Goal: Information Seeking & Learning: Compare options

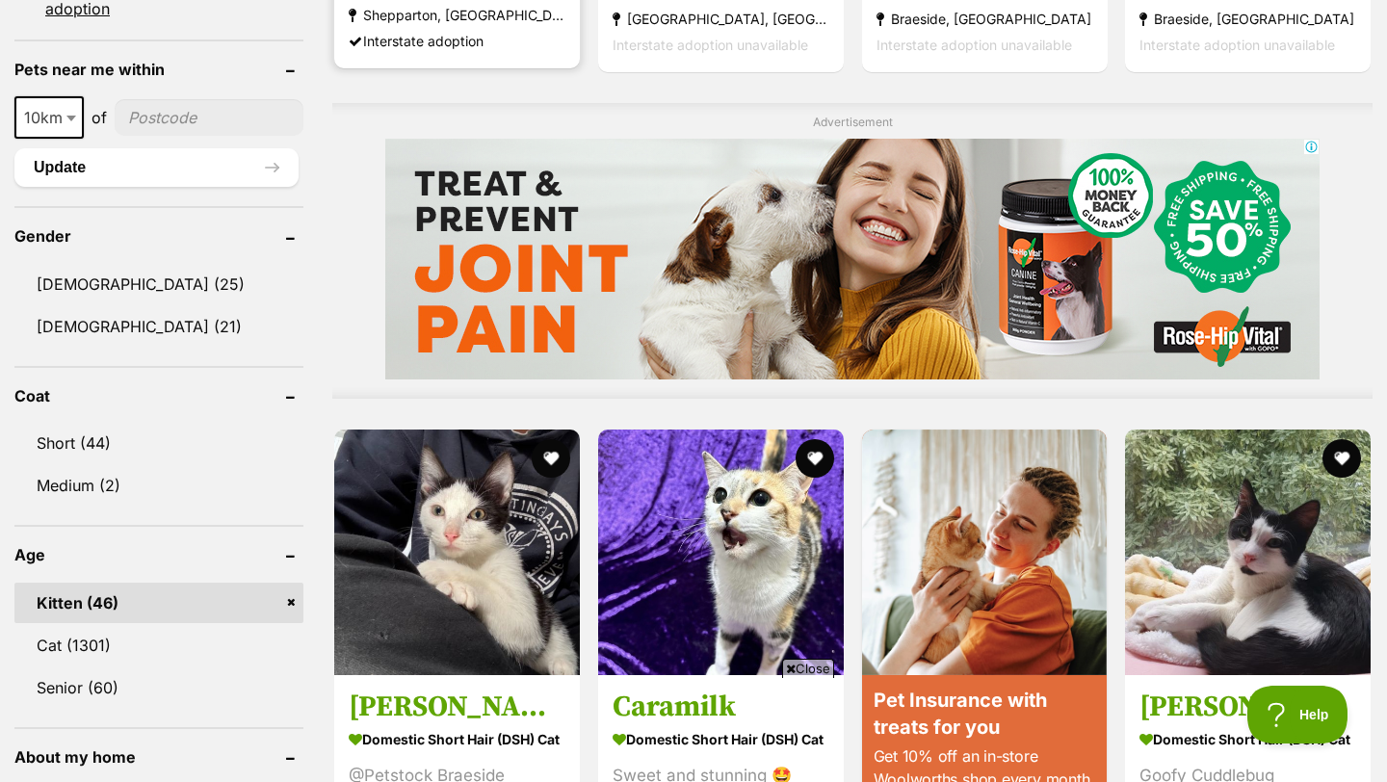
scroll to position [1561, 0]
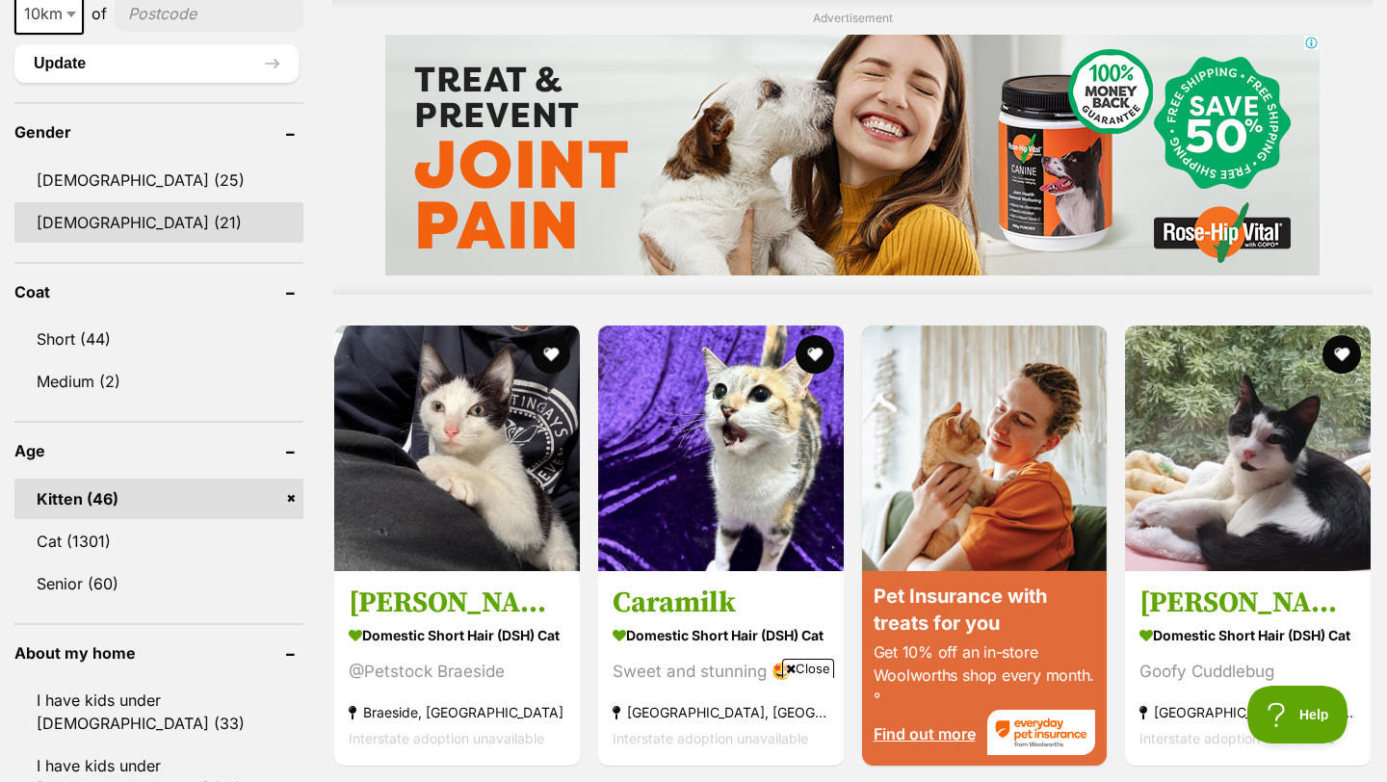
click at [149, 227] on link "[DEMOGRAPHIC_DATA] (21)" at bounding box center [158, 222] width 289 height 40
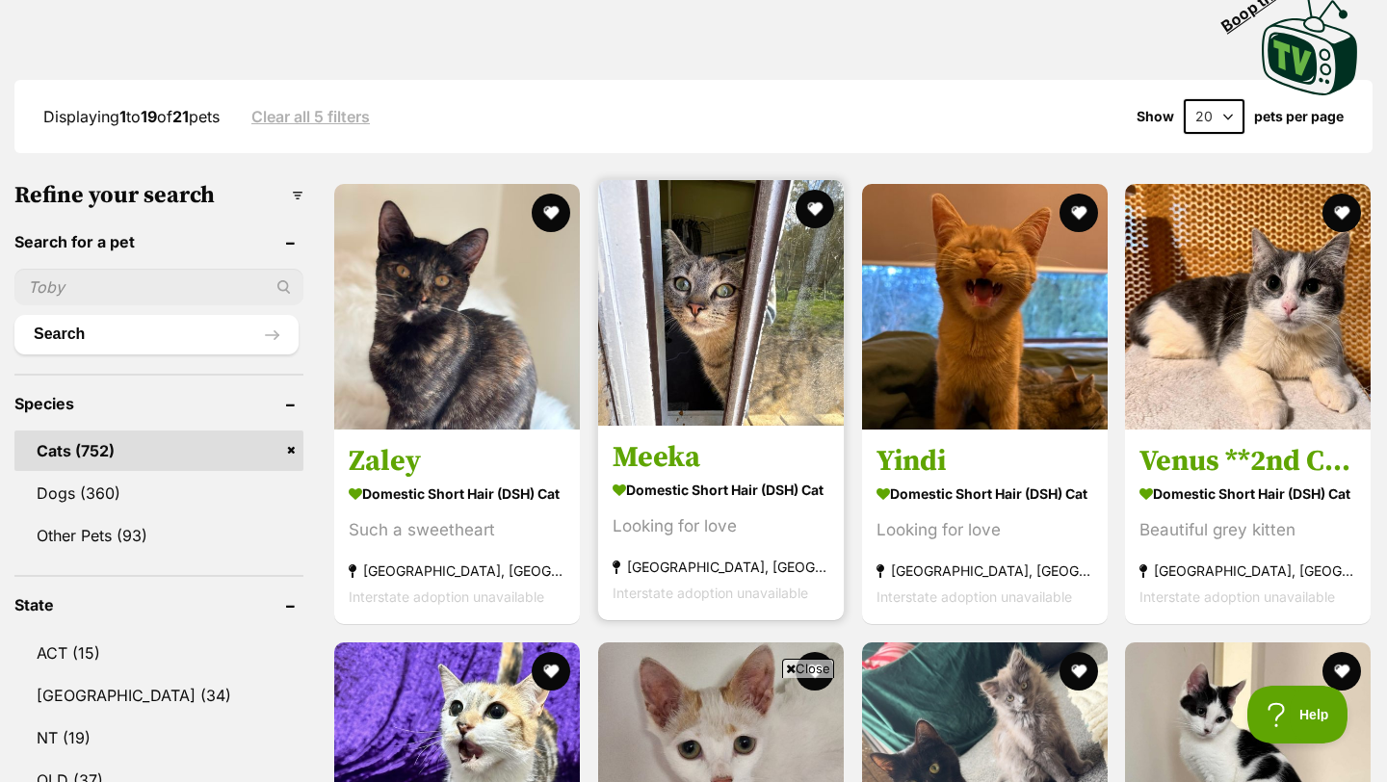
scroll to position [493, 0]
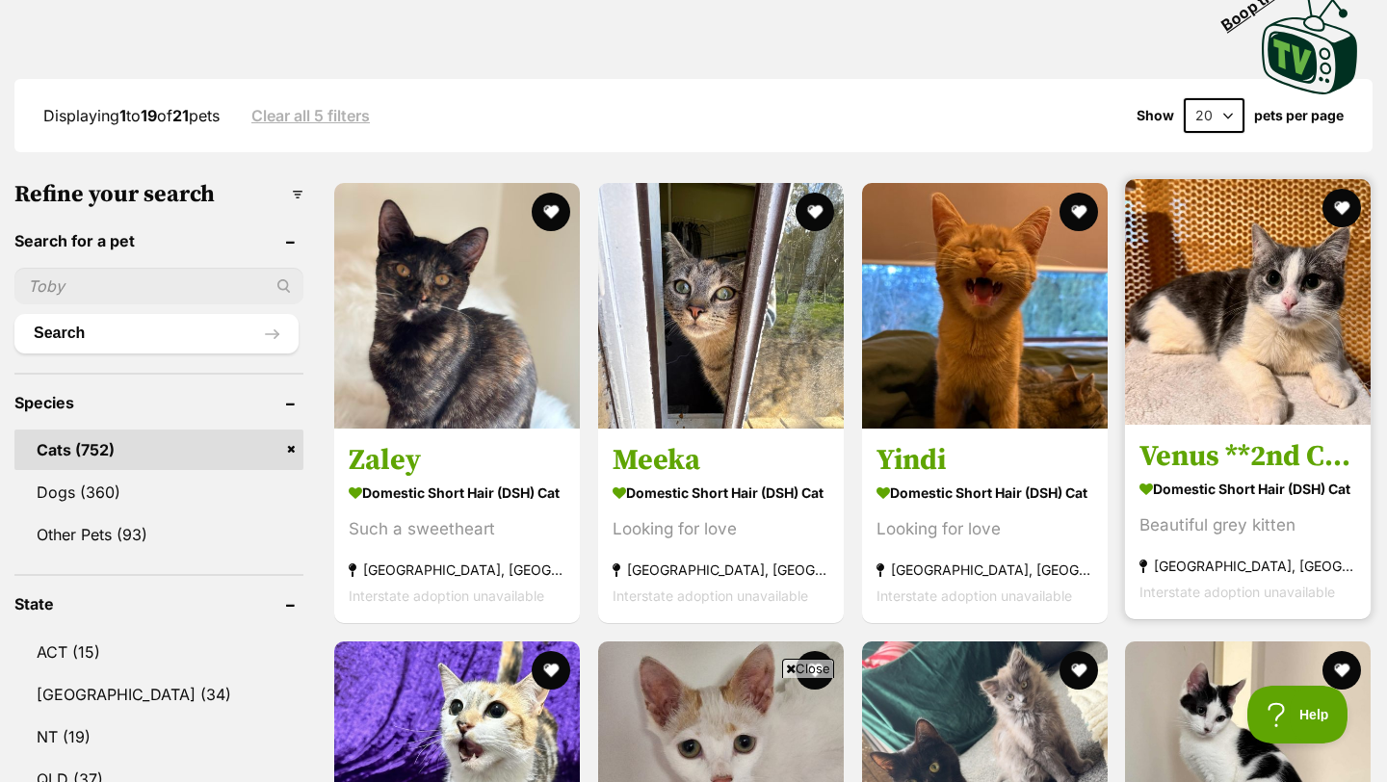
click at [1201, 438] on h3 "Venus **2nd Chance Cat Rescue**" at bounding box center [1248, 456] width 217 height 37
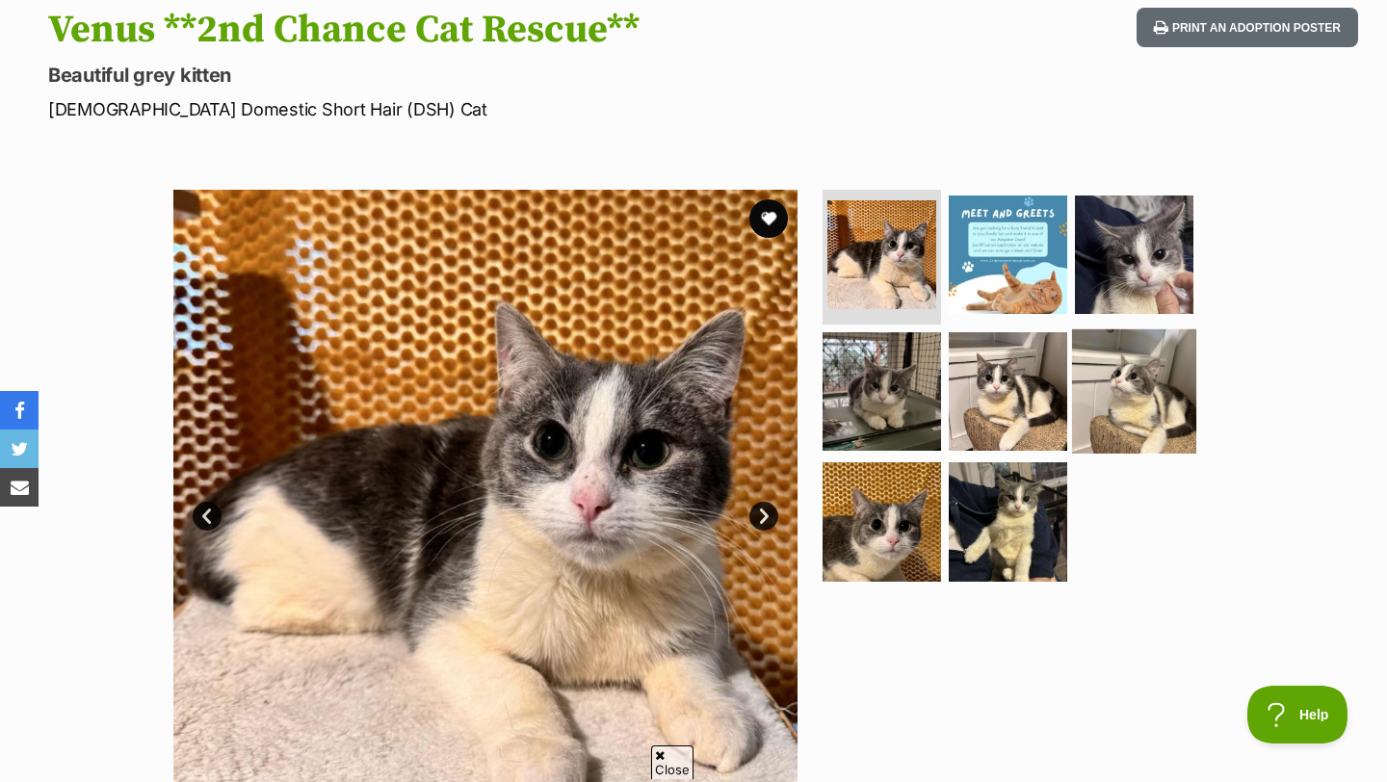
scroll to position [219, 0]
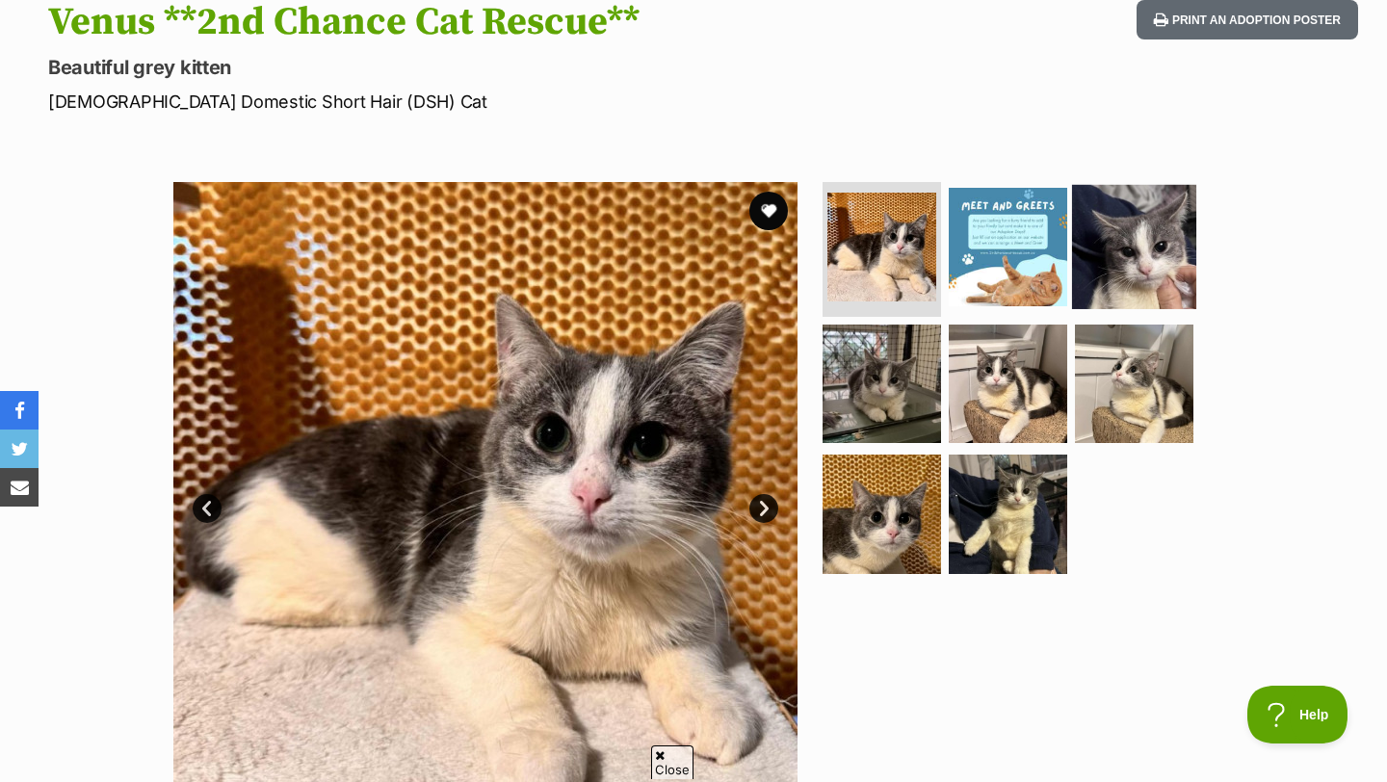
click at [1121, 258] on img at bounding box center [1134, 247] width 124 height 124
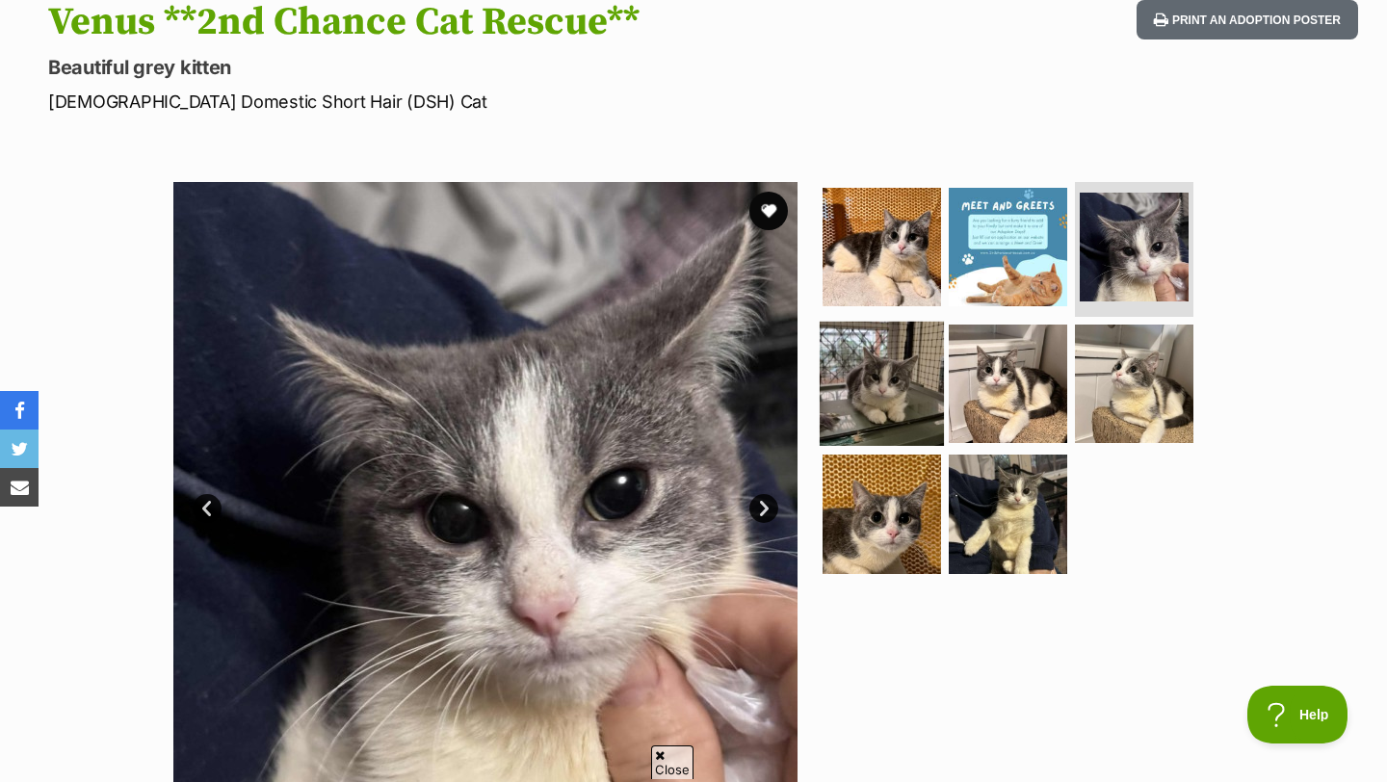
scroll to position [0, 0]
click at [889, 424] on img at bounding box center [882, 383] width 124 height 124
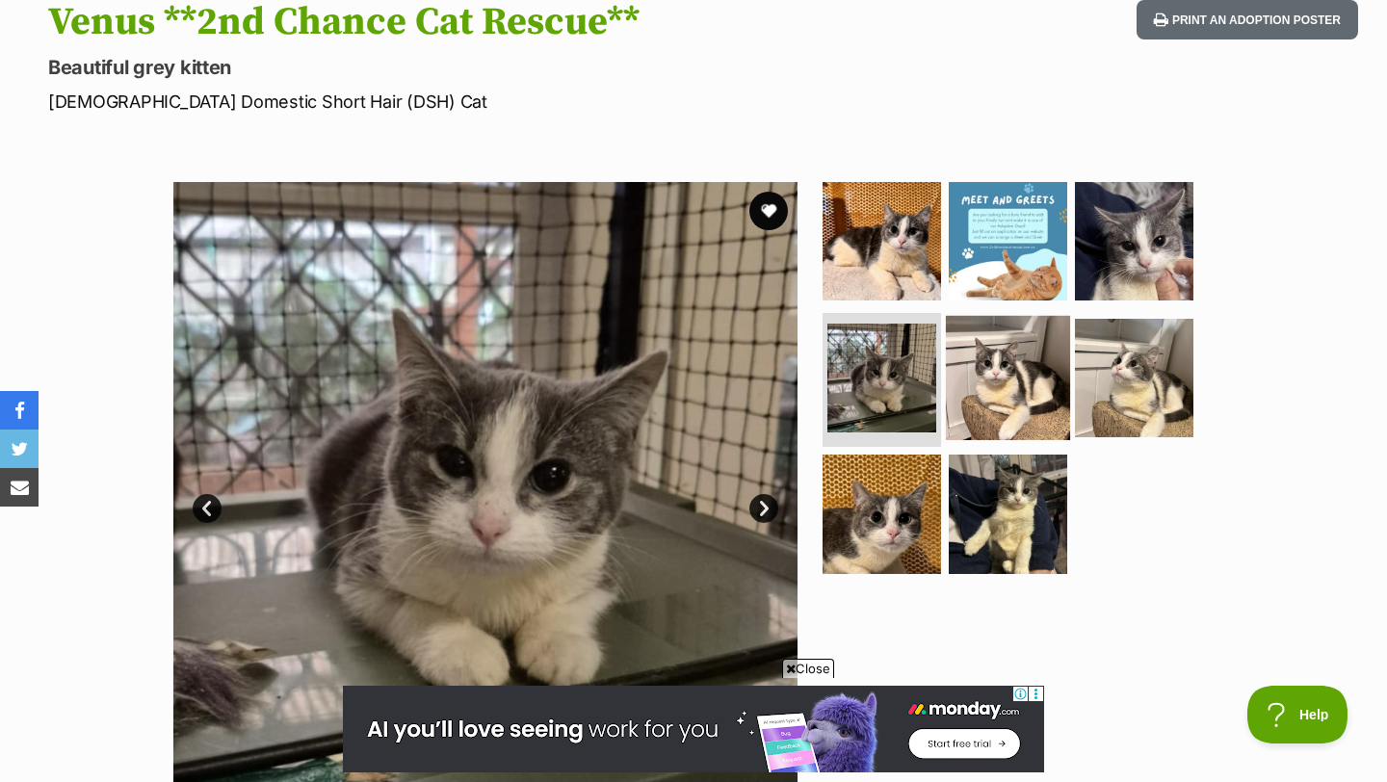
click at [993, 391] on img at bounding box center [1008, 377] width 124 height 124
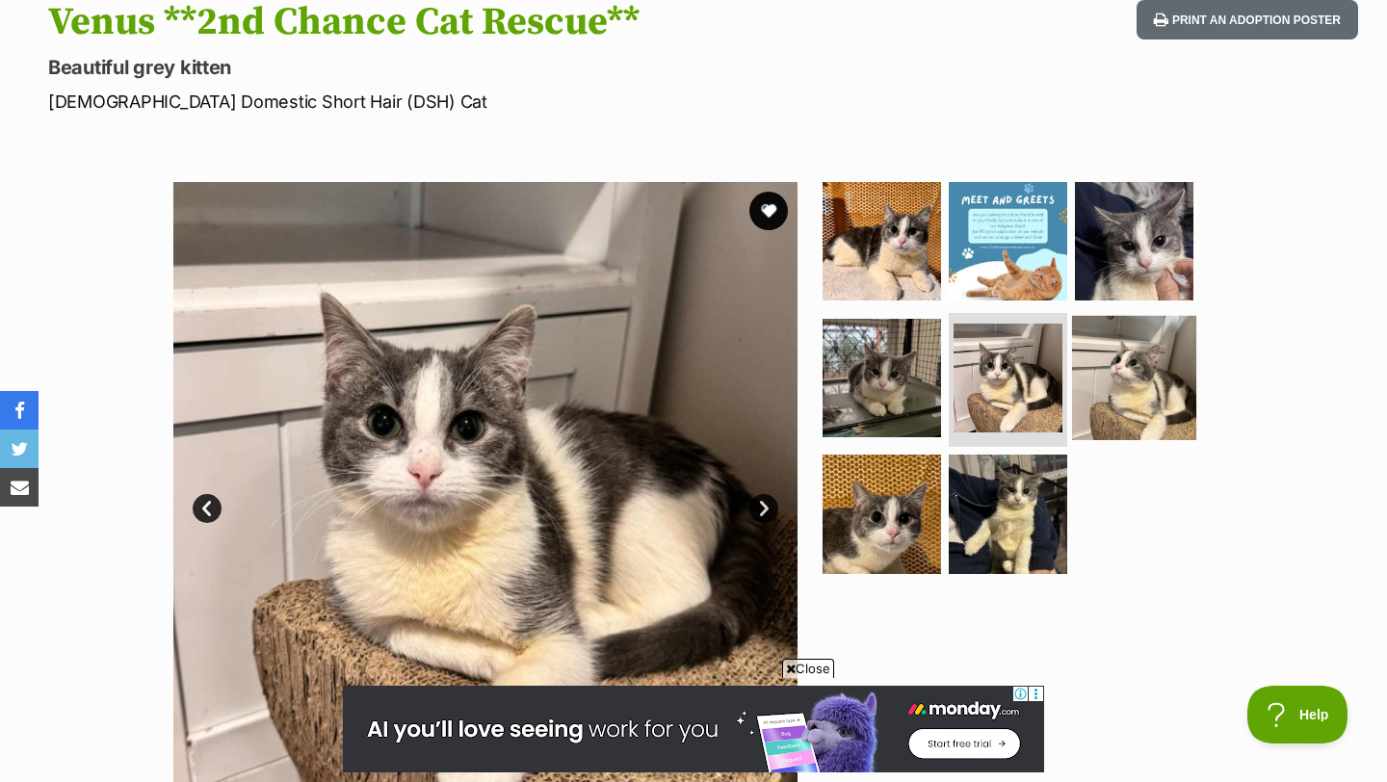
click at [1099, 383] on img at bounding box center [1134, 377] width 124 height 124
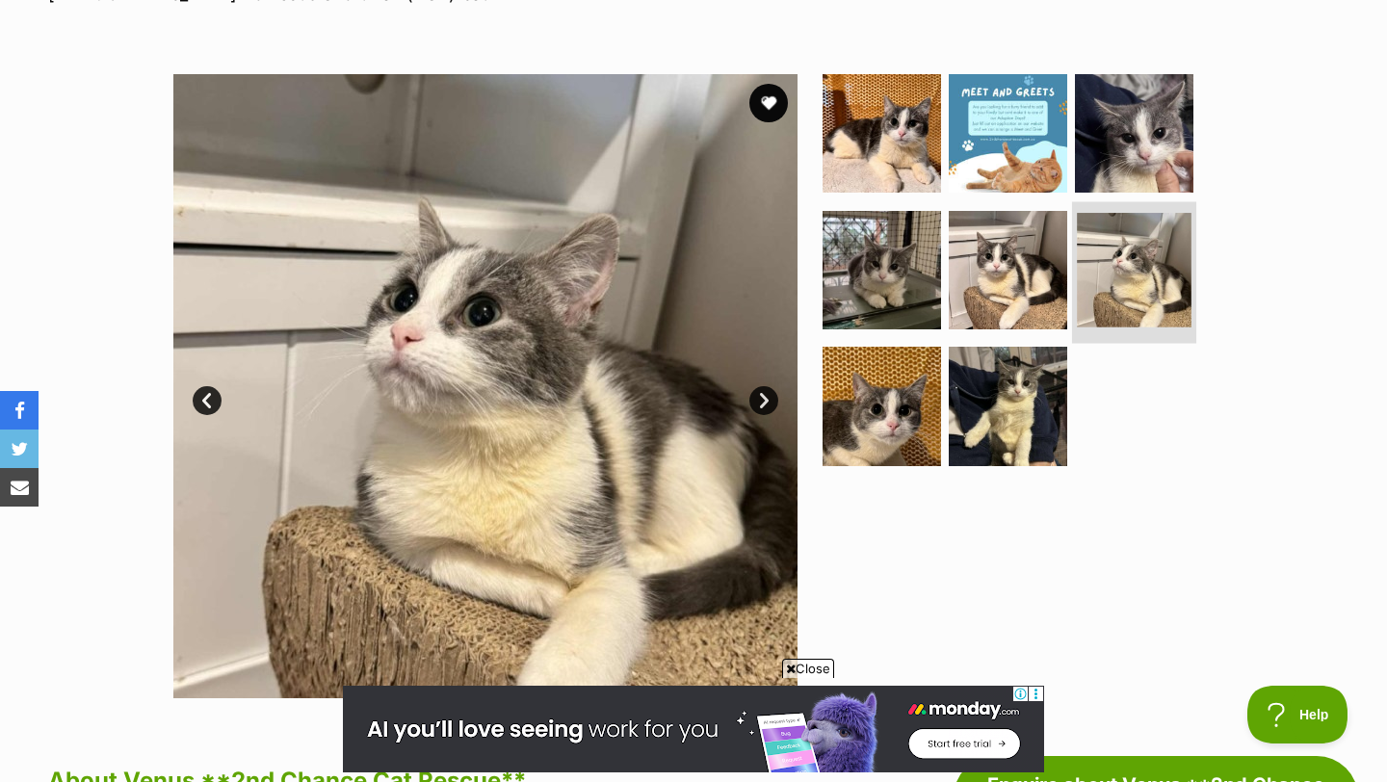
scroll to position [331, 0]
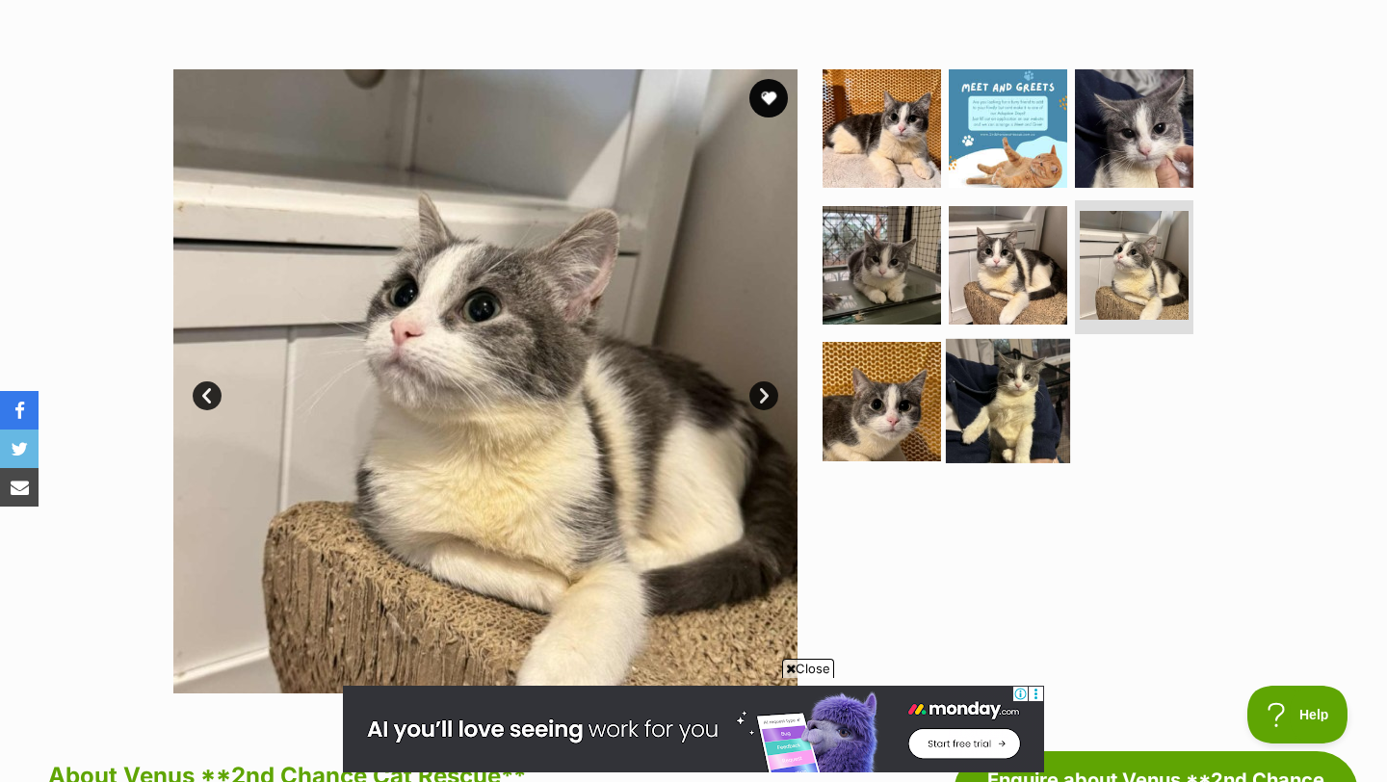
click at [1015, 407] on img at bounding box center [1008, 401] width 124 height 124
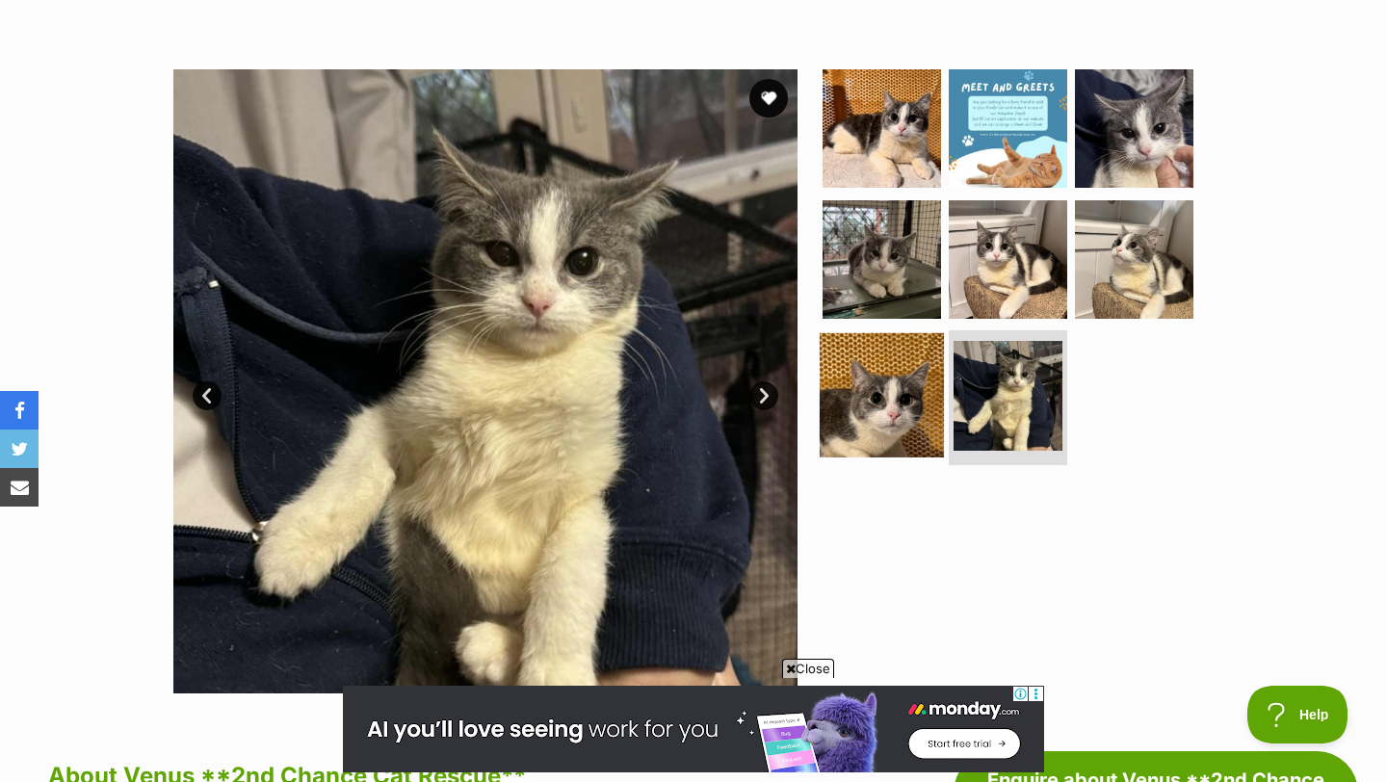
click at [916, 403] on img at bounding box center [882, 395] width 124 height 124
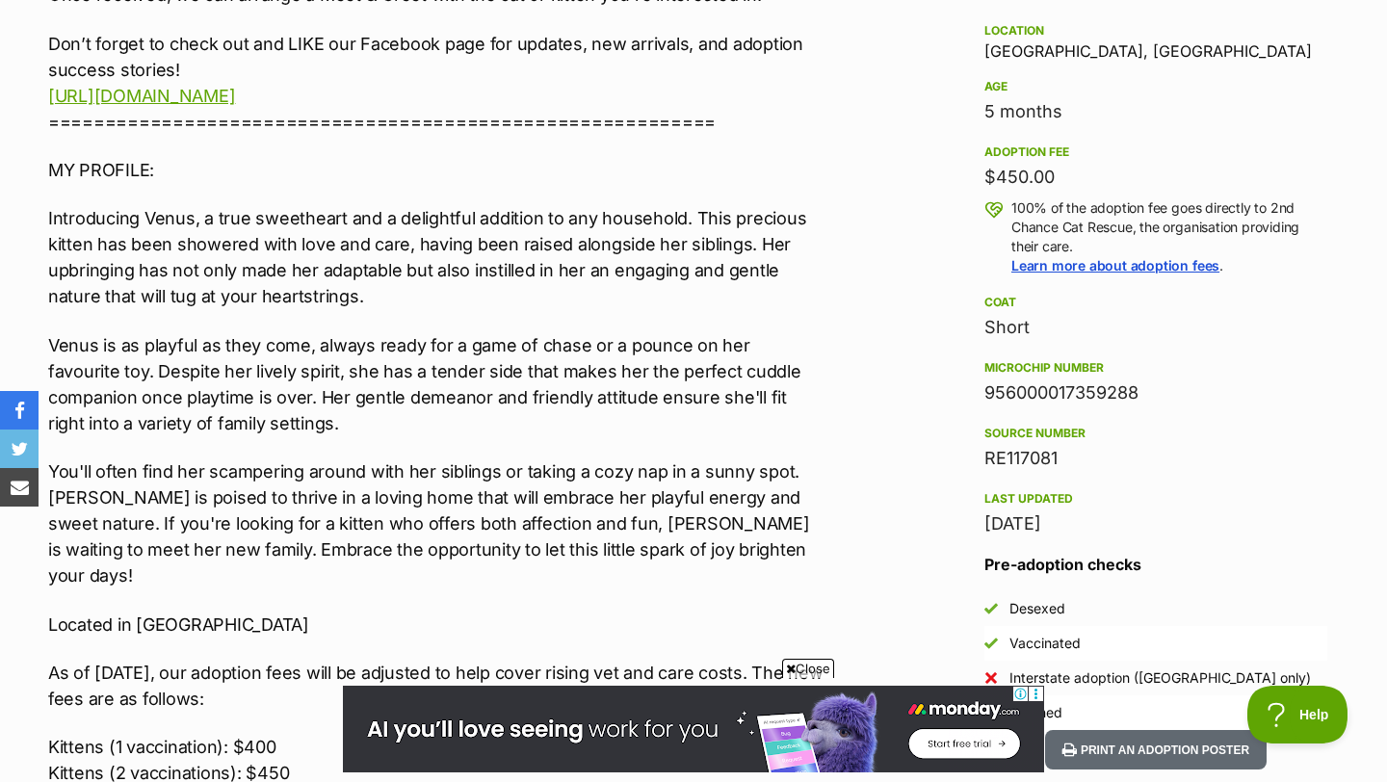
scroll to position [1292, 0]
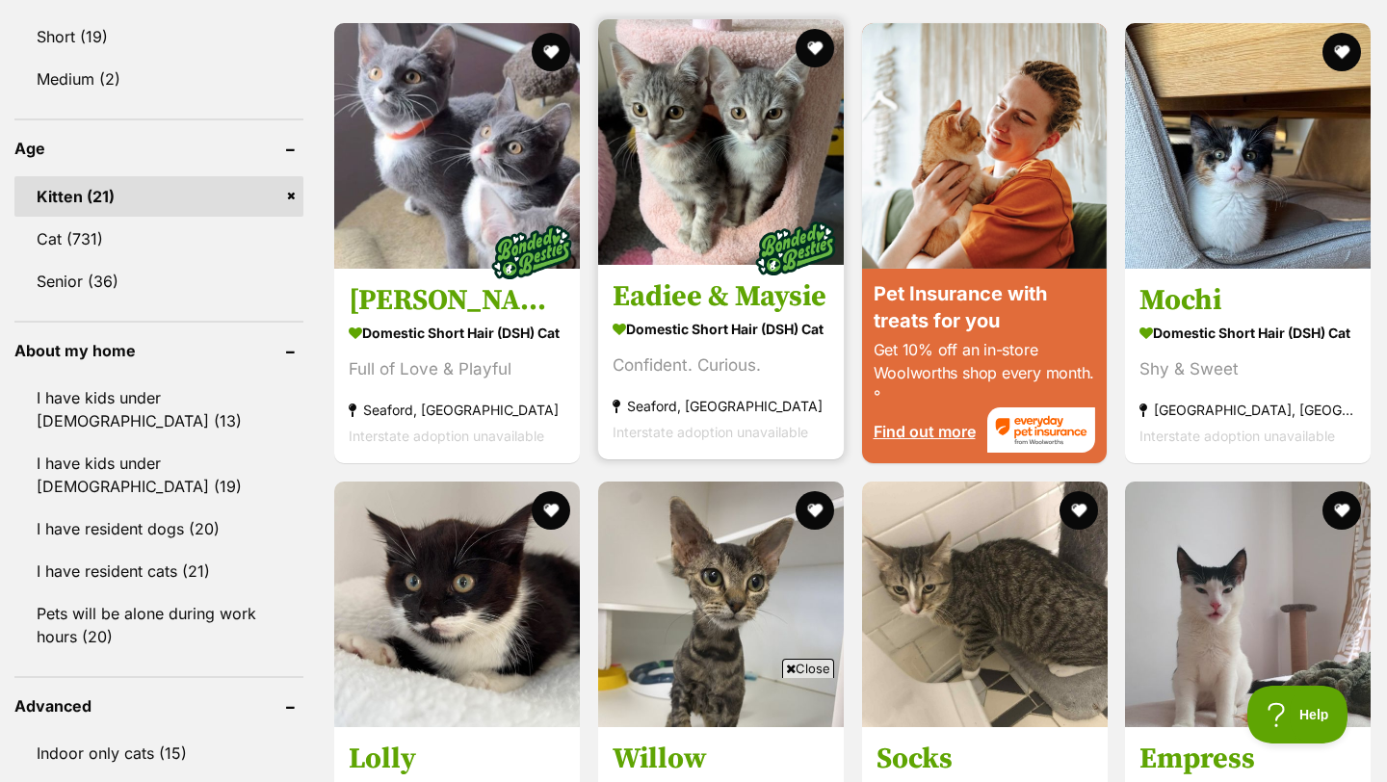
scroll to position [1912, 0]
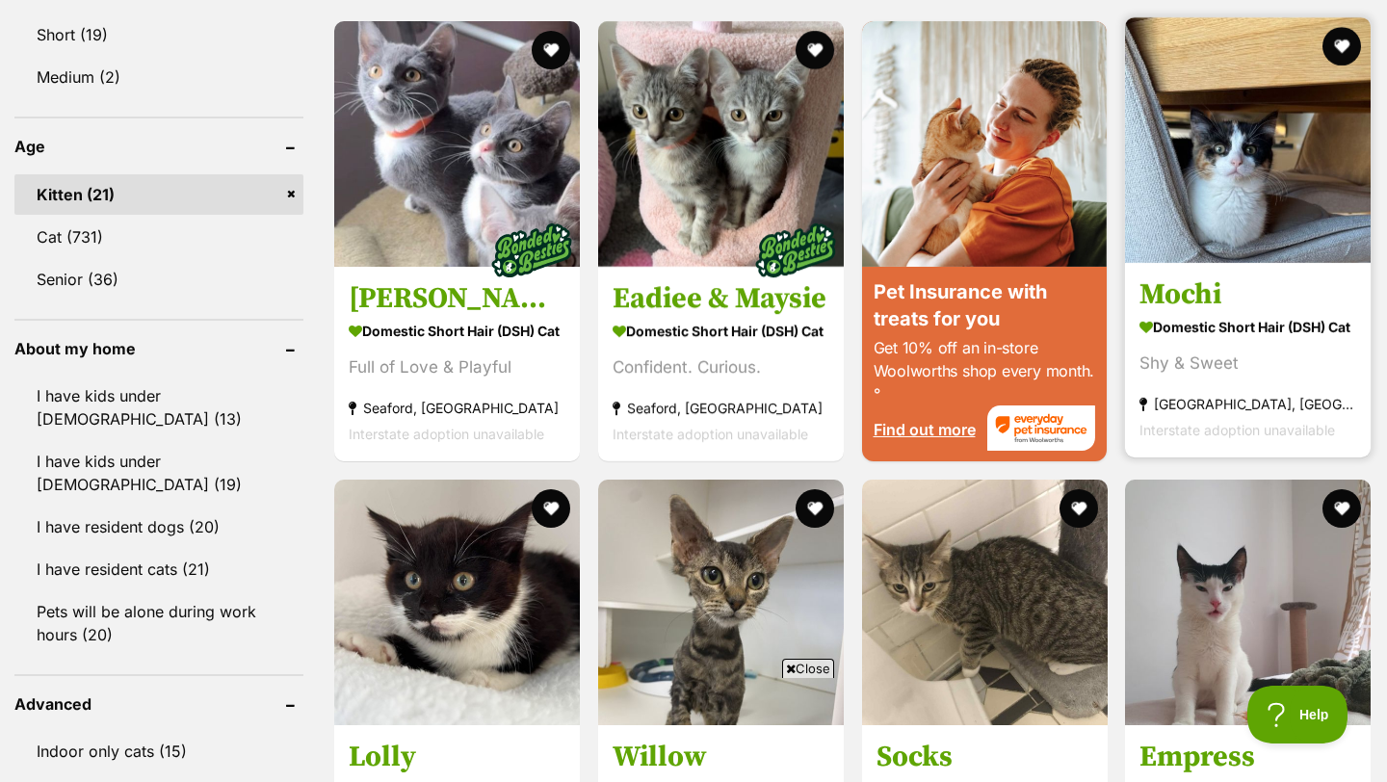
click at [1198, 277] on h3 "Mochi" at bounding box center [1248, 295] width 217 height 37
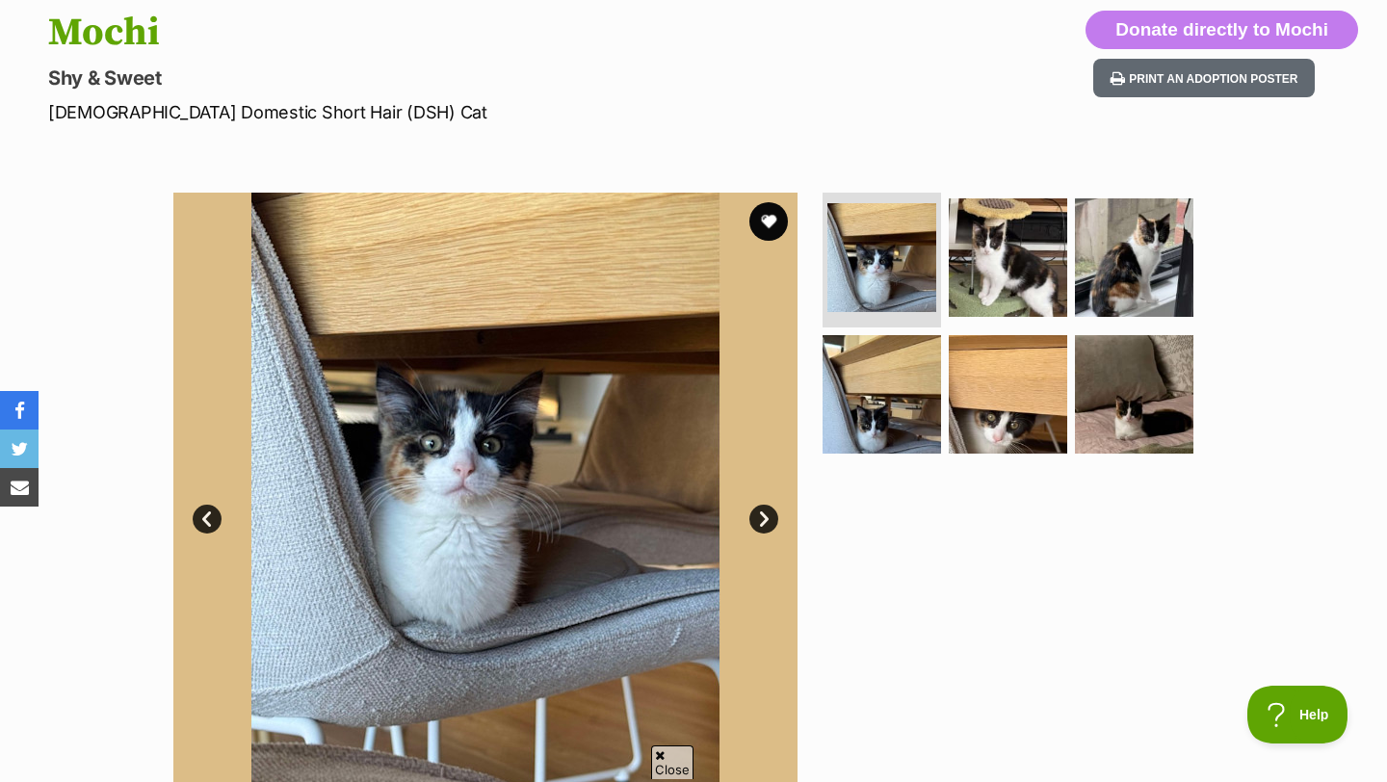
scroll to position [241, 0]
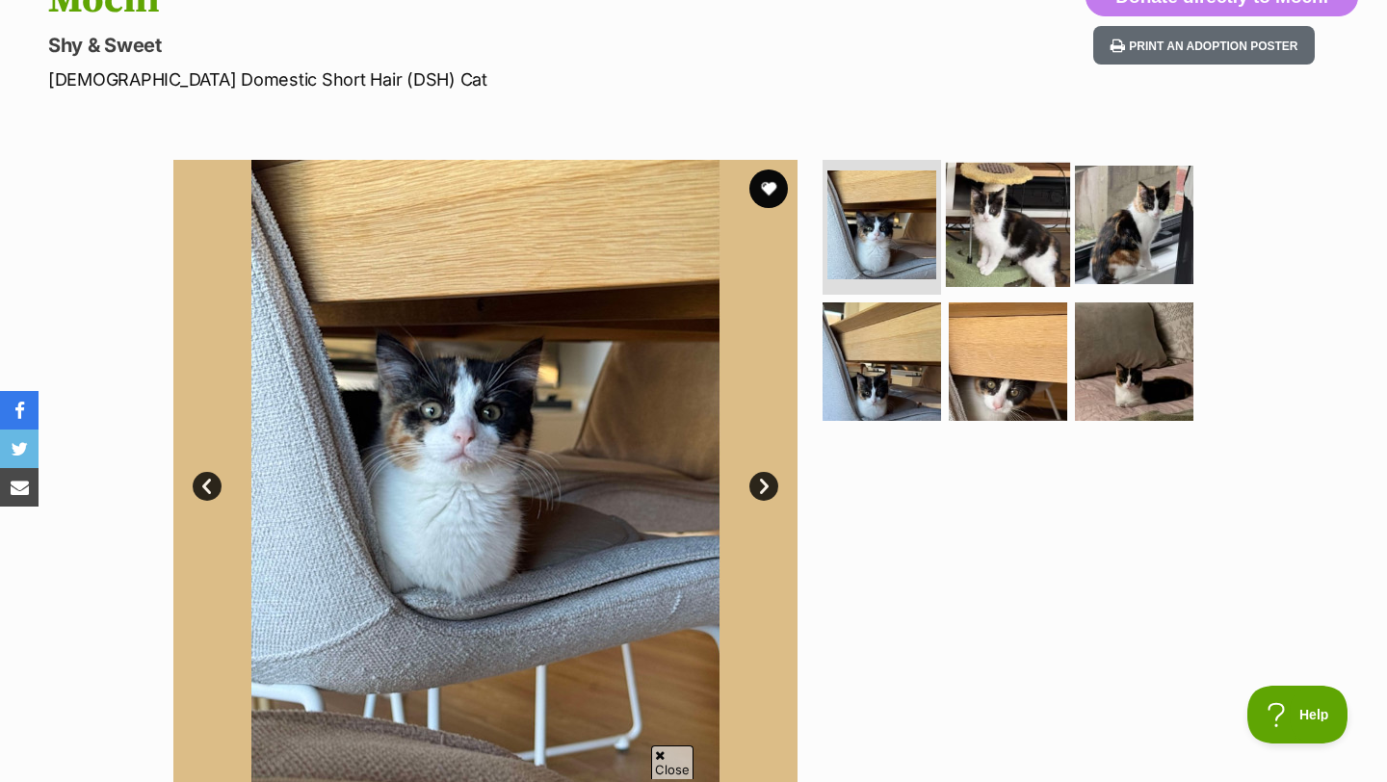
click at [991, 242] on img at bounding box center [1008, 225] width 124 height 124
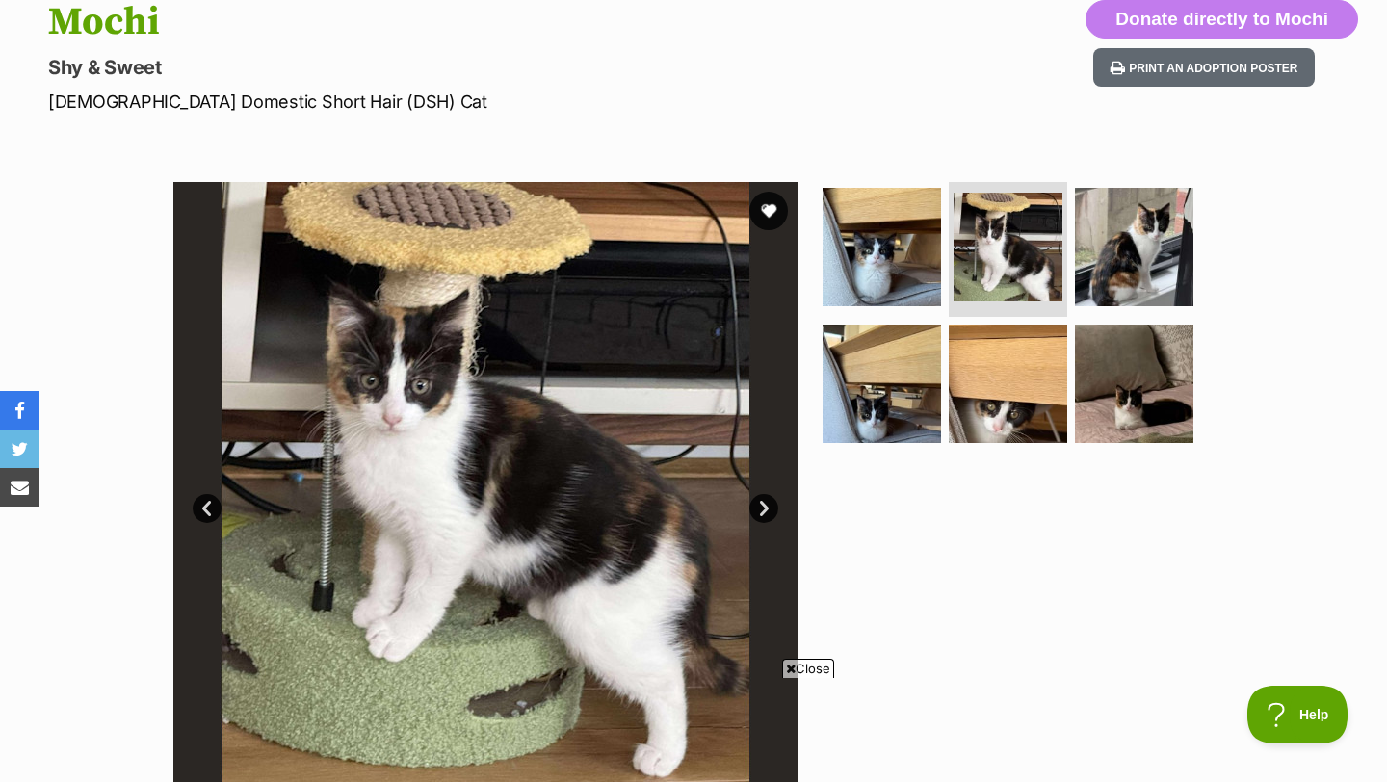
scroll to position [21, 0]
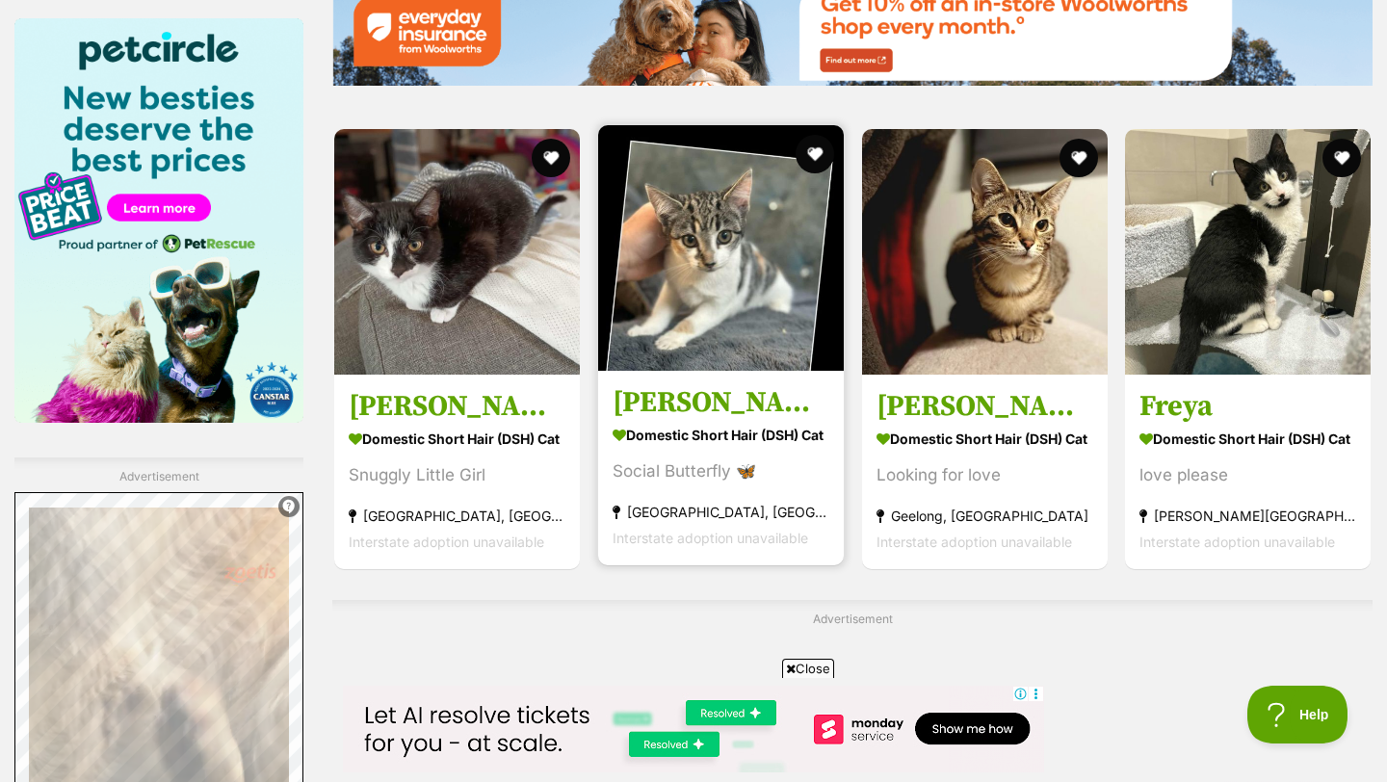
scroll to position [2914, 0]
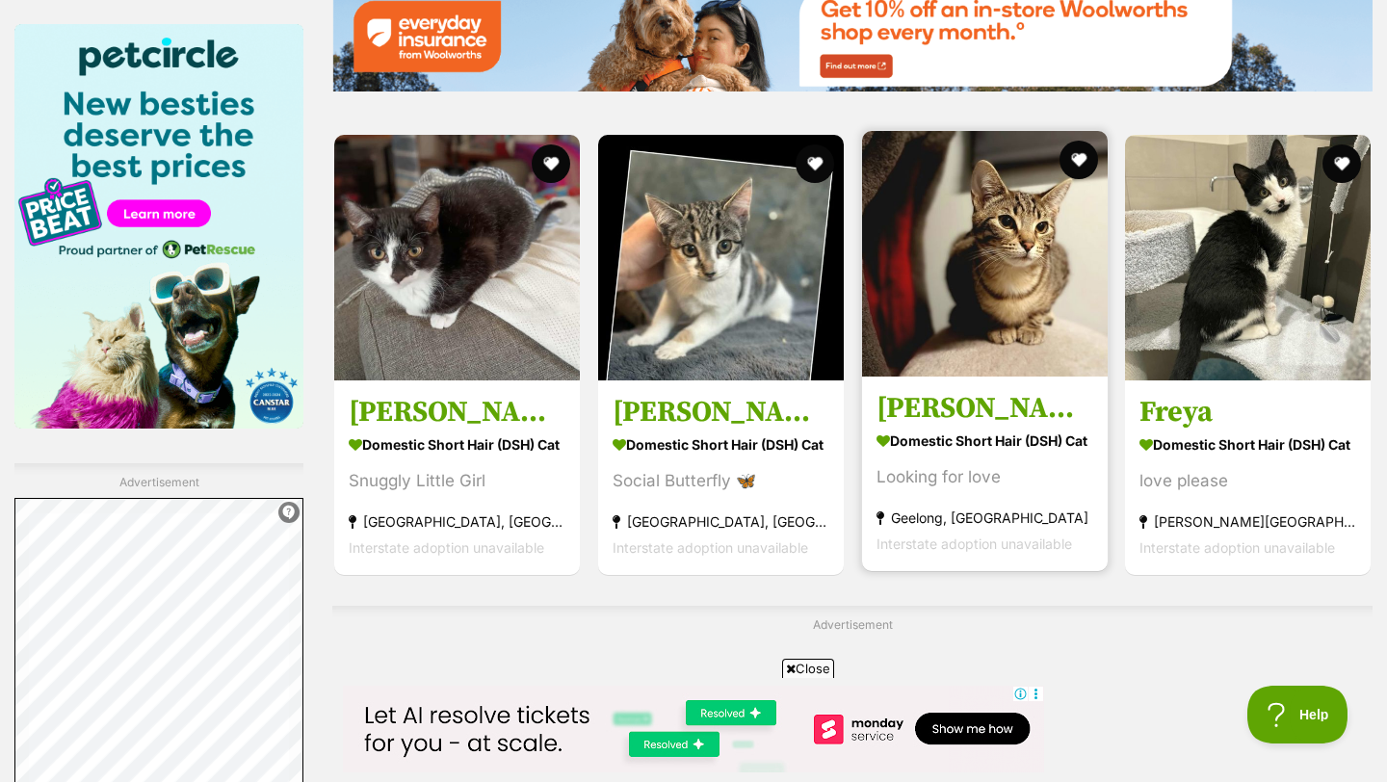
click at [958, 390] on h3 "[PERSON_NAME]" at bounding box center [985, 408] width 217 height 37
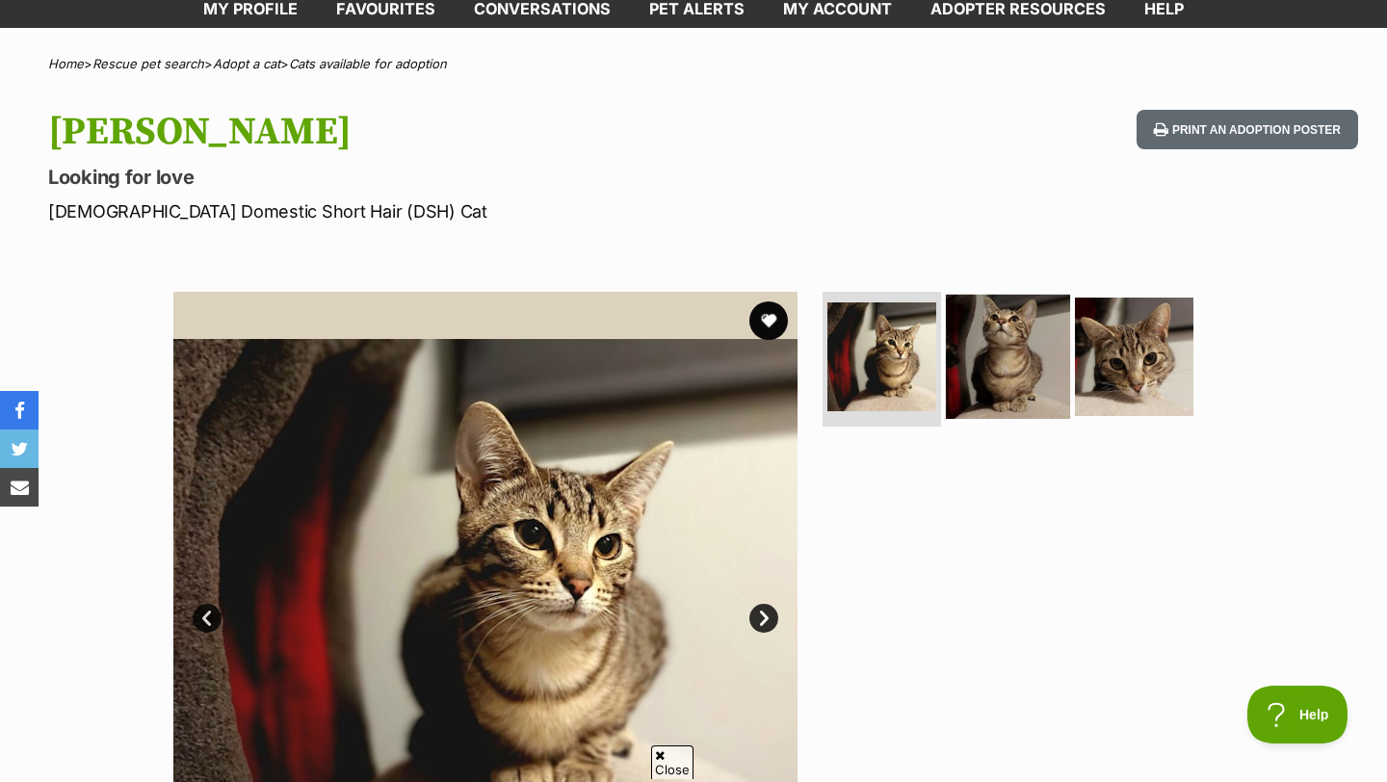
click at [1008, 383] on img at bounding box center [1008, 357] width 124 height 124
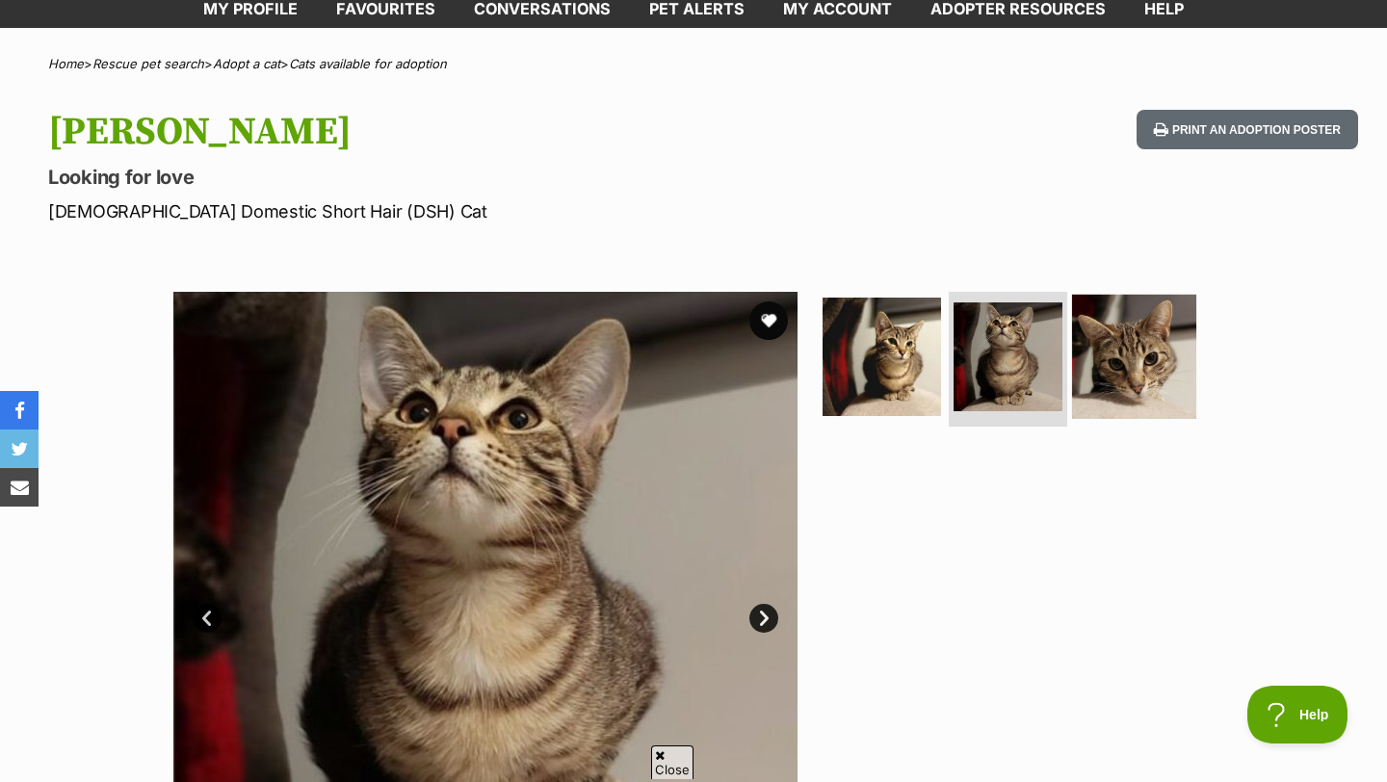
click at [1121, 356] on img at bounding box center [1134, 357] width 124 height 124
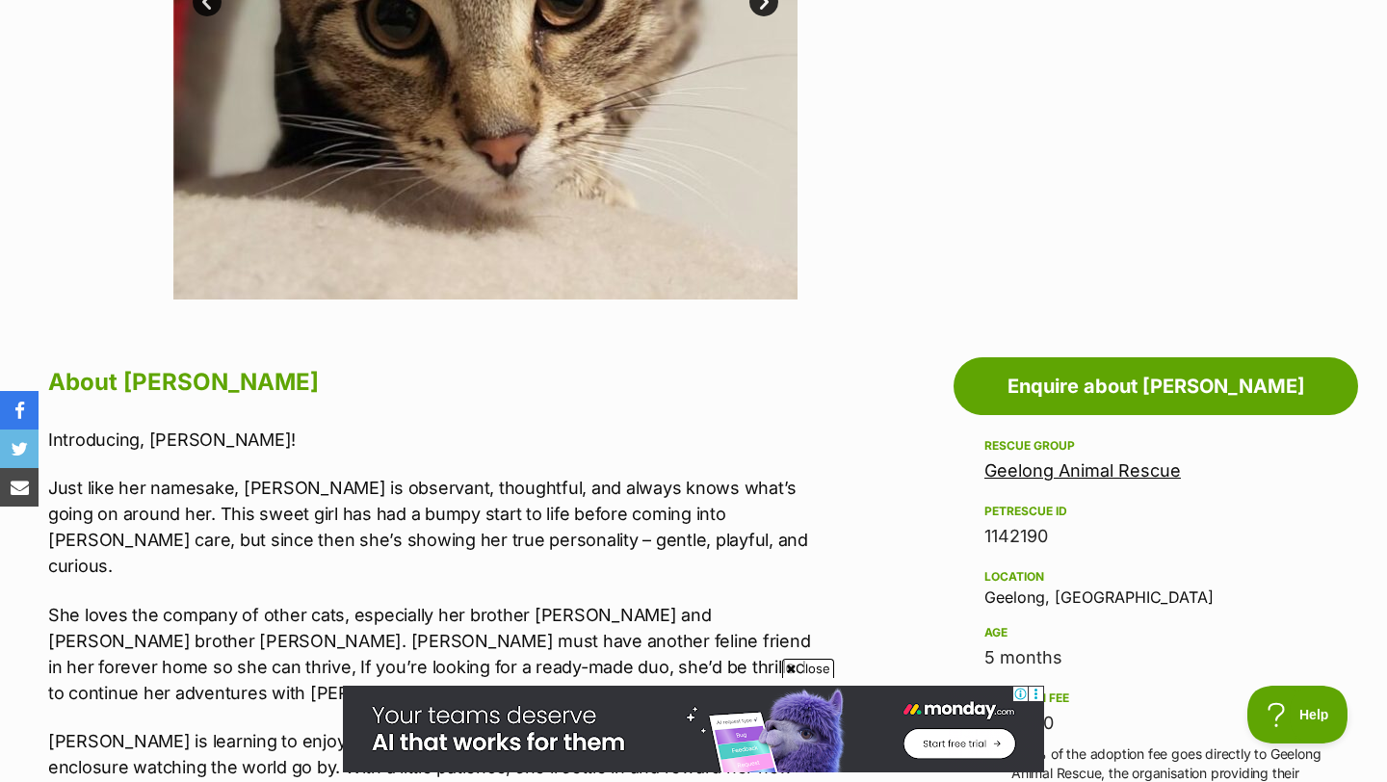
scroll to position [719, 0]
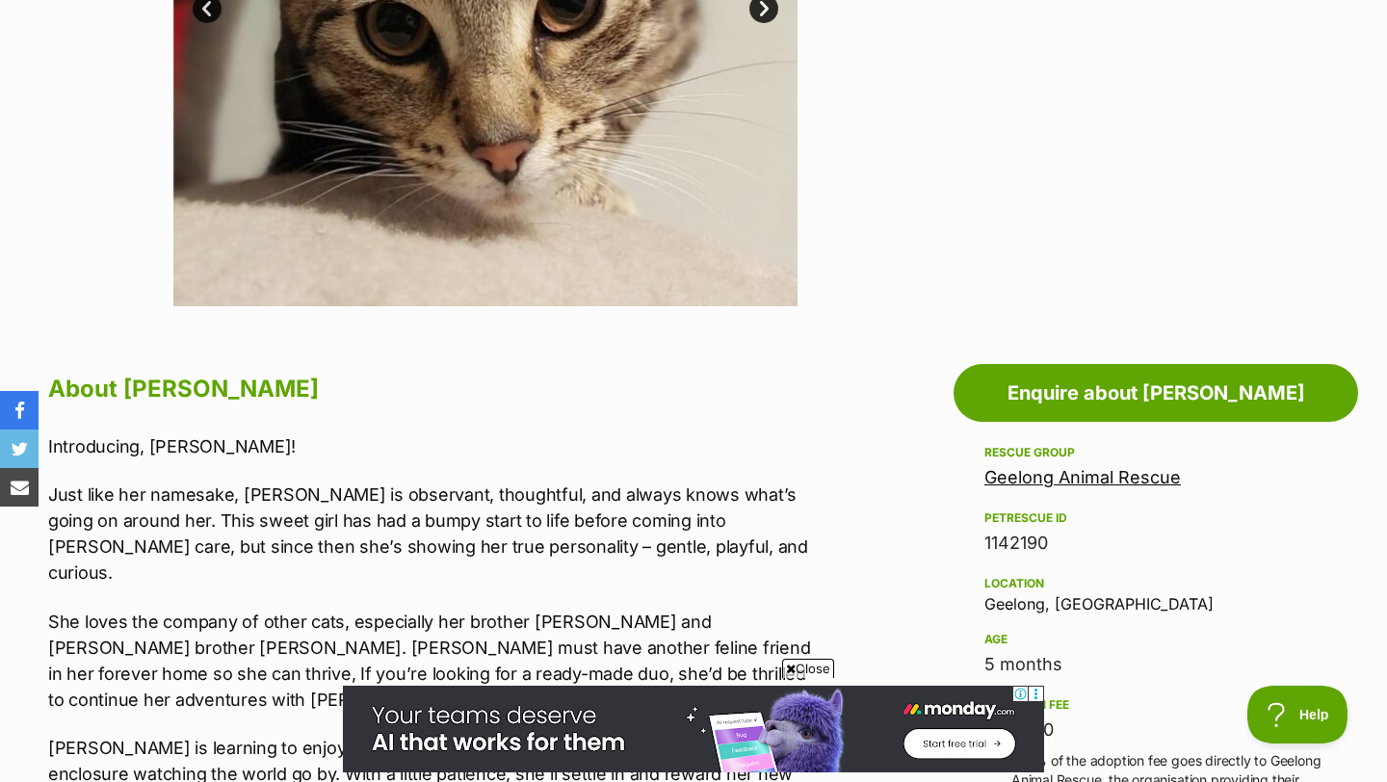
click at [1043, 481] on link "Geelong Animal Rescue" at bounding box center [1083, 477] width 197 height 20
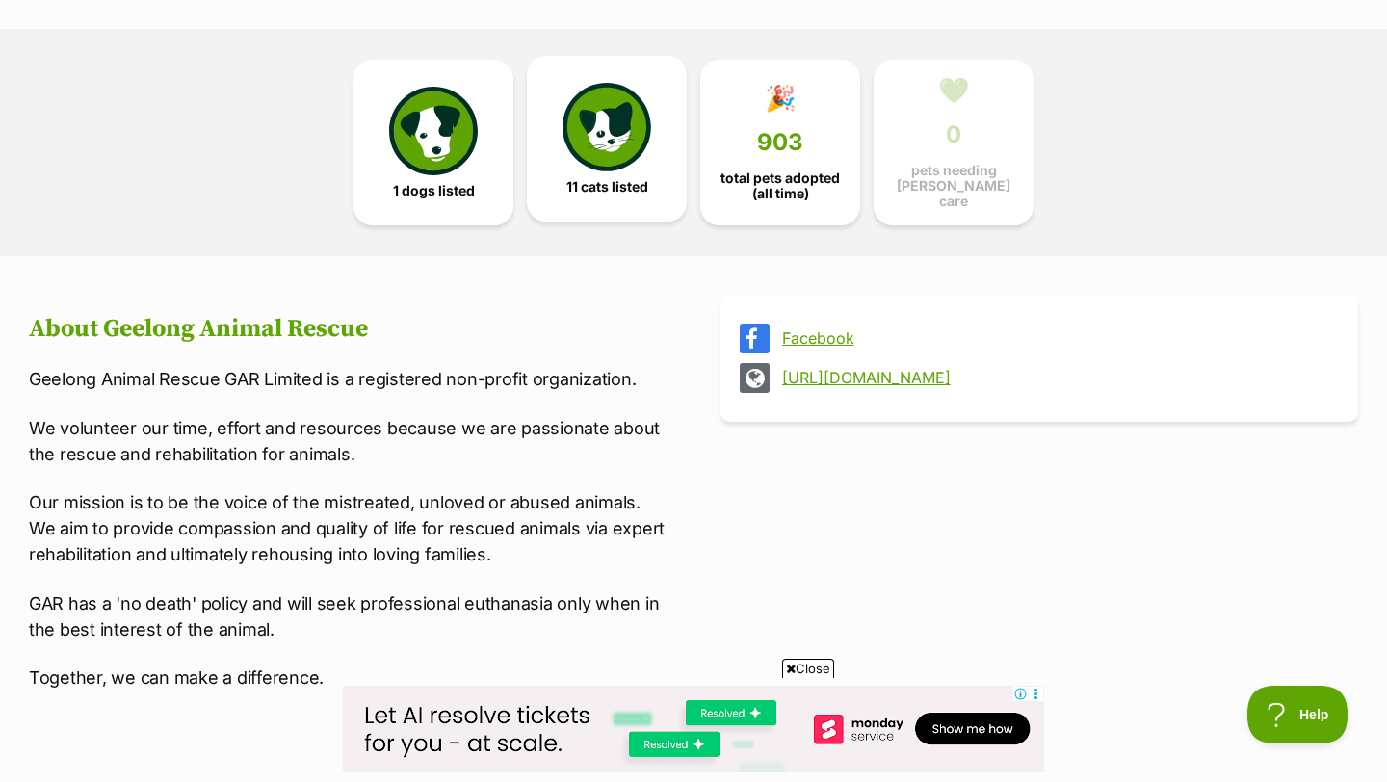
scroll to position [401, 0]
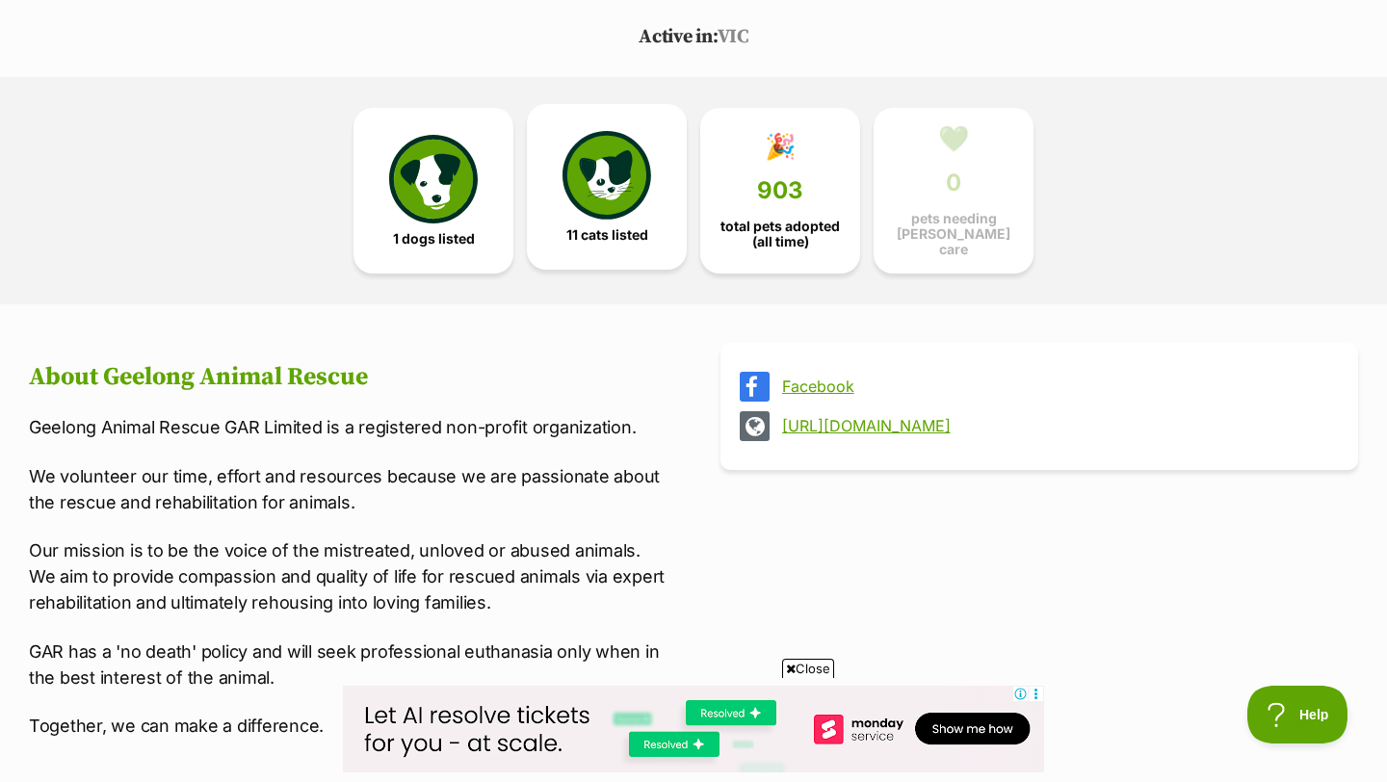
click at [623, 213] on img at bounding box center [607, 175] width 89 height 89
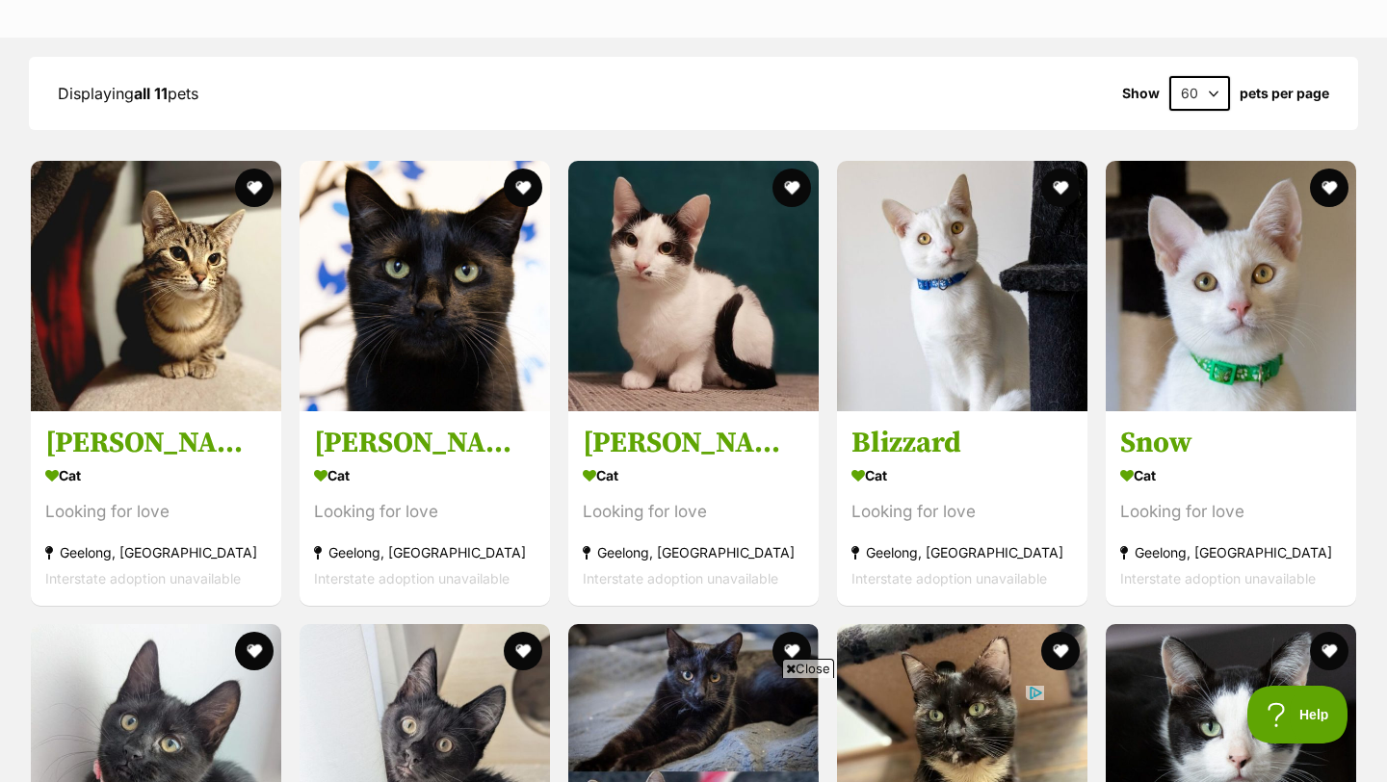
scroll to position [1437, 0]
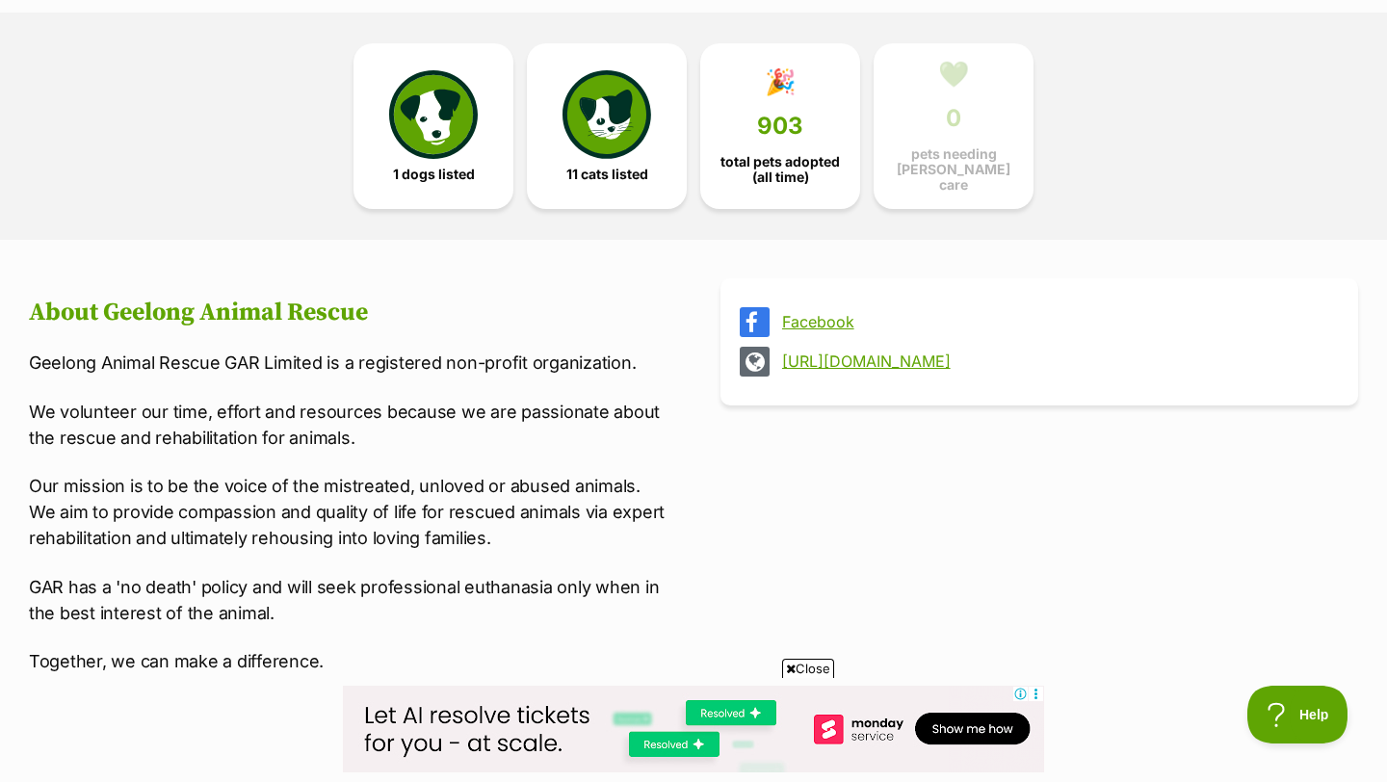
scroll to position [407, 0]
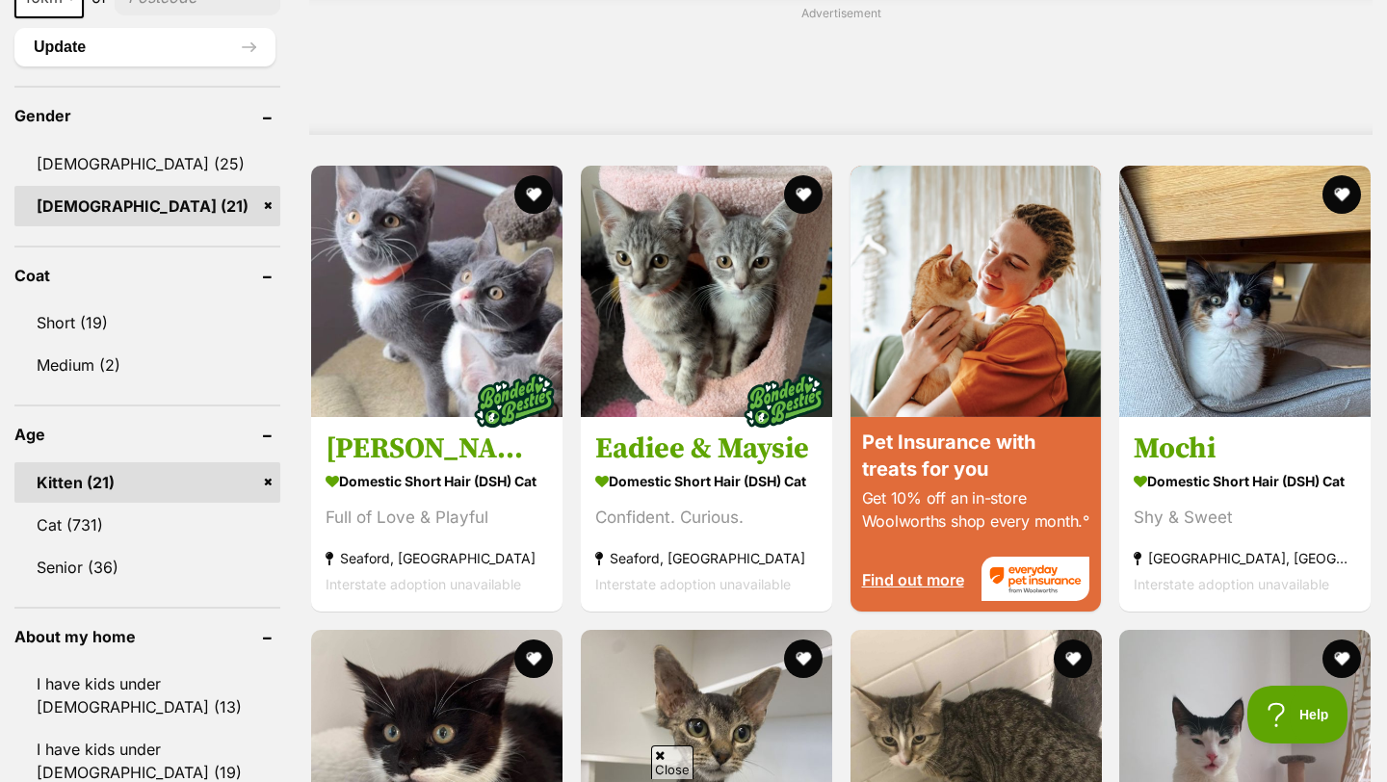
scroll to position [1602, 0]
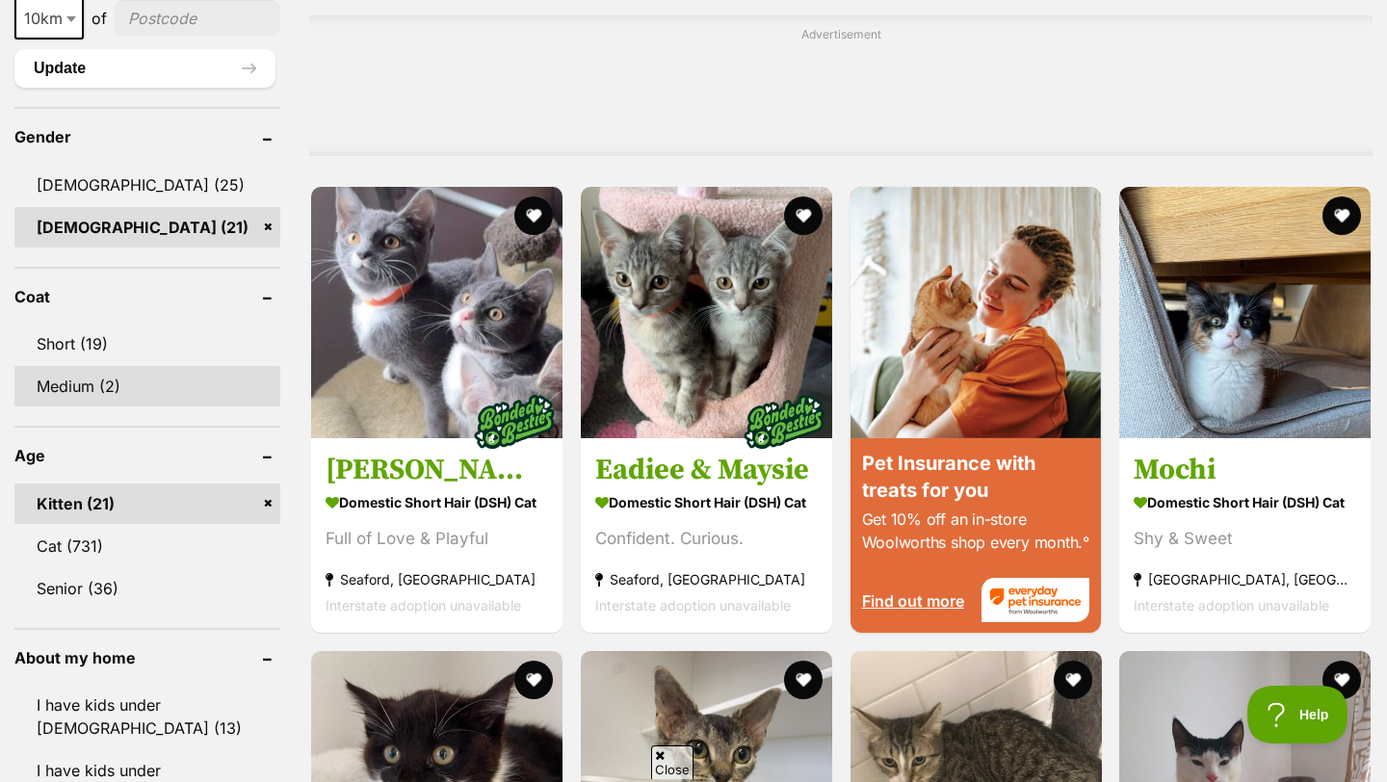
click at [109, 366] on link "Medium (2)" at bounding box center [147, 386] width 266 height 40
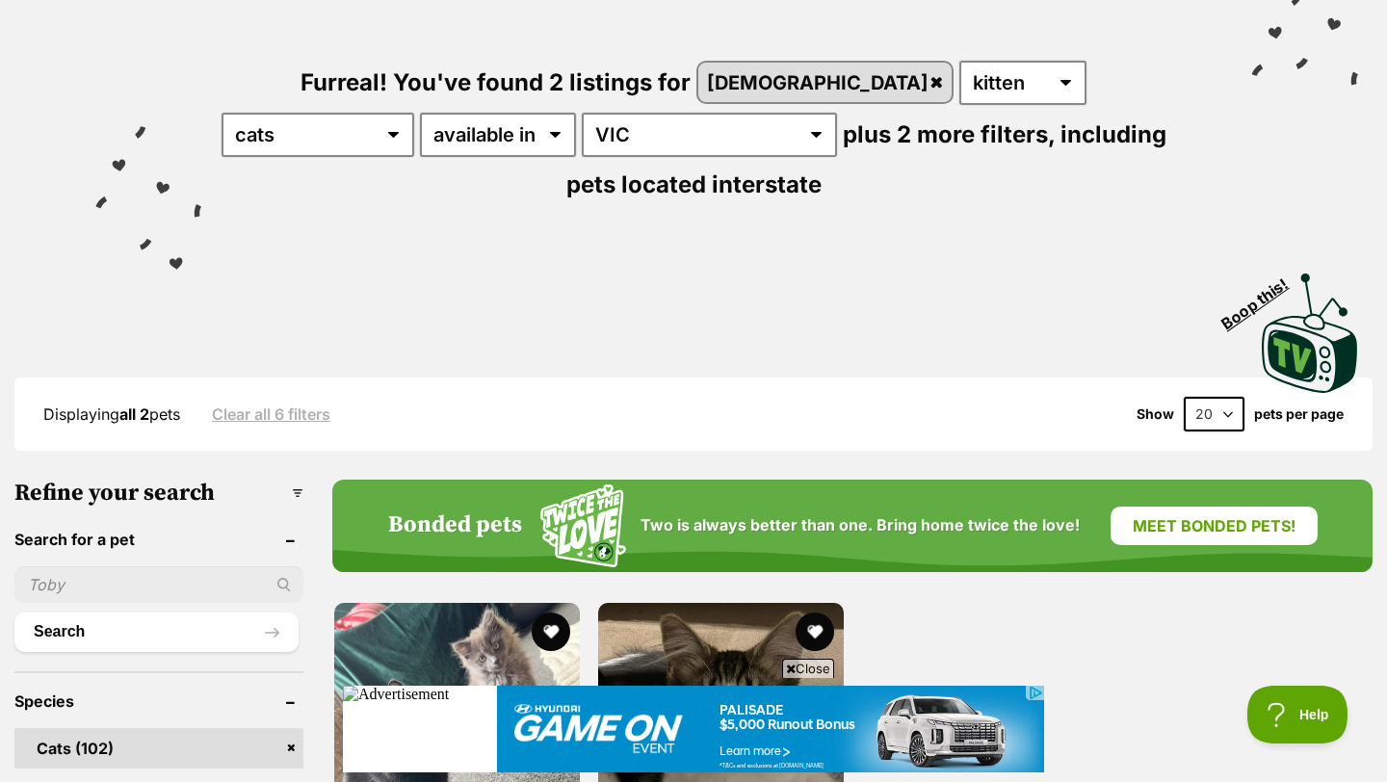
scroll to position [284, 0]
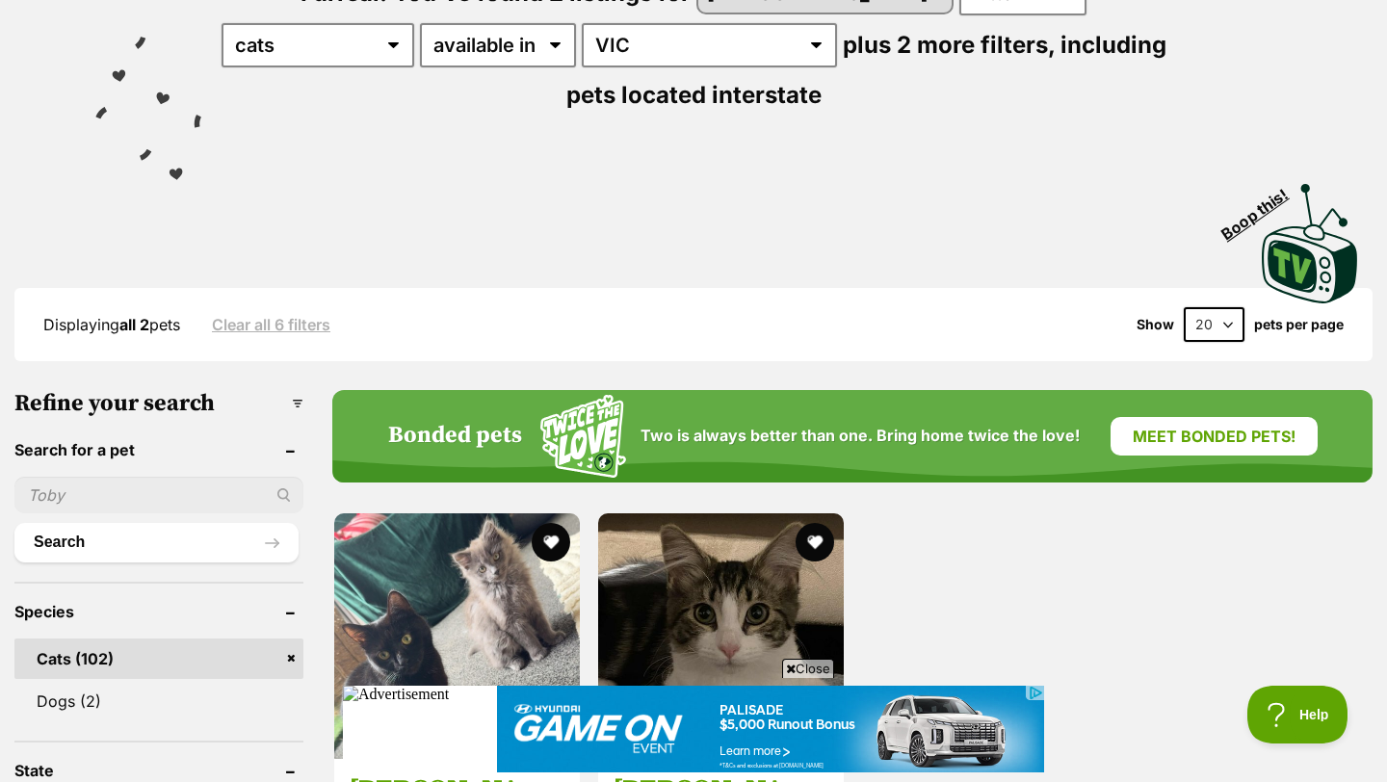
click at [274, 316] on link "Clear all 6 filters" at bounding box center [271, 324] width 119 height 17
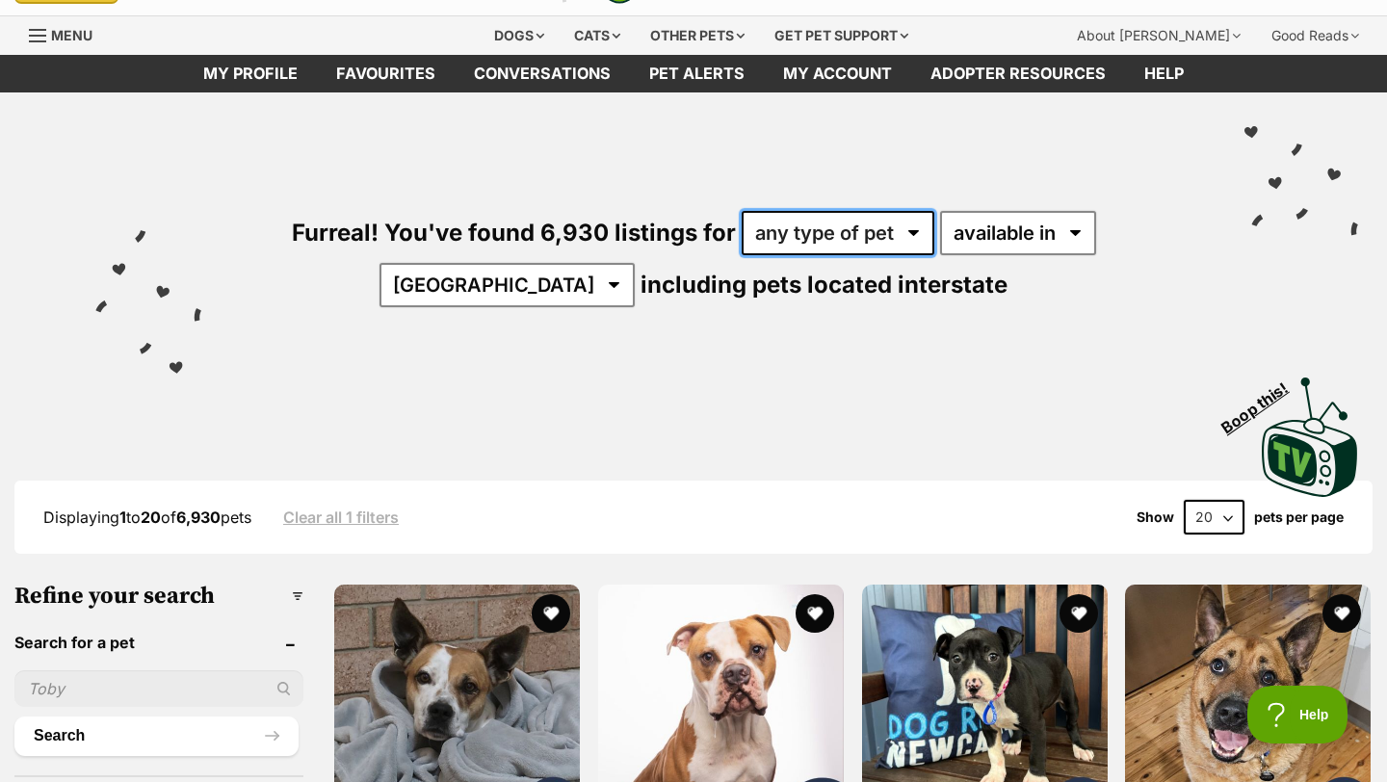
click at [802, 230] on select "any type of pet cats dogs other pets" at bounding box center [838, 233] width 193 height 44
select select "Cats"
click at [742, 211] on select "any type of pet cats dogs other pets" at bounding box center [838, 233] width 193 height 44
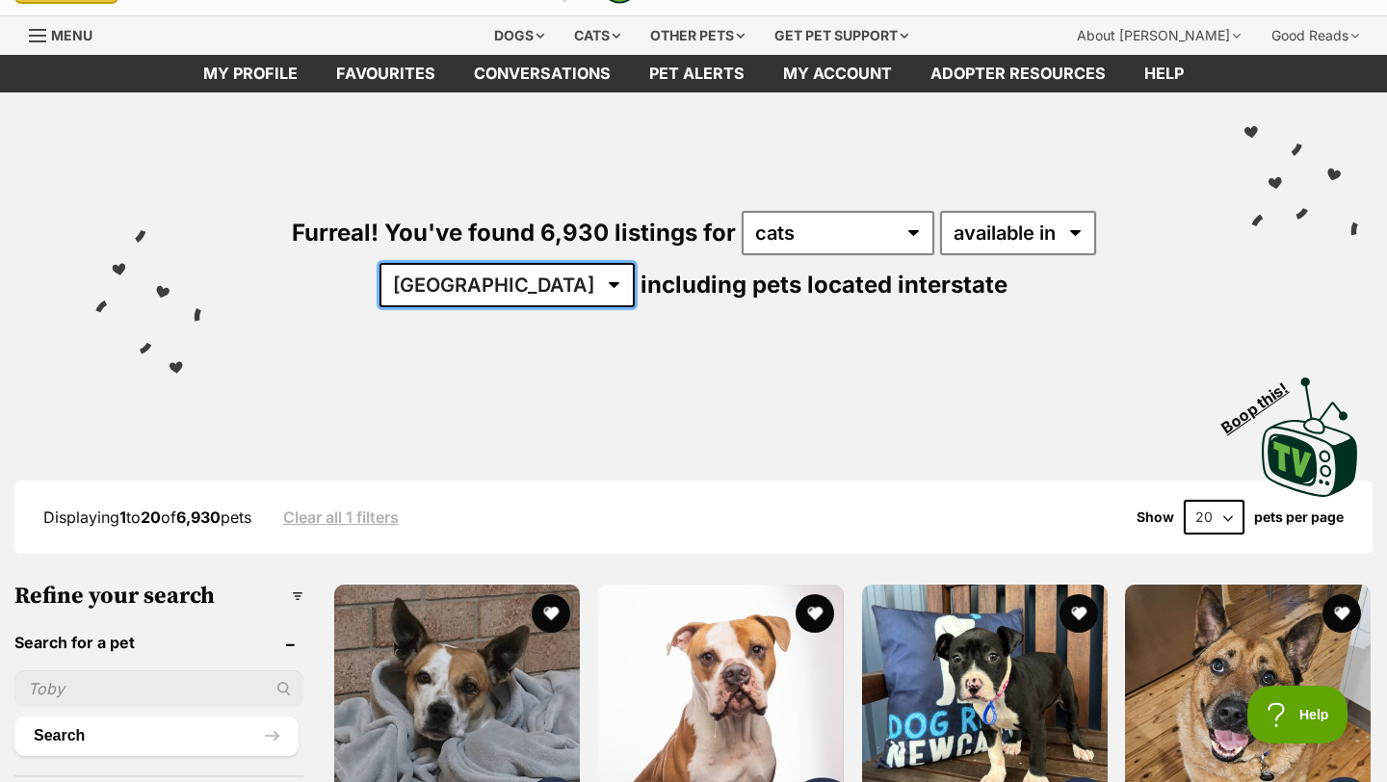
click at [635, 263] on select "[GEOGRAPHIC_DATA] [GEOGRAPHIC_DATA] [GEOGRAPHIC_DATA] [GEOGRAPHIC_DATA] [GEOGRA…" at bounding box center [507, 285] width 255 height 44
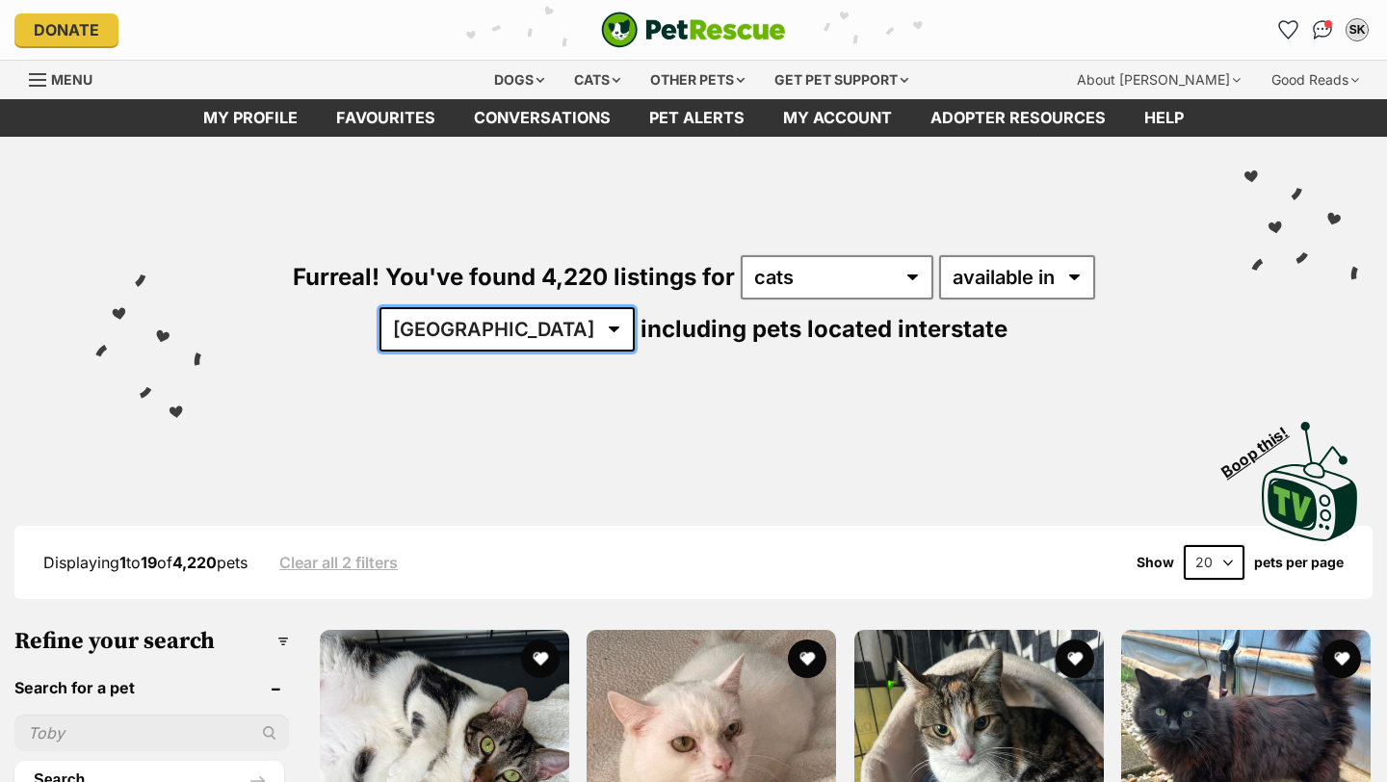
click at [635, 307] on select "Australia ACT NSW NT QLD SA TAS VIC WA" at bounding box center [507, 329] width 255 height 44
select select "VIC"
click at [635, 307] on select "Australia ACT NSW NT QLD SA TAS VIC WA" at bounding box center [507, 329] width 255 height 44
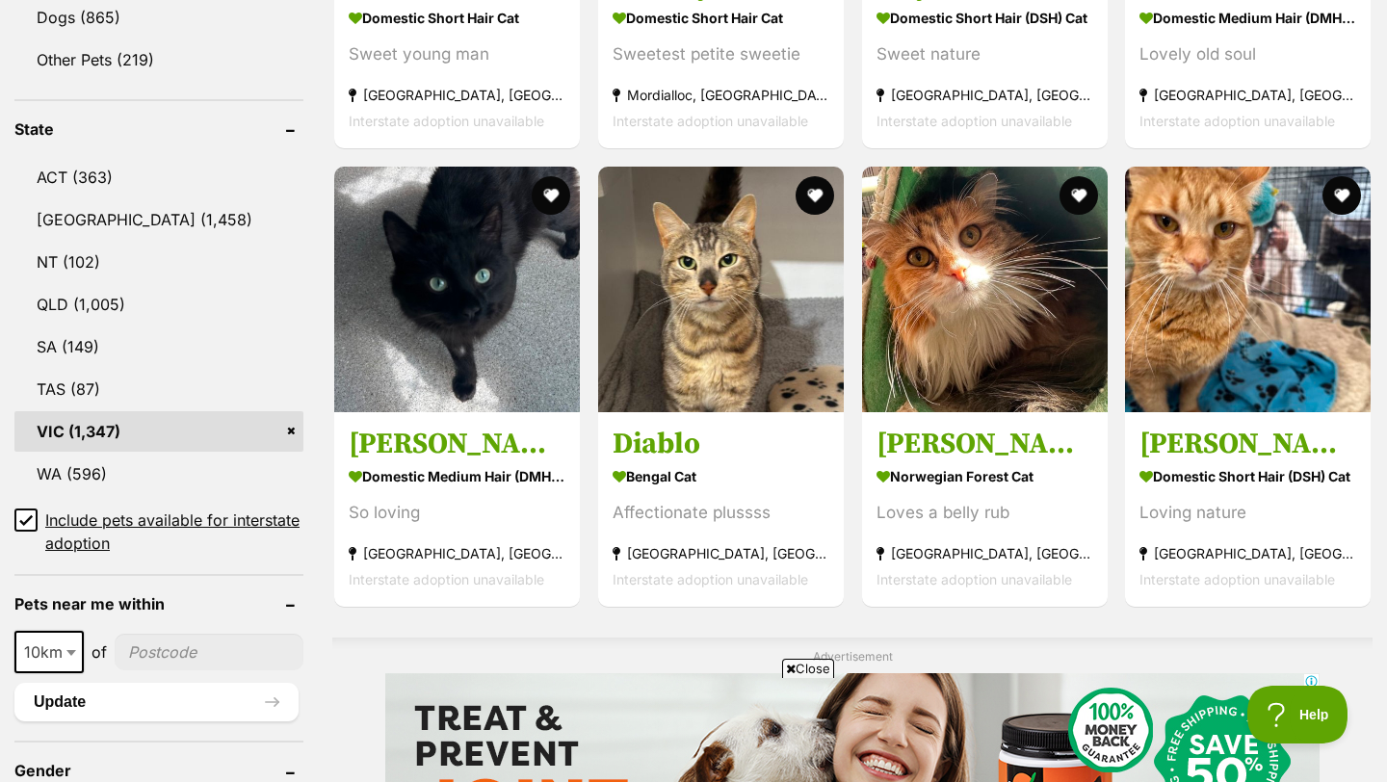
scroll to position [923, 0]
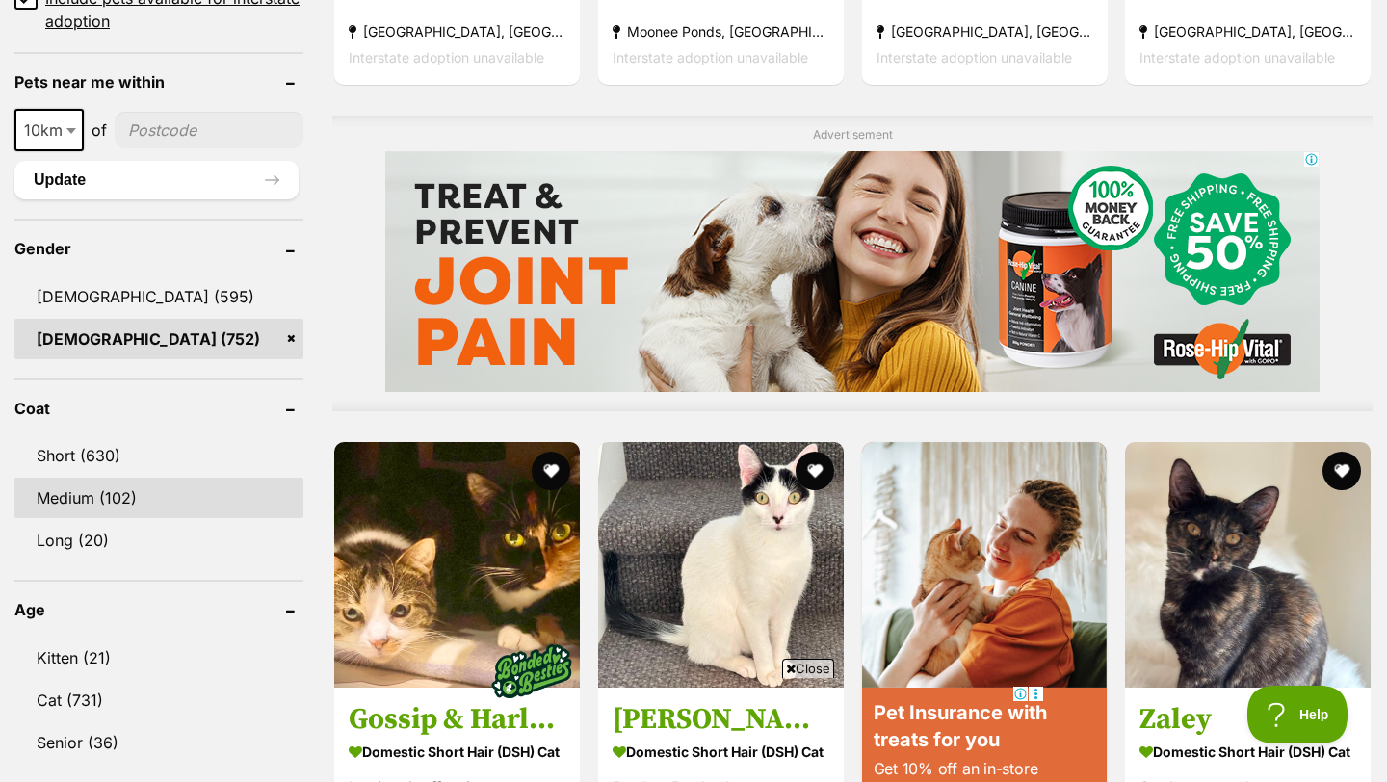
click at [108, 501] on link "Medium (102)" at bounding box center [158, 498] width 289 height 40
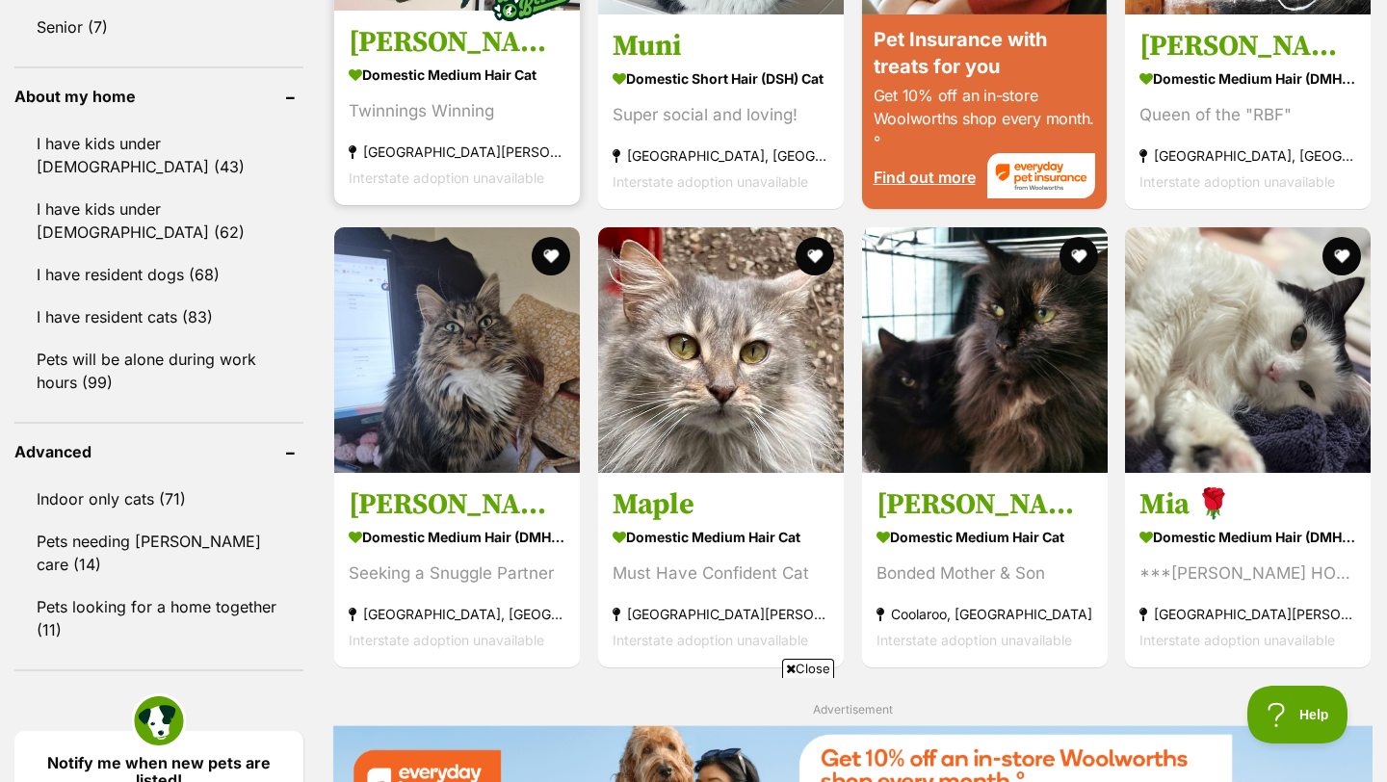
scroll to position [2171, 0]
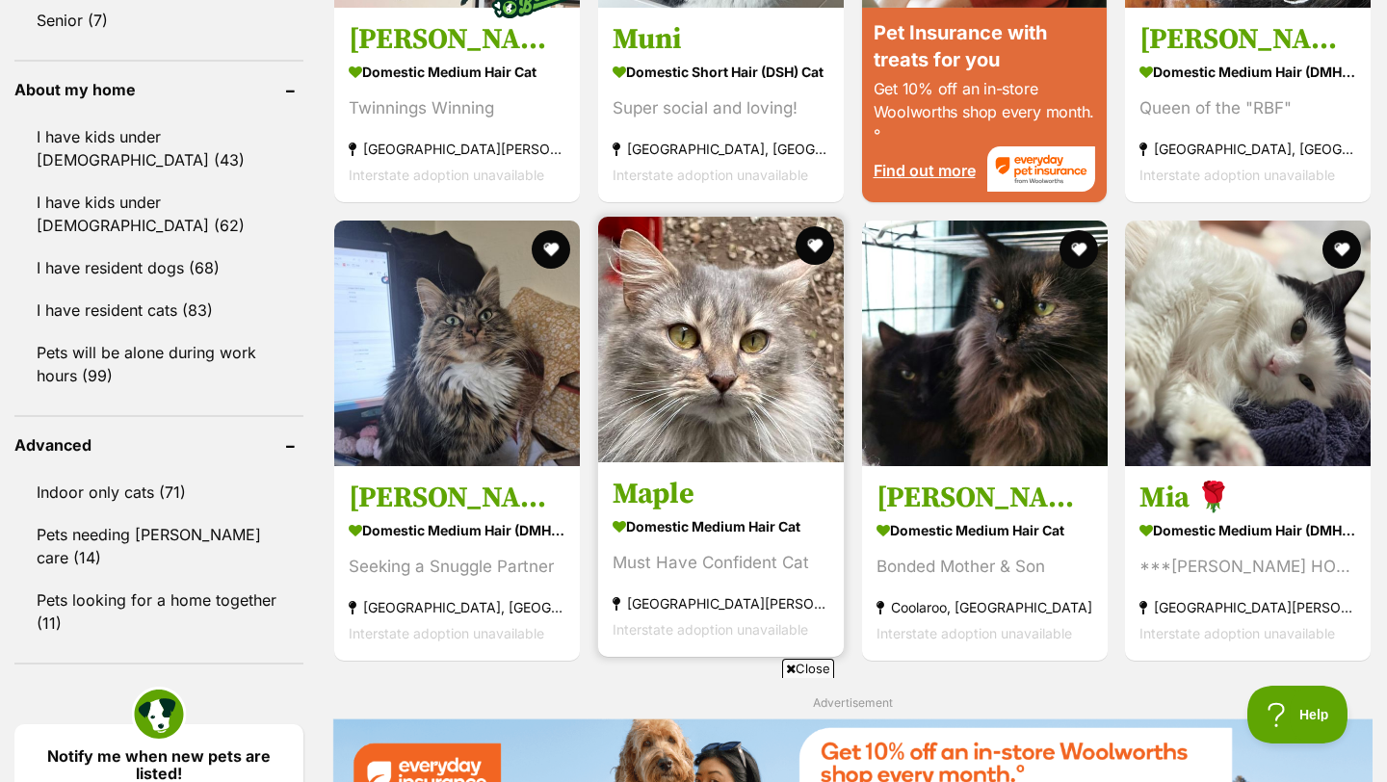
click at [669, 383] on img at bounding box center [721, 340] width 246 height 246
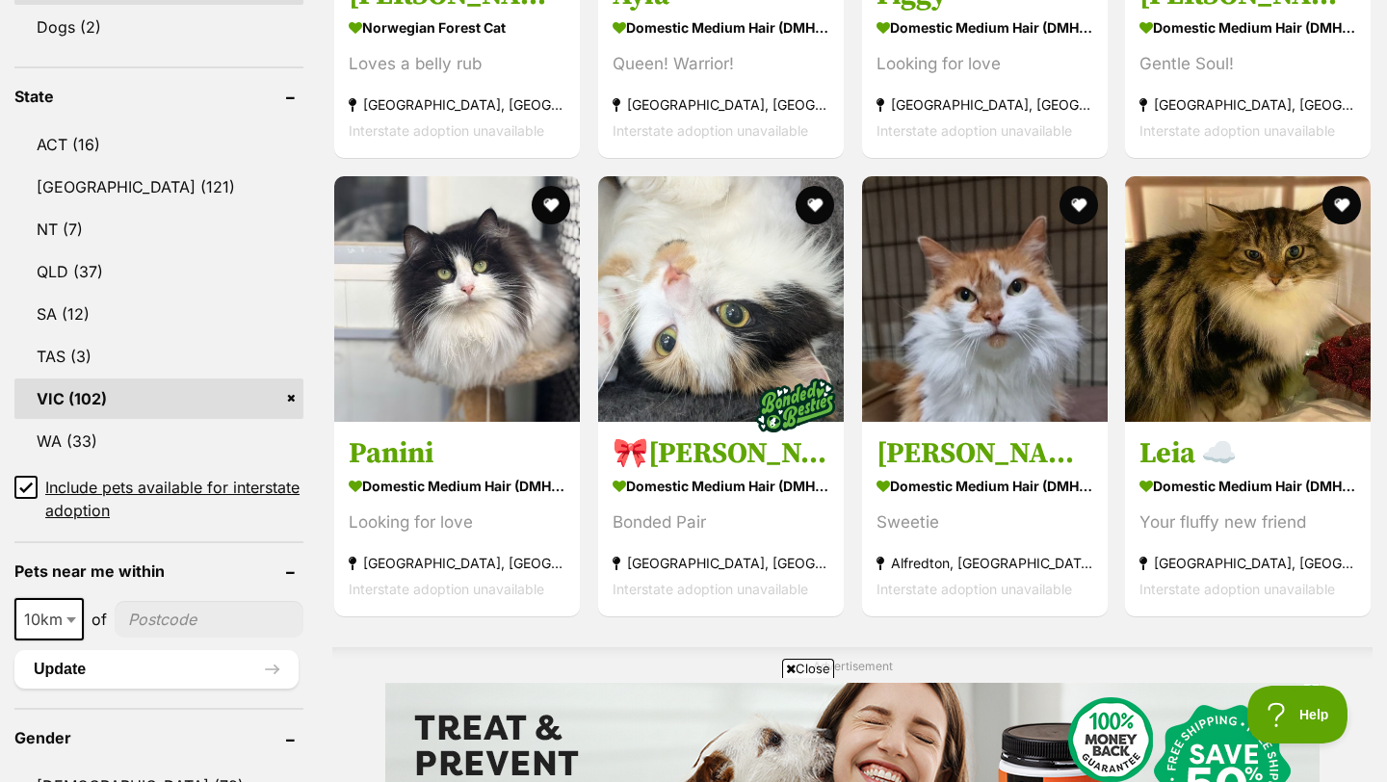
scroll to position [963, 0]
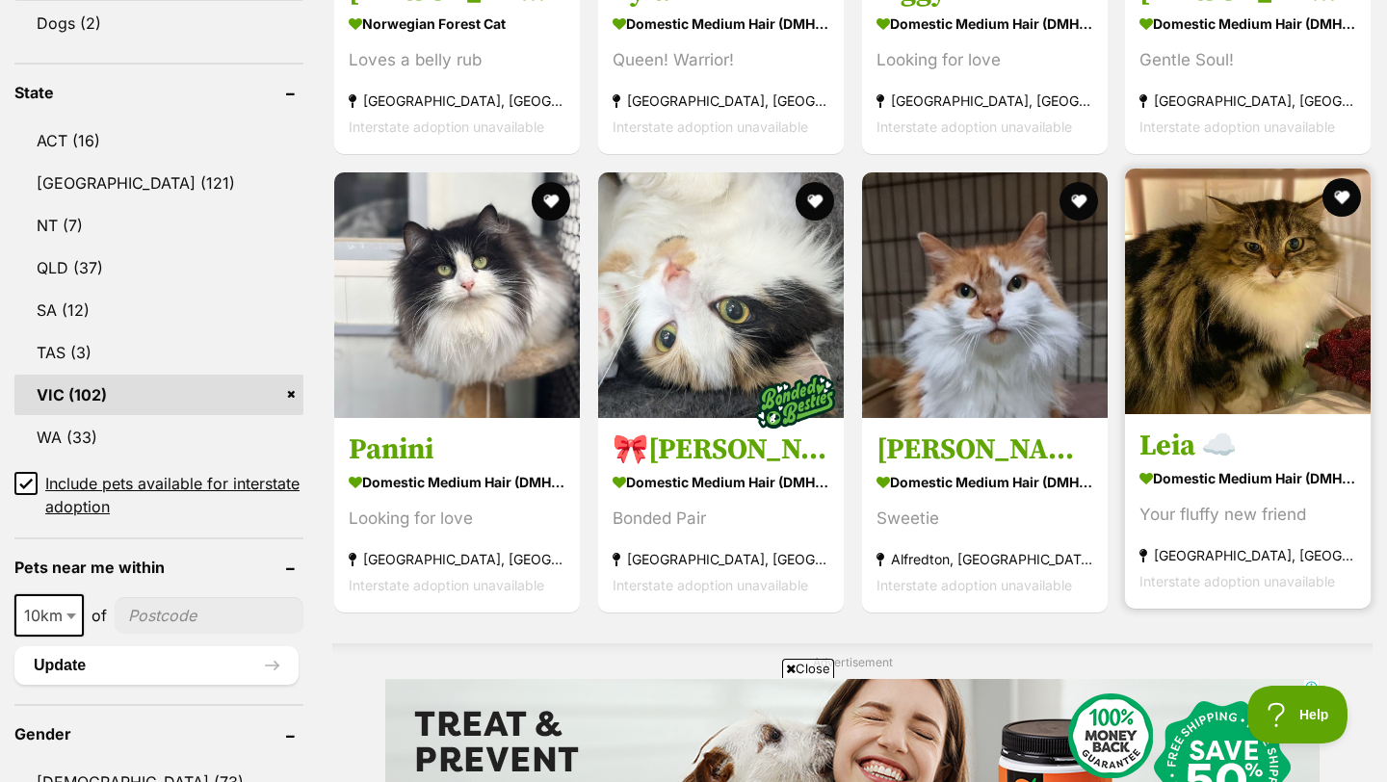
click at [1178, 428] on h3 "Leia ☁️" at bounding box center [1248, 446] width 217 height 37
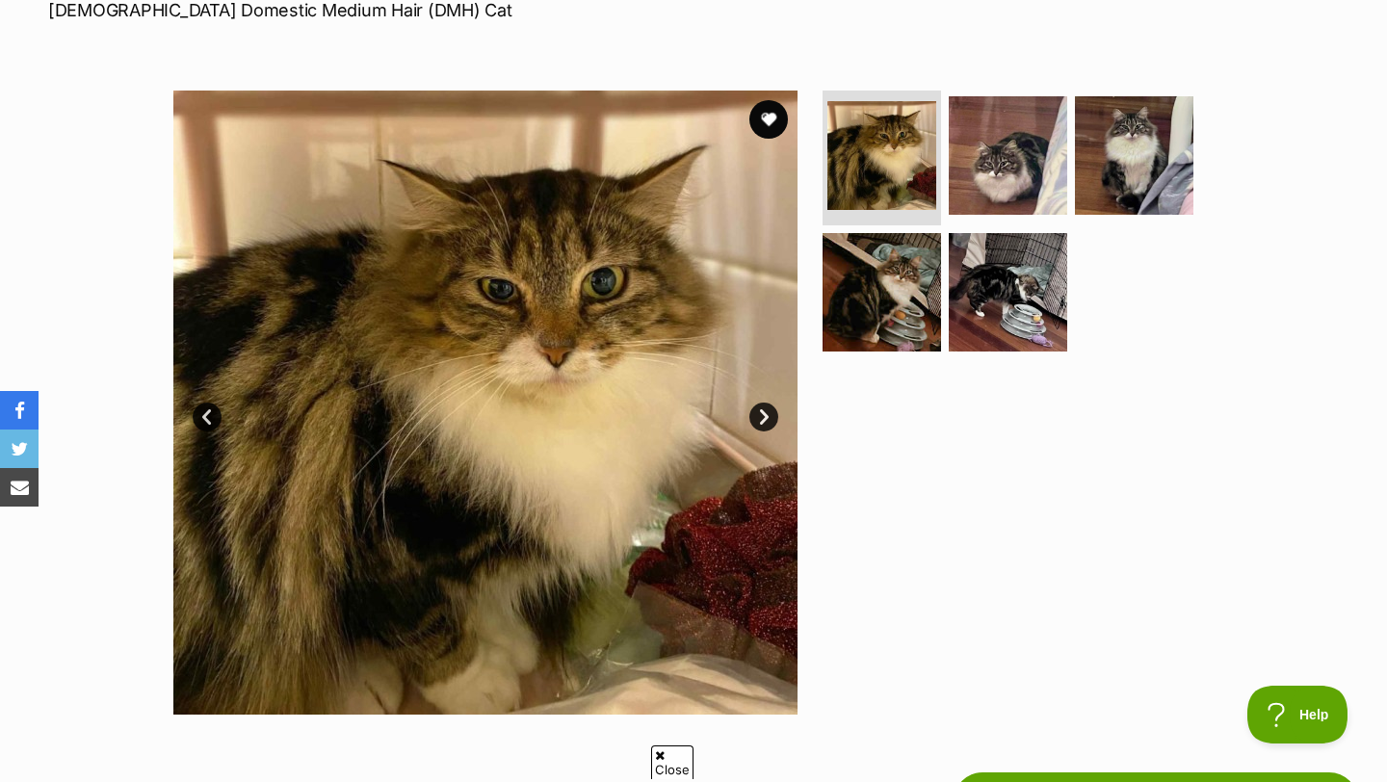
scroll to position [301, 0]
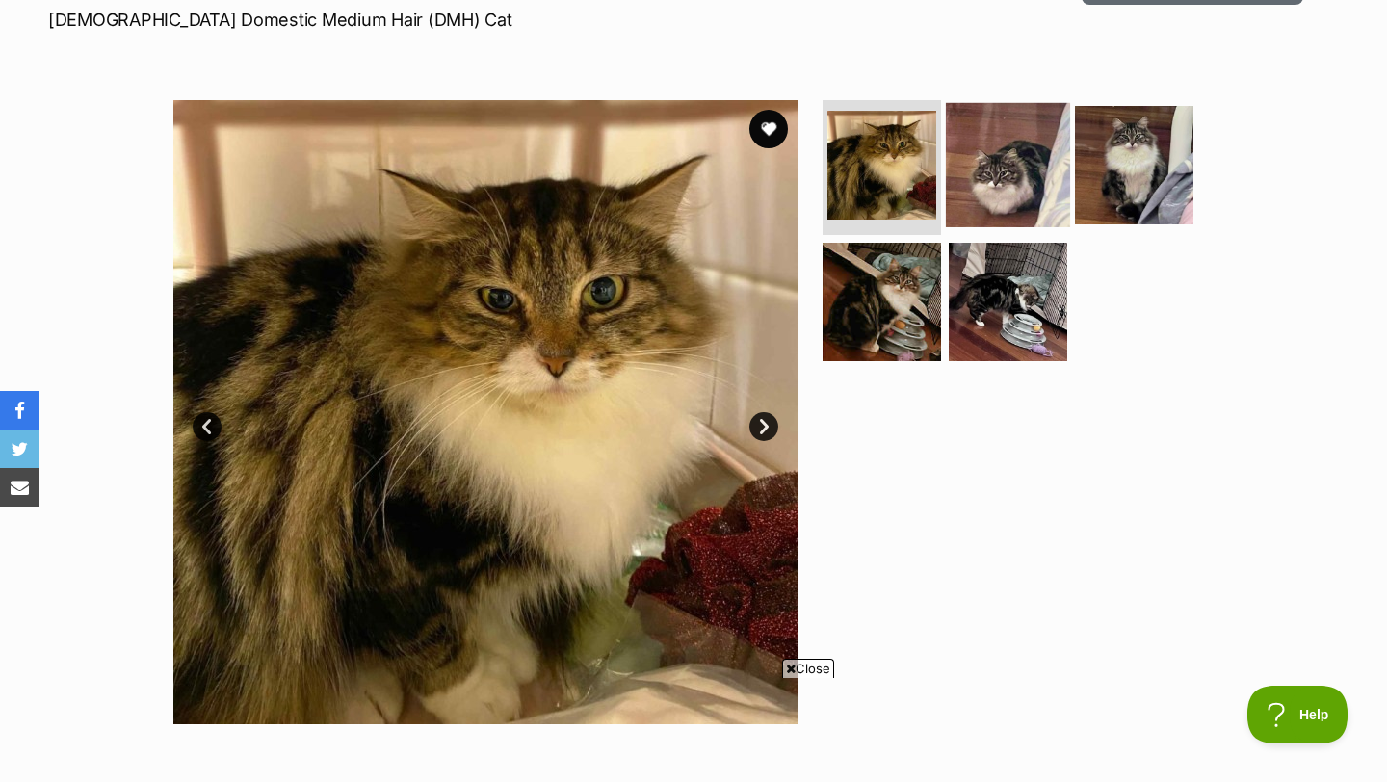
click at [1036, 194] on img at bounding box center [1008, 165] width 124 height 124
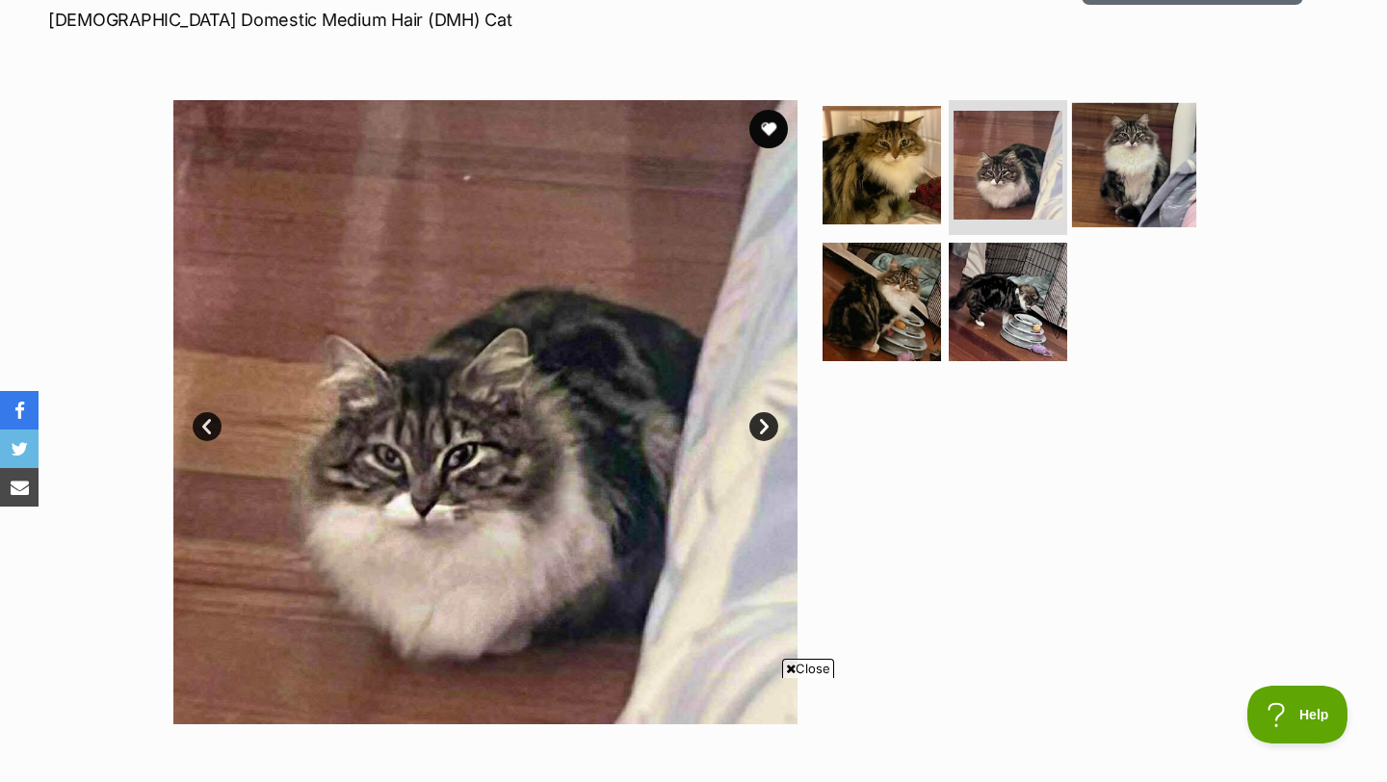
scroll to position [0, 0]
click at [1112, 200] on img at bounding box center [1134, 165] width 124 height 124
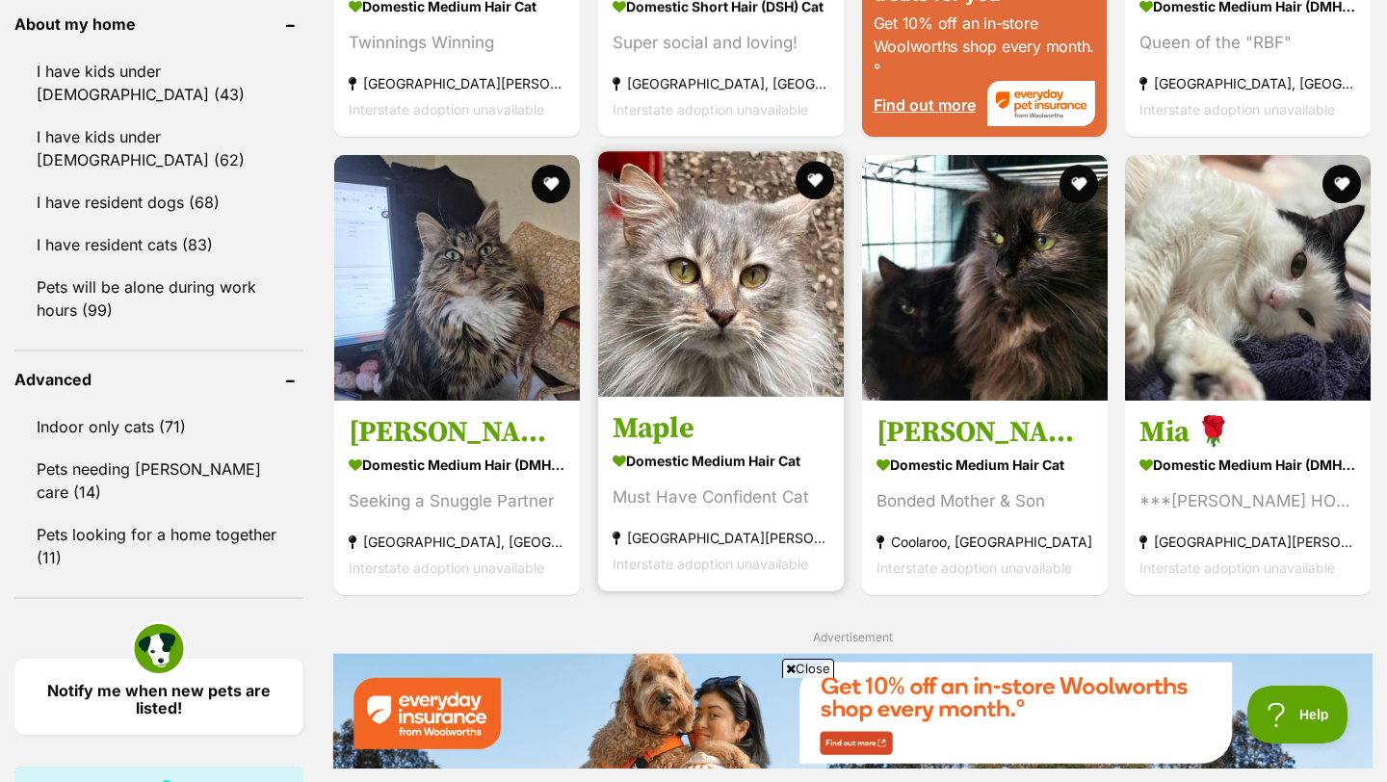
scroll to position [2239, 0]
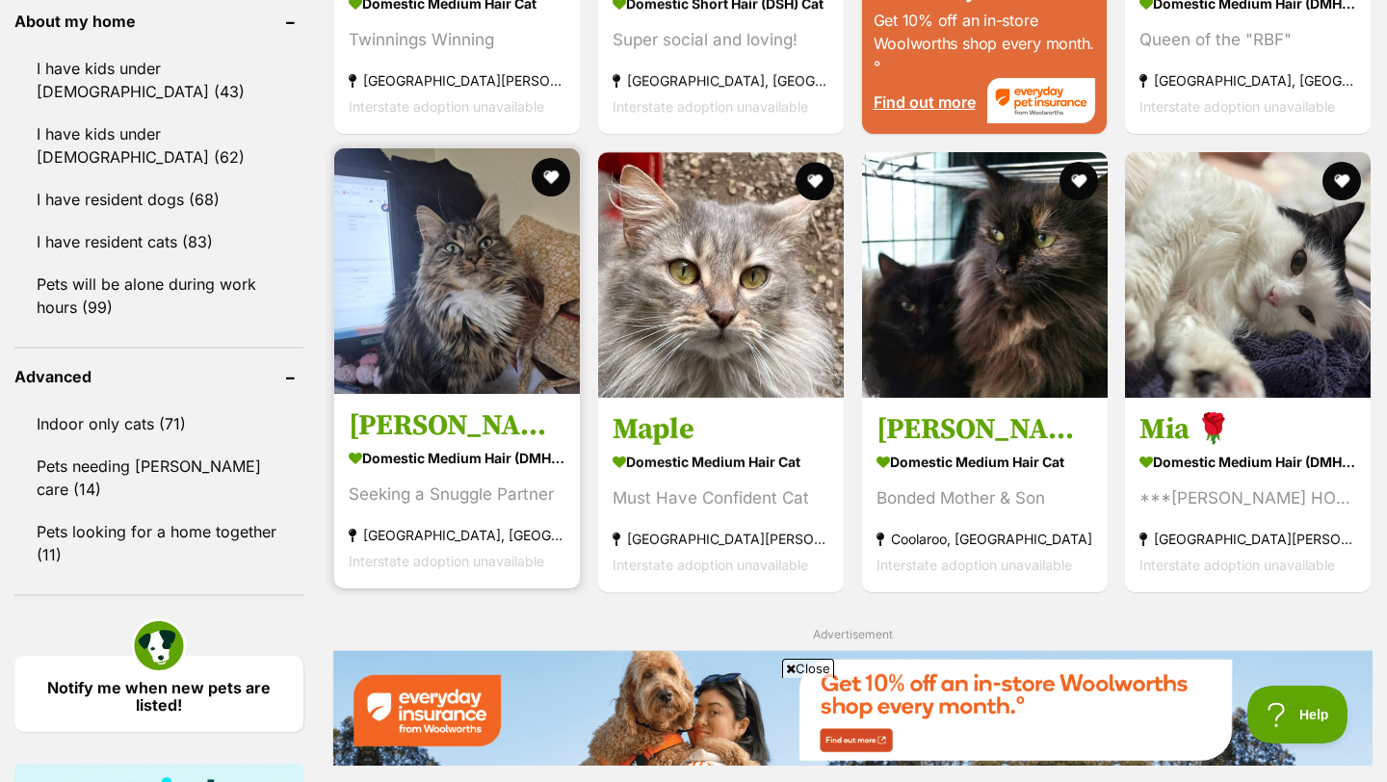
click at [429, 408] on h3 "[PERSON_NAME]" at bounding box center [457, 426] width 217 height 37
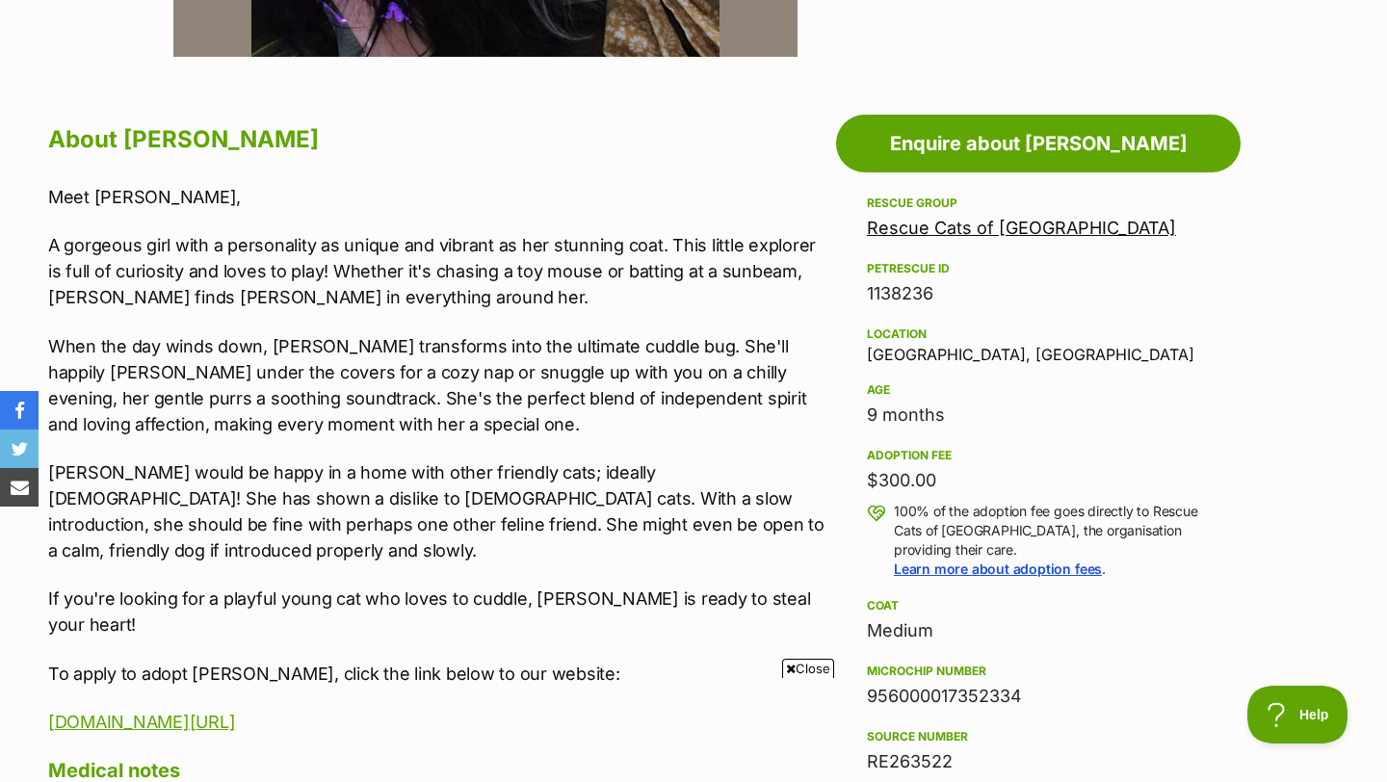
drag, startPoint x: 943, startPoint y: 484, endPoint x: 860, endPoint y: 484, distance: 82.9
click at [861, 484] on aside "Rescue group Rescue Cats of Melbourne PetRescue ID 1138236 Location Frankston, …" at bounding box center [1038, 613] width 405 height 842
click at [860, 484] on aside "Rescue group Rescue Cats of Melbourne PetRescue ID 1138236 Location Frankston, …" at bounding box center [1038, 613] width 405 height 842
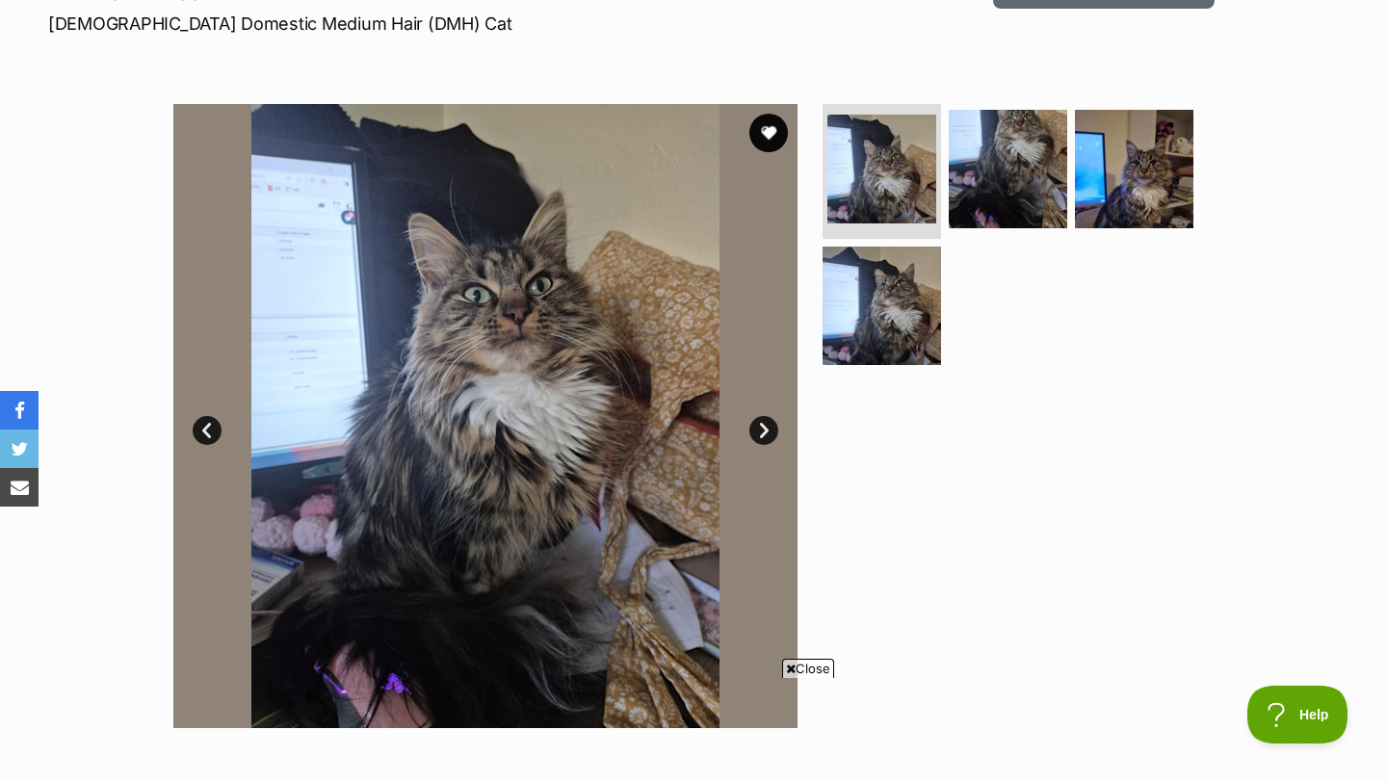
scroll to position [283, 0]
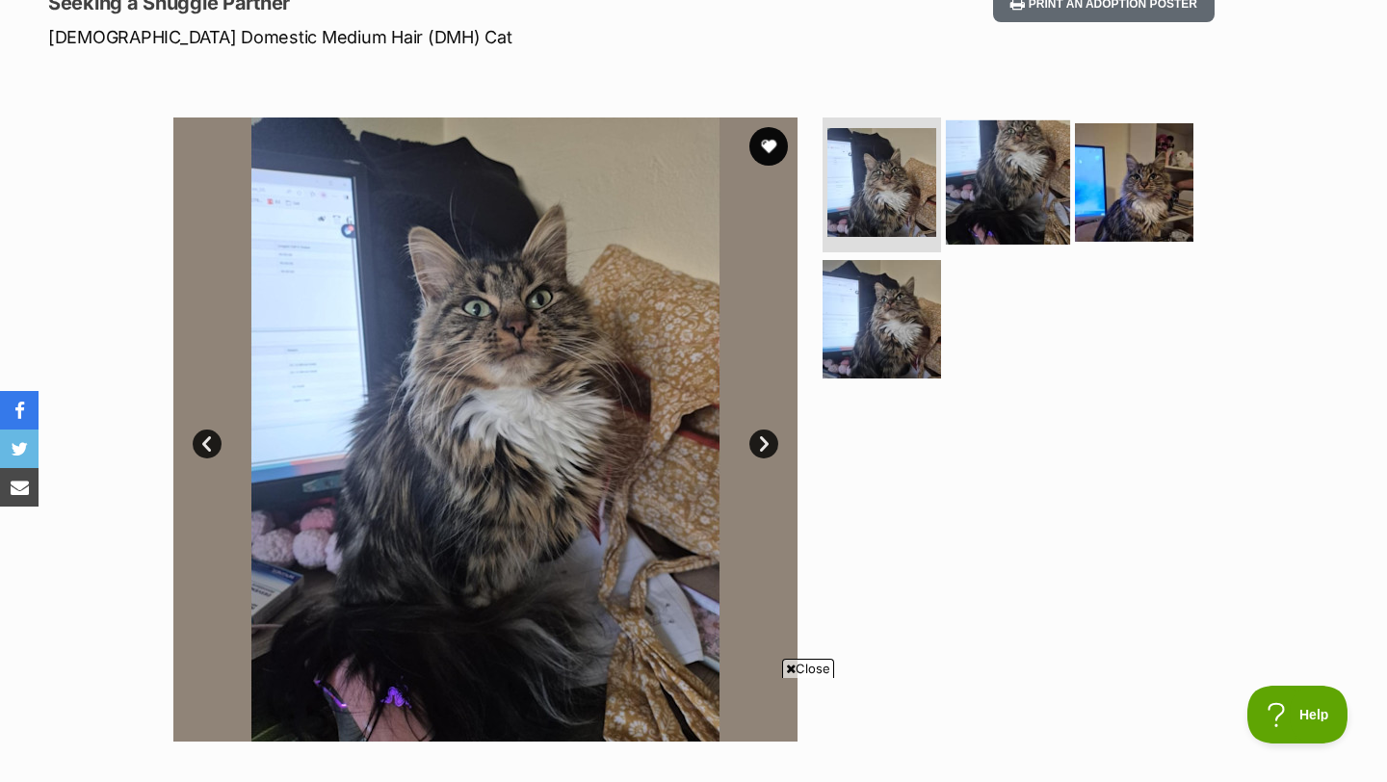
click at [1025, 198] on img at bounding box center [1008, 182] width 124 height 124
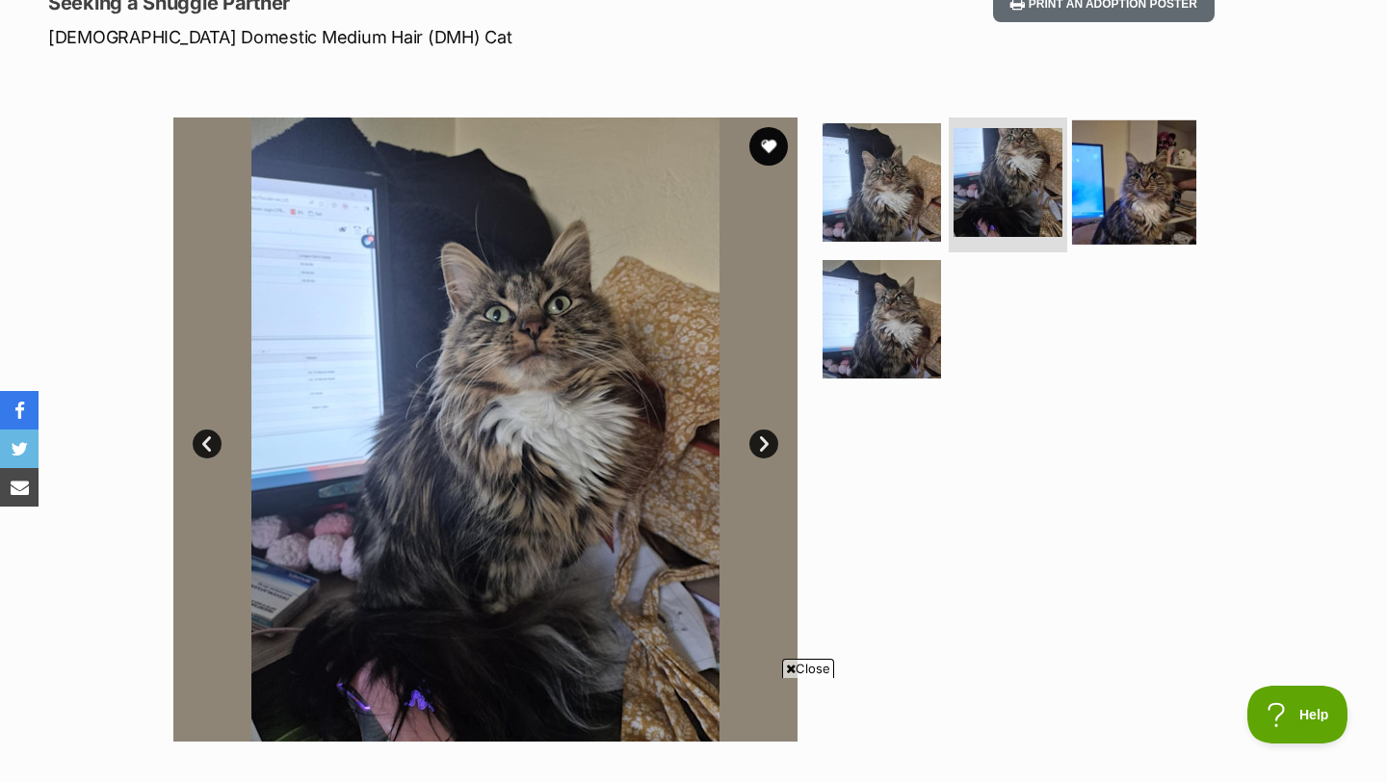
click at [1099, 198] on img at bounding box center [1134, 182] width 124 height 124
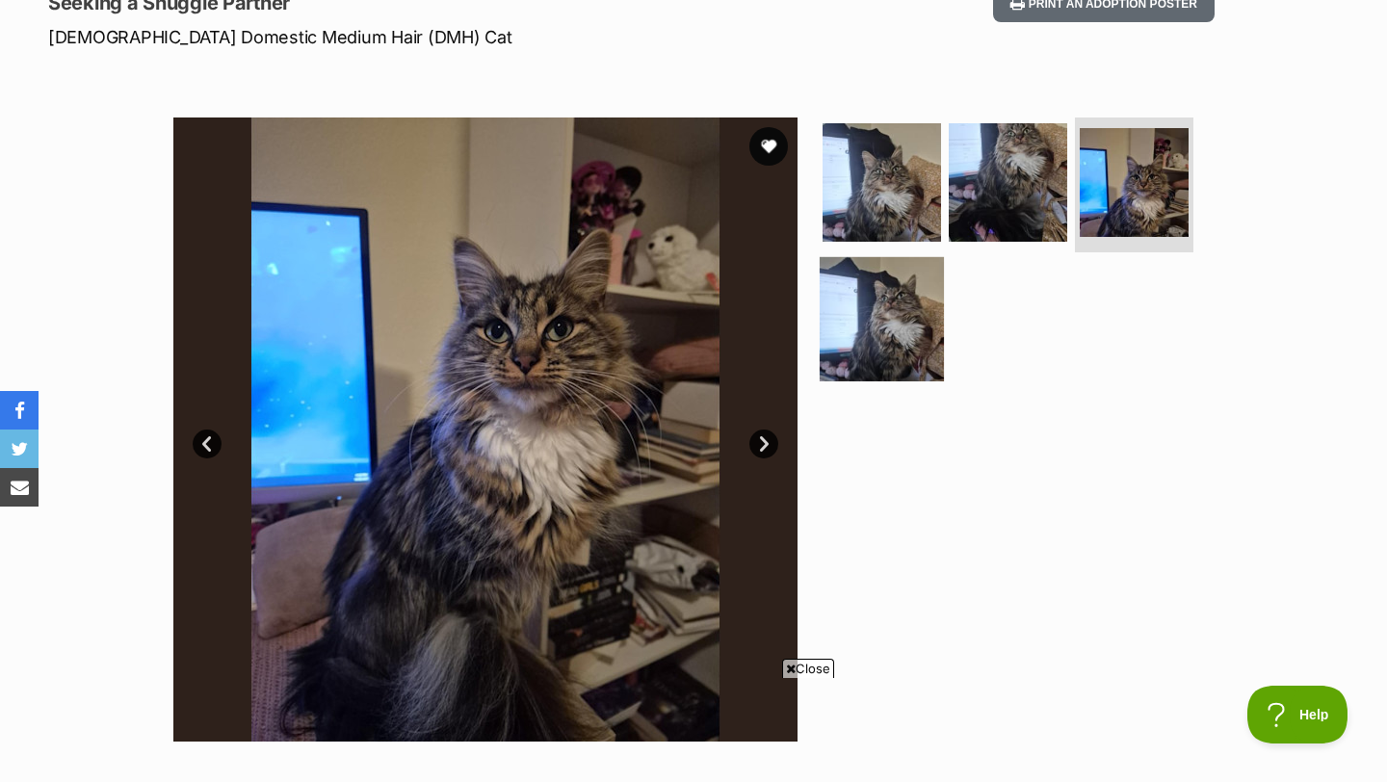
click at [887, 324] on img at bounding box center [882, 318] width 124 height 124
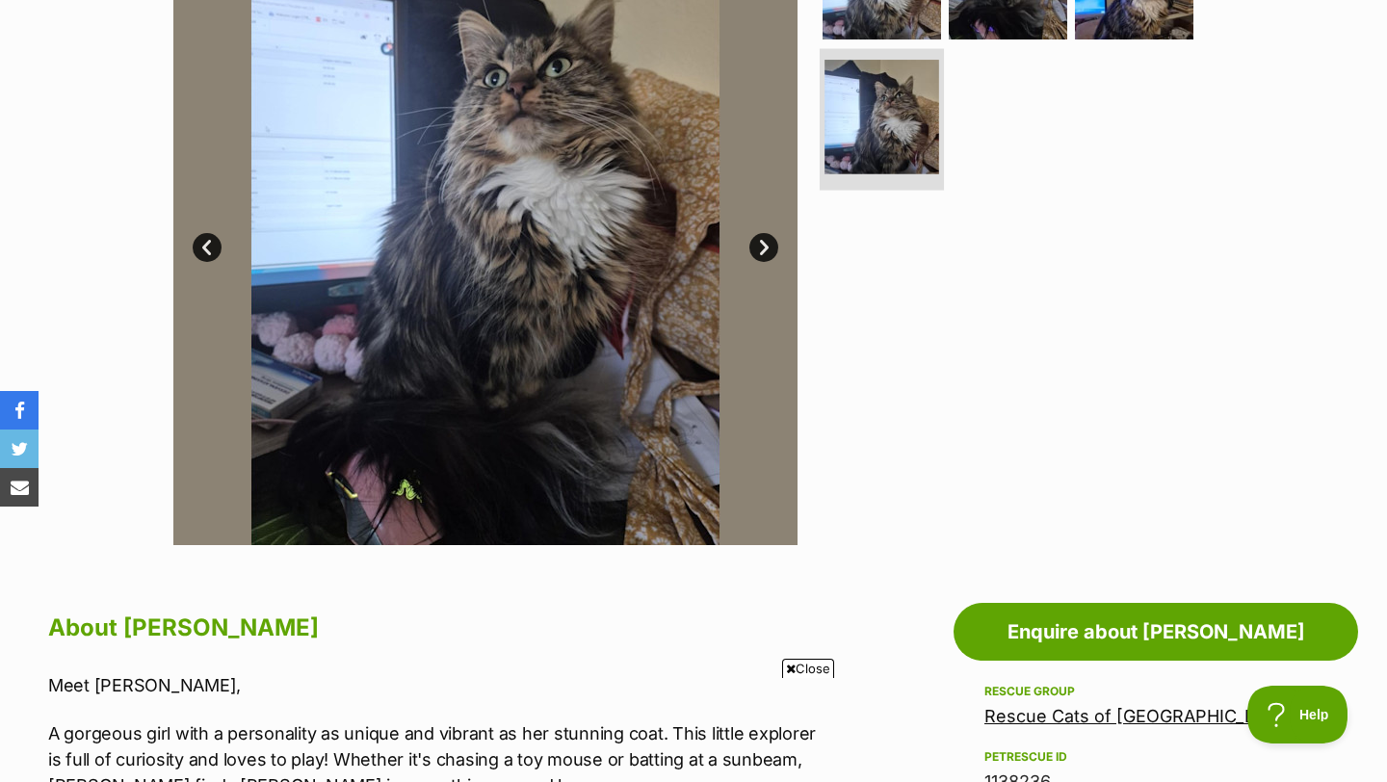
scroll to position [292, 0]
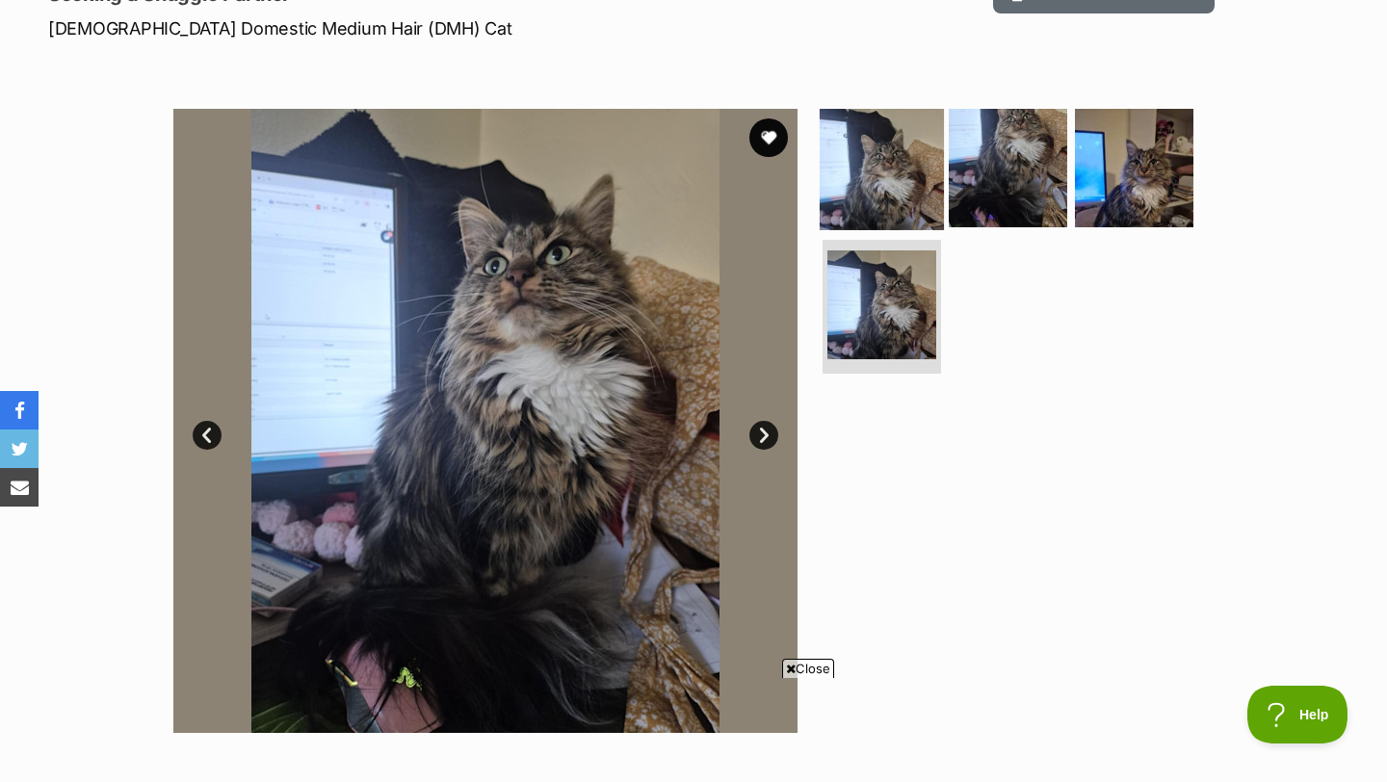
click at [910, 162] on img at bounding box center [882, 168] width 124 height 124
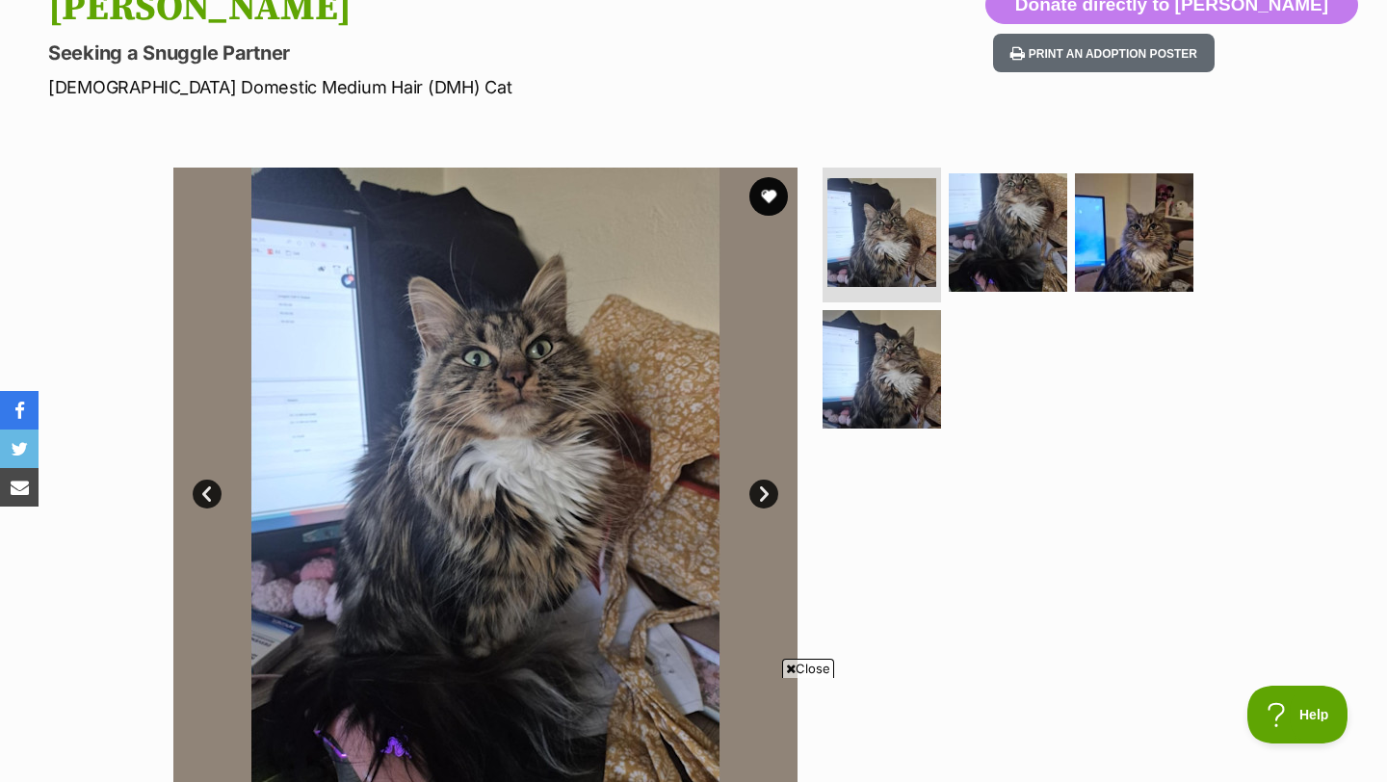
scroll to position [225, 0]
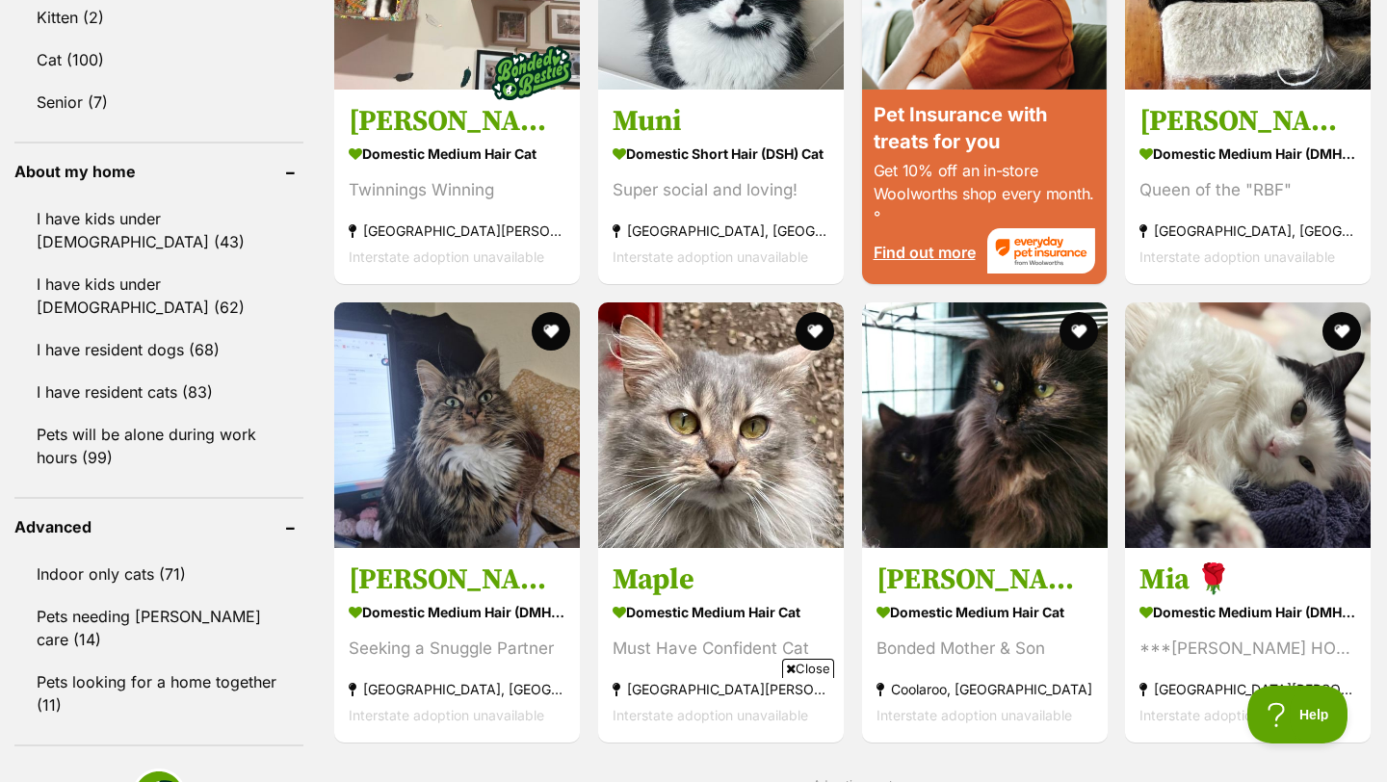
scroll to position [2079, 0]
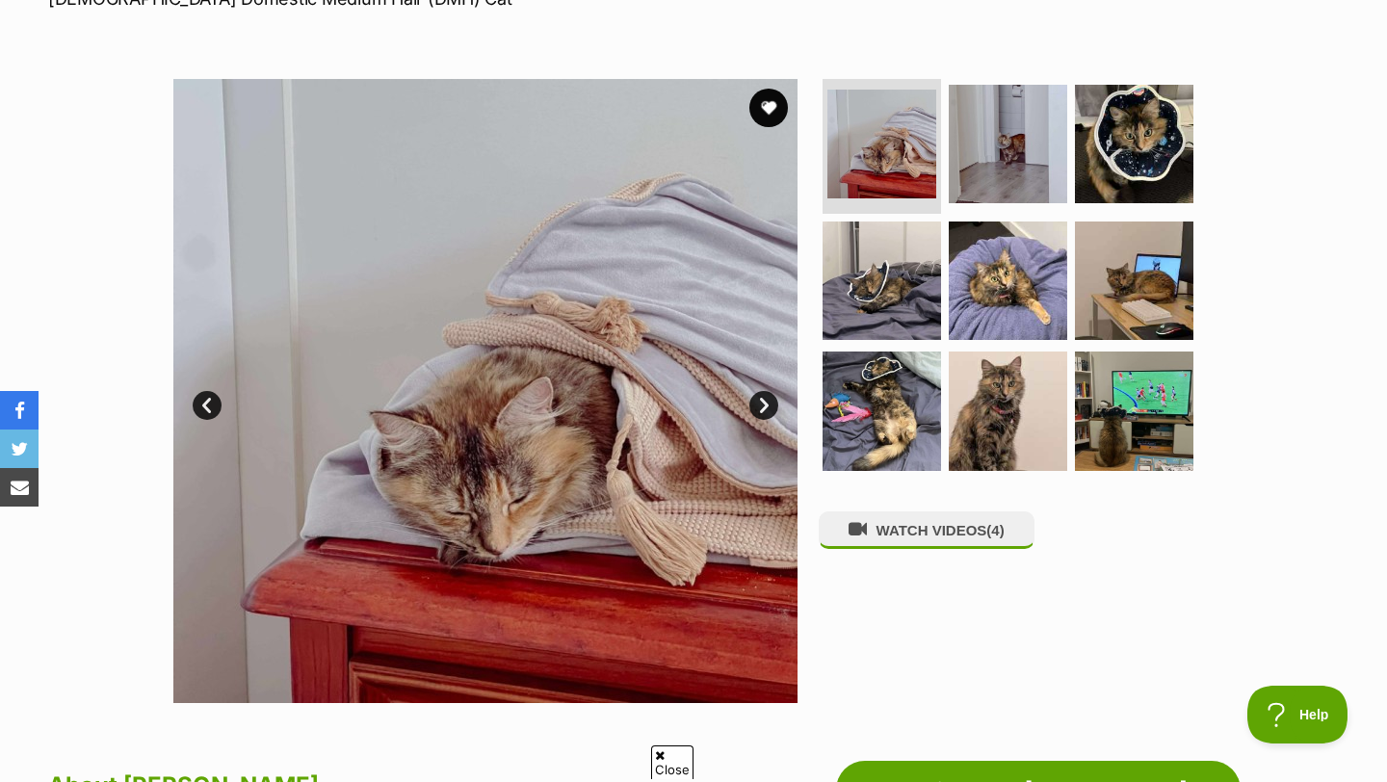
scroll to position [342, 0]
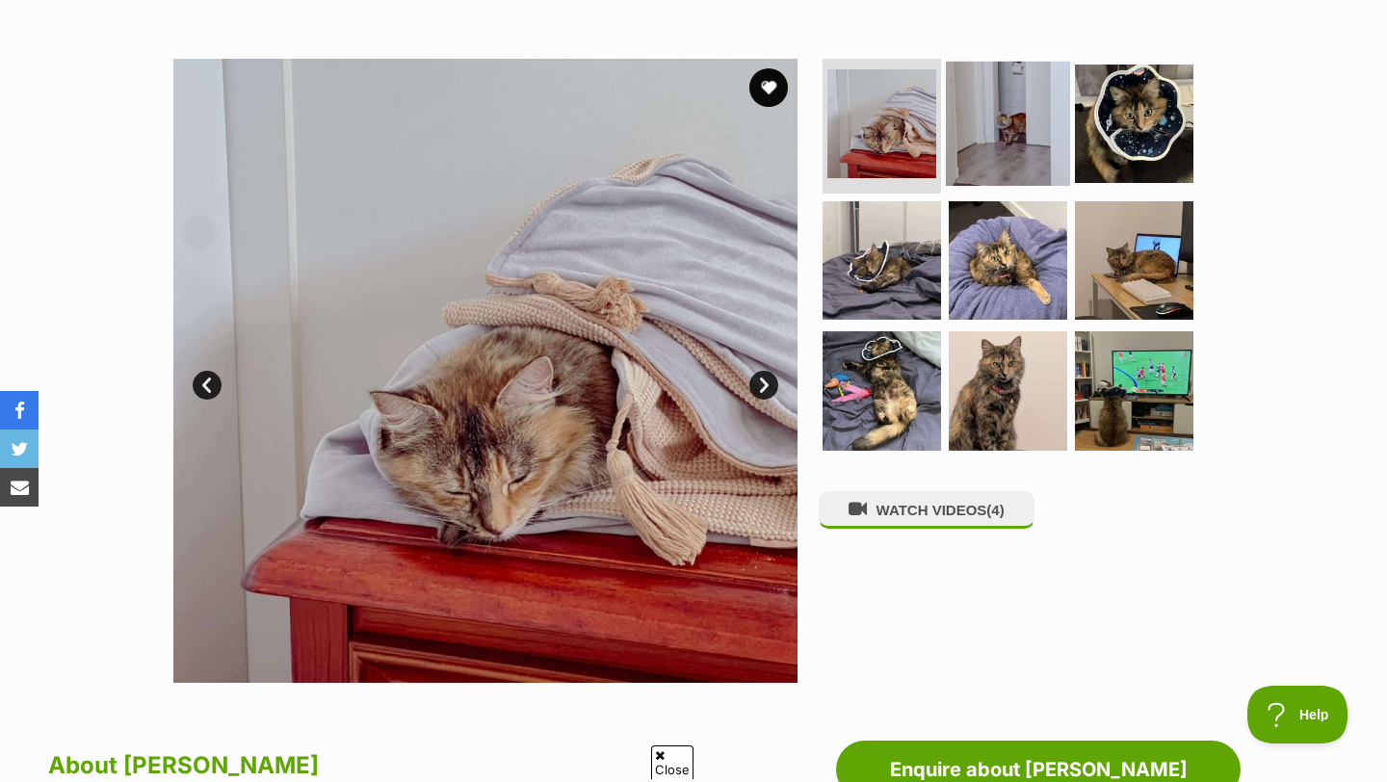
click at [1007, 146] on img at bounding box center [1008, 124] width 124 height 124
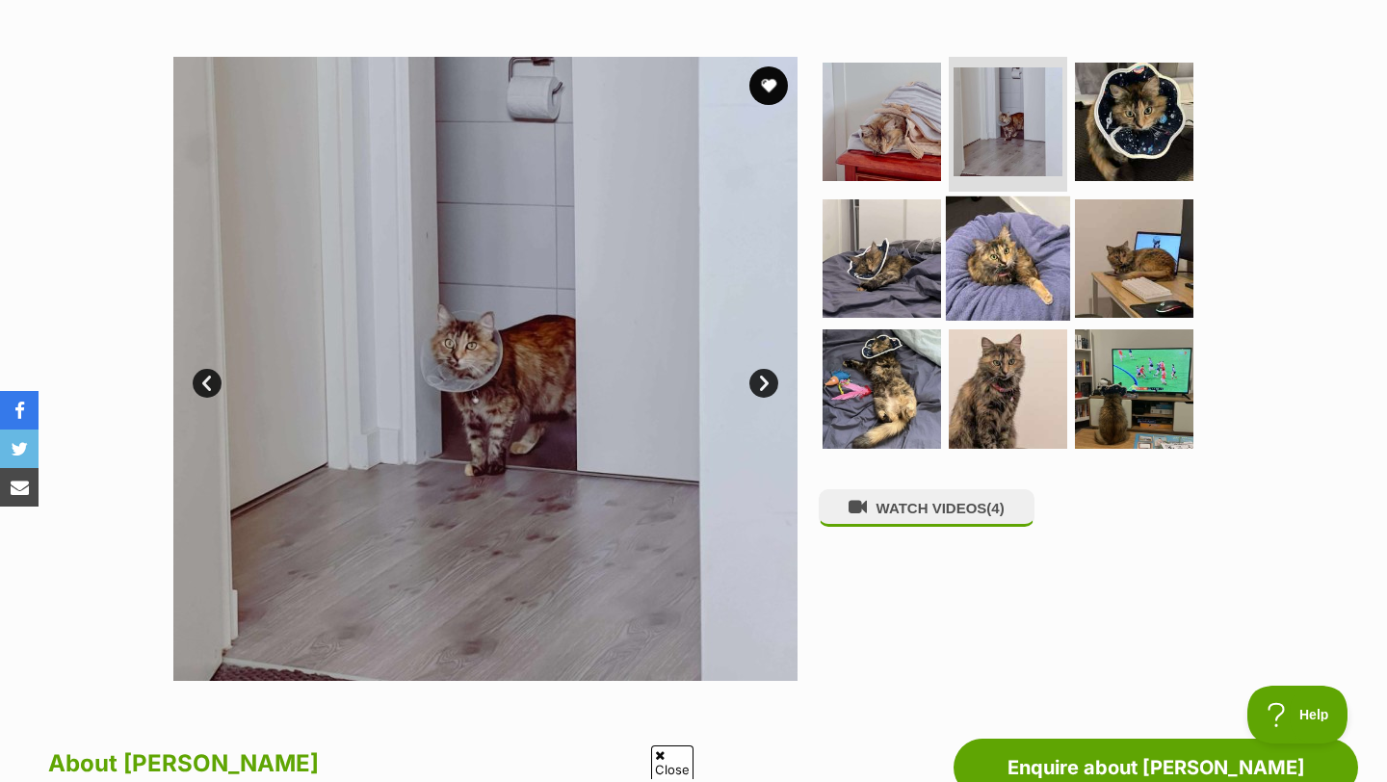
scroll to position [0, 0]
click at [1012, 238] on img at bounding box center [1008, 258] width 124 height 124
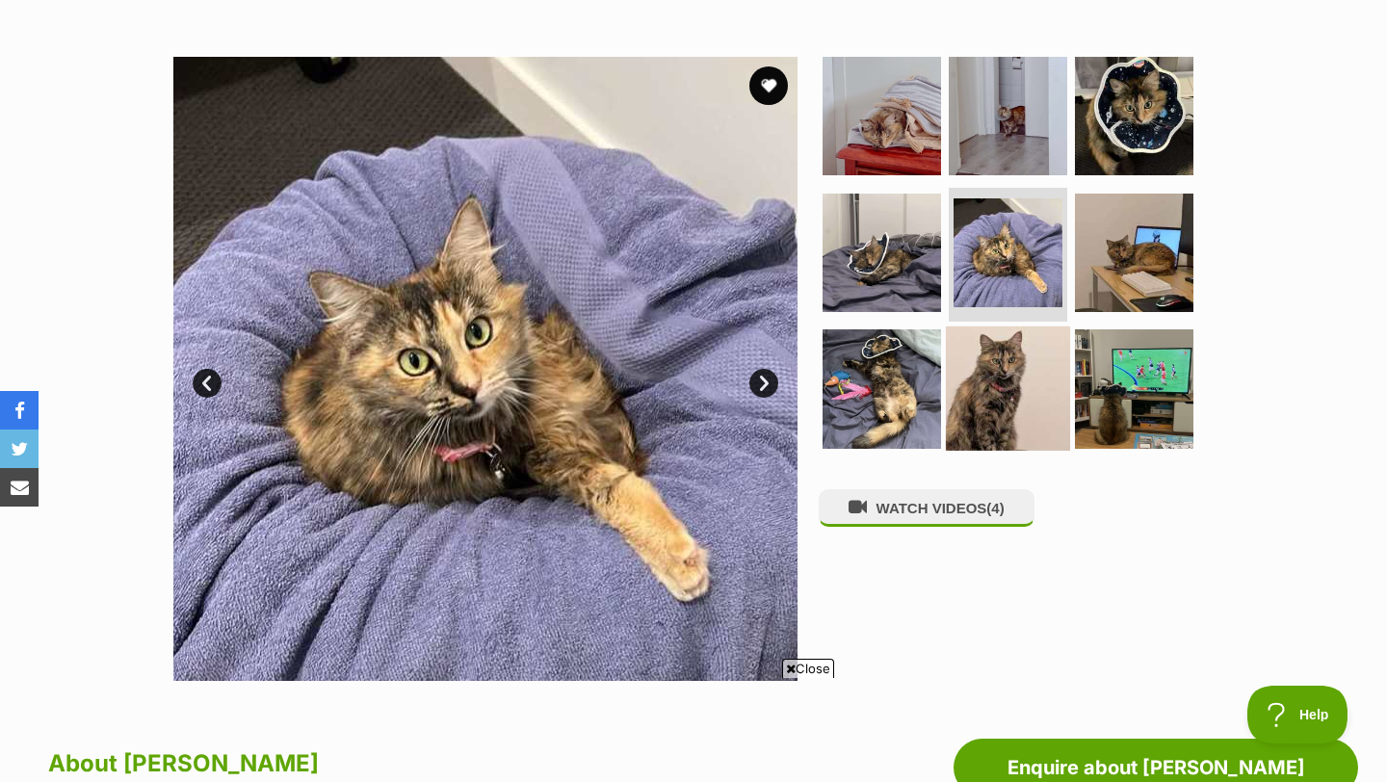
click at [1016, 383] on img at bounding box center [1008, 389] width 124 height 124
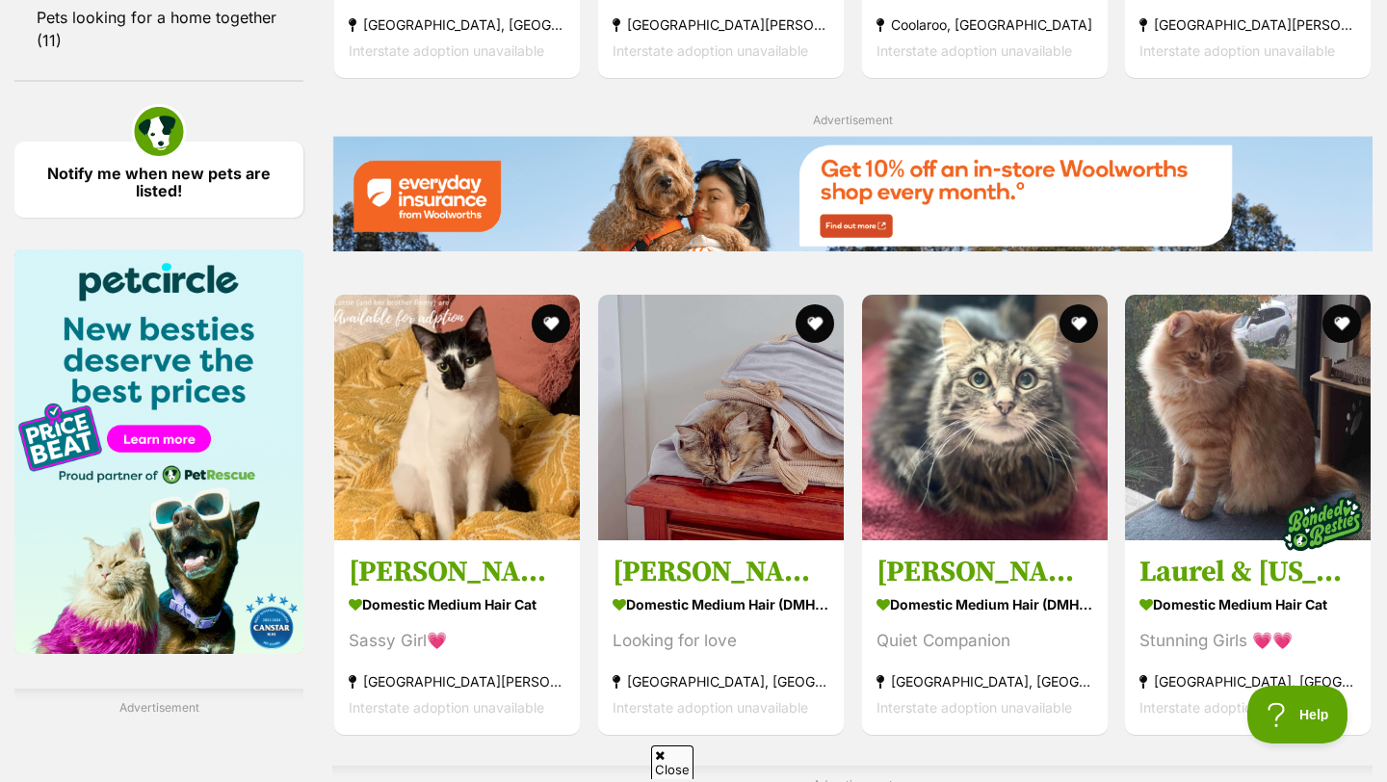
scroll to position [2782, 0]
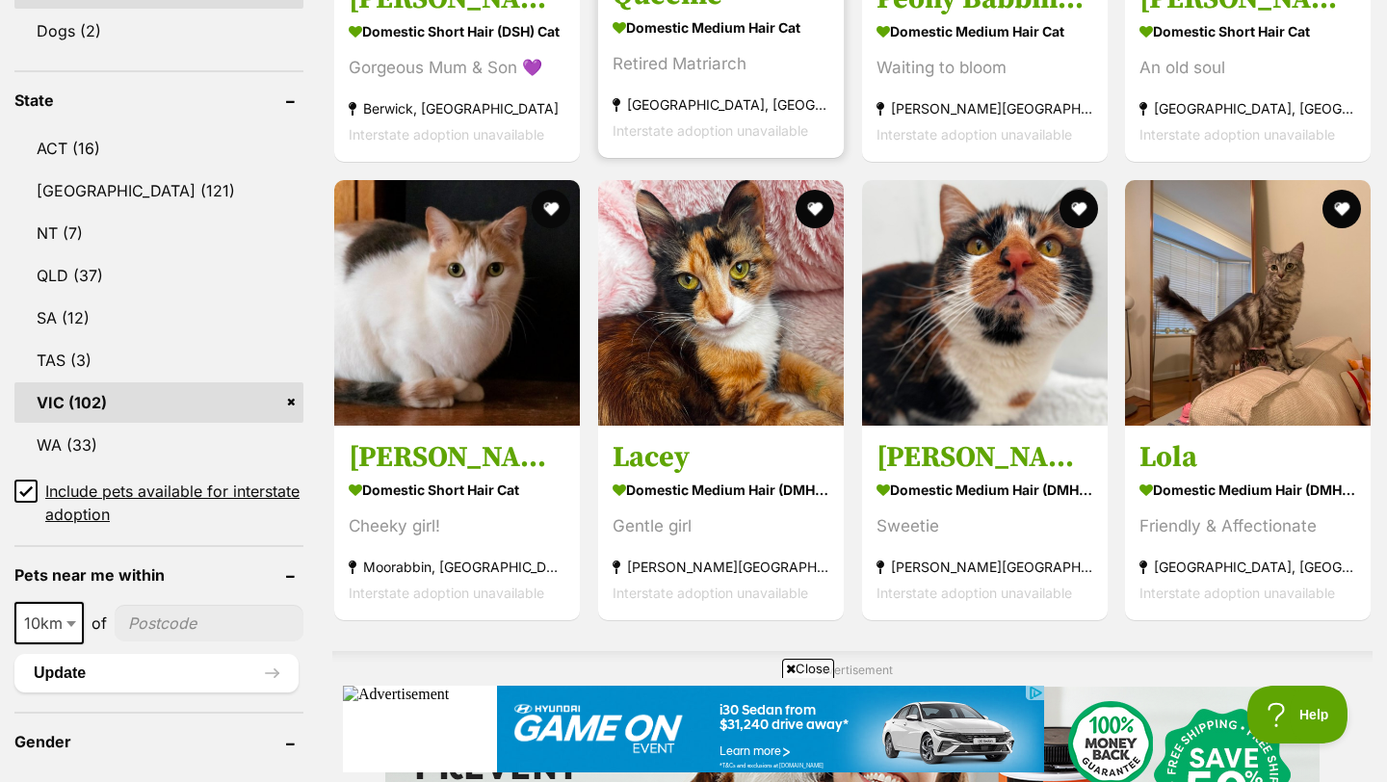
scroll to position [956, 0]
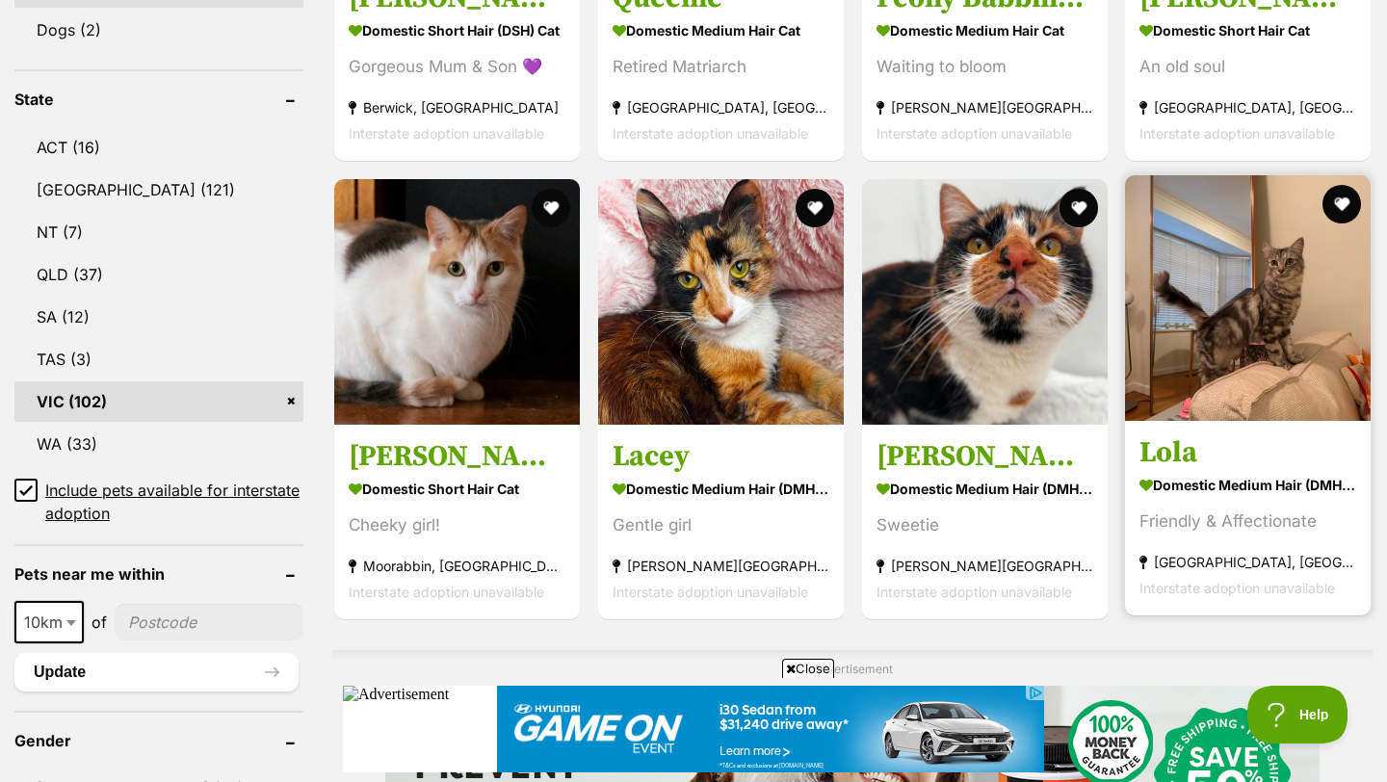
click at [1176, 435] on h3 "Lola" at bounding box center [1248, 453] width 217 height 37
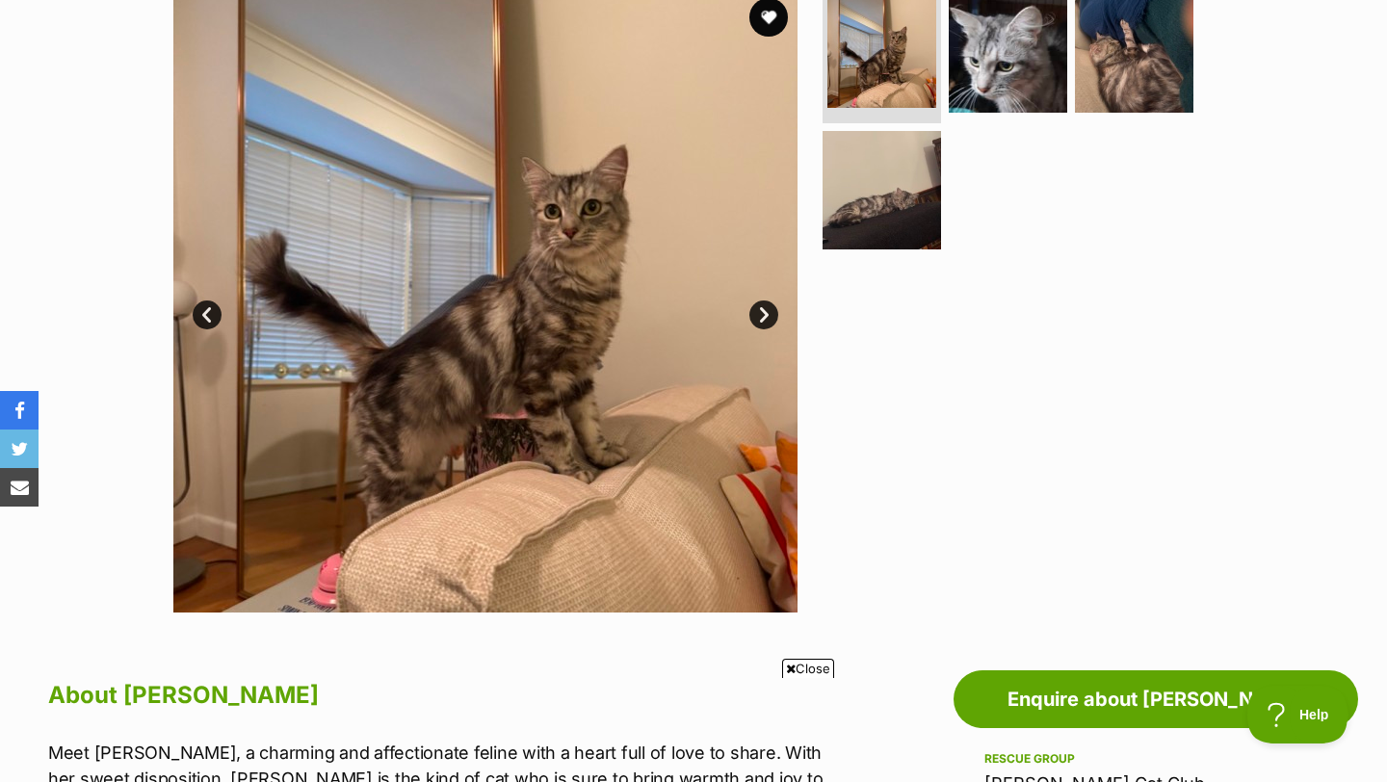
scroll to position [327, 0]
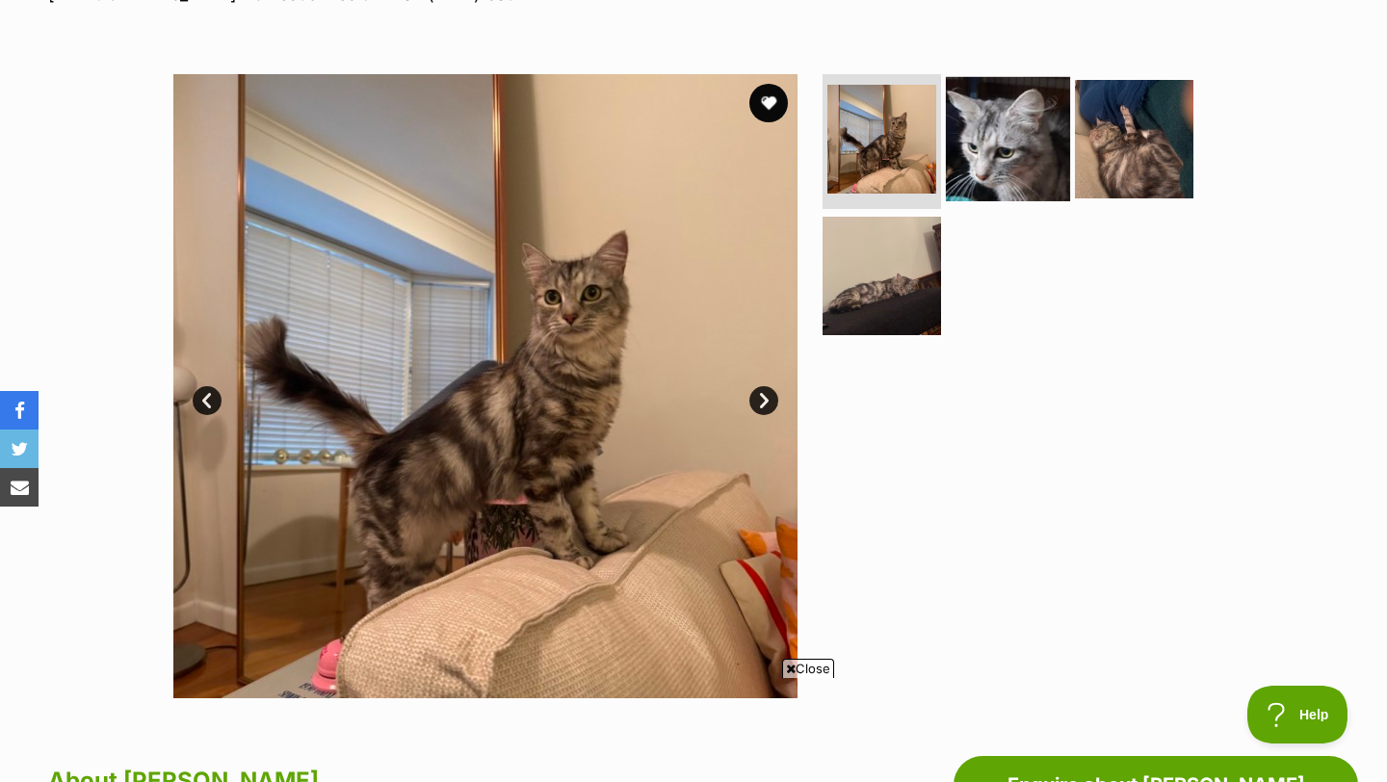
click at [997, 151] on img at bounding box center [1008, 139] width 124 height 124
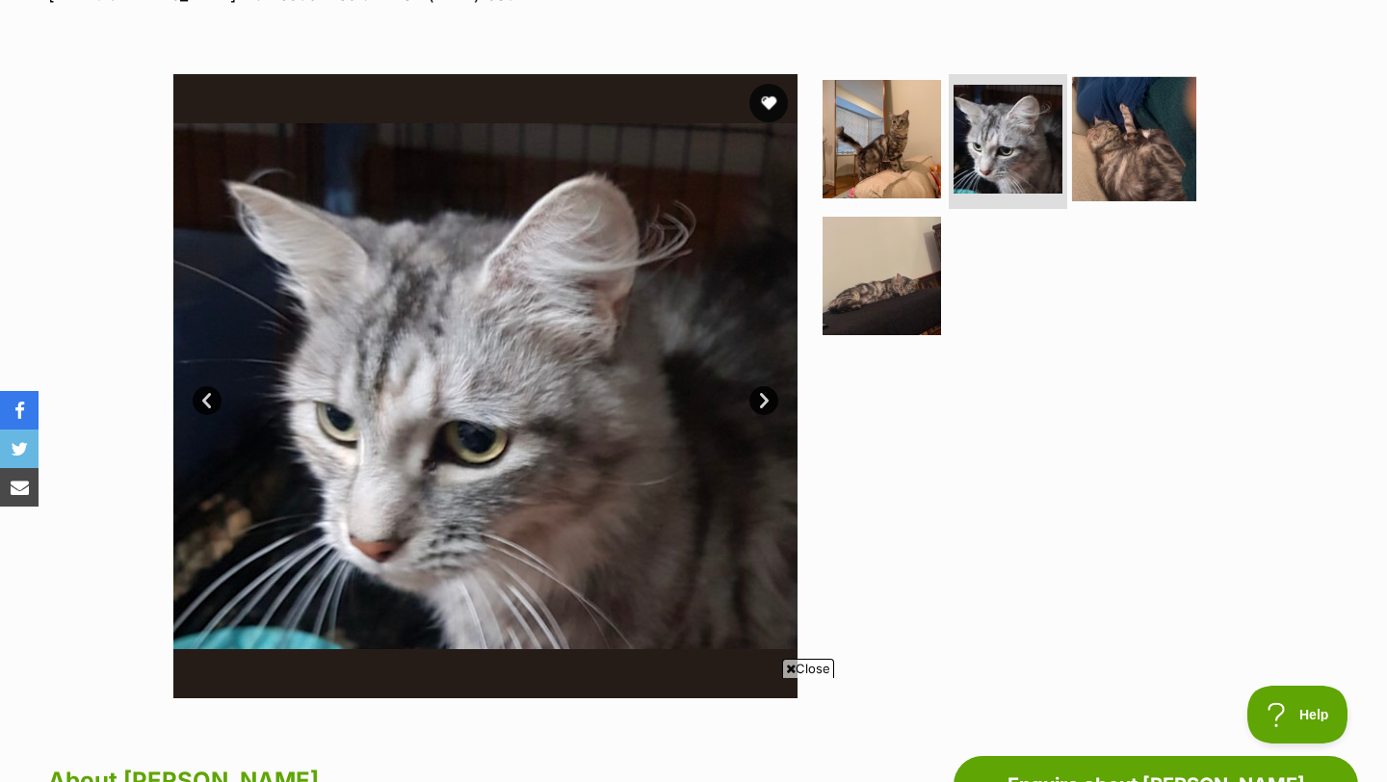
click at [1094, 159] on img at bounding box center [1134, 139] width 124 height 124
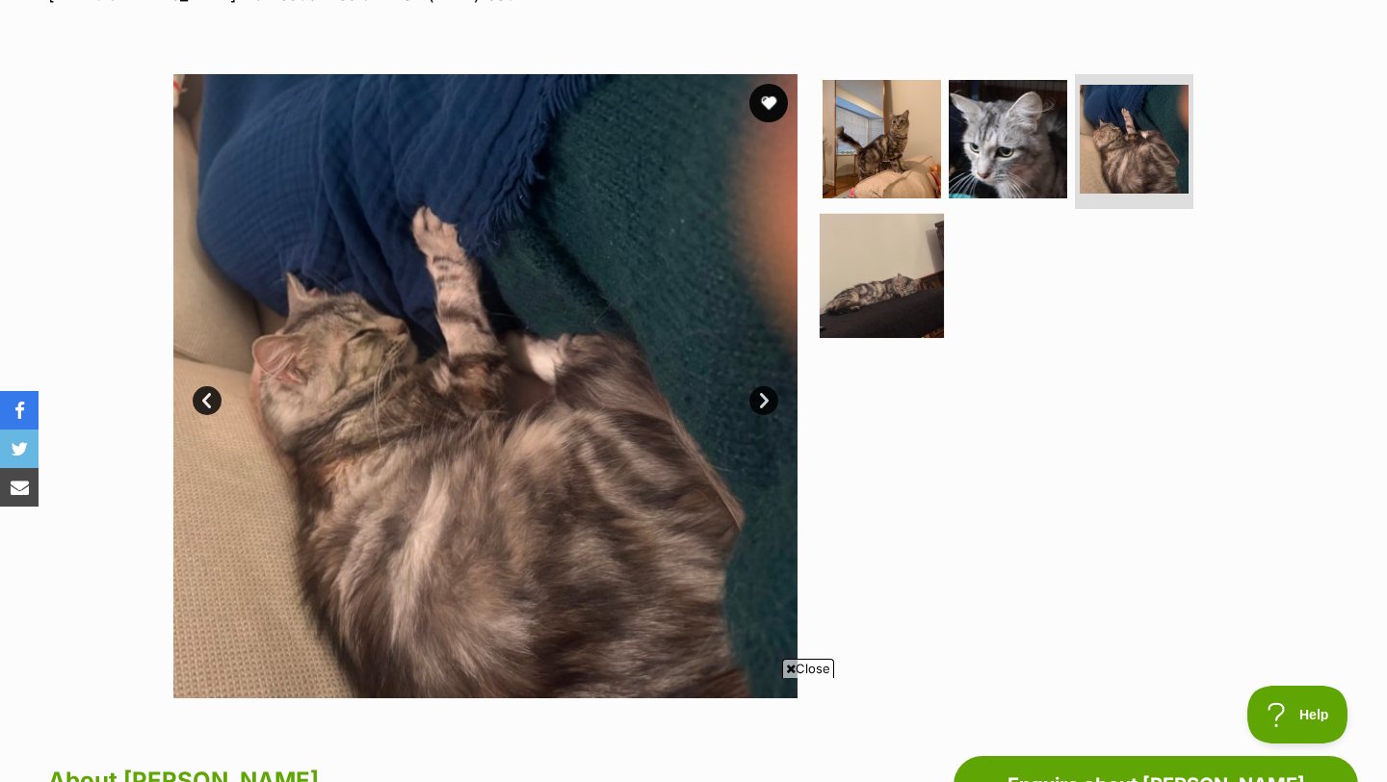
click at [831, 282] on img at bounding box center [882, 275] width 124 height 124
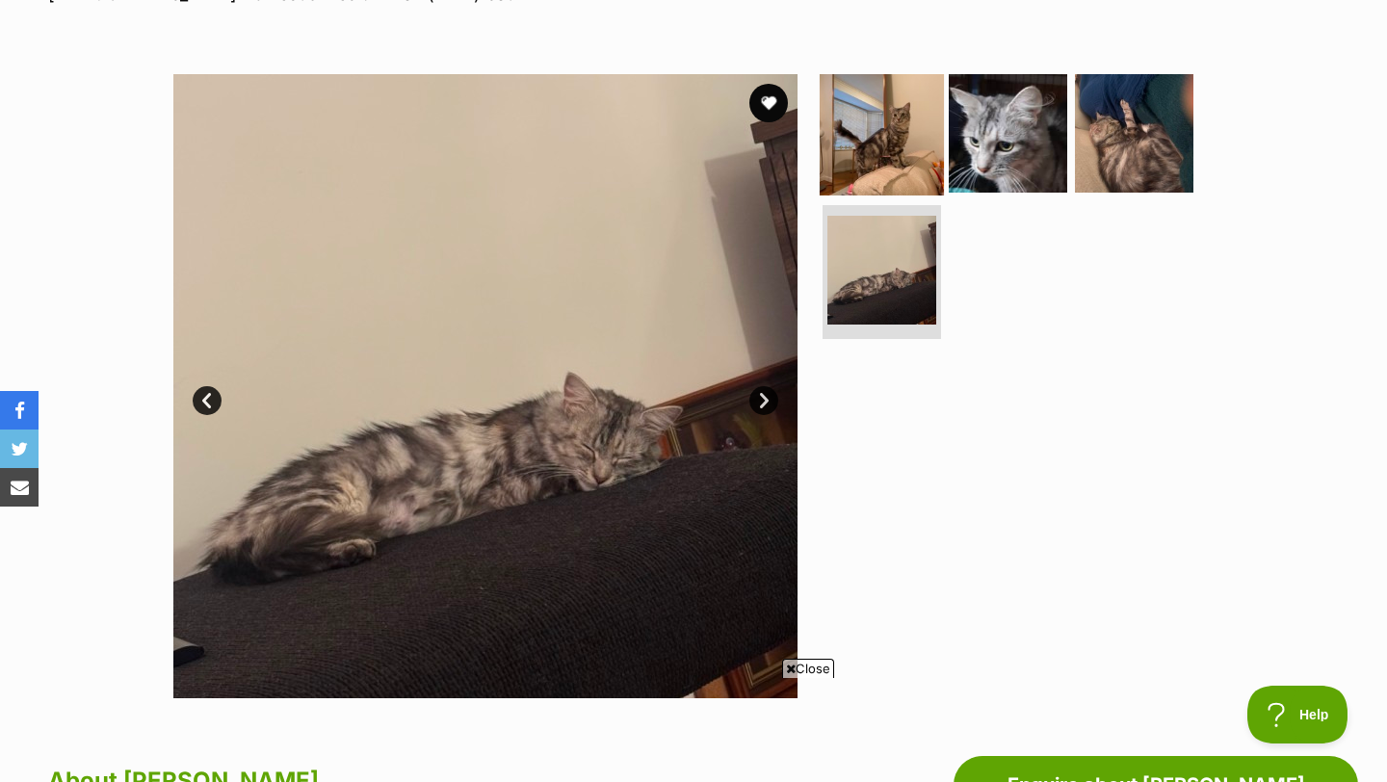
click at [863, 135] on img at bounding box center [882, 133] width 124 height 124
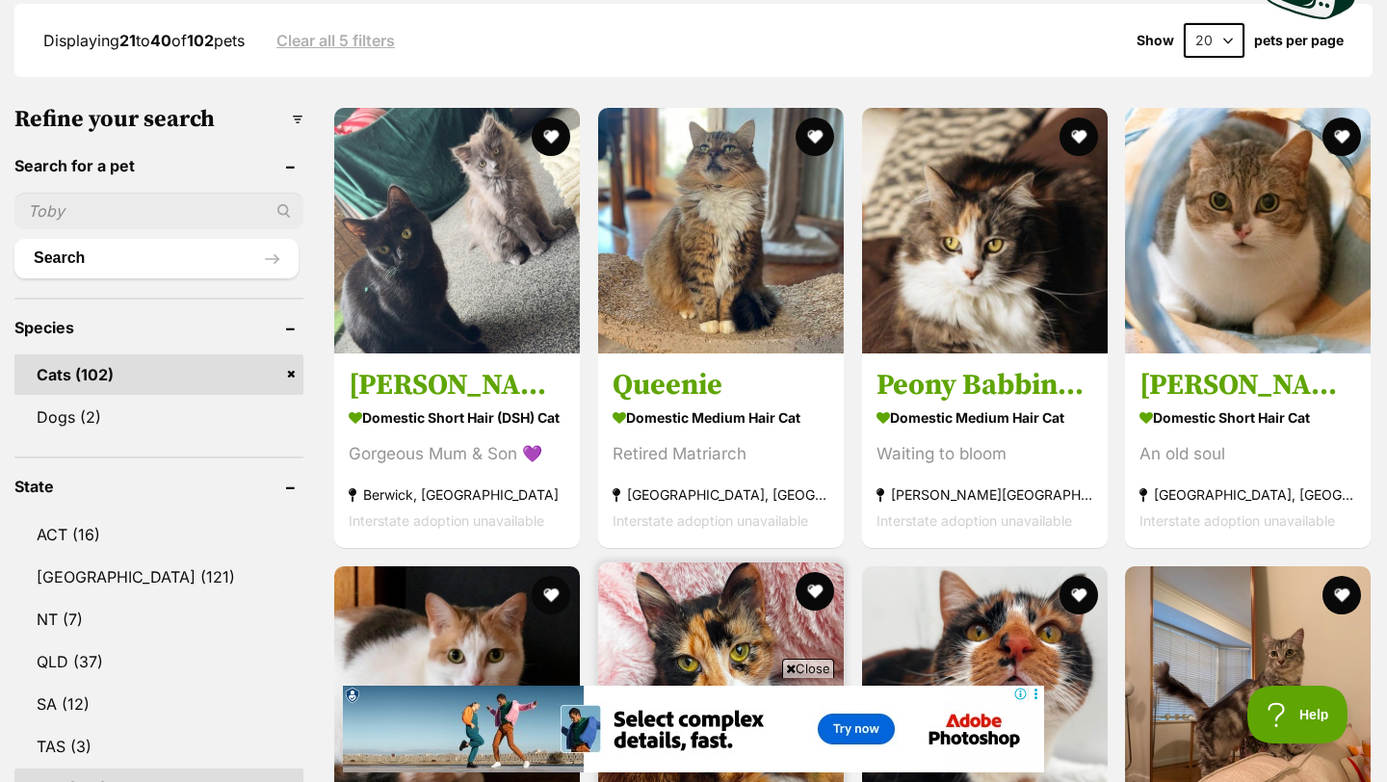
scroll to position [569, 0]
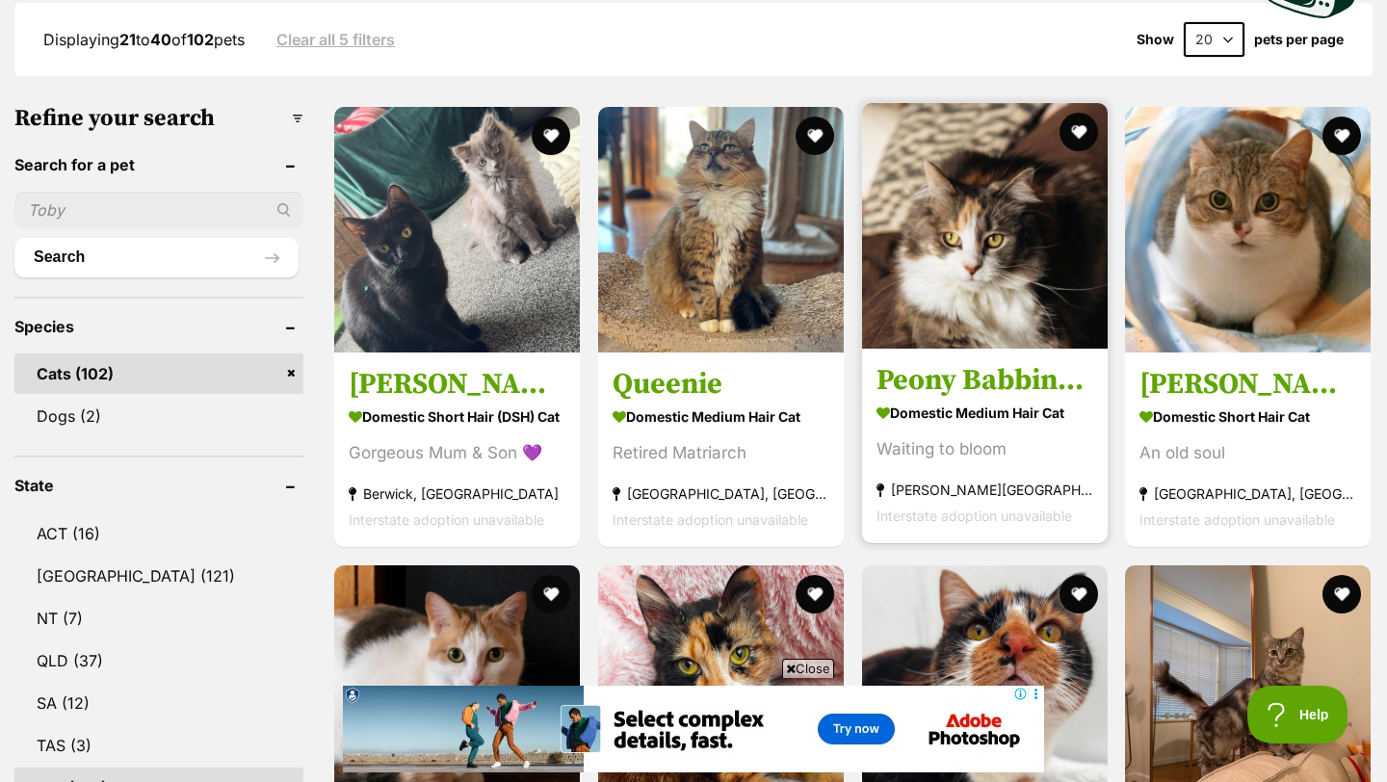
click at [922, 362] on h3 "Peony Babbington" at bounding box center [985, 380] width 217 height 37
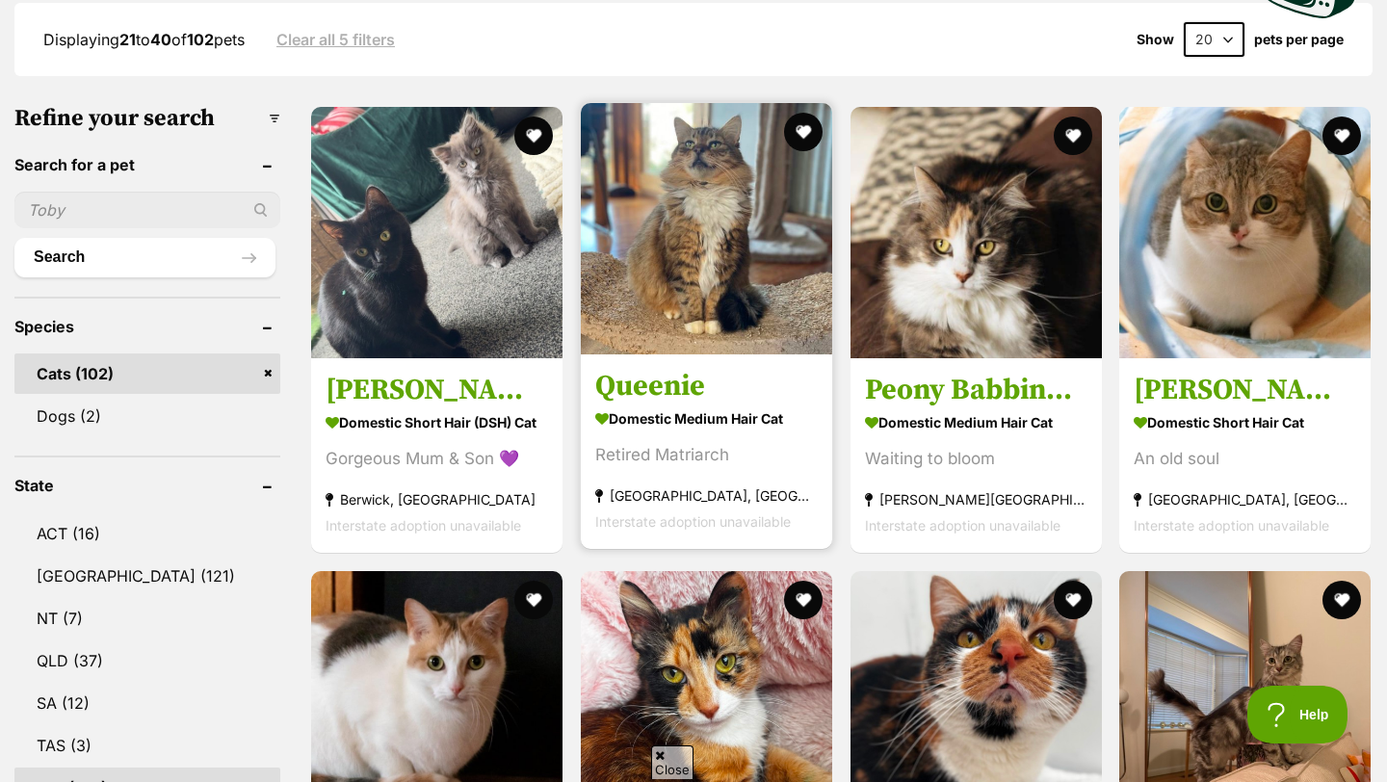
click at [647, 368] on h3 "Queenie" at bounding box center [706, 386] width 223 height 37
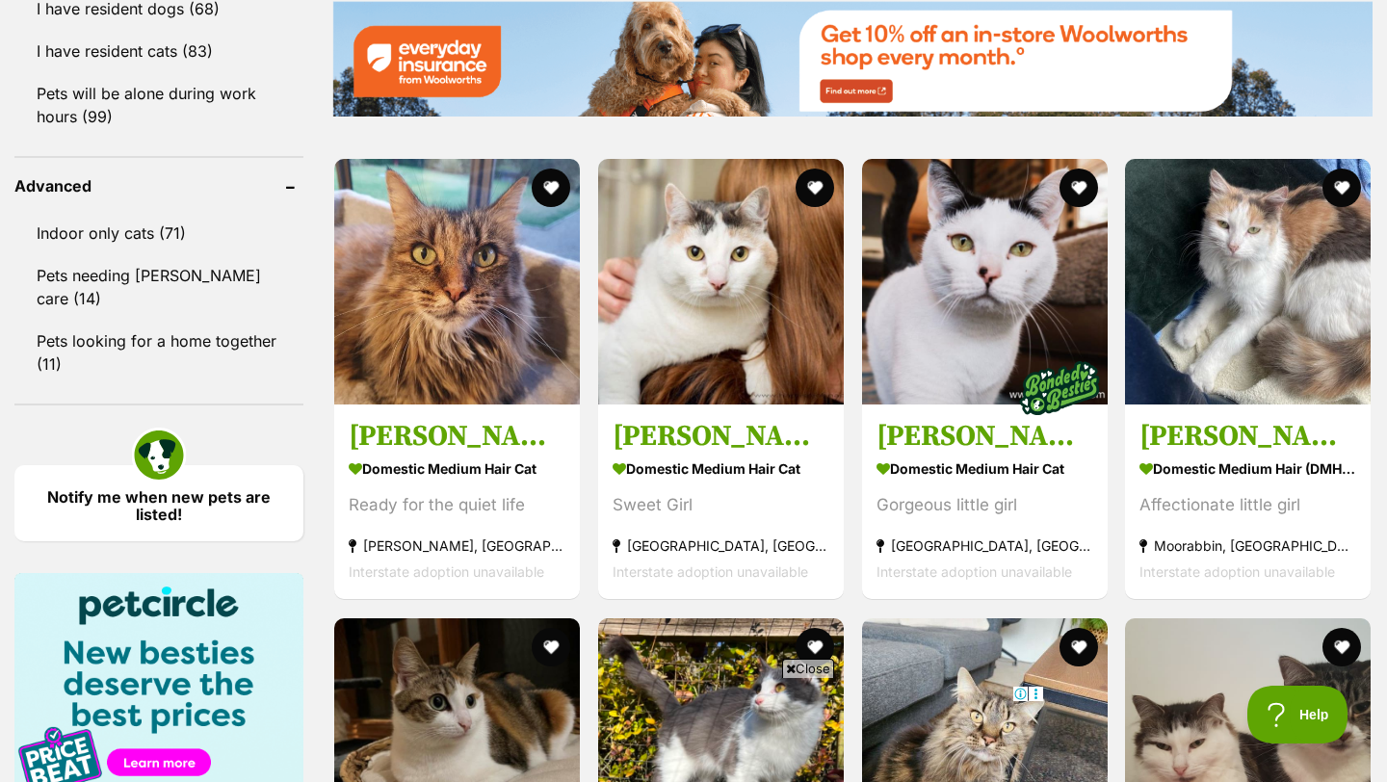
scroll to position [2431, 0]
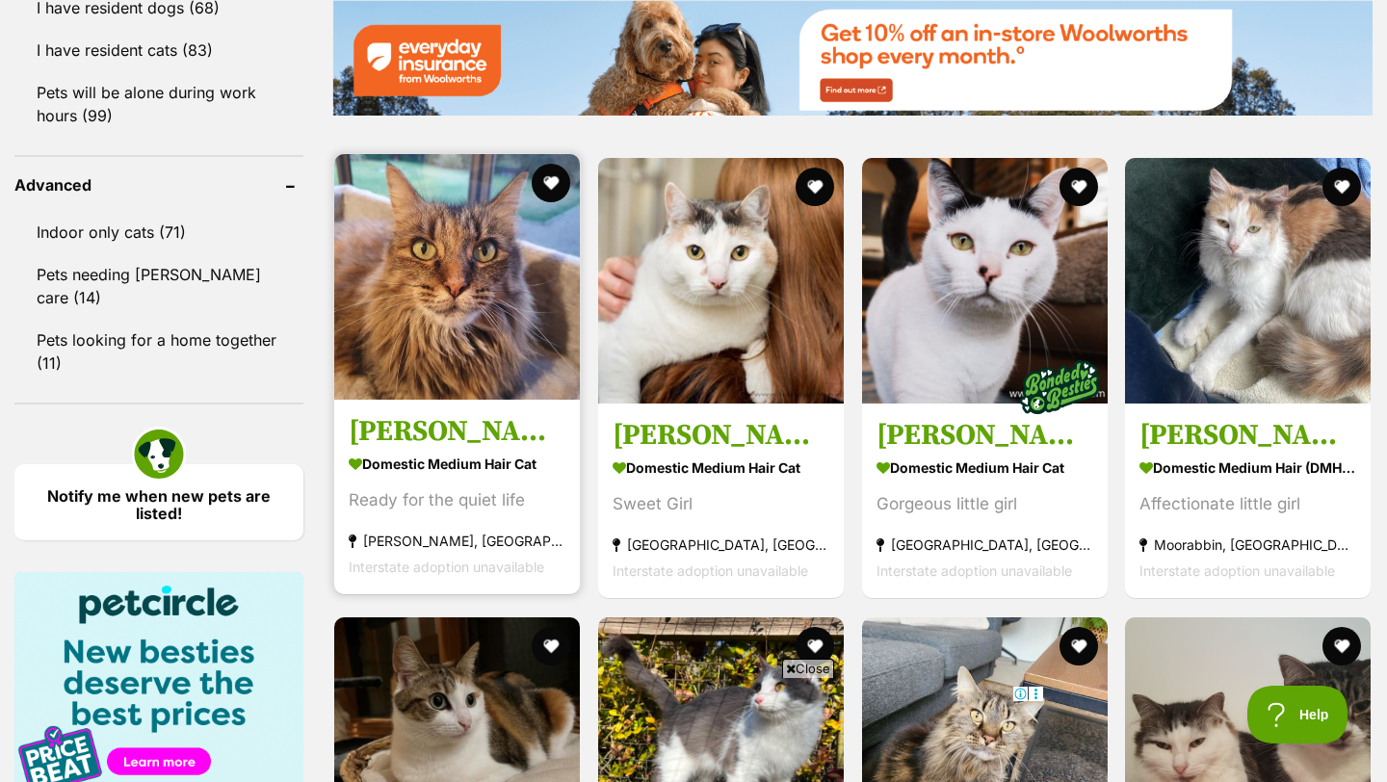
click at [445, 414] on h3 "Nina O’Cleary" at bounding box center [457, 432] width 217 height 37
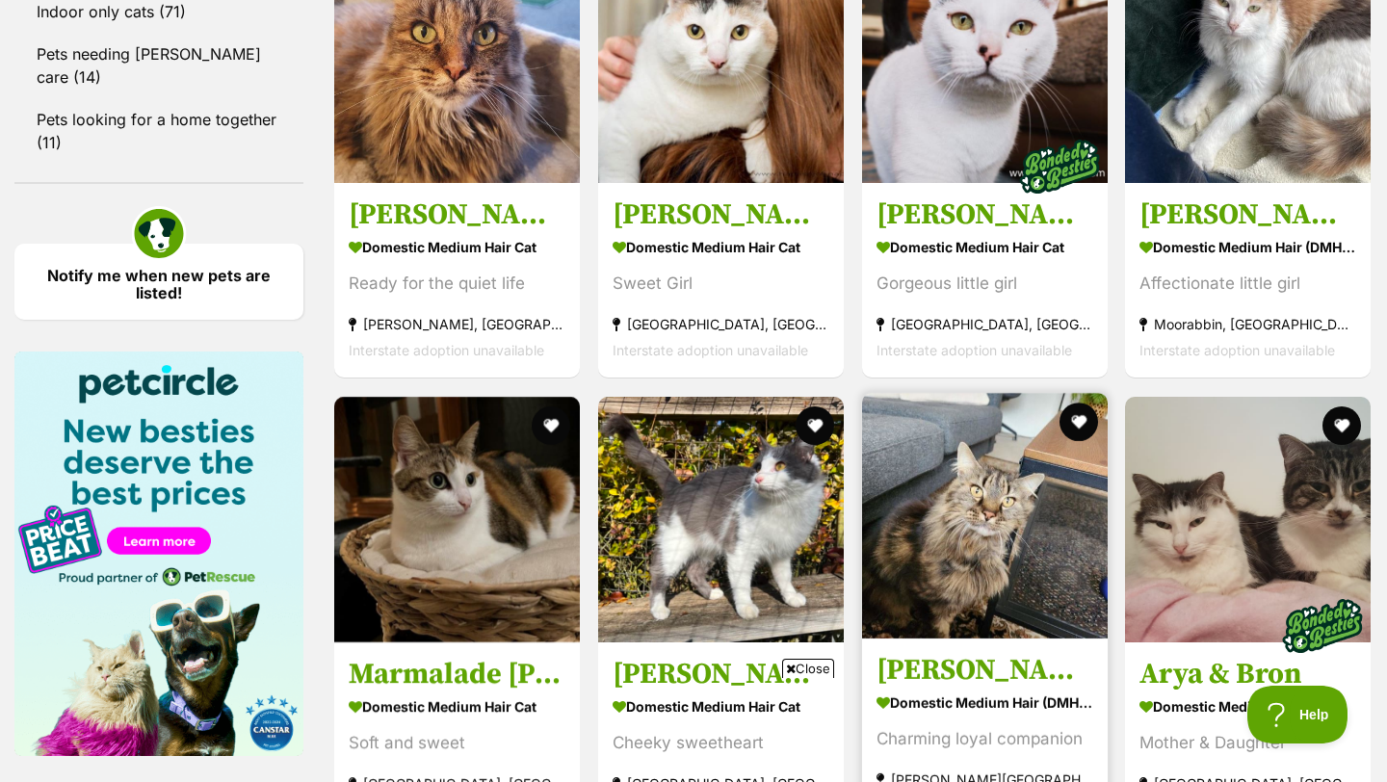
click at [956, 488] on img at bounding box center [985, 516] width 246 height 246
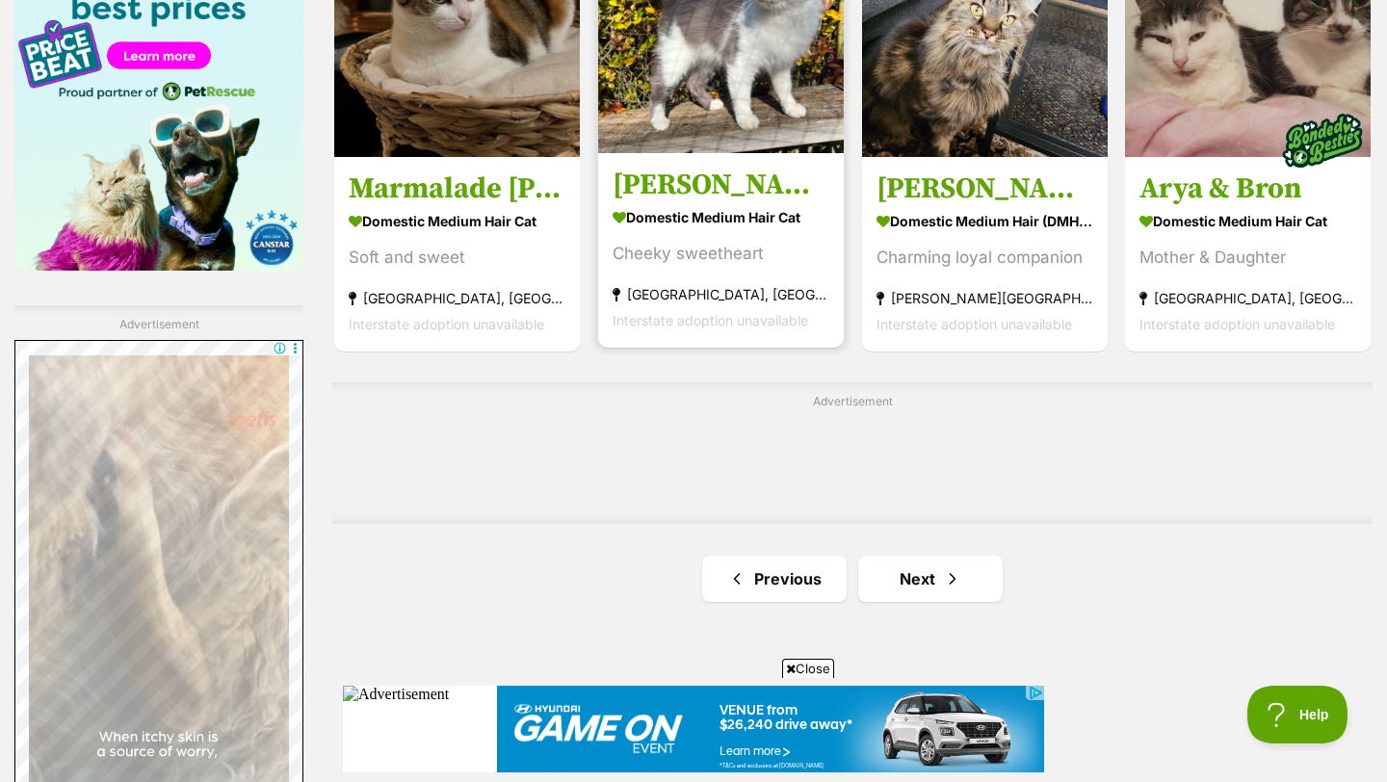
scroll to position [3201, 0]
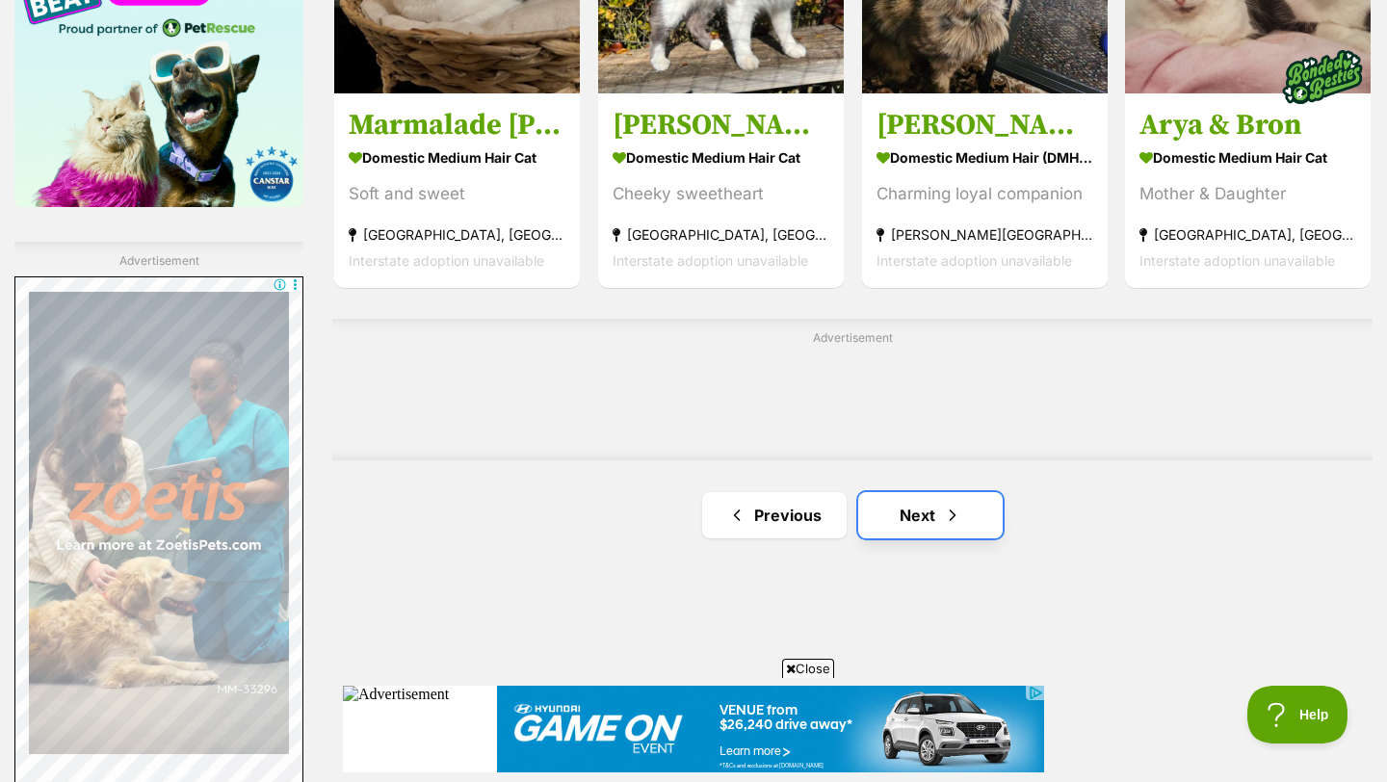
click at [932, 492] on link "Next" at bounding box center [930, 515] width 145 height 46
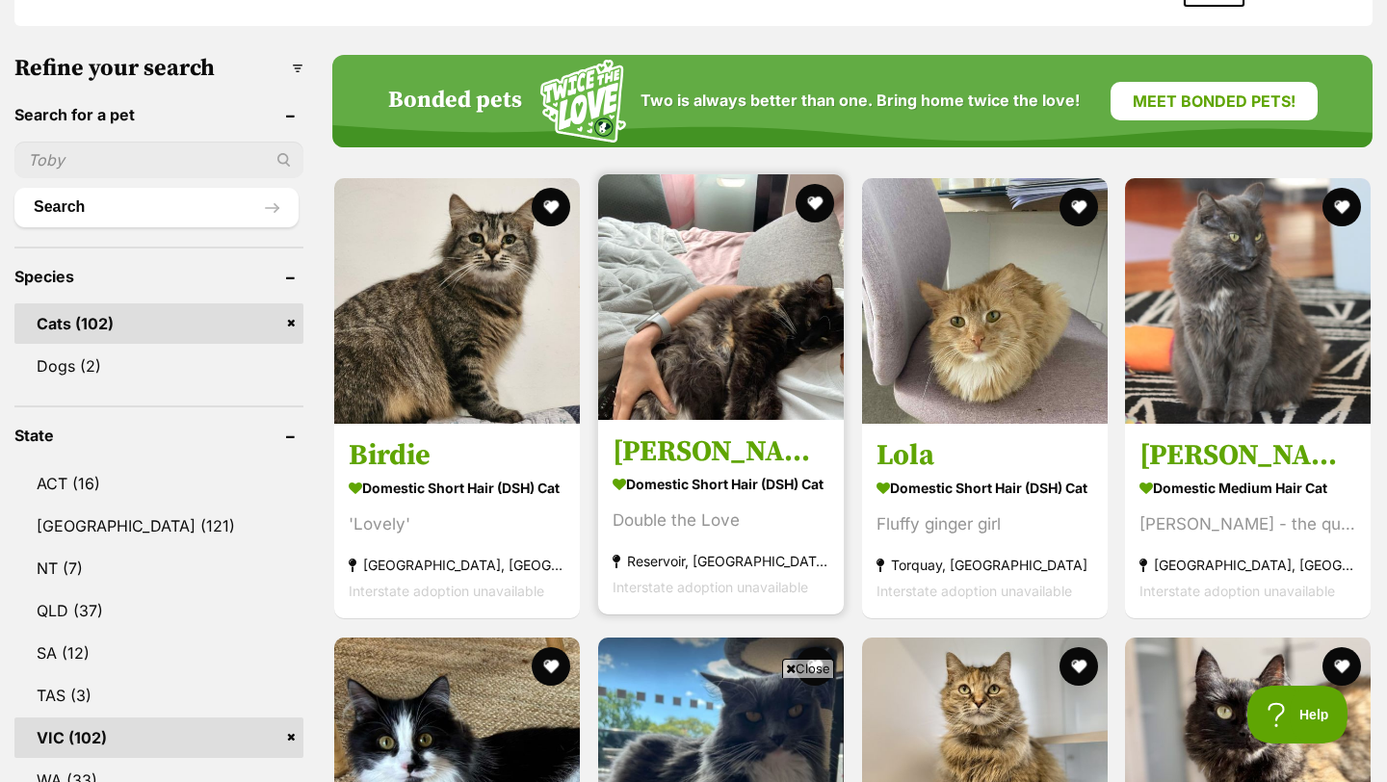
click at [644, 435] on h3 "Sam" at bounding box center [721, 453] width 217 height 37
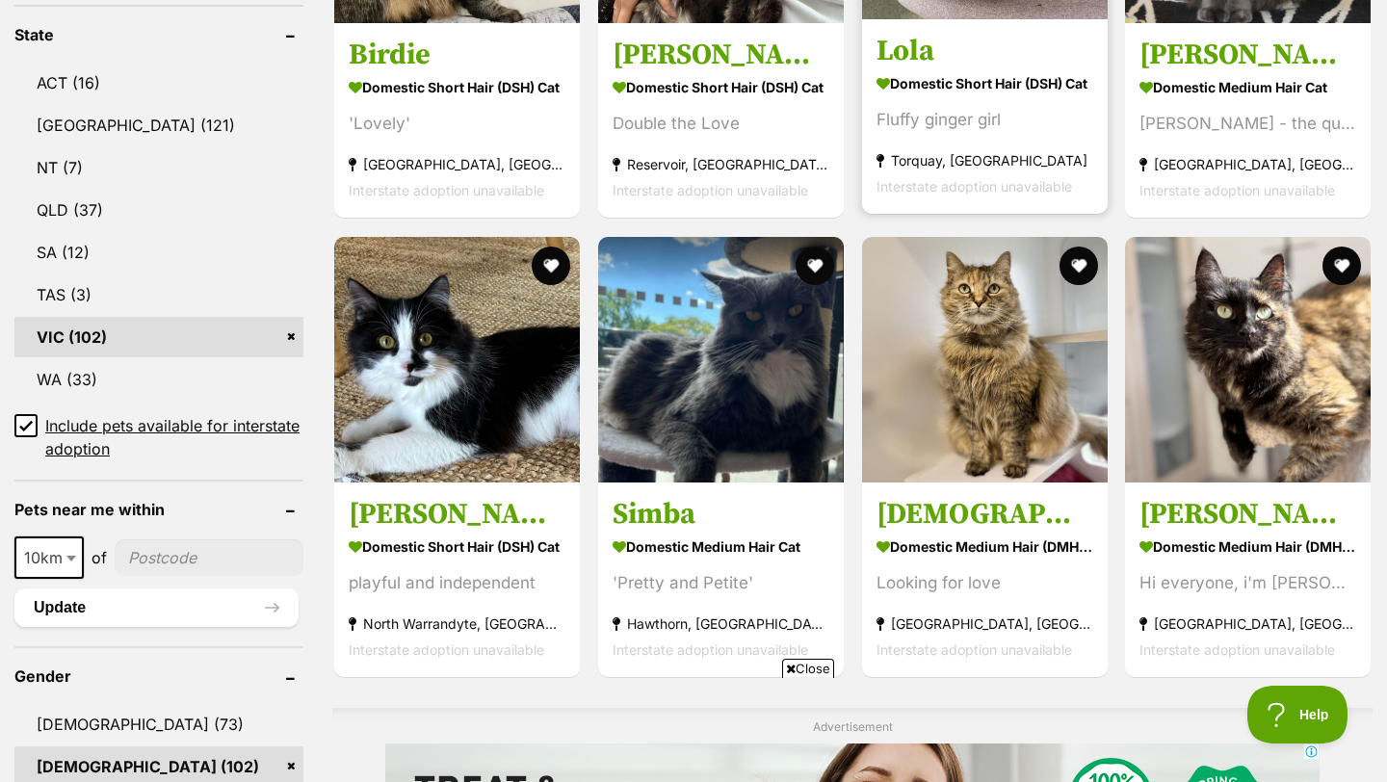
scroll to position [1023, 0]
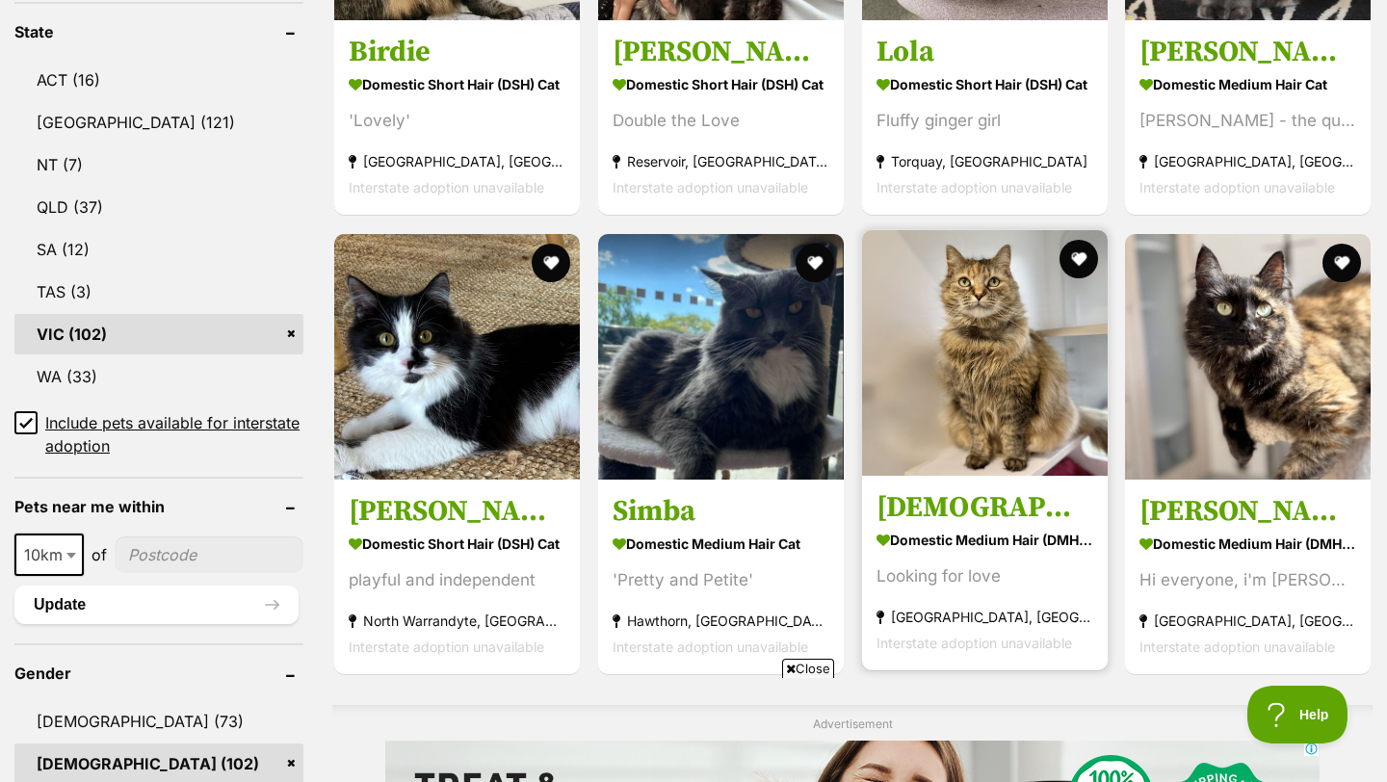
click at [947, 489] on h3 "[DEMOGRAPHIC_DATA][PERSON_NAME]" at bounding box center [985, 507] width 217 height 37
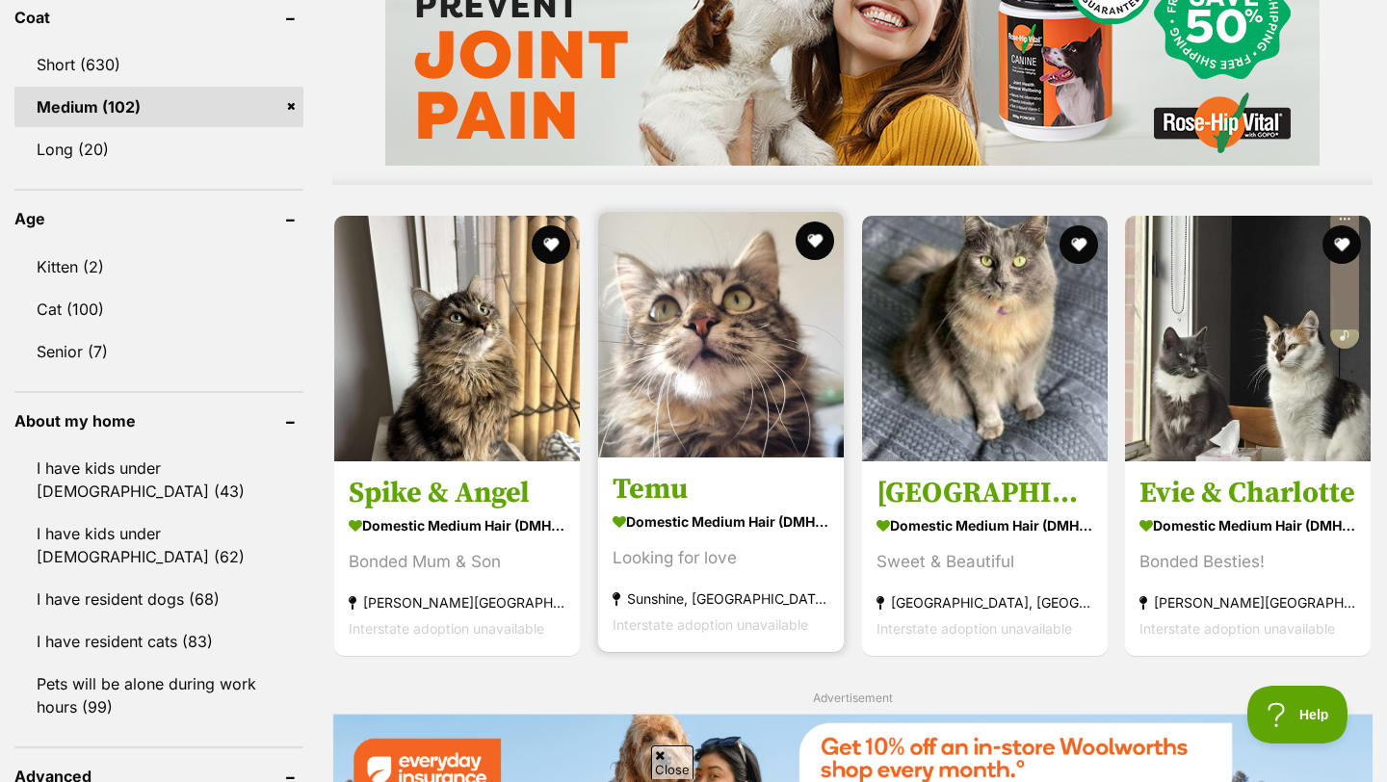
scroll to position [1842, 0]
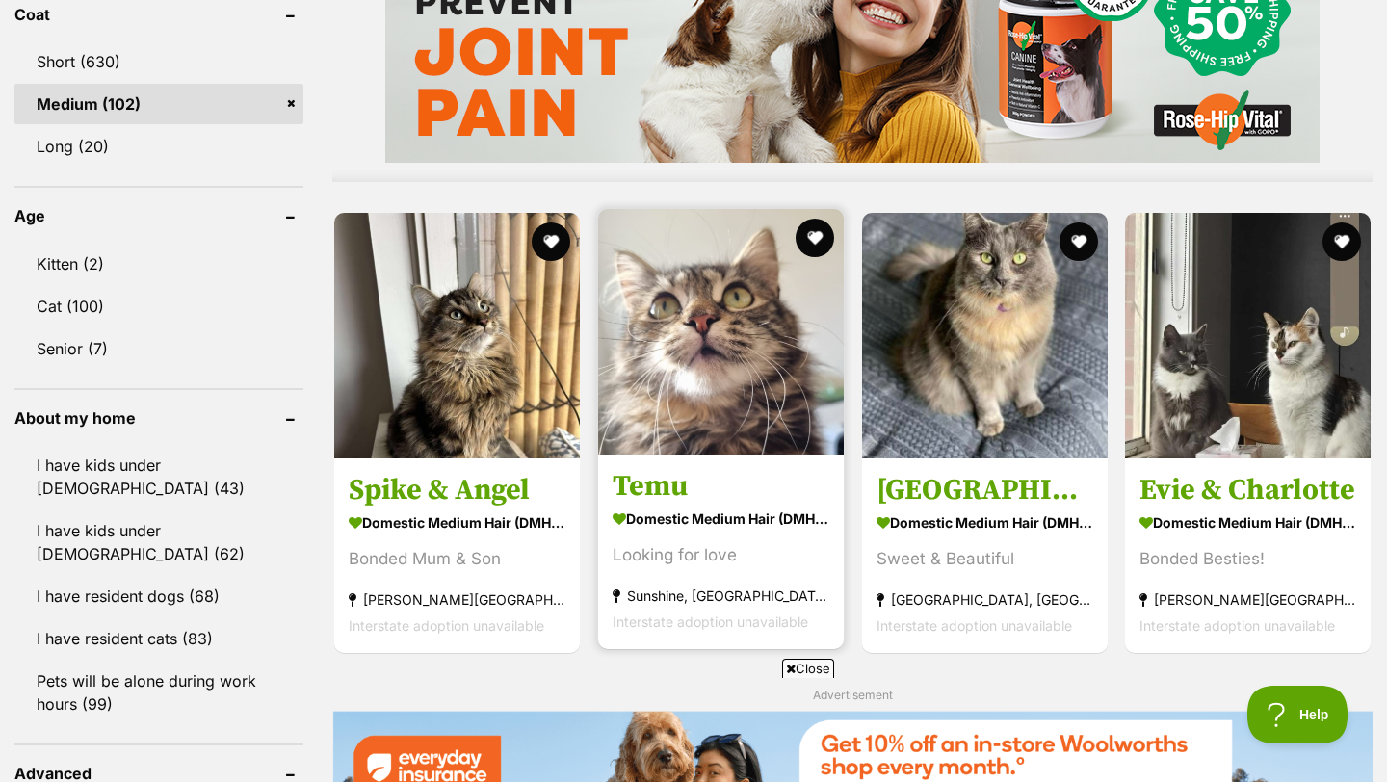
click at [654, 468] on h3 "Temu" at bounding box center [721, 486] width 217 height 37
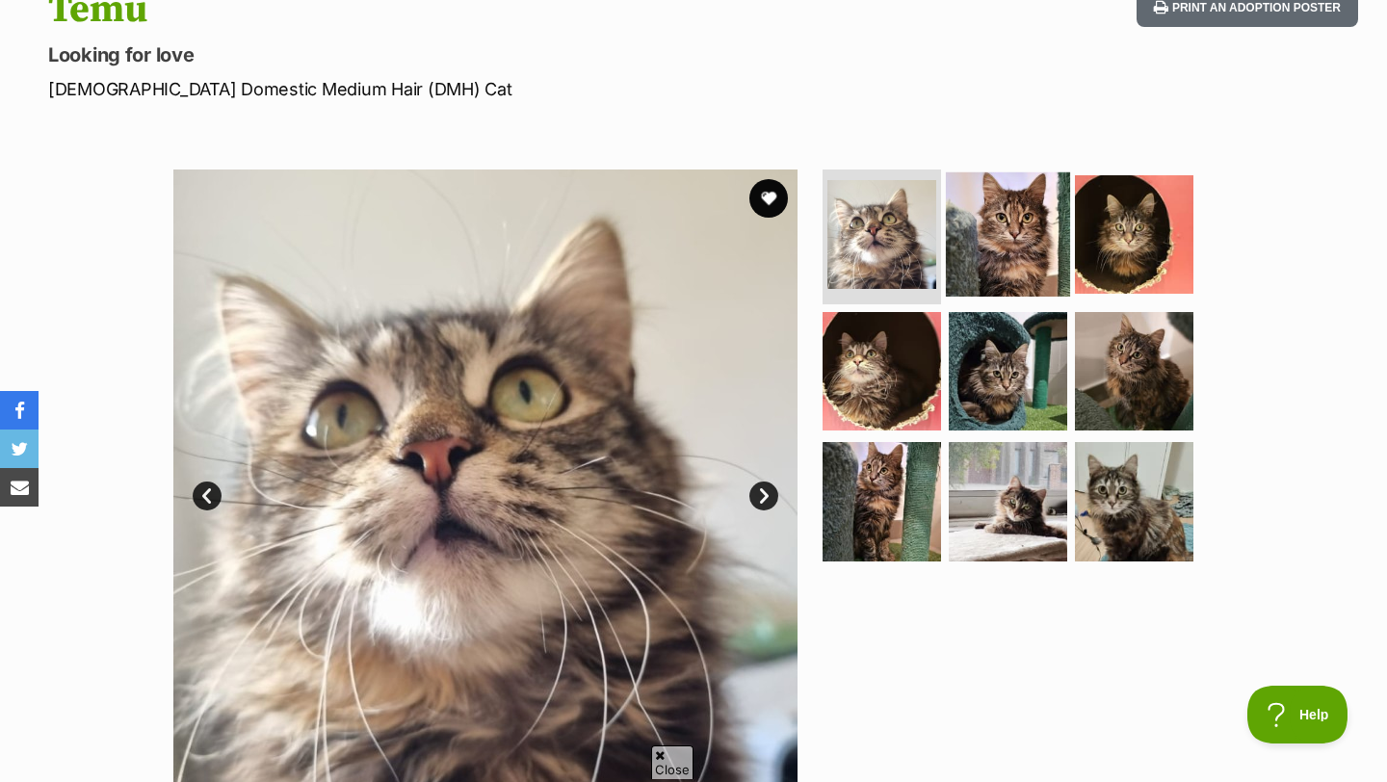
click at [1000, 252] on img at bounding box center [1008, 234] width 124 height 124
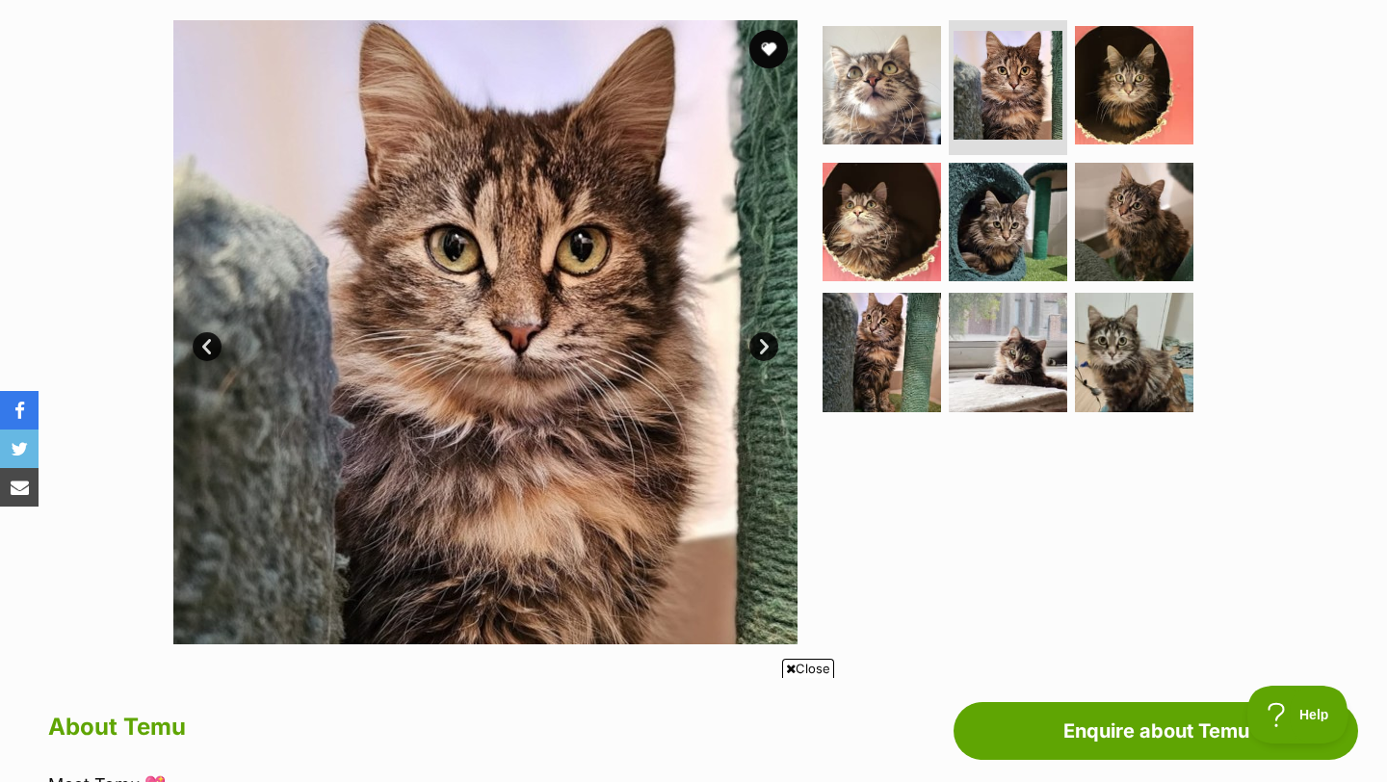
scroll to position [0, 289]
click at [1129, 94] on img at bounding box center [1134, 85] width 124 height 124
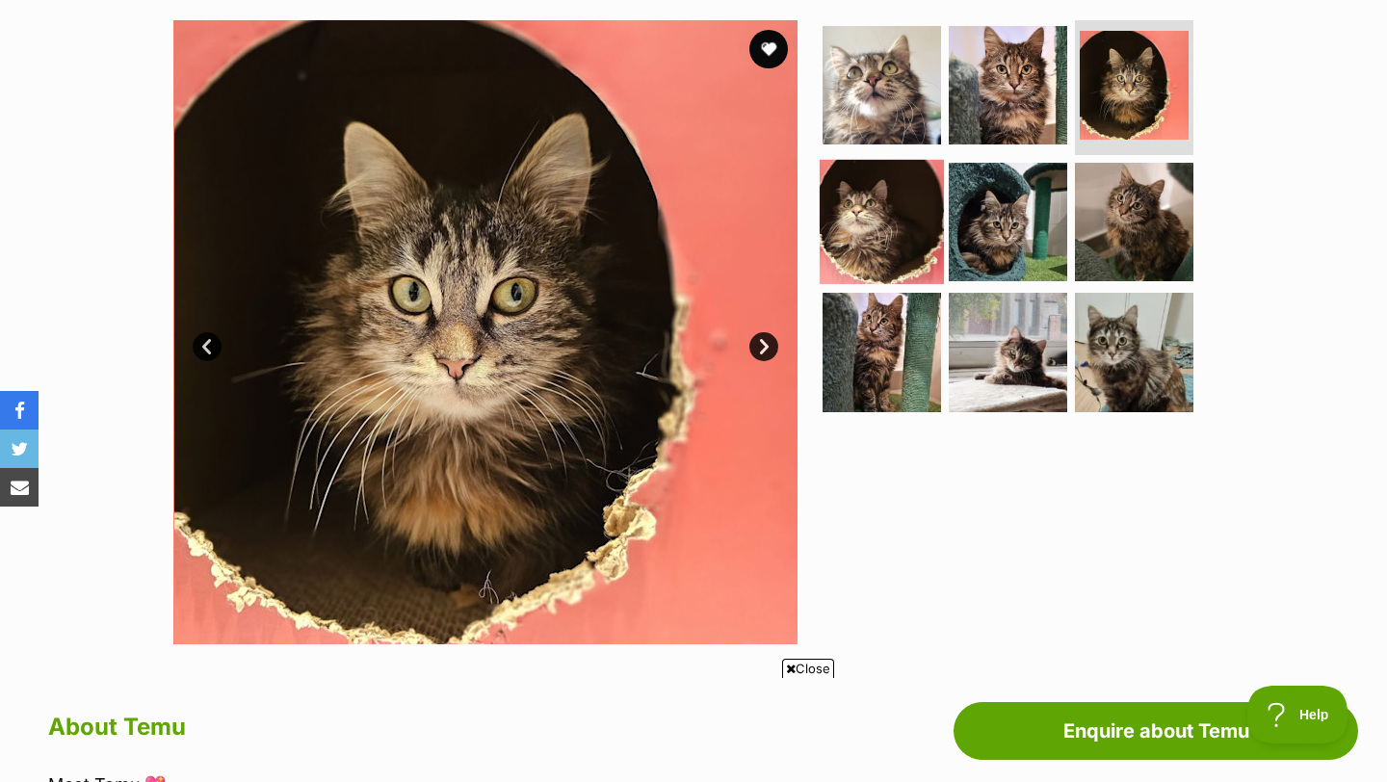
click at [907, 233] on img at bounding box center [882, 221] width 124 height 124
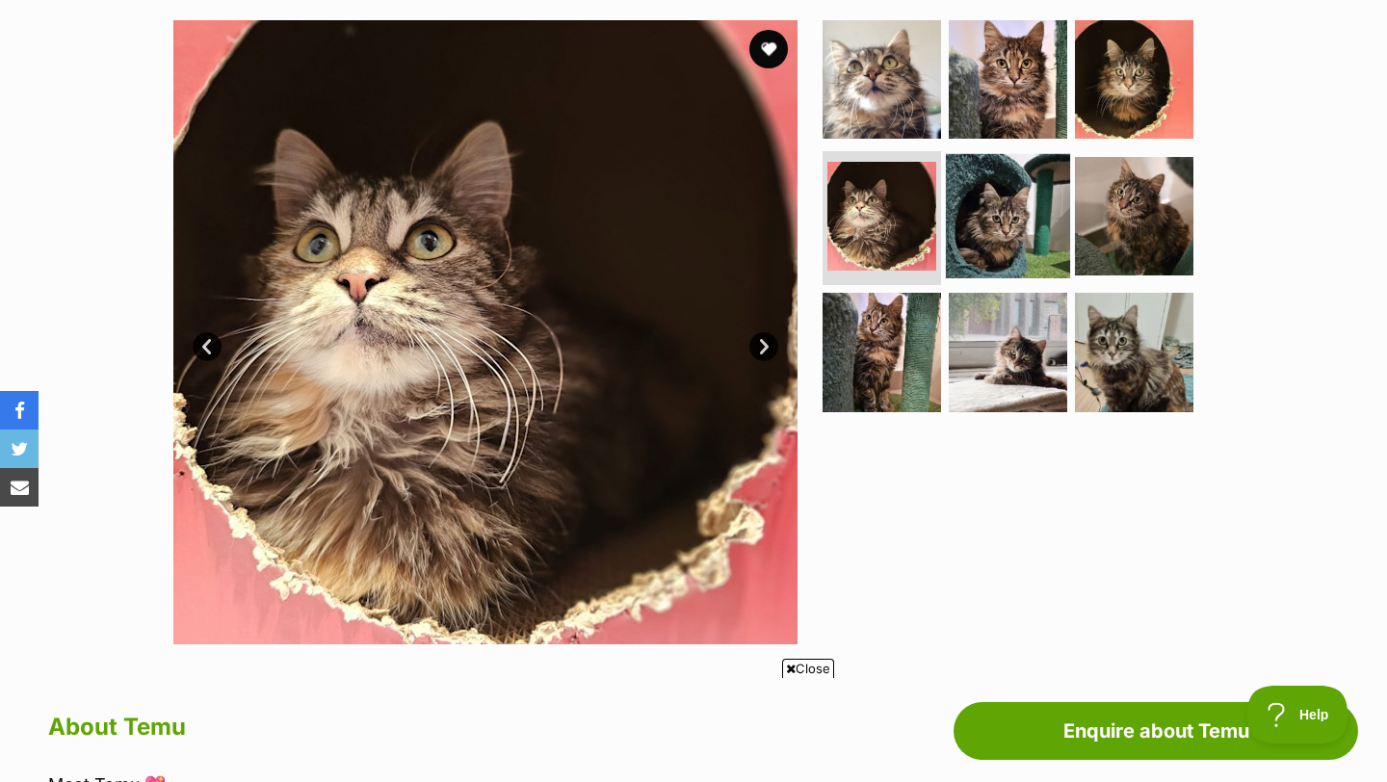
click at [993, 249] on img at bounding box center [1008, 215] width 124 height 124
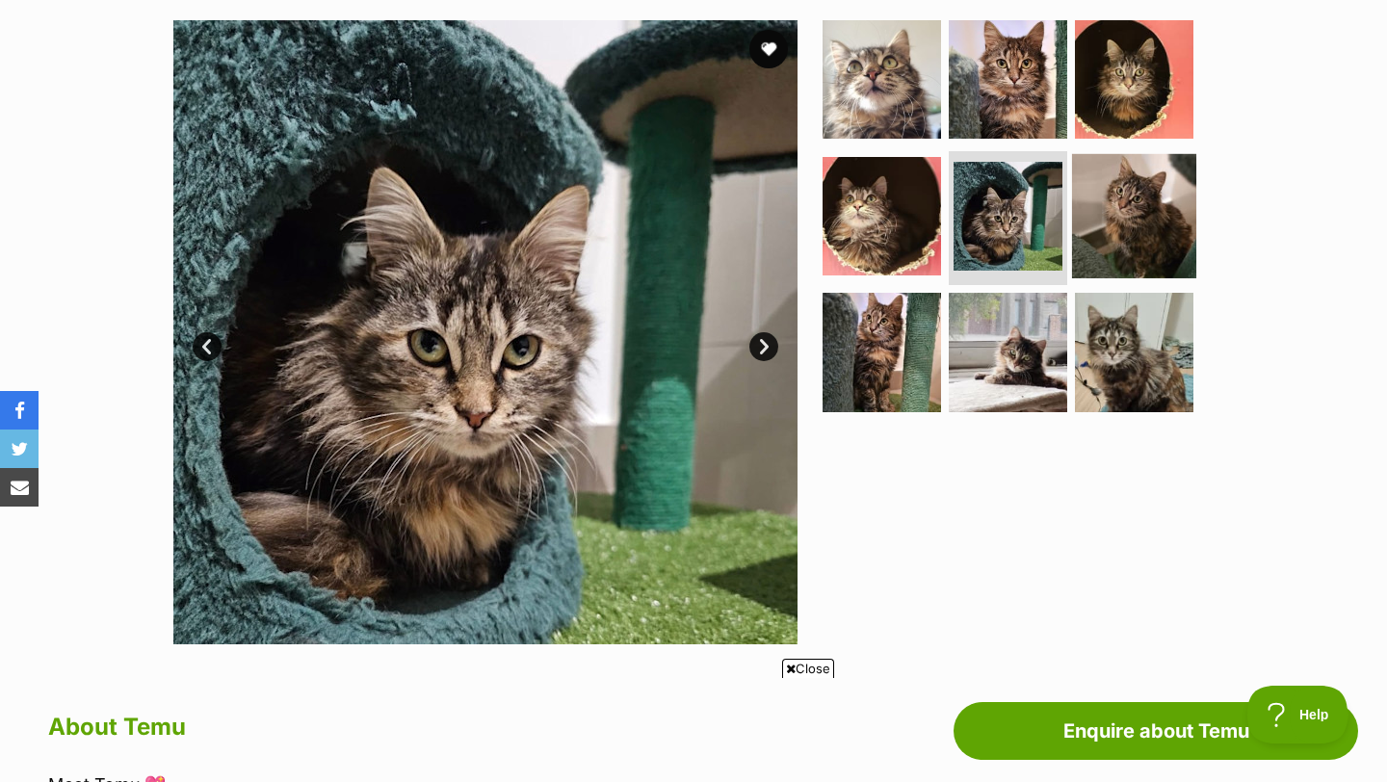
click at [1122, 221] on img at bounding box center [1134, 215] width 124 height 124
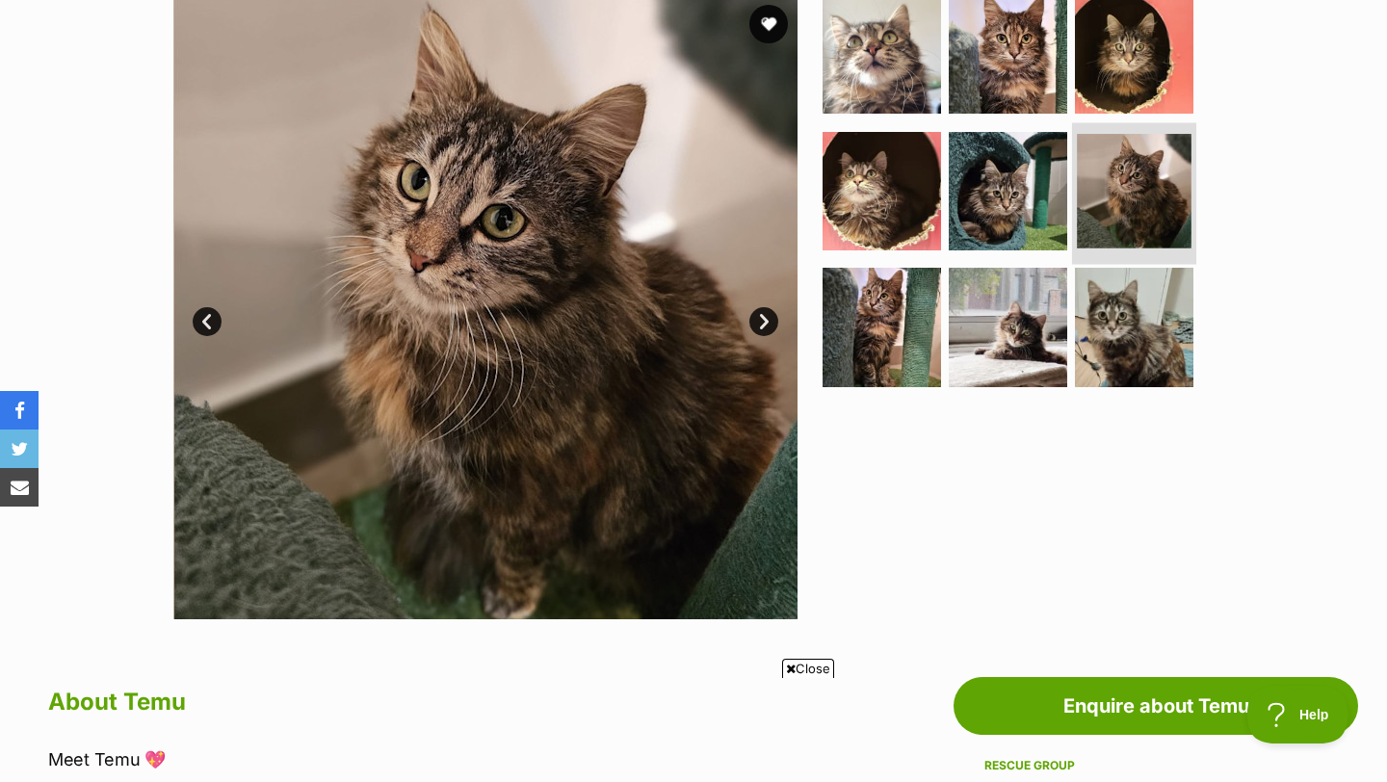
scroll to position [420, 0]
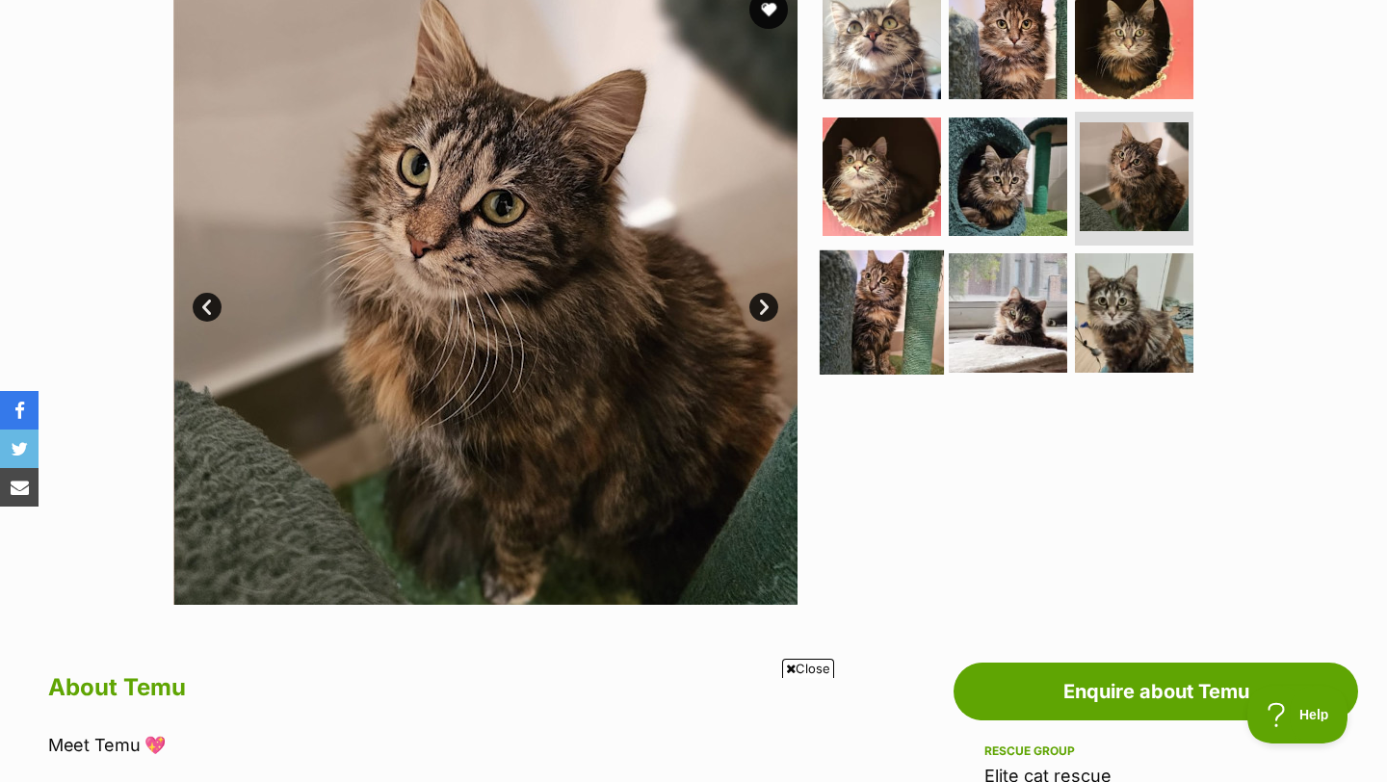
click at [892, 302] on img at bounding box center [882, 313] width 124 height 124
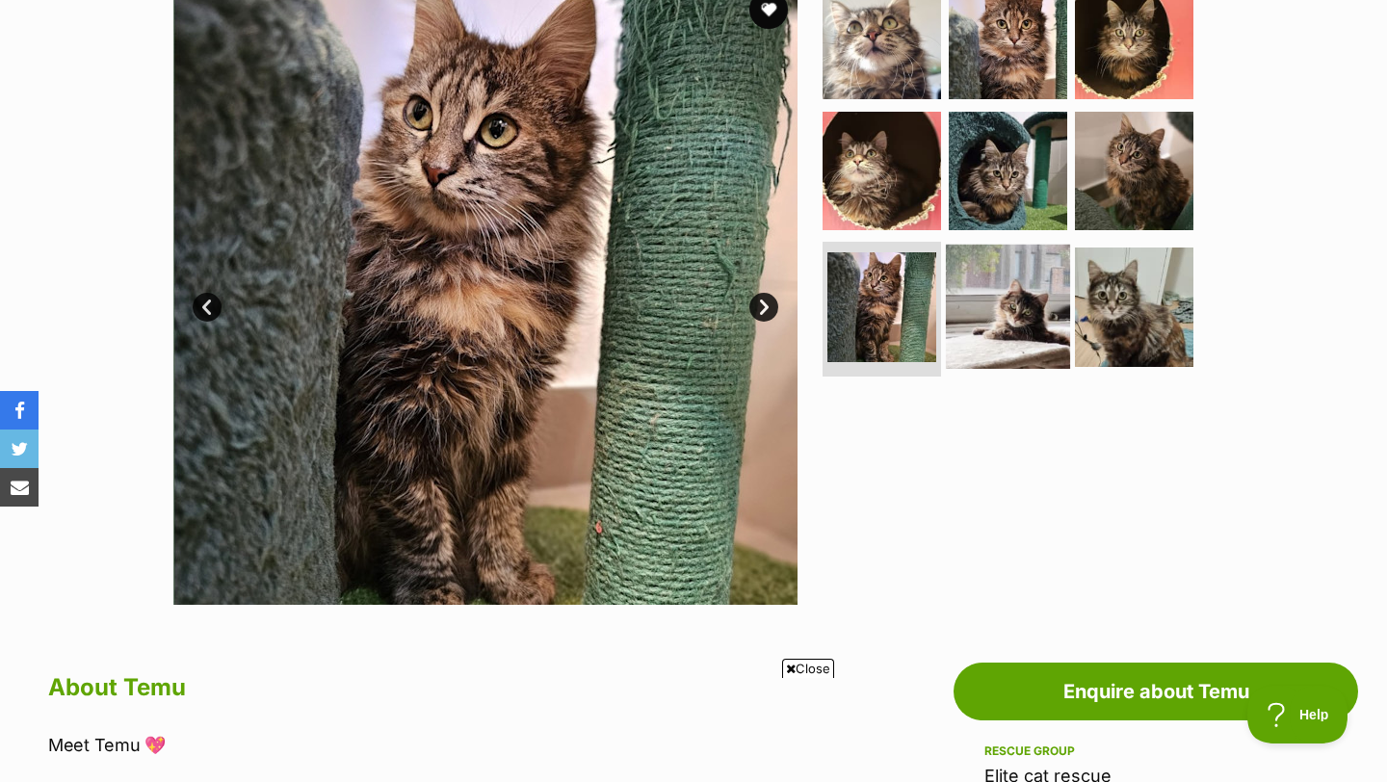
click at [971, 310] on img at bounding box center [1008, 307] width 124 height 124
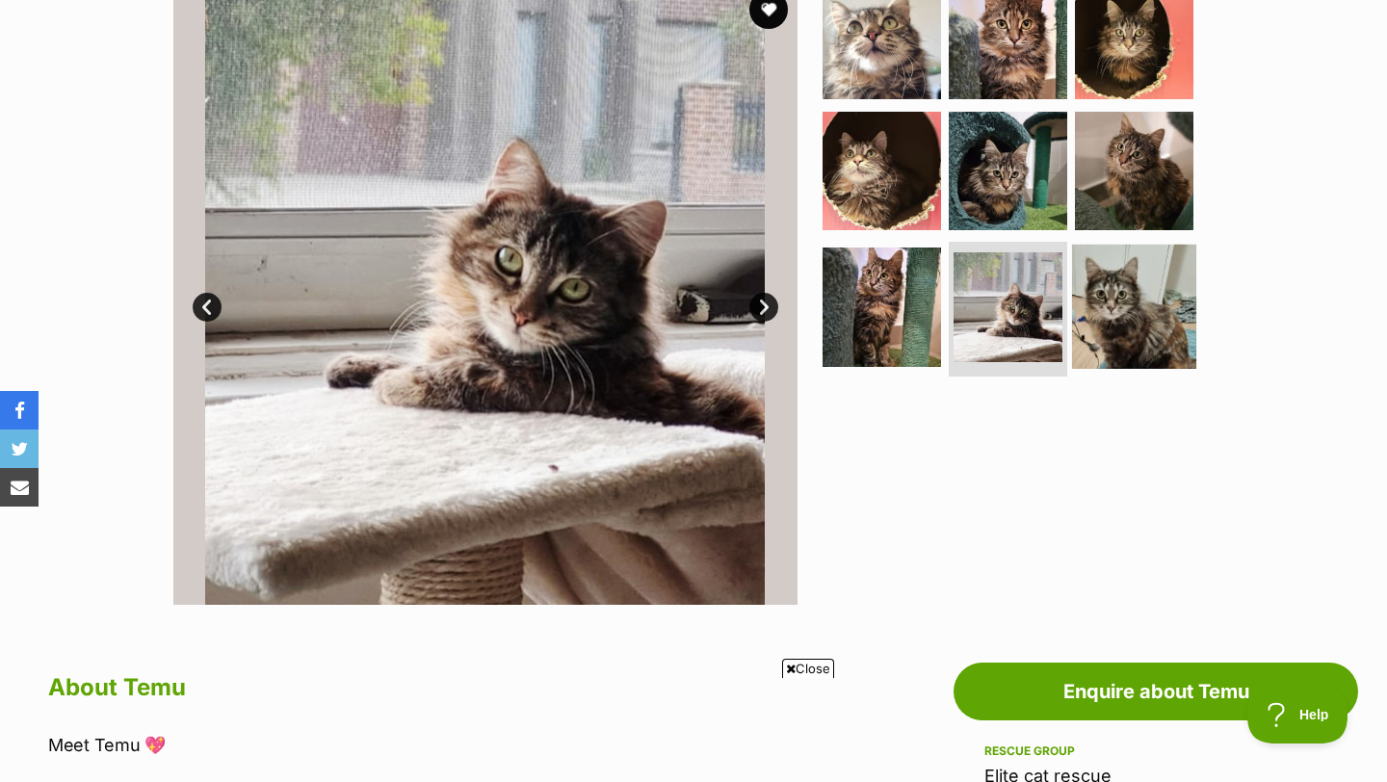
click at [1106, 330] on img at bounding box center [1134, 307] width 124 height 124
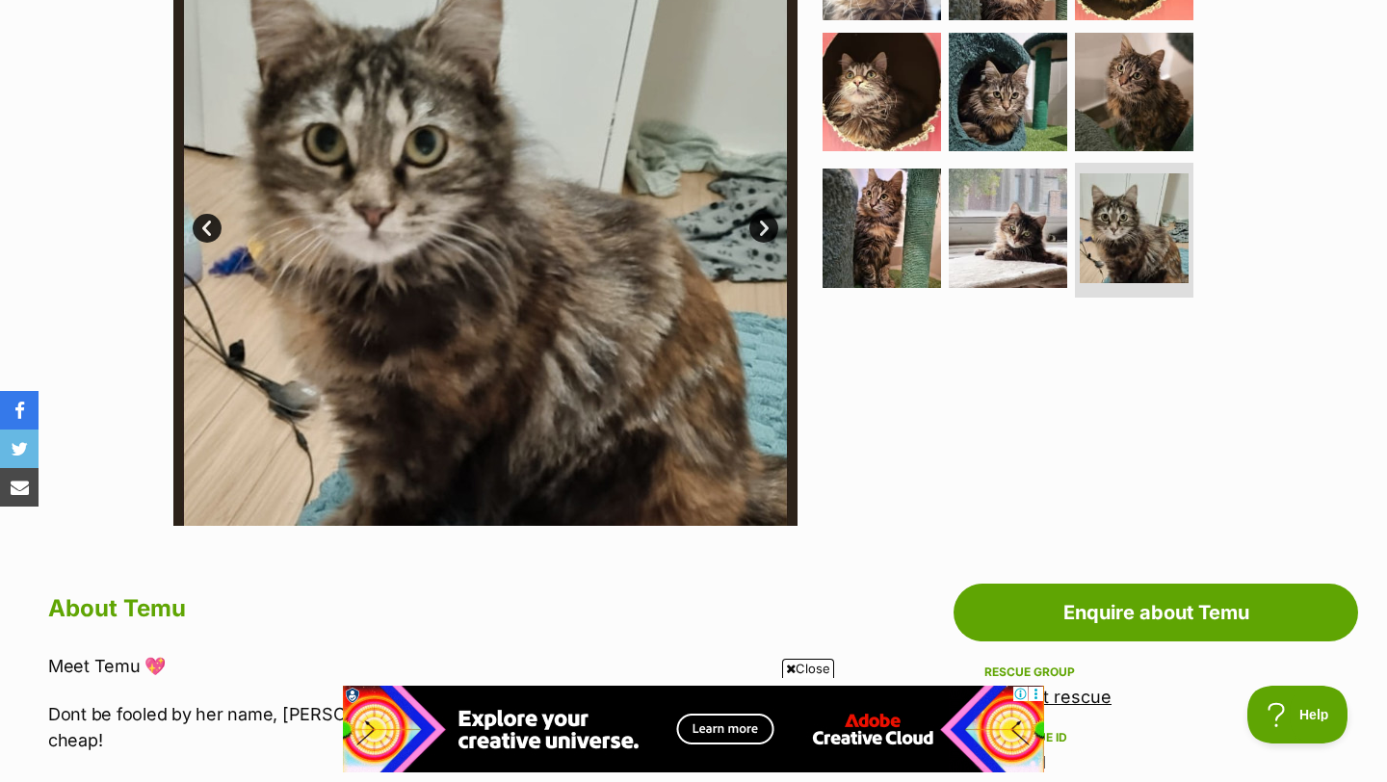
scroll to position [470, 0]
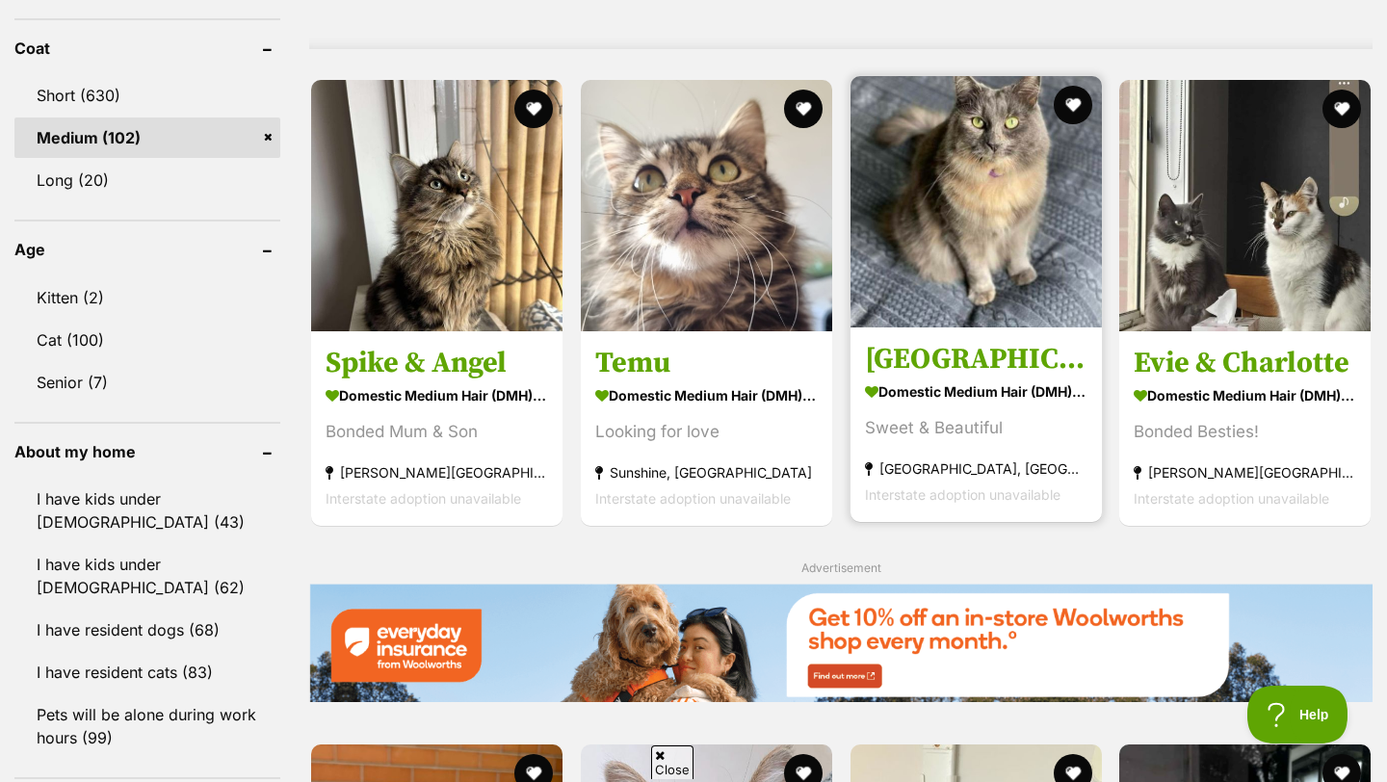
scroll to position [1773, 0]
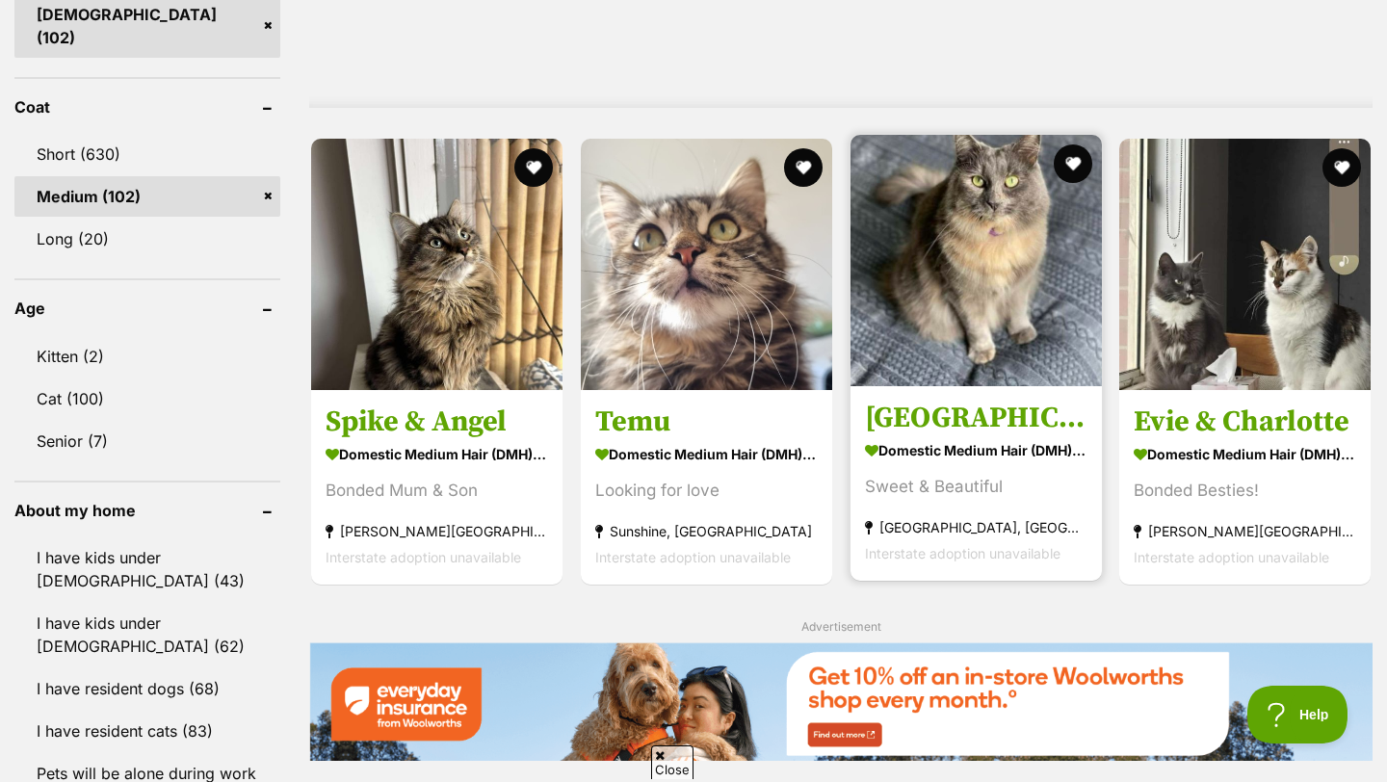
click at [910, 400] on h3 "[GEOGRAPHIC_DATA]" at bounding box center [976, 418] width 223 height 37
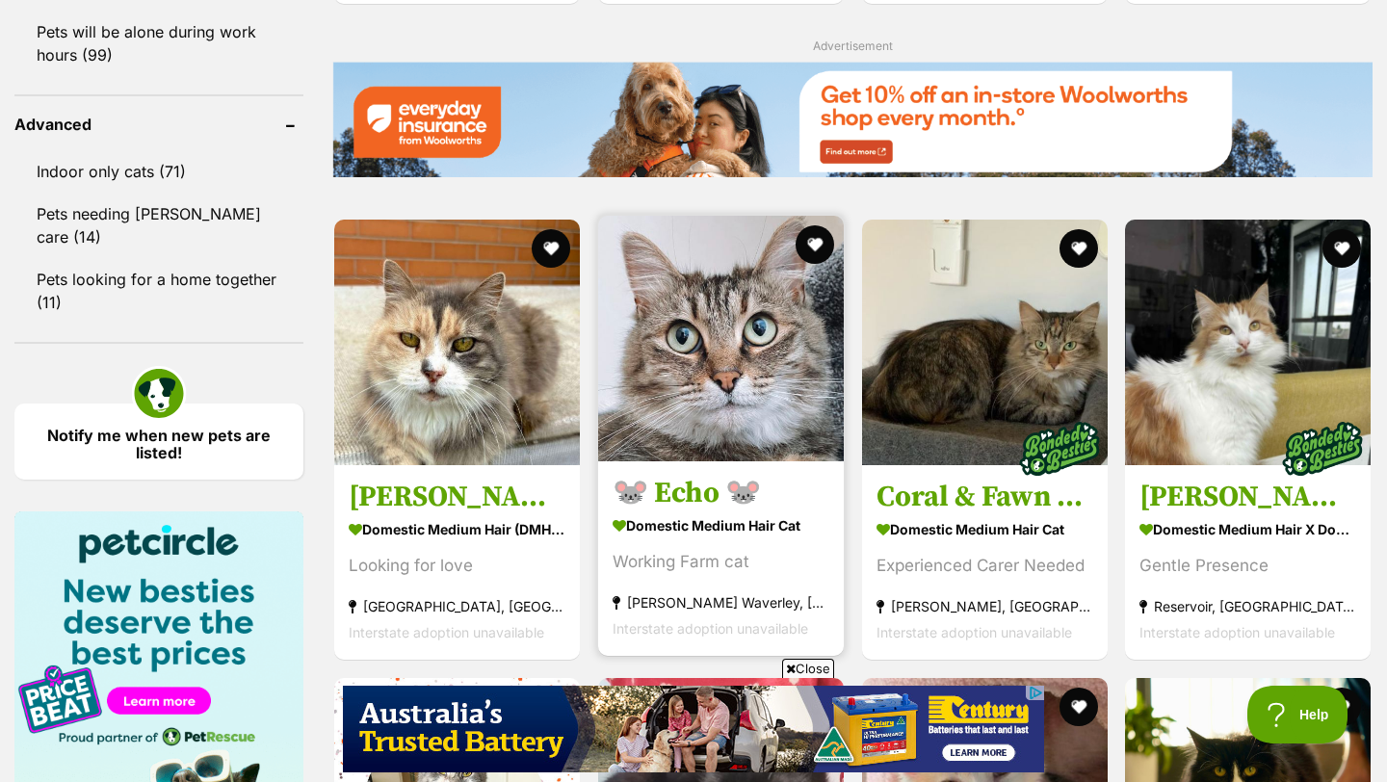
scroll to position [2494, 0]
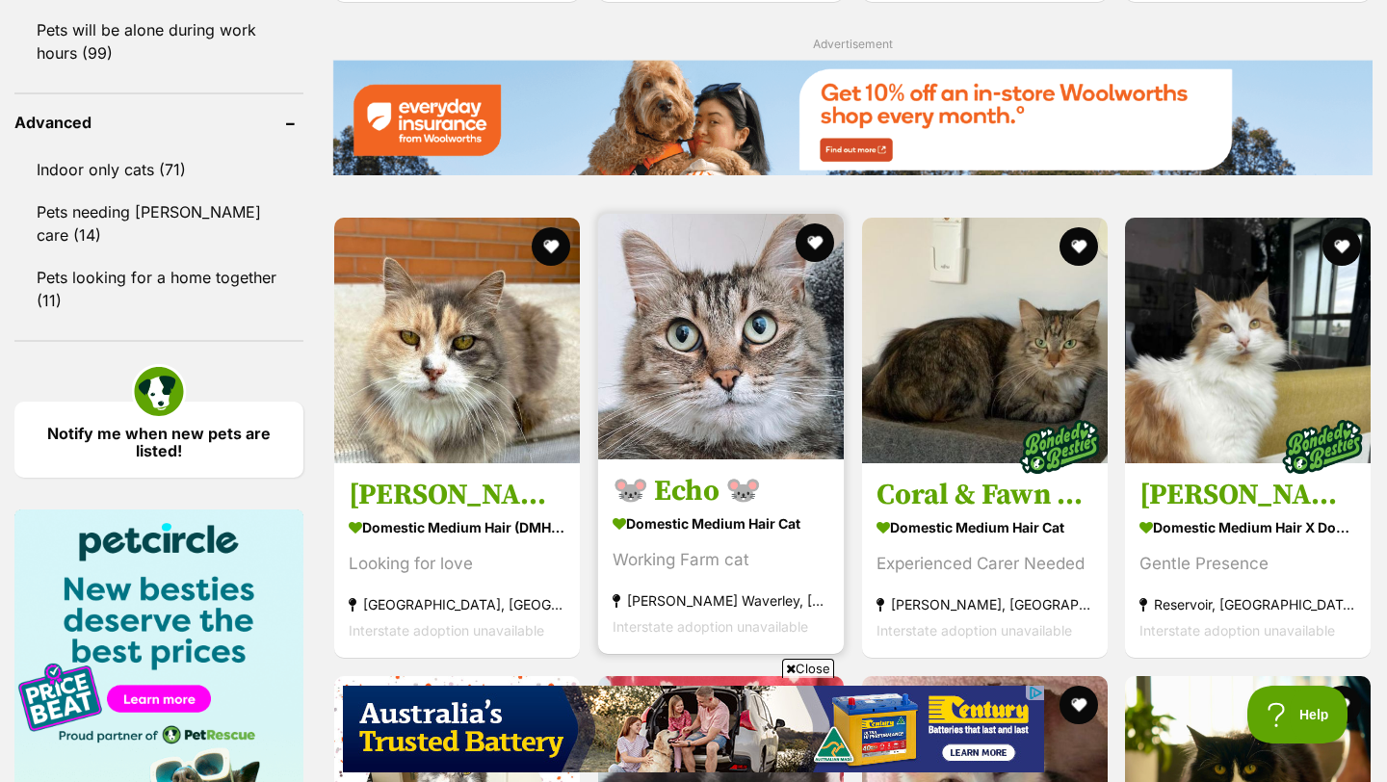
click at [694, 473] on h3 "🐭 Echo 🐭" at bounding box center [721, 491] width 217 height 37
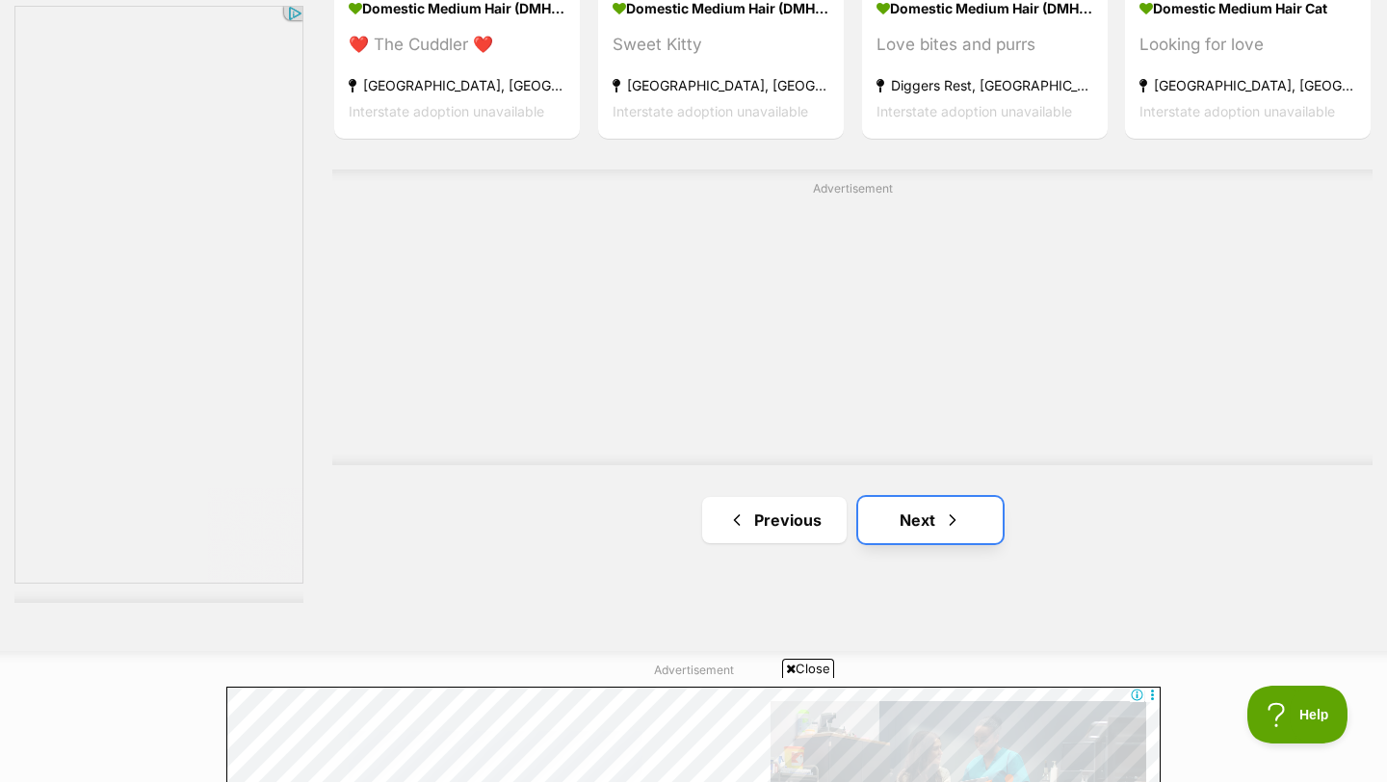
click at [950, 509] on span "Next page" at bounding box center [952, 520] width 19 height 23
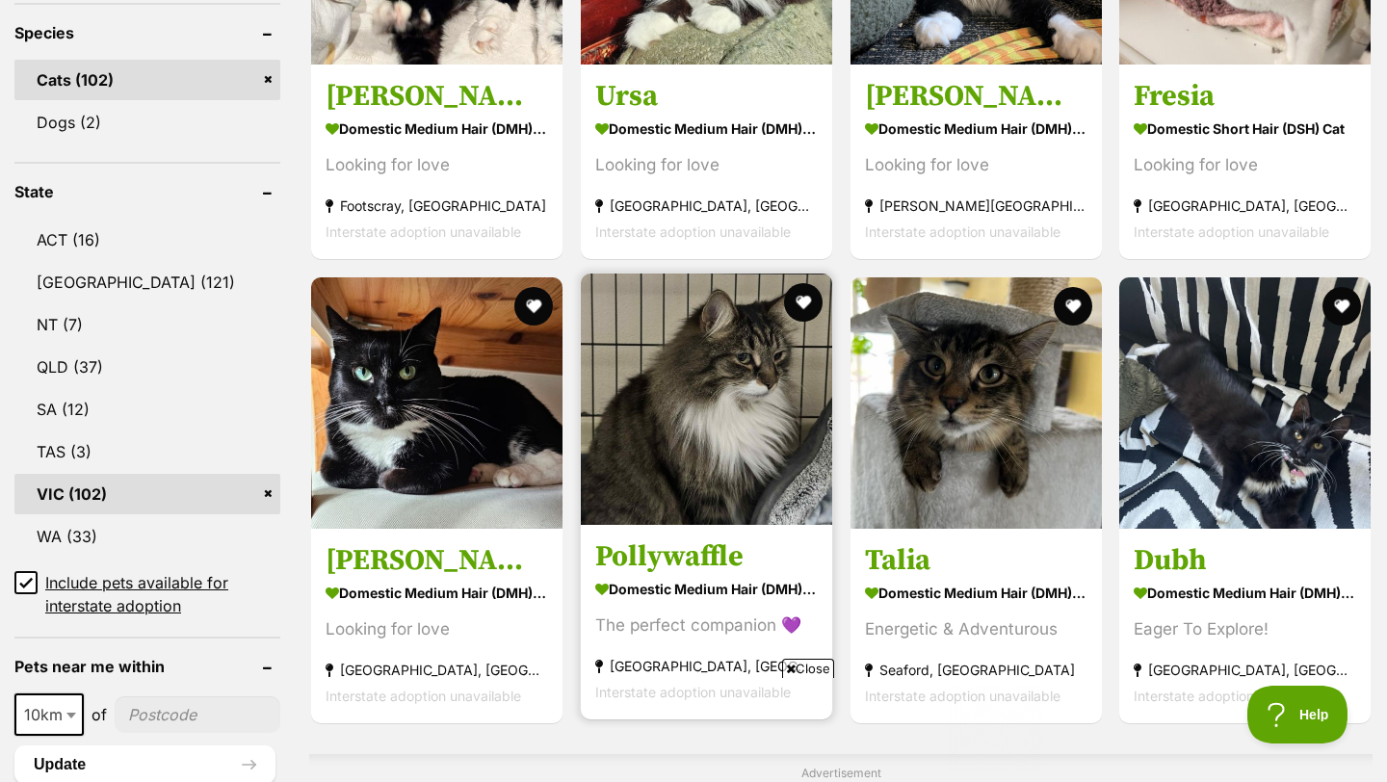
click at [661, 539] on h3 "Pollywaffle" at bounding box center [706, 557] width 223 height 37
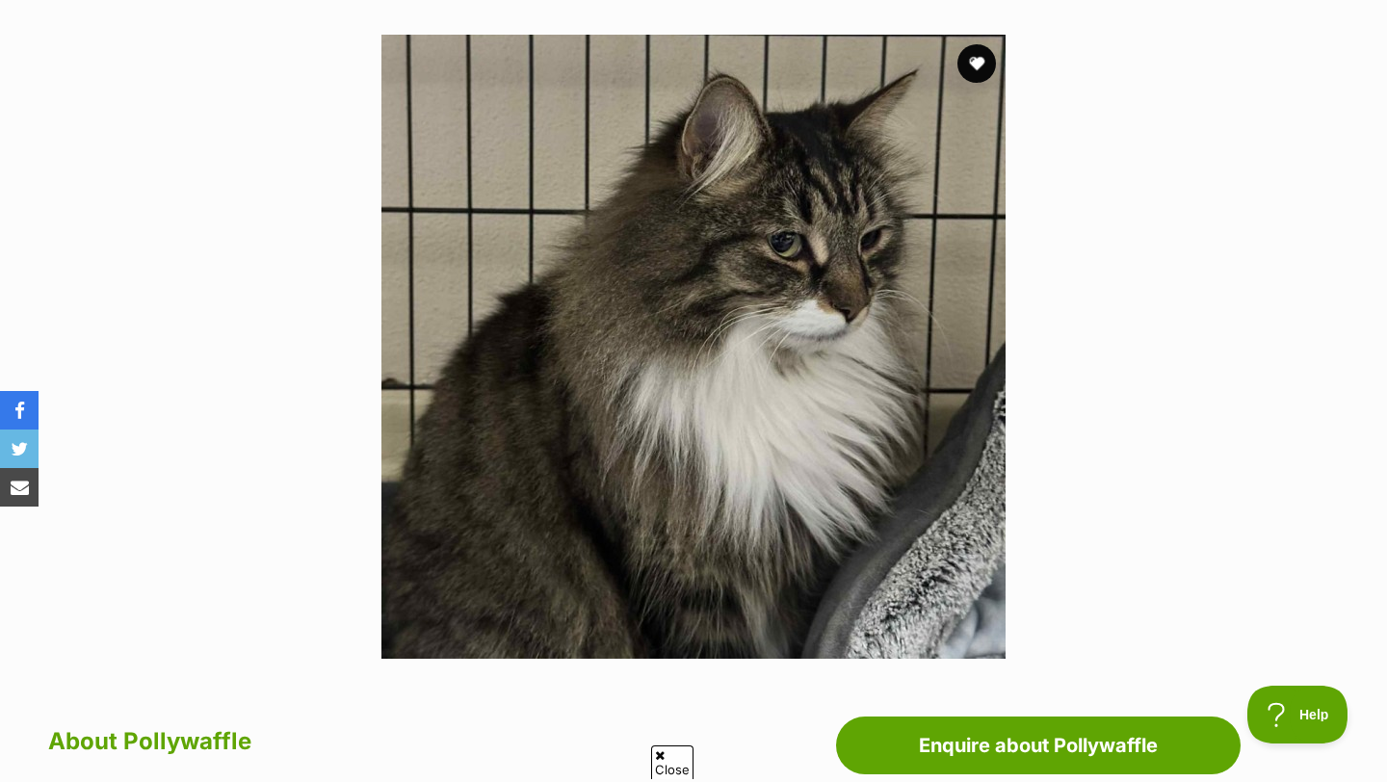
scroll to position [177, 0]
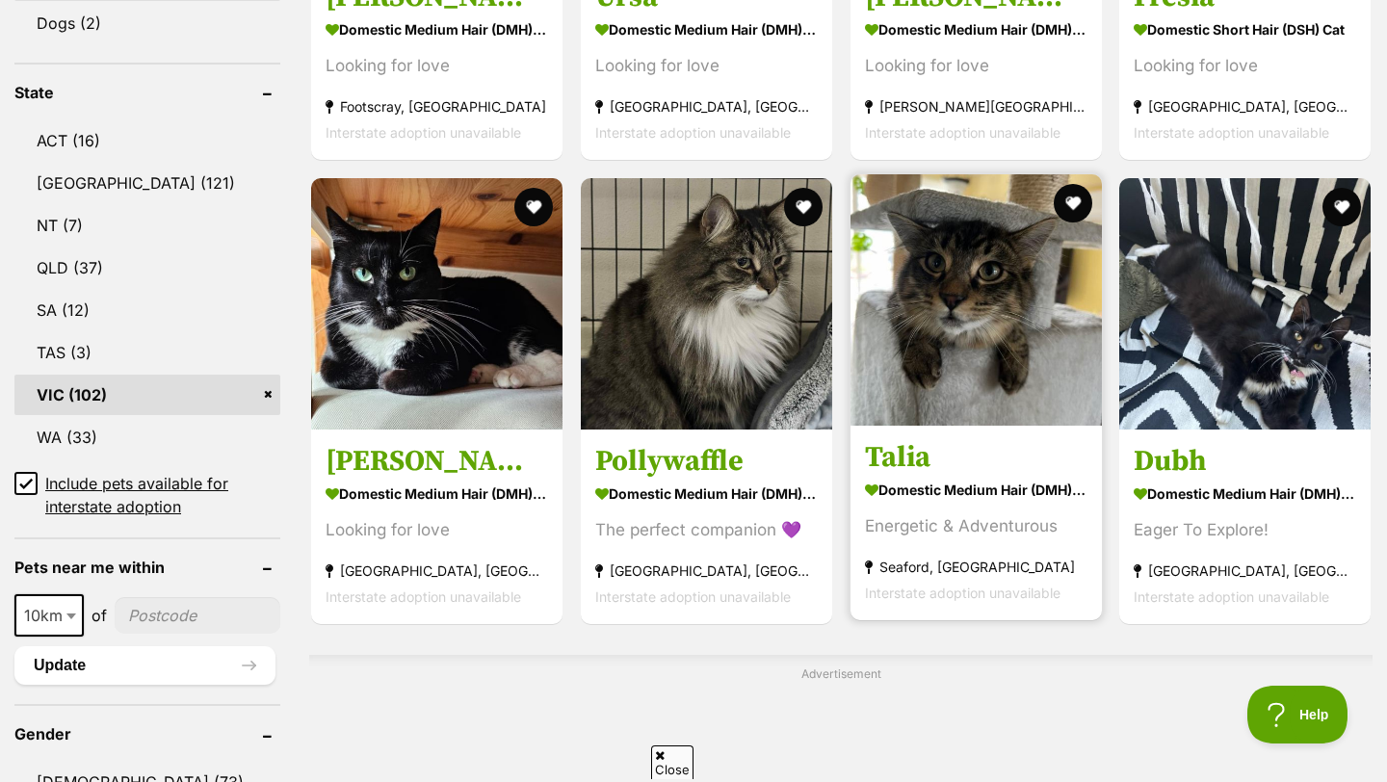
click at [904, 439] on h3 "Talia" at bounding box center [976, 457] width 223 height 37
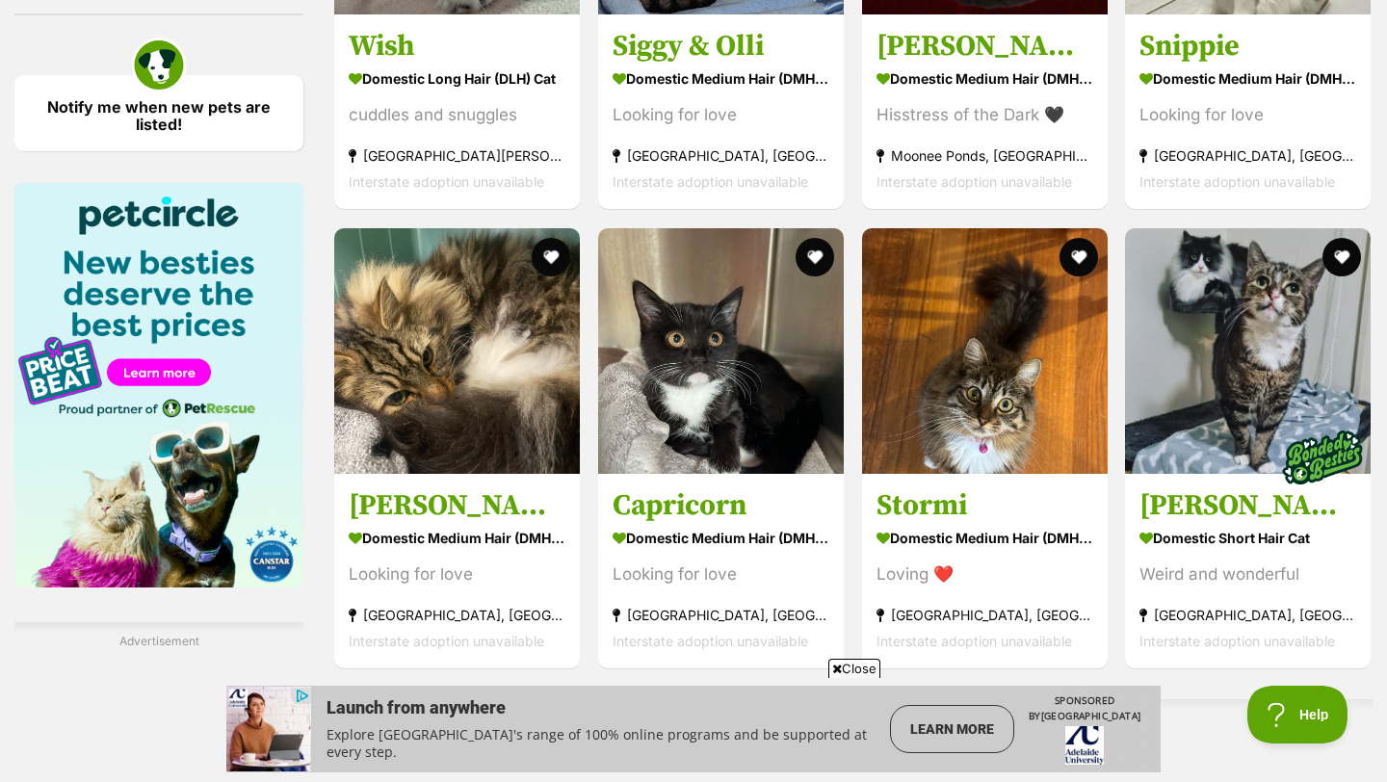
scroll to position [2833, 0]
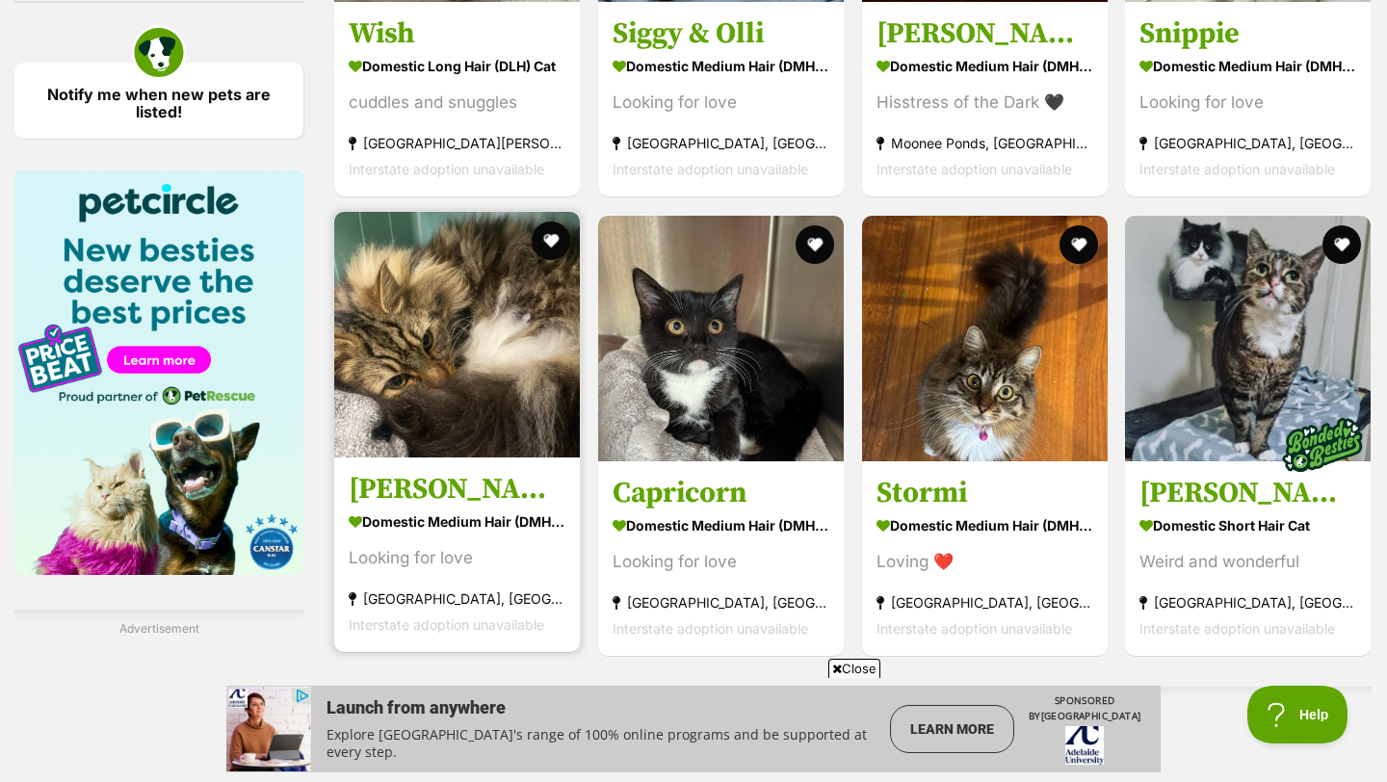
click at [399, 471] on h3 "Felicity" at bounding box center [457, 489] width 217 height 37
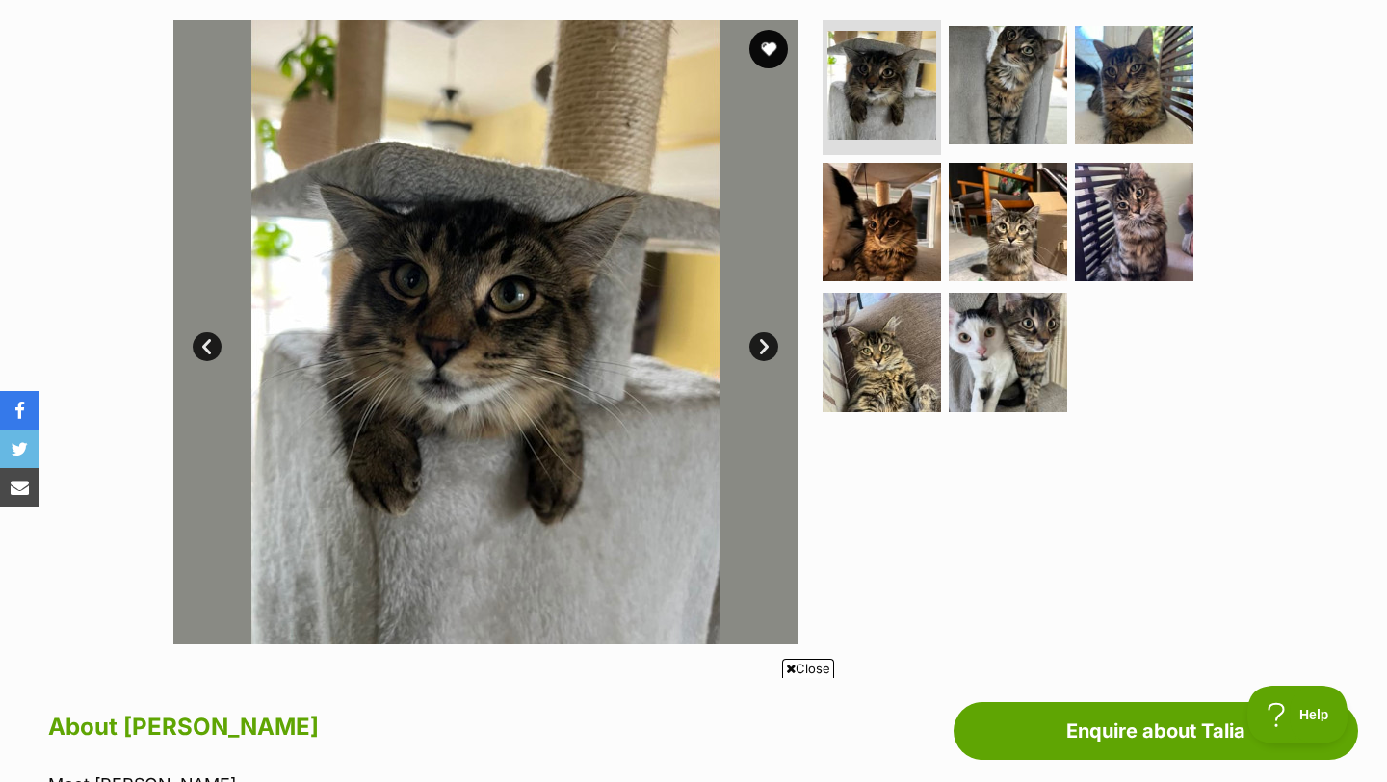
scroll to position [378, 0]
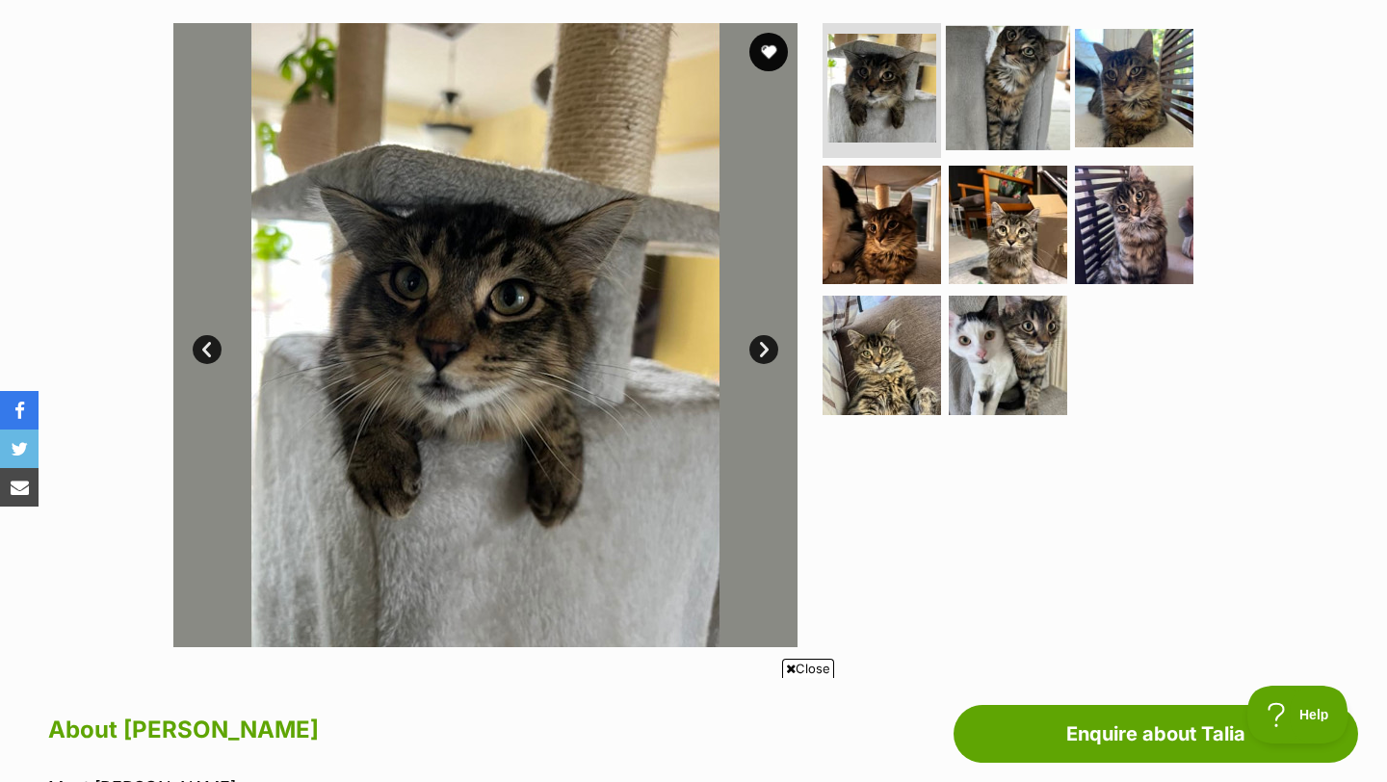
click at [1012, 116] on img at bounding box center [1008, 88] width 124 height 124
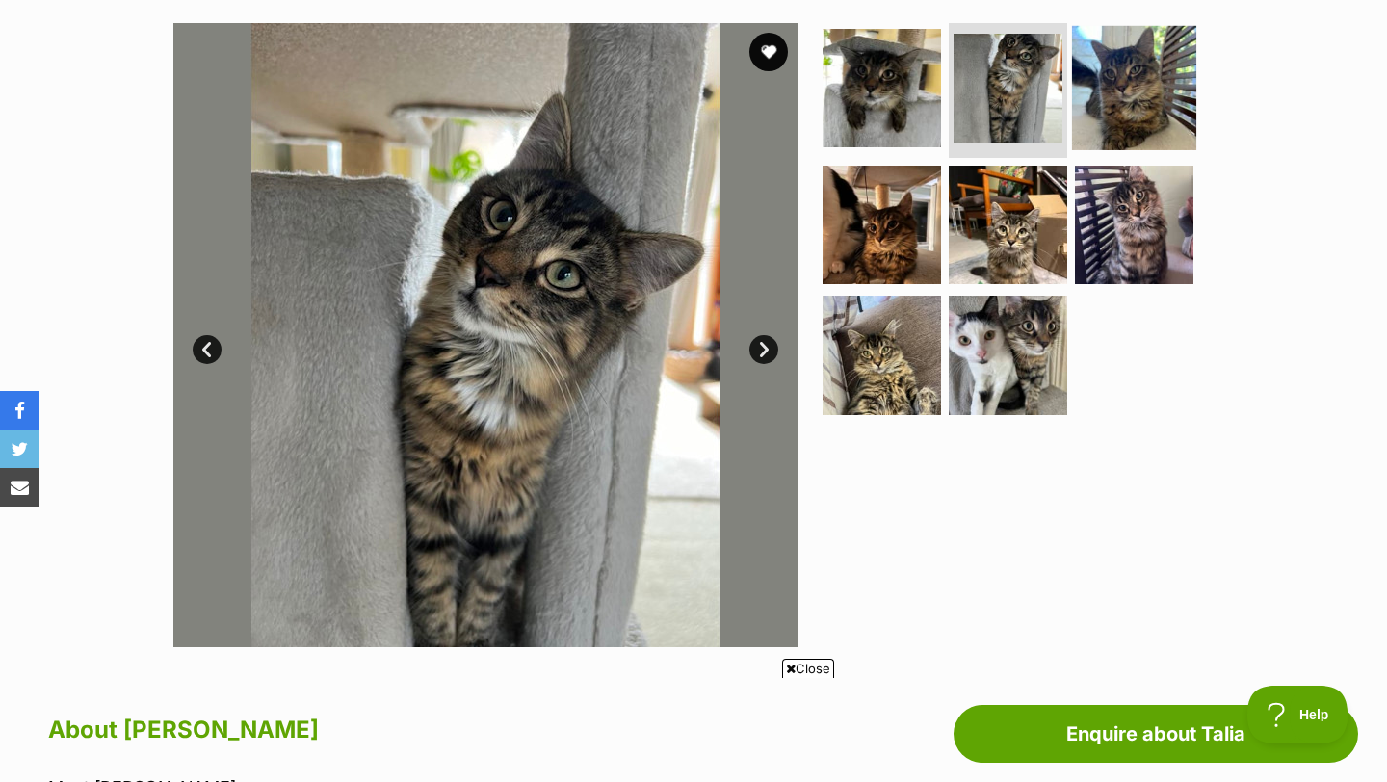
click at [1103, 100] on img at bounding box center [1134, 88] width 124 height 124
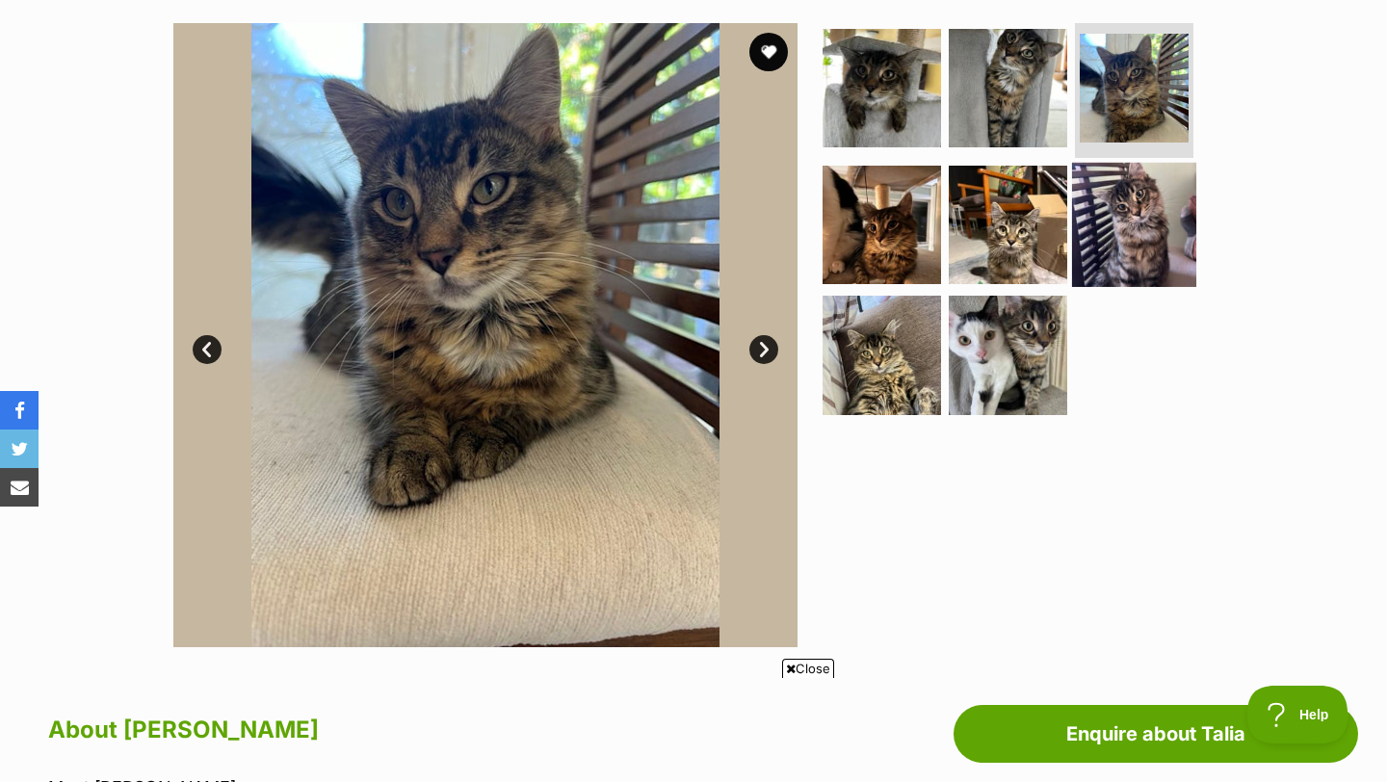
click at [1143, 223] on img at bounding box center [1134, 224] width 124 height 124
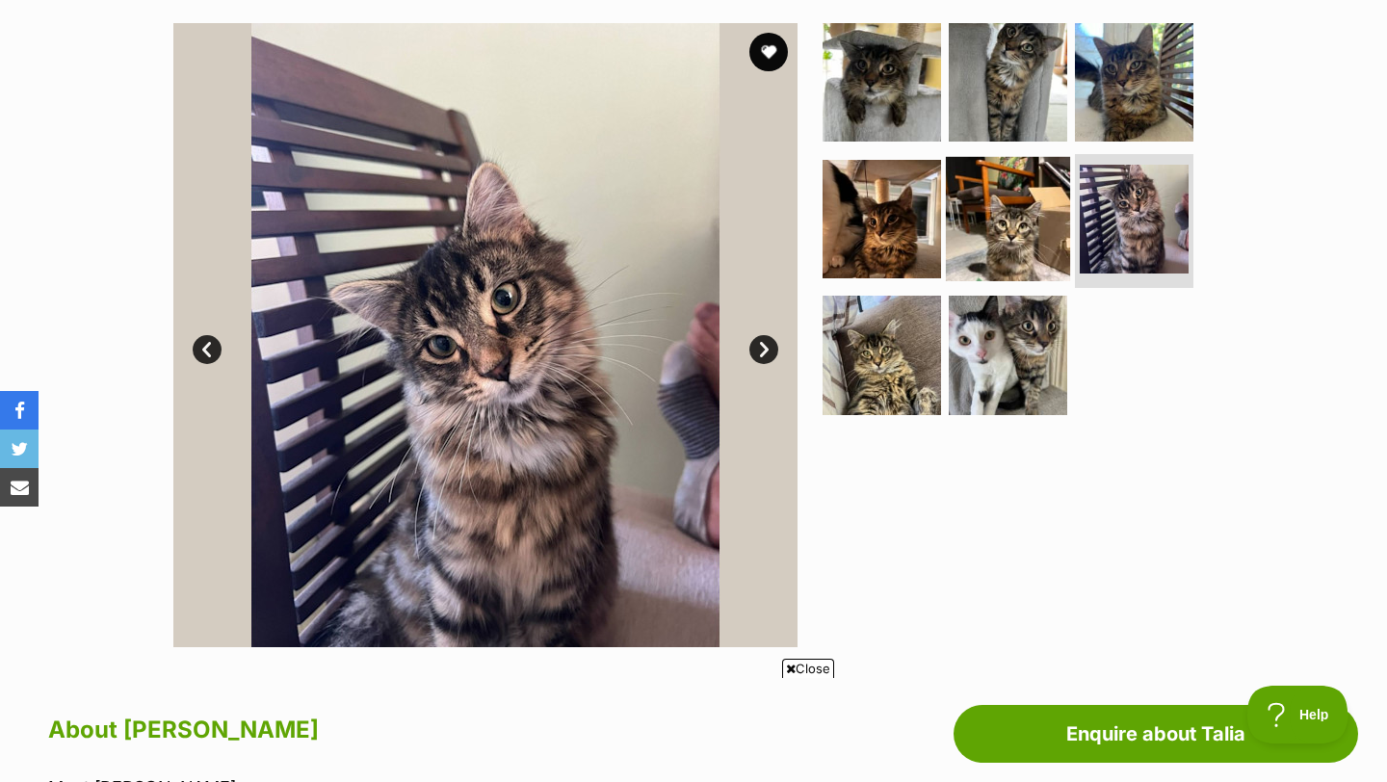
click at [1032, 238] on img at bounding box center [1008, 218] width 124 height 124
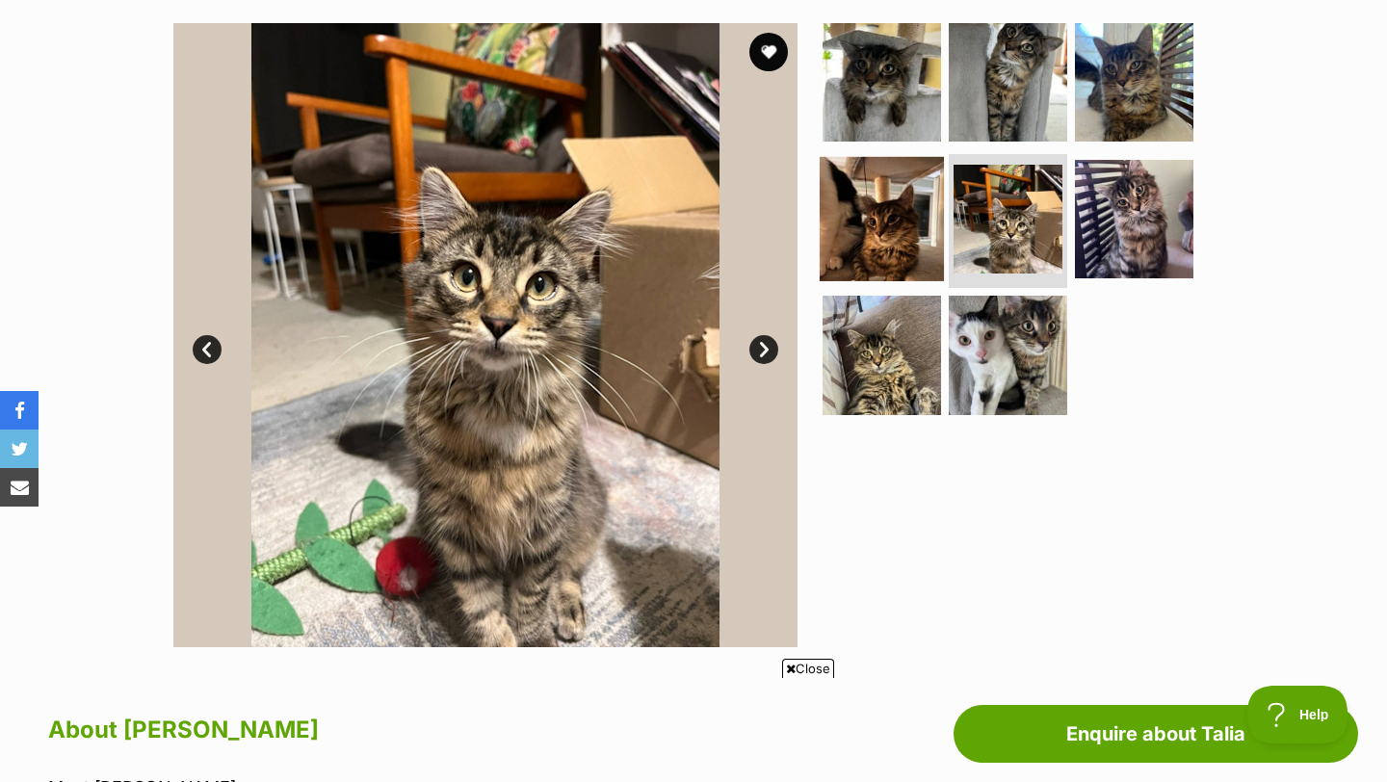
click at [908, 224] on img at bounding box center [882, 218] width 124 height 124
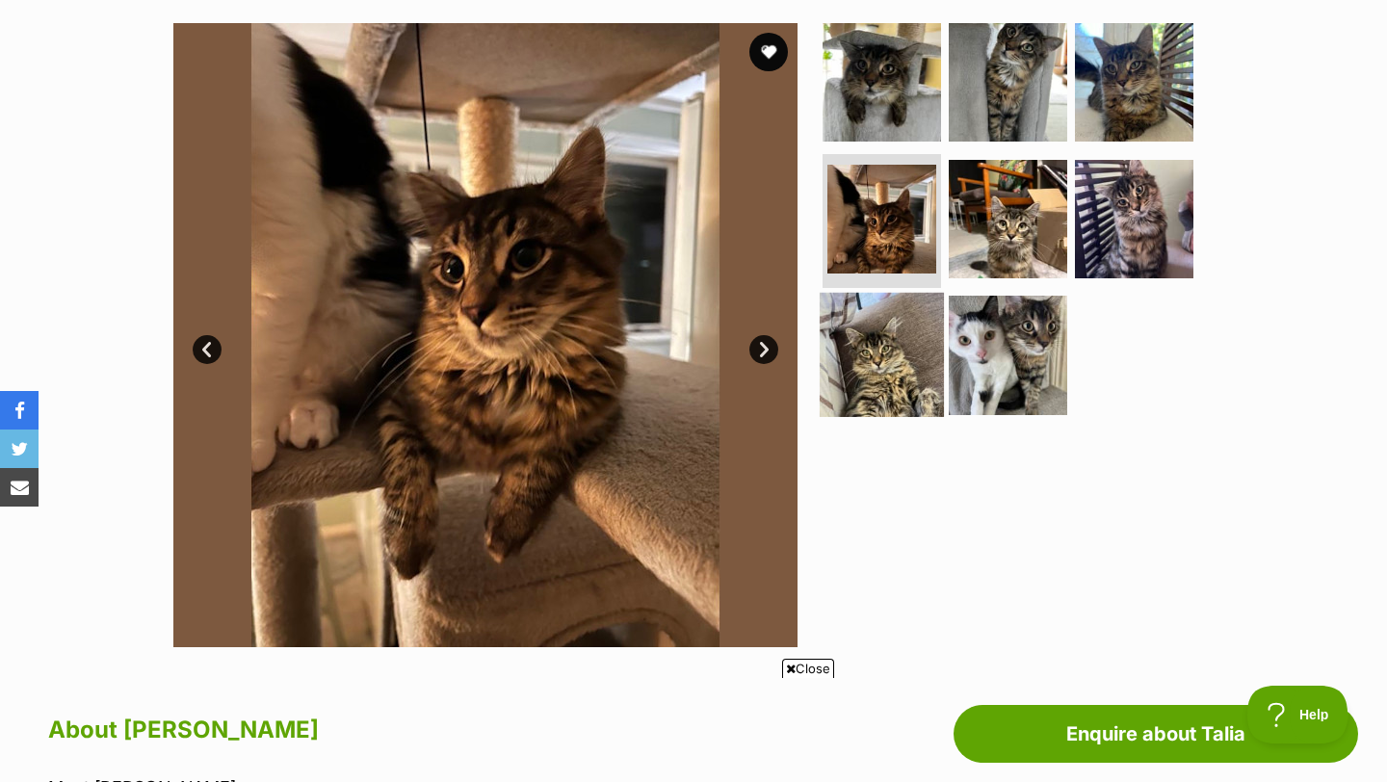
click at [873, 367] on img at bounding box center [882, 355] width 124 height 124
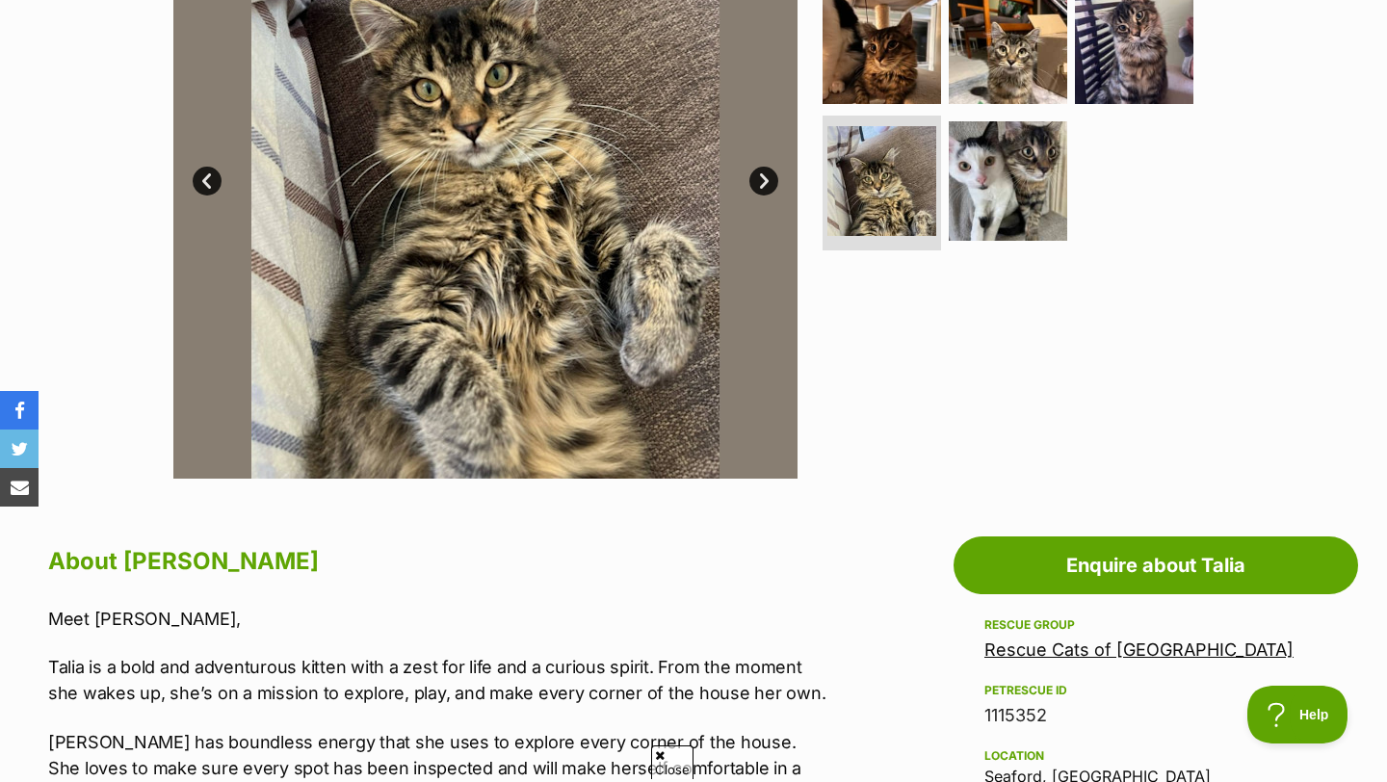
scroll to position [379, 0]
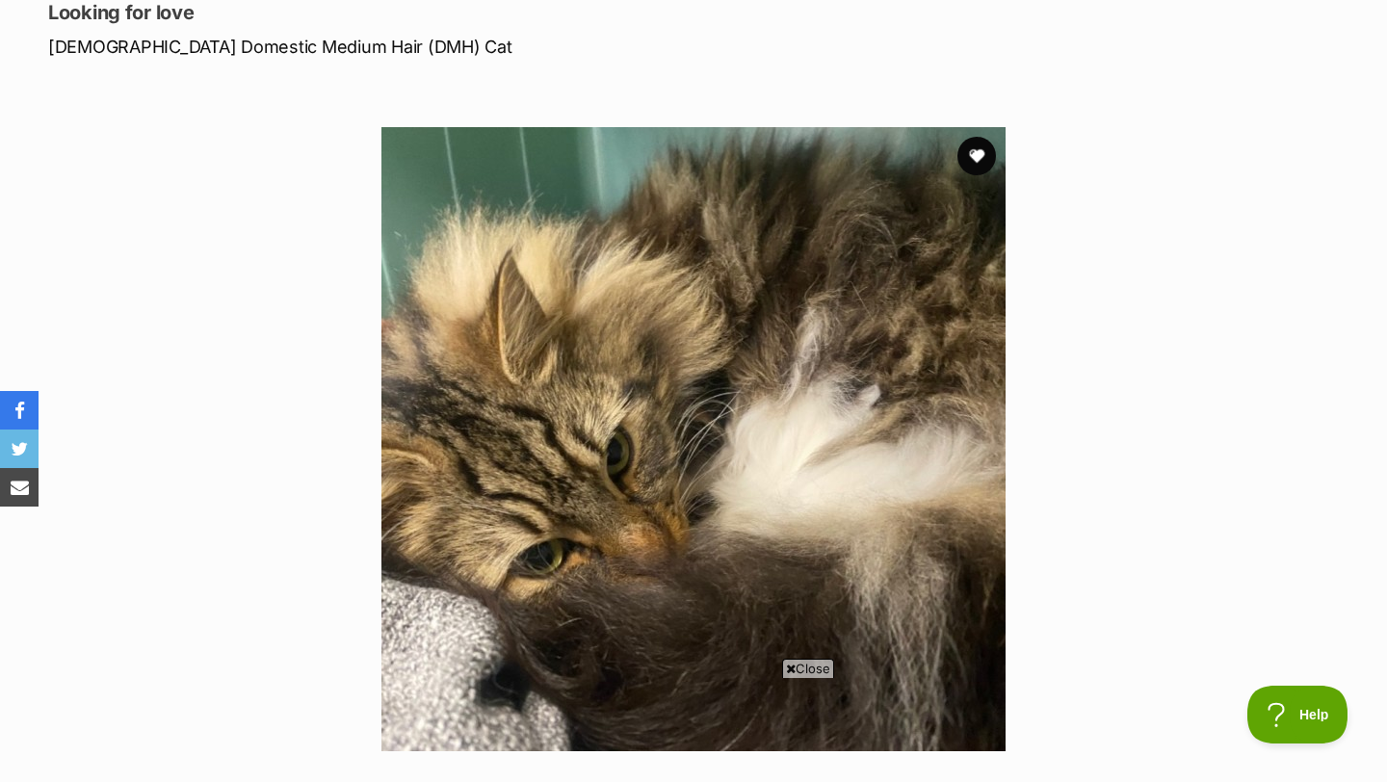
scroll to position [255, 0]
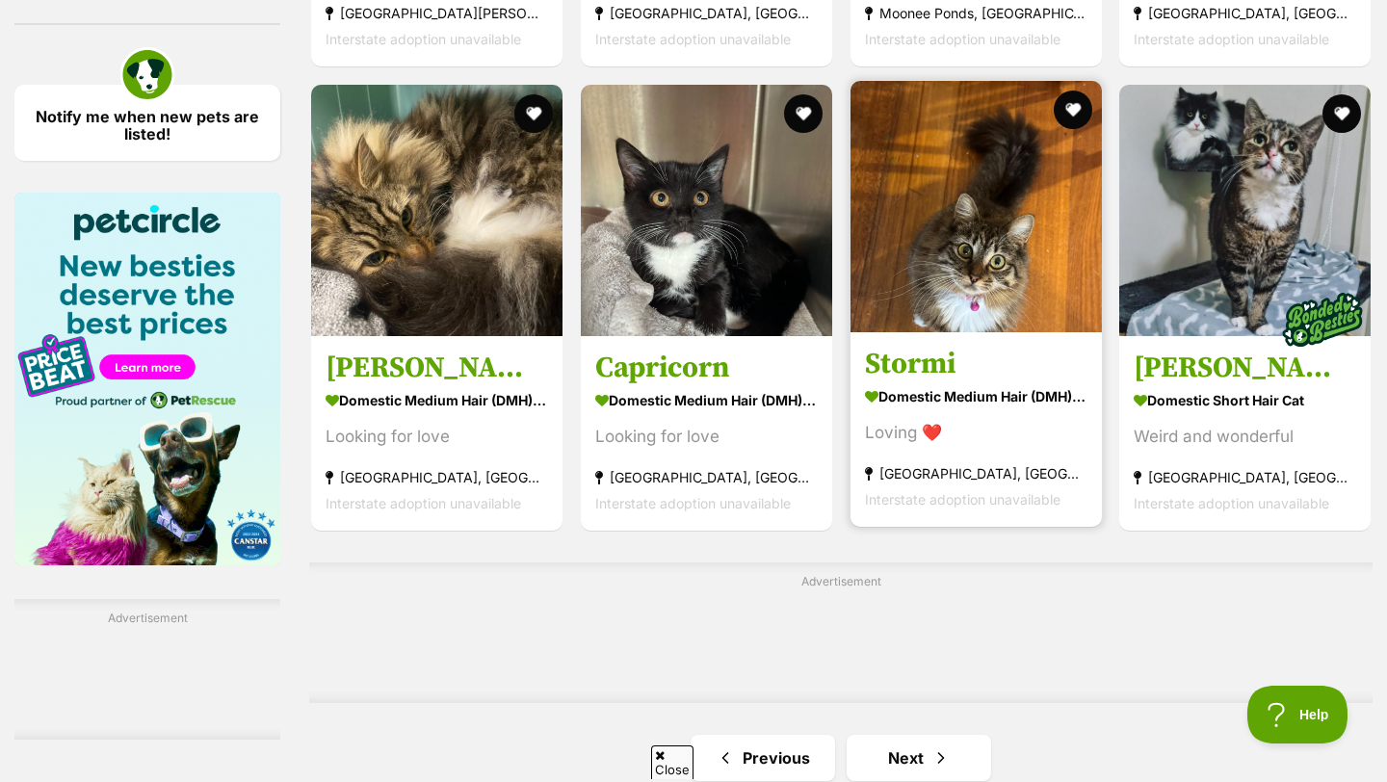
click at [908, 347] on h3 "Stormi" at bounding box center [976, 365] width 223 height 37
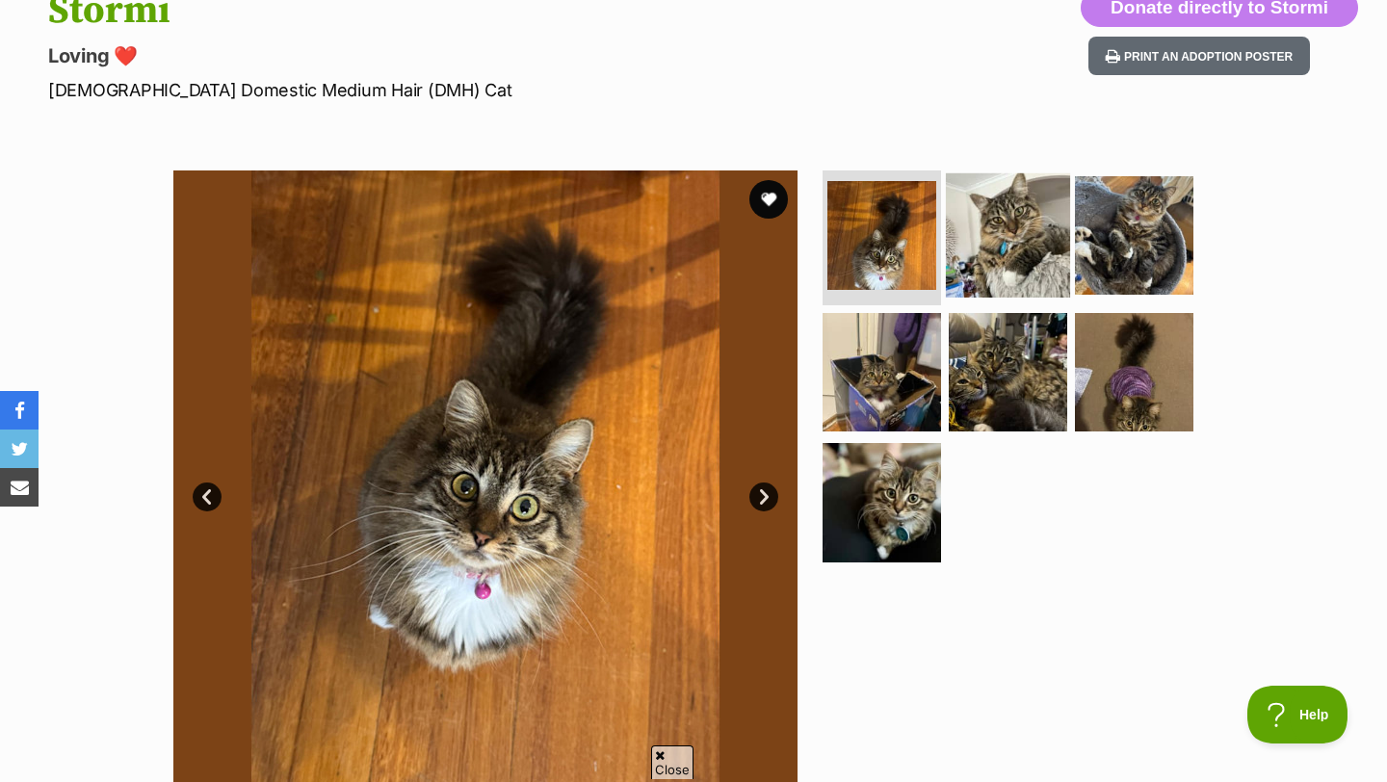
click at [1016, 213] on img at bounding box center [1008, 235] width 124 height 124
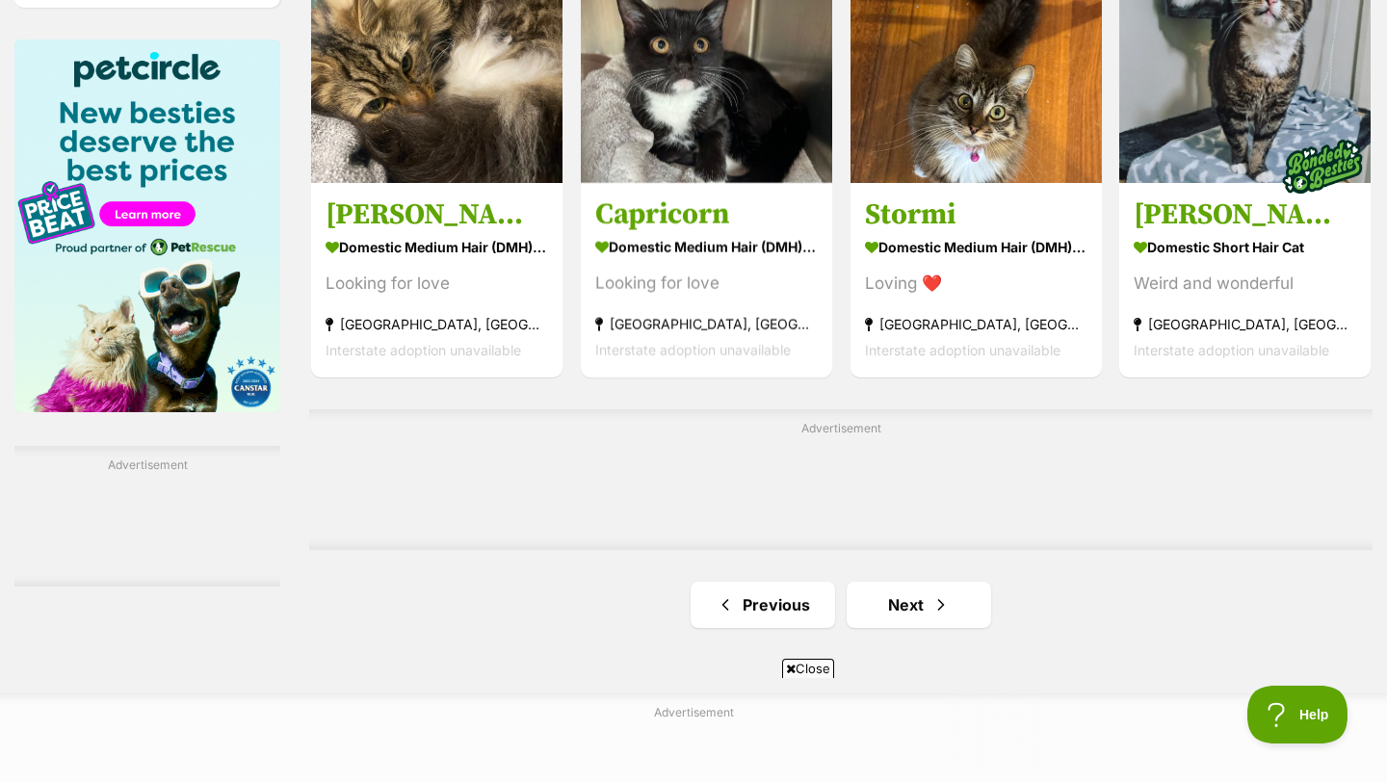
scroll to position [3012, 0]
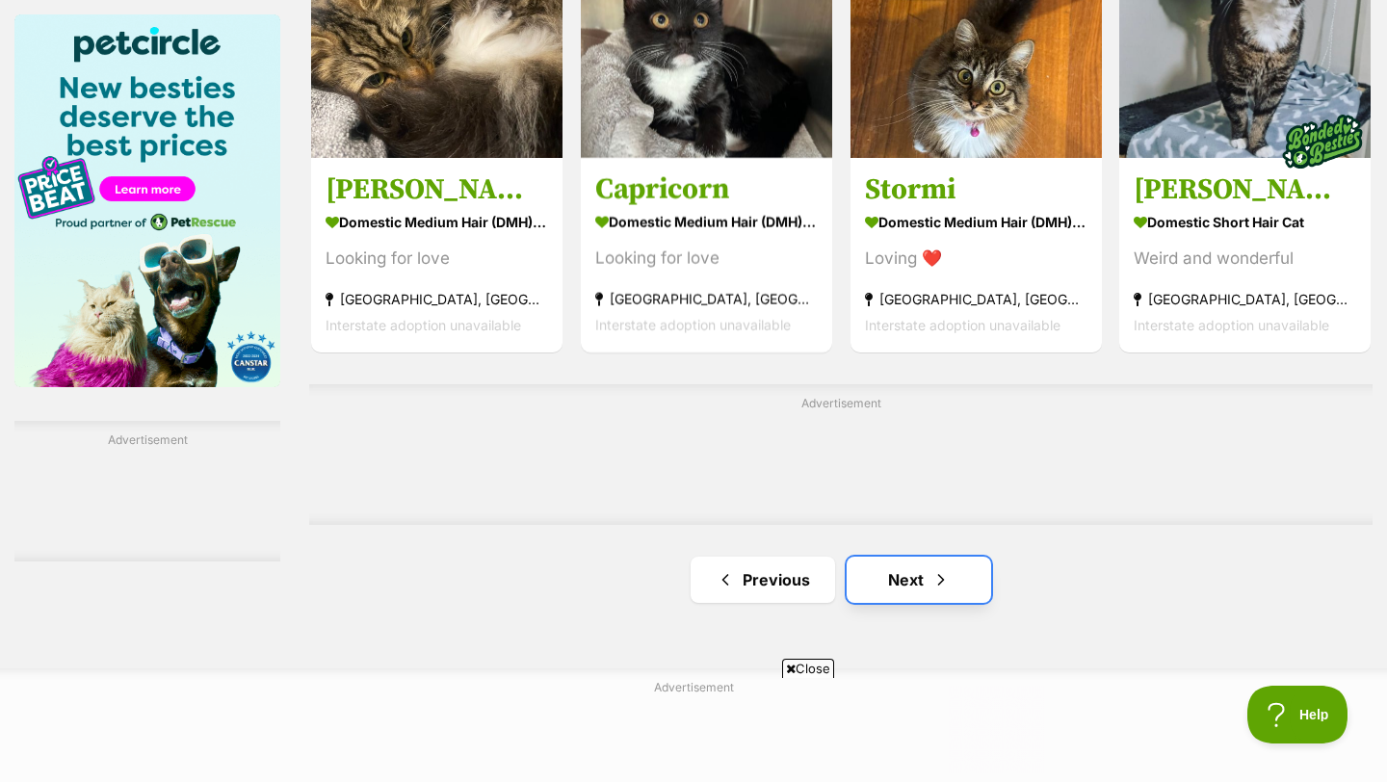
click at [910, 557] on link "Next" at bounding box center [919, 580] width 145 height 46
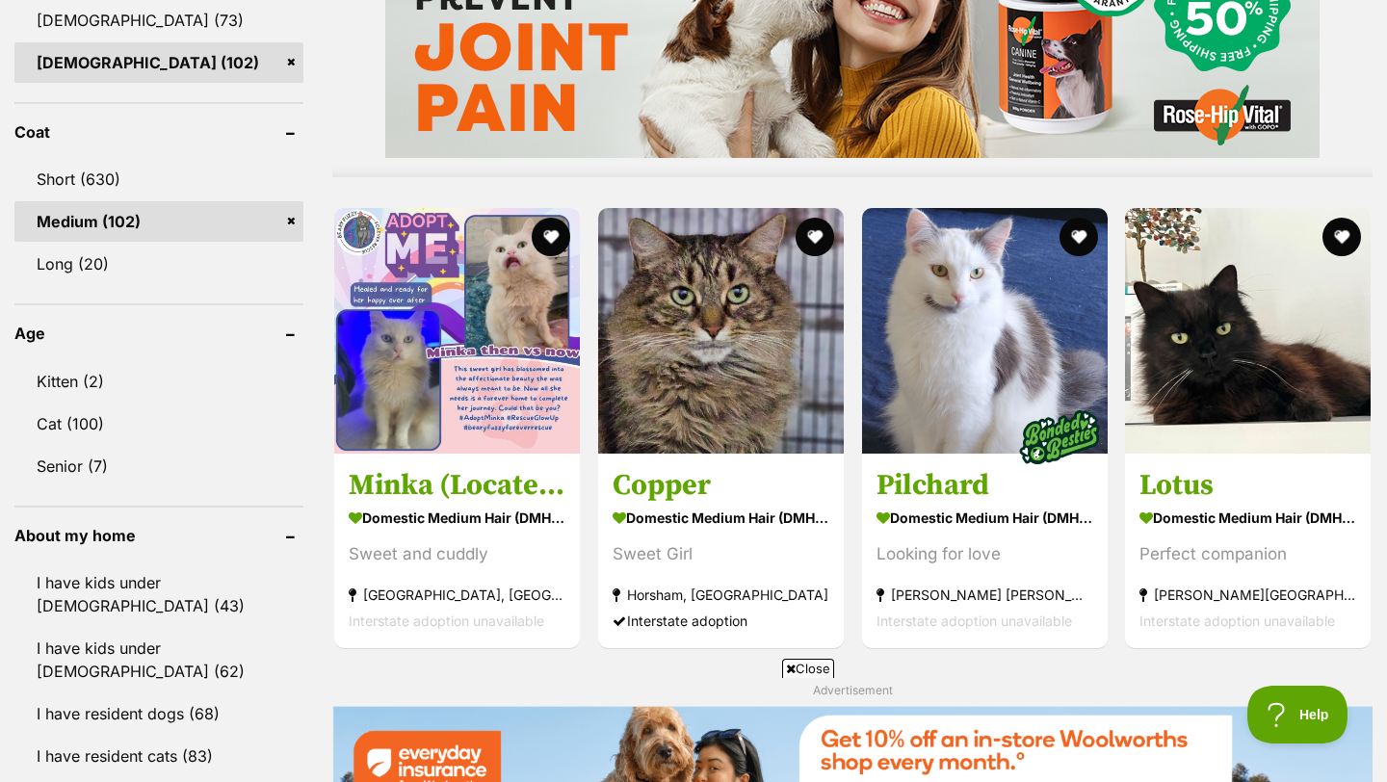
scroll to position [1758, 0]
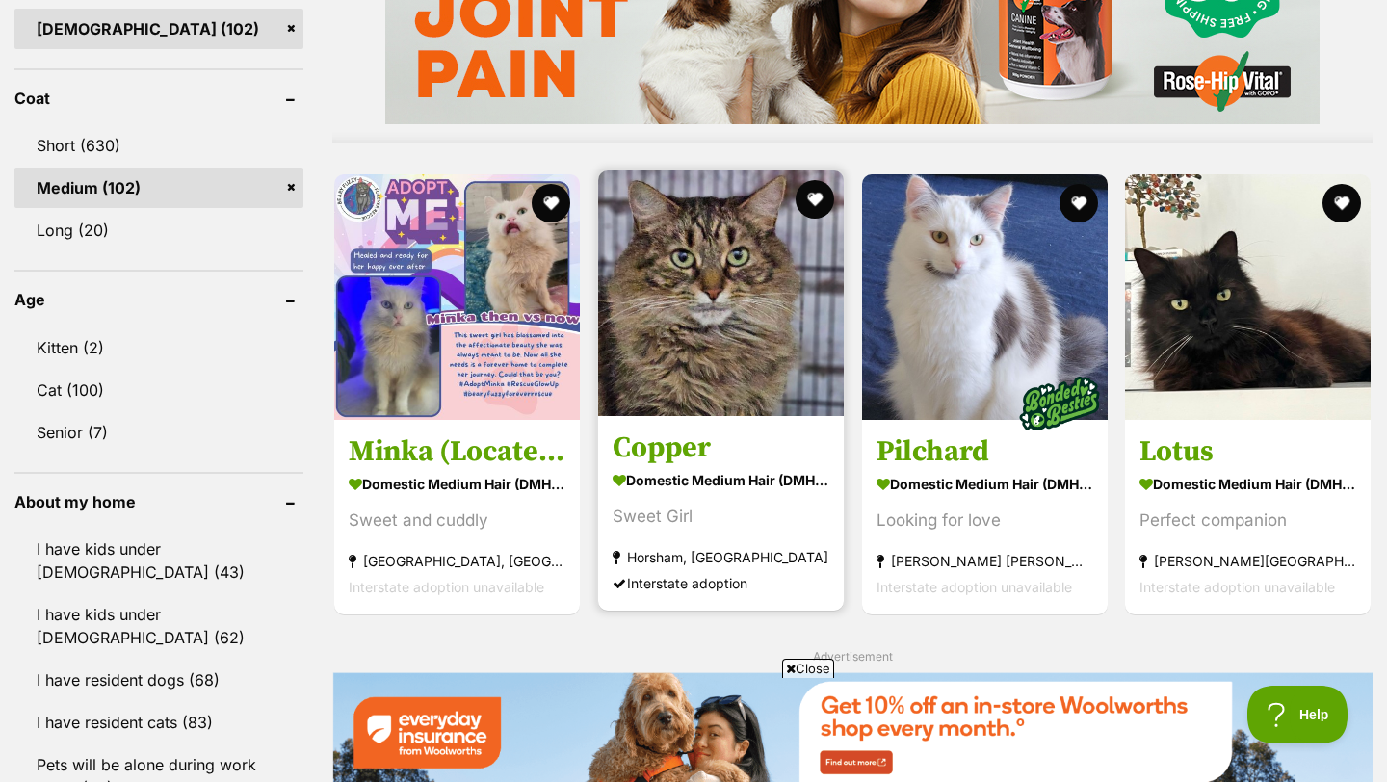
click at [652, 430] on h3 "Copper" at bounding box center [721, 448] width 217 height 37
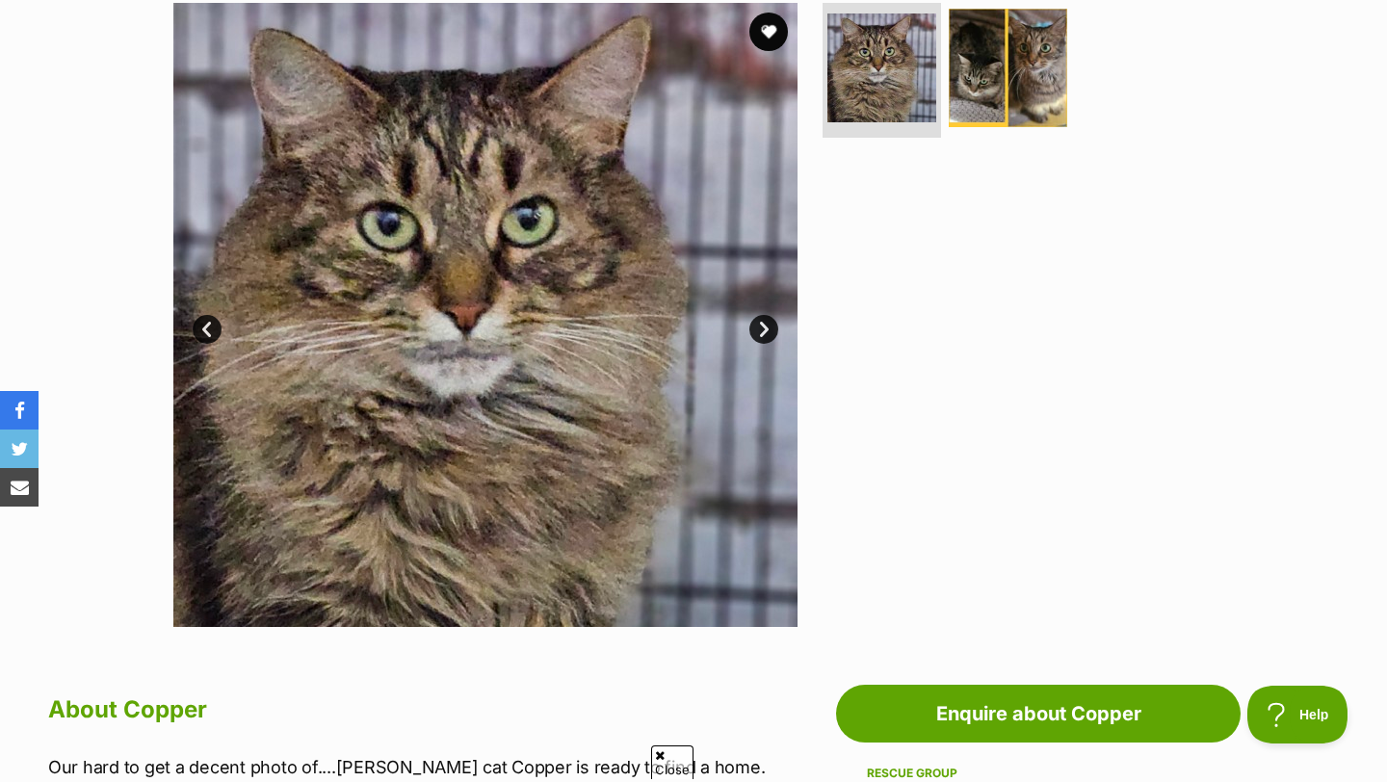
scroll to position [287, 0]
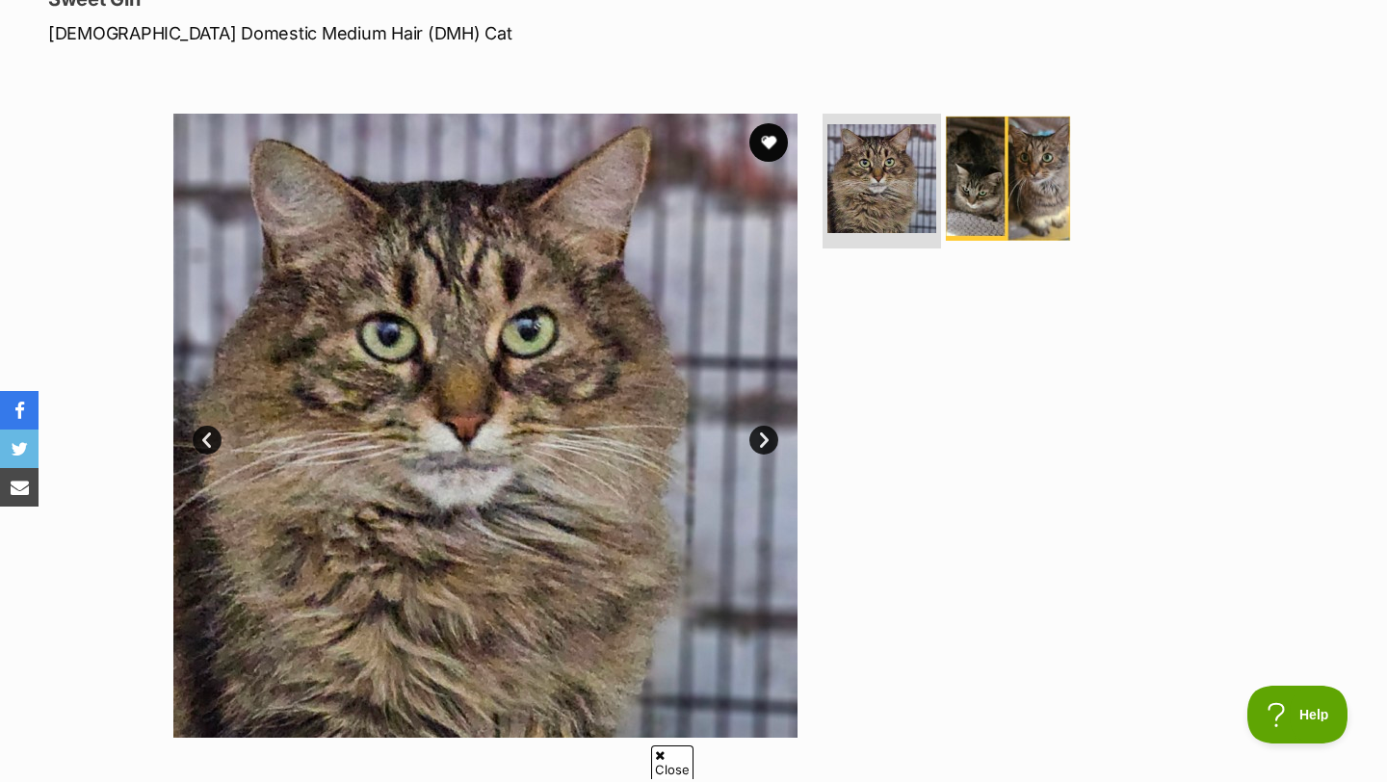
click at [990, 173] on img at bounding box center [1008, 179] width 124 height 124
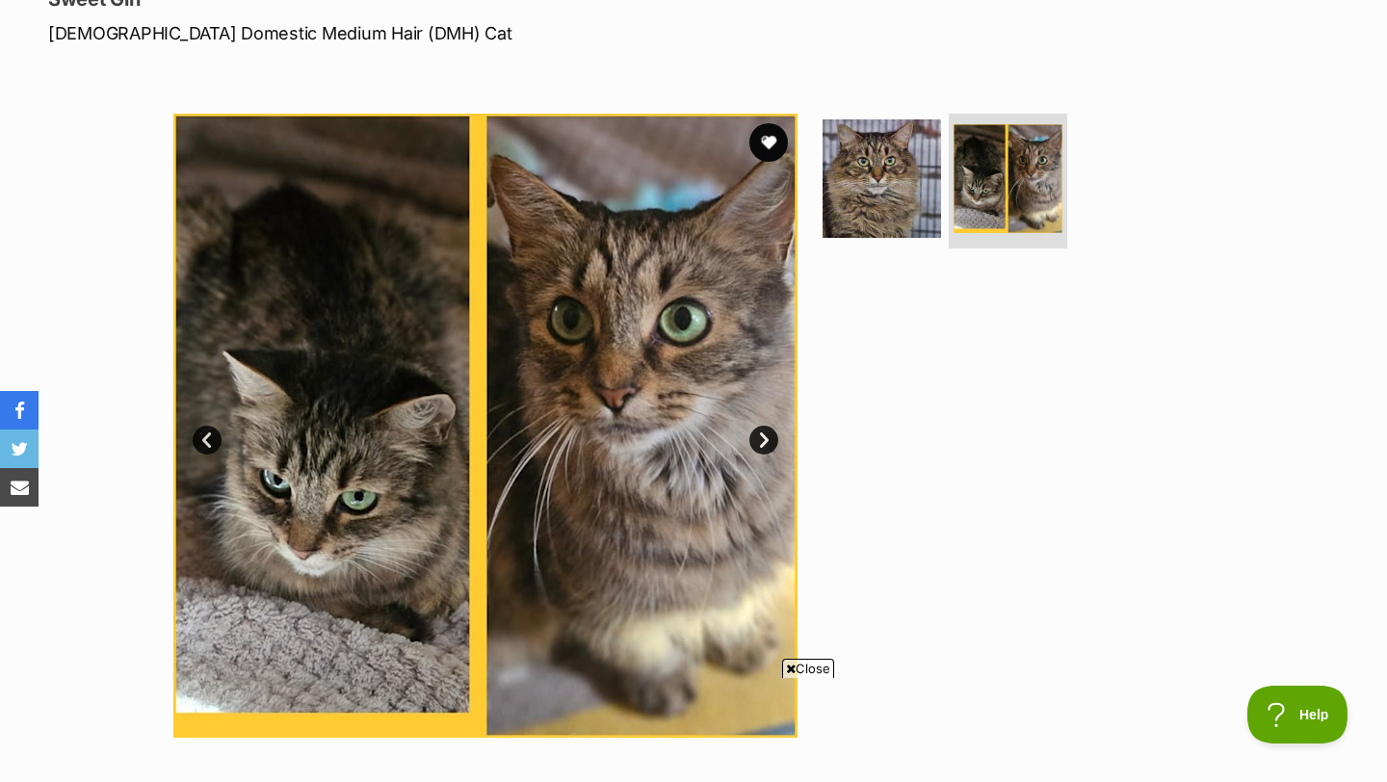
scroll to position [0, 0]
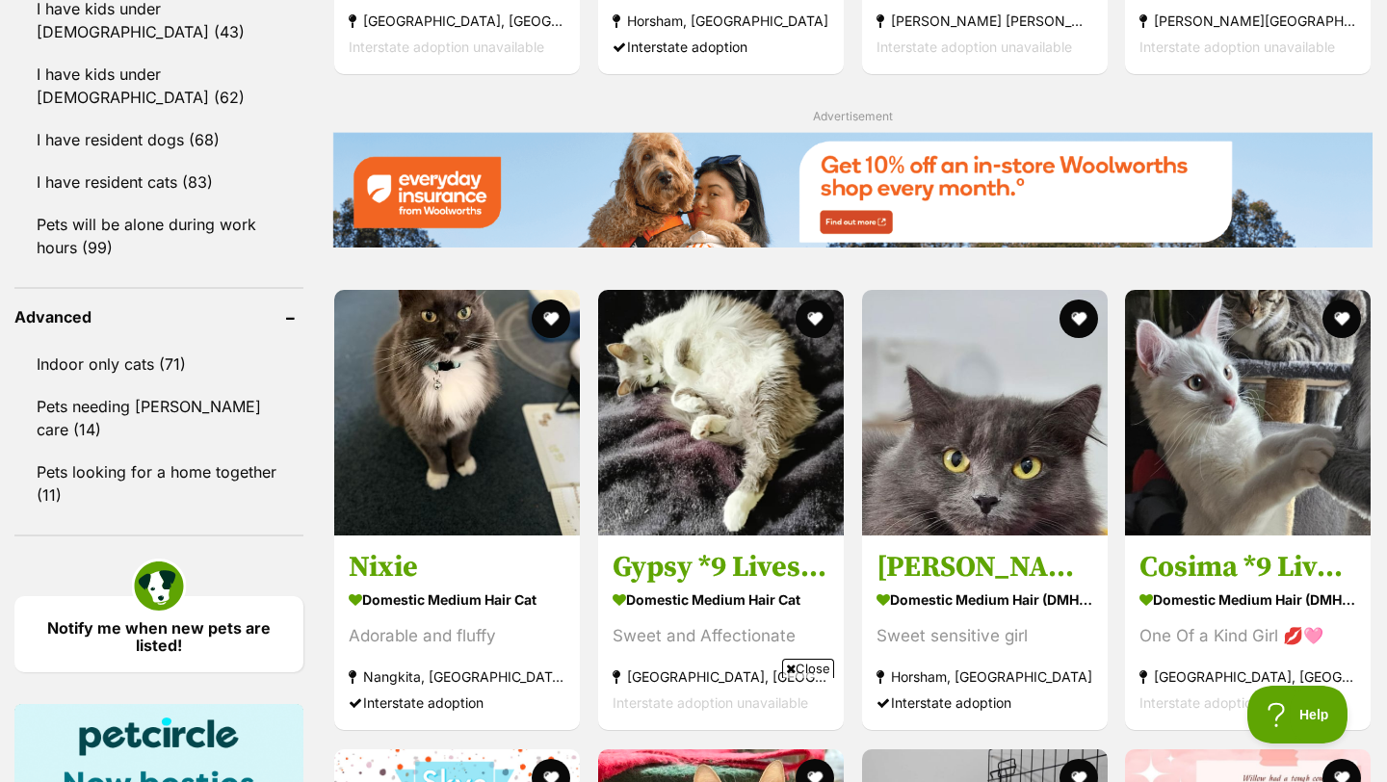
scroll to position [2368, 0]
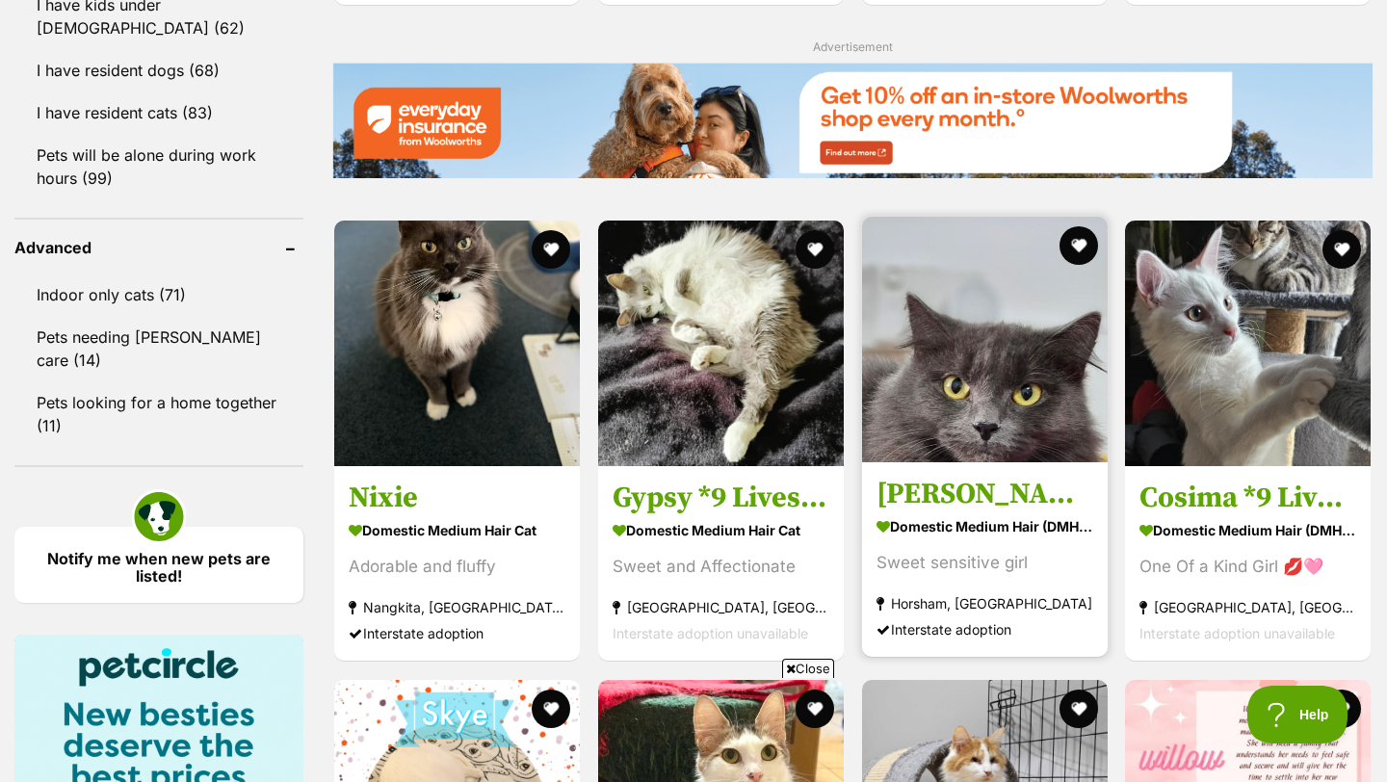
click at [918, 477] on h3 "[PERSON_NAME]" at bounding box center [985, 495] width 217 height 37
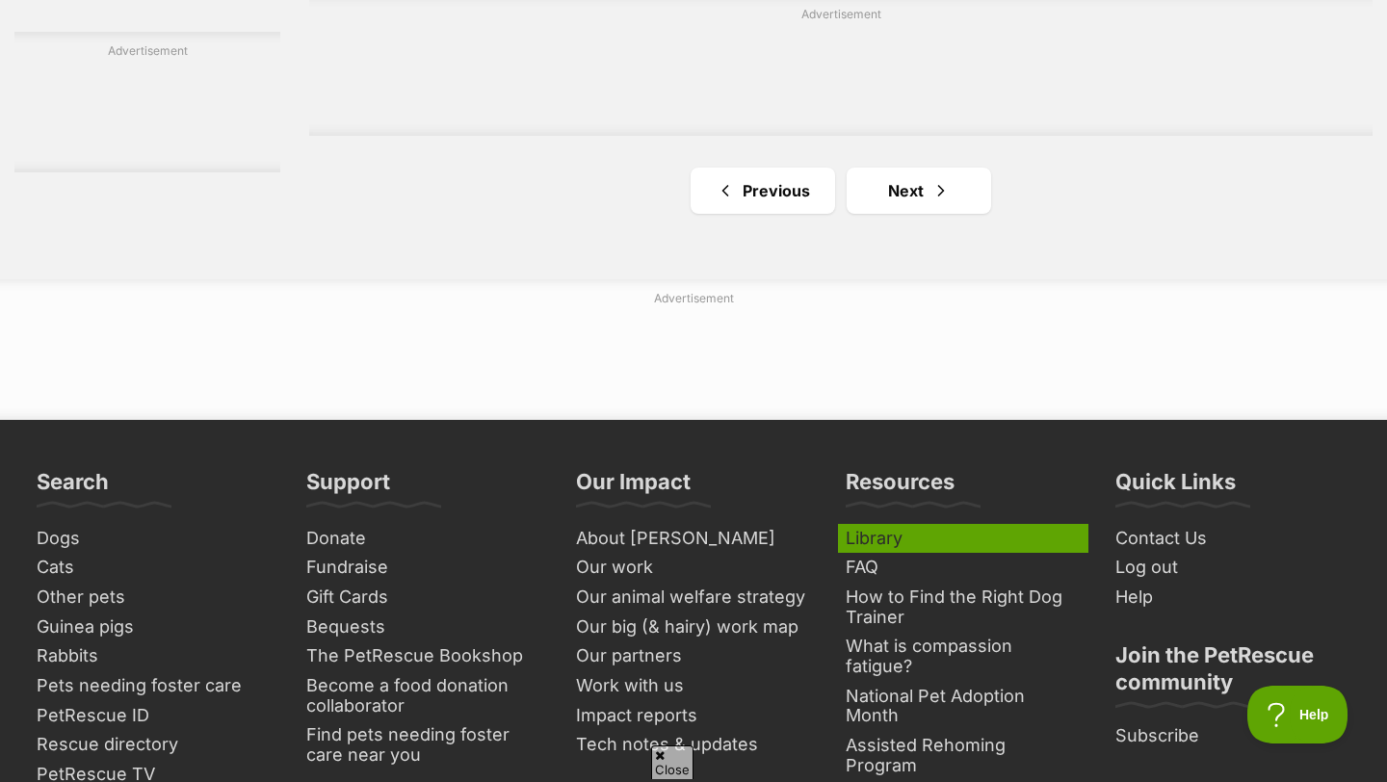
scroll to position [3400, 0]
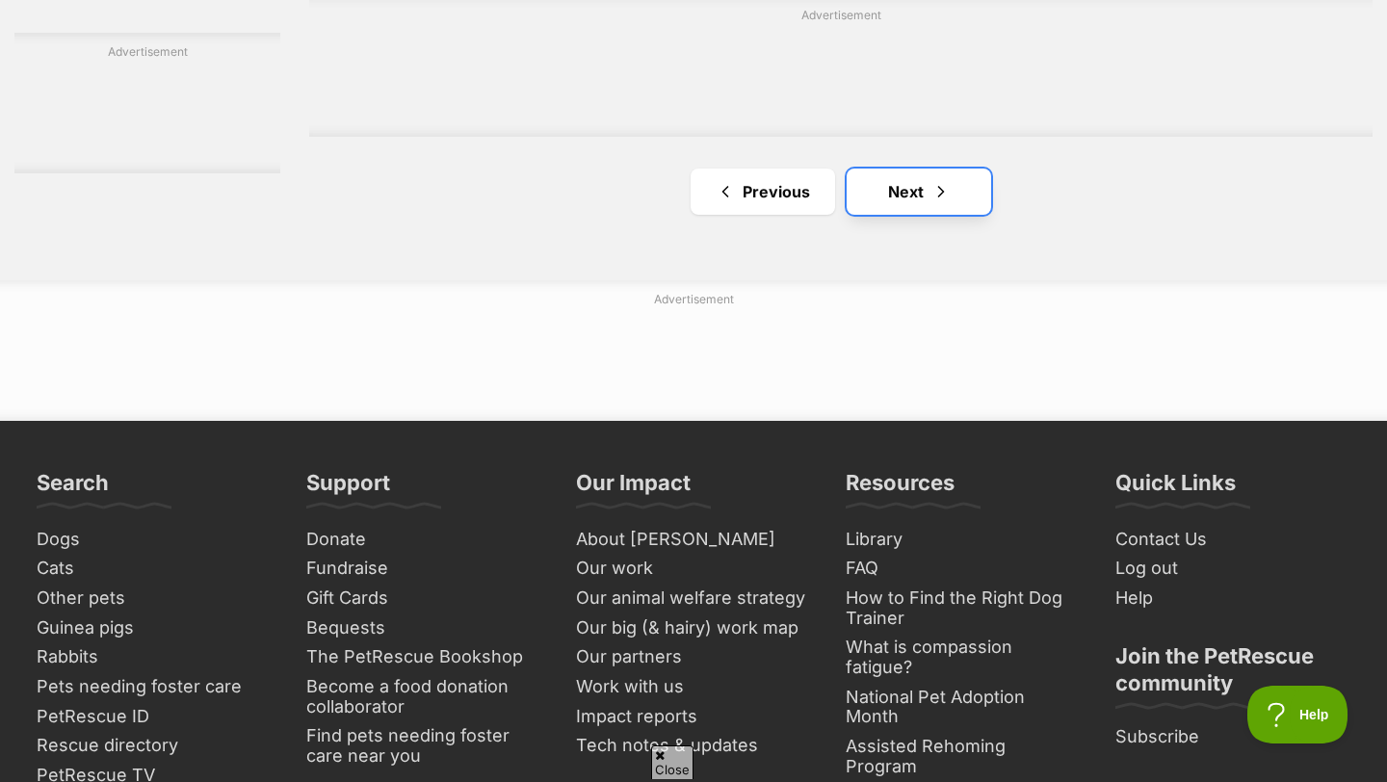
click at [937, 180] on span "Next page" at bounding box center [941, 191] width 19 height 23
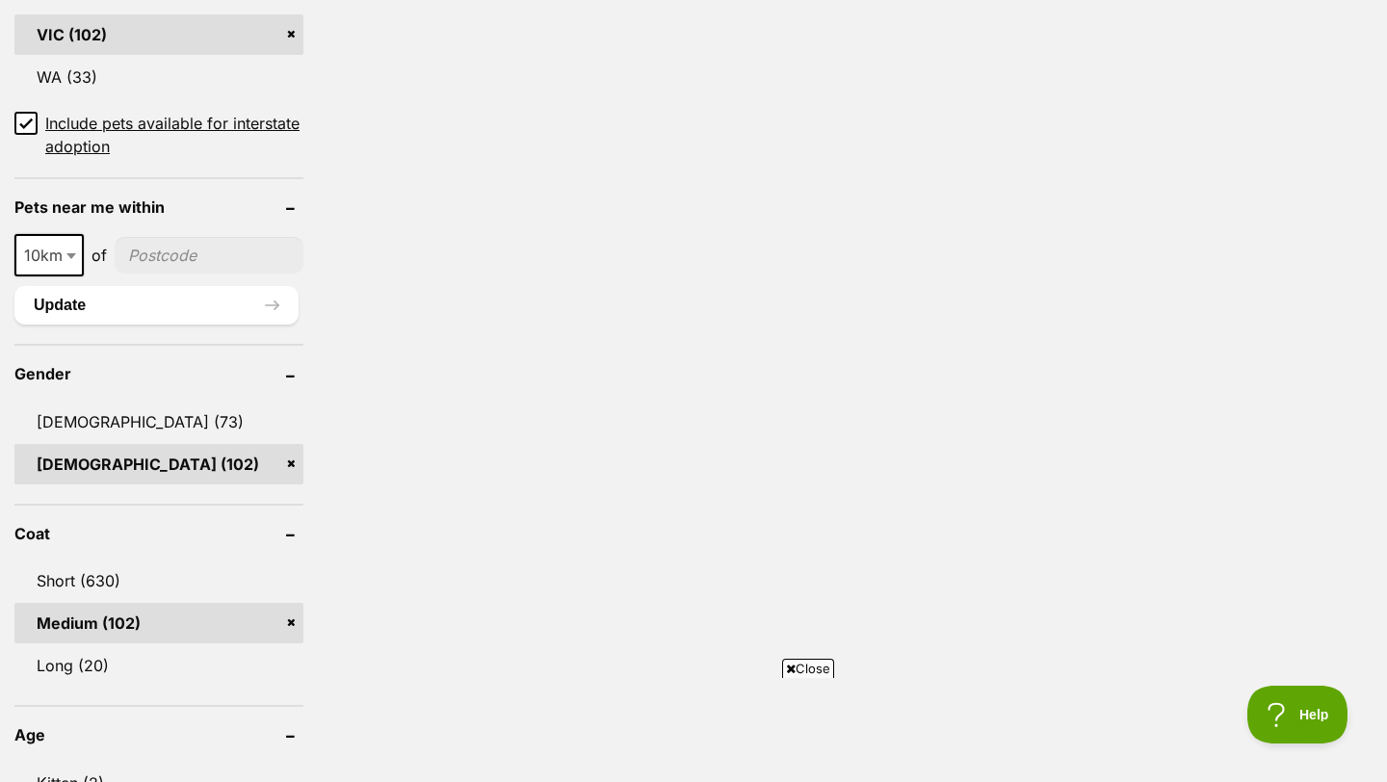
scroll to position [1356, 0]
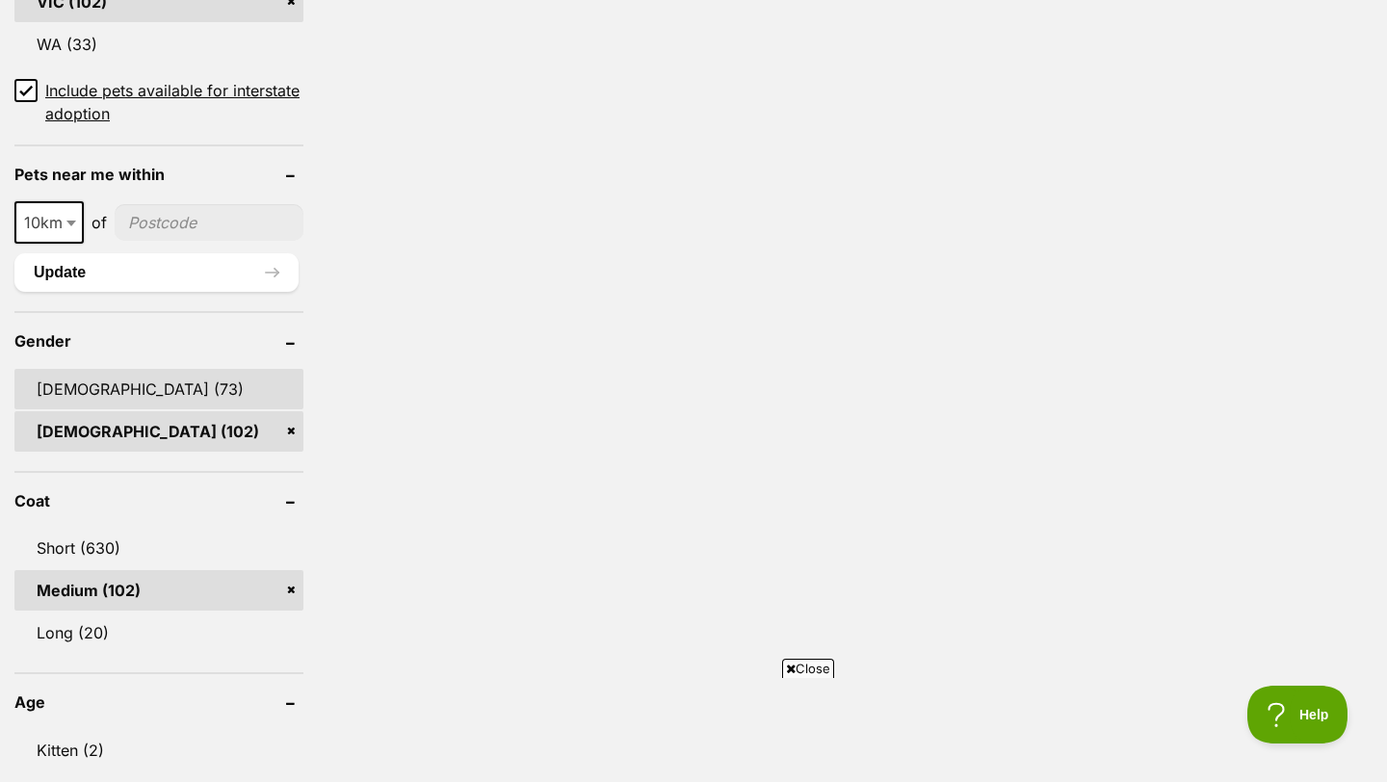
click at [245, 369] on link "[DEMOGRAPHIC_DATA] (73)" at bounding box center [158, 389] width 289 height 40
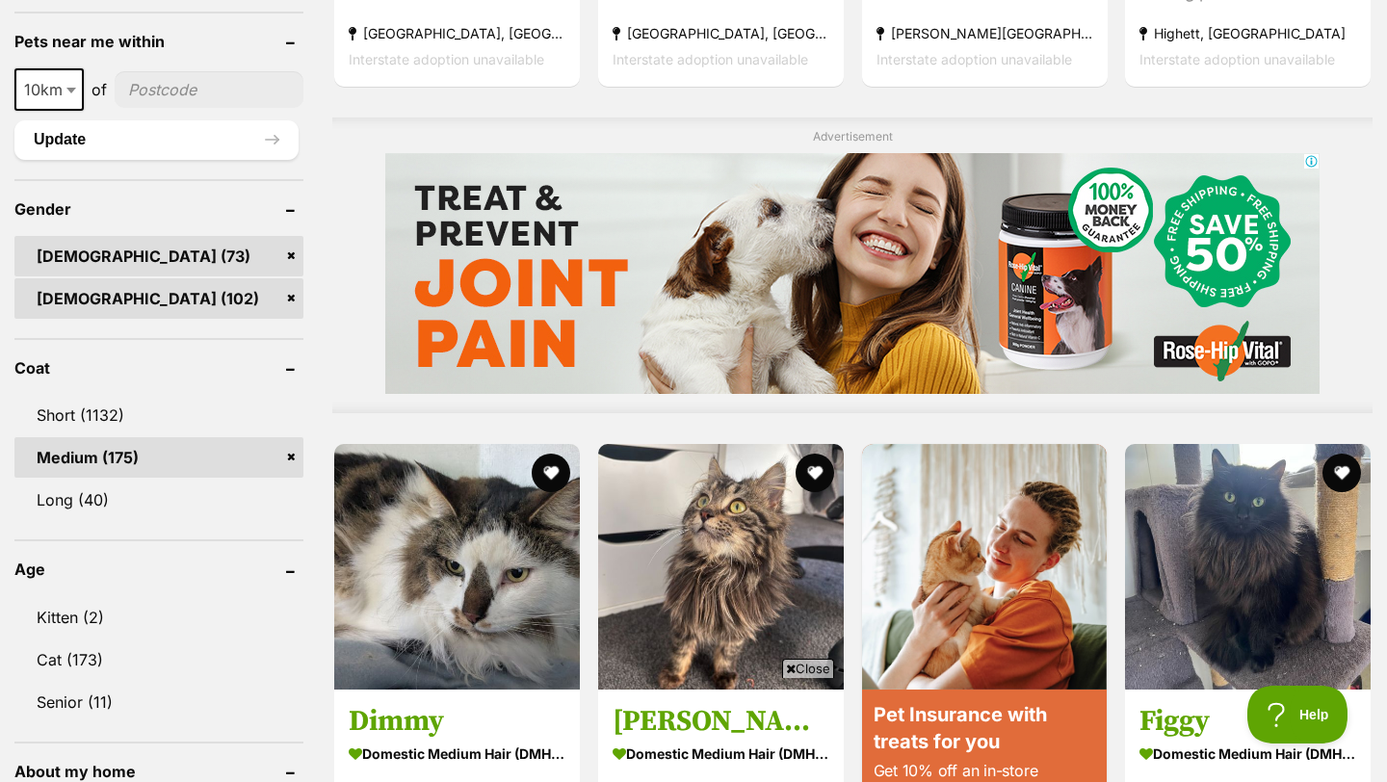
click at [292, 278] on link "[DEMOGRAPHIC_DATA] (102)" at bounding box center [158, 298] width 289 height 40
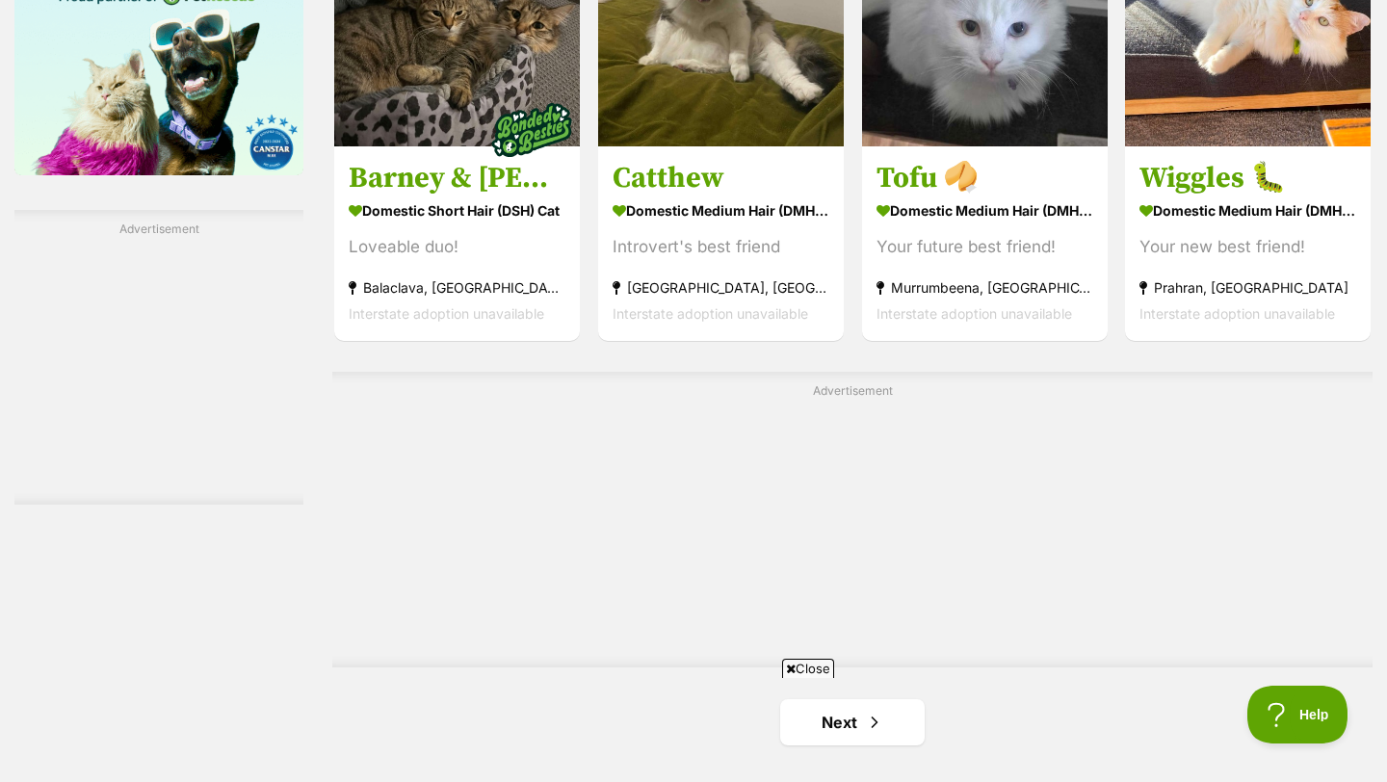
scroll to position [3573, 0]
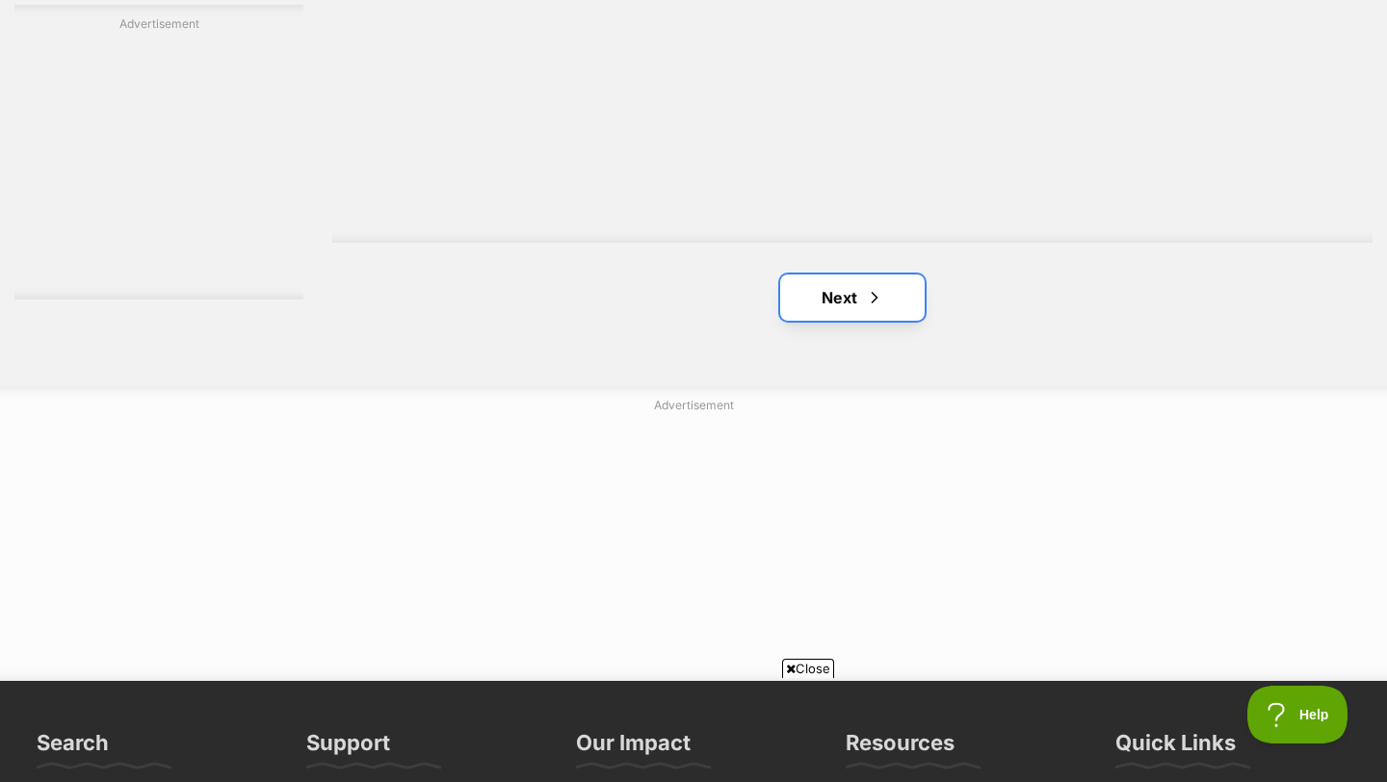
click at [896, 275] on link "Next" at bounding box center [852, 298] width 145 height 46
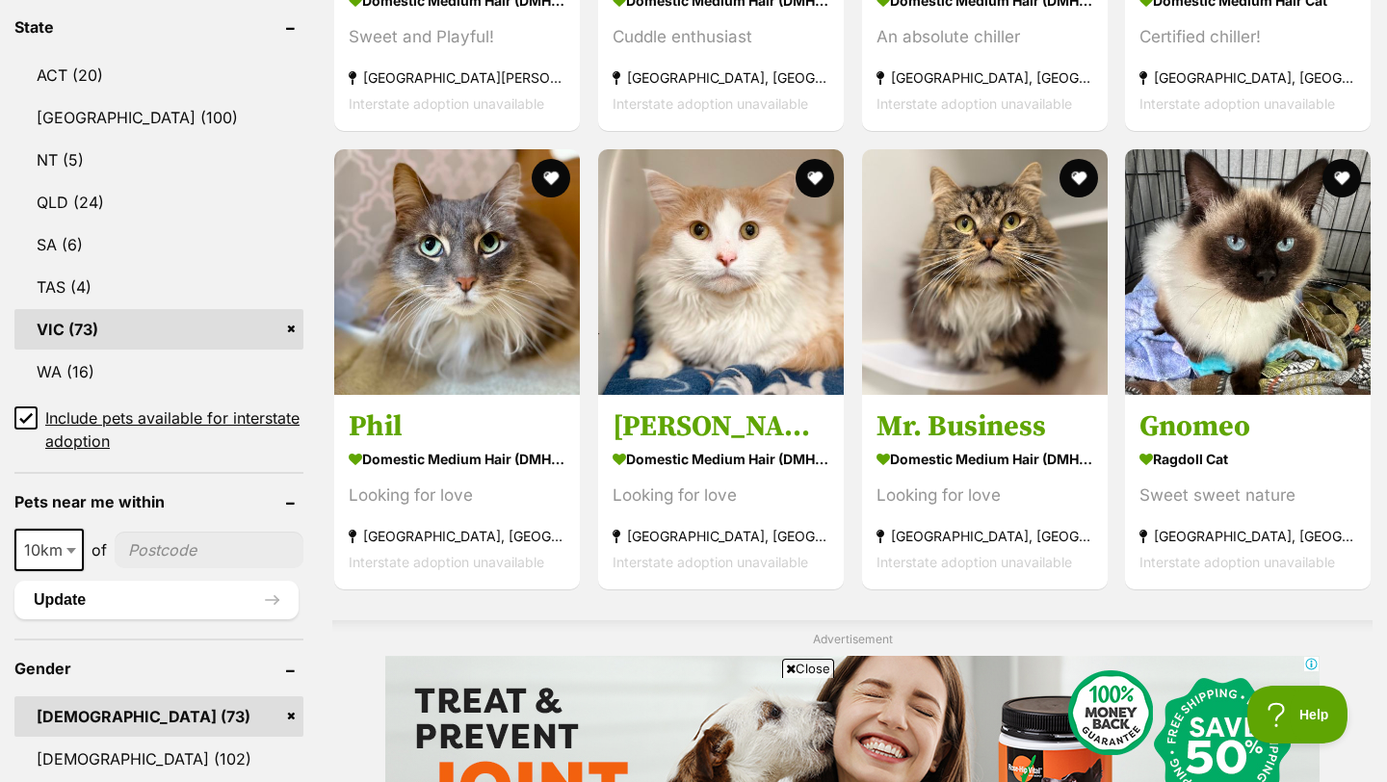
scroll to position [1004, 0]
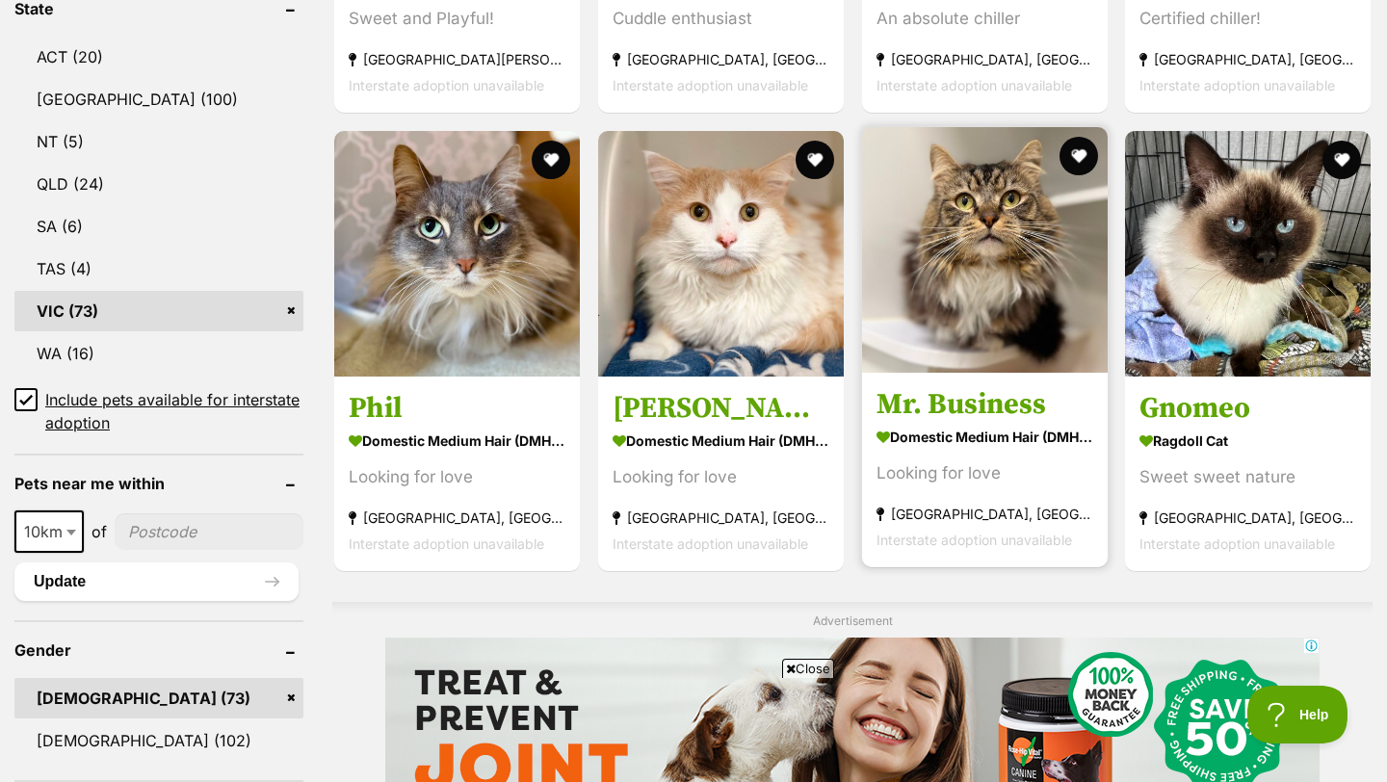
click at [936, 386] on h3 "Mr. Business" at bounding box center [985, 404] width 217 height 37
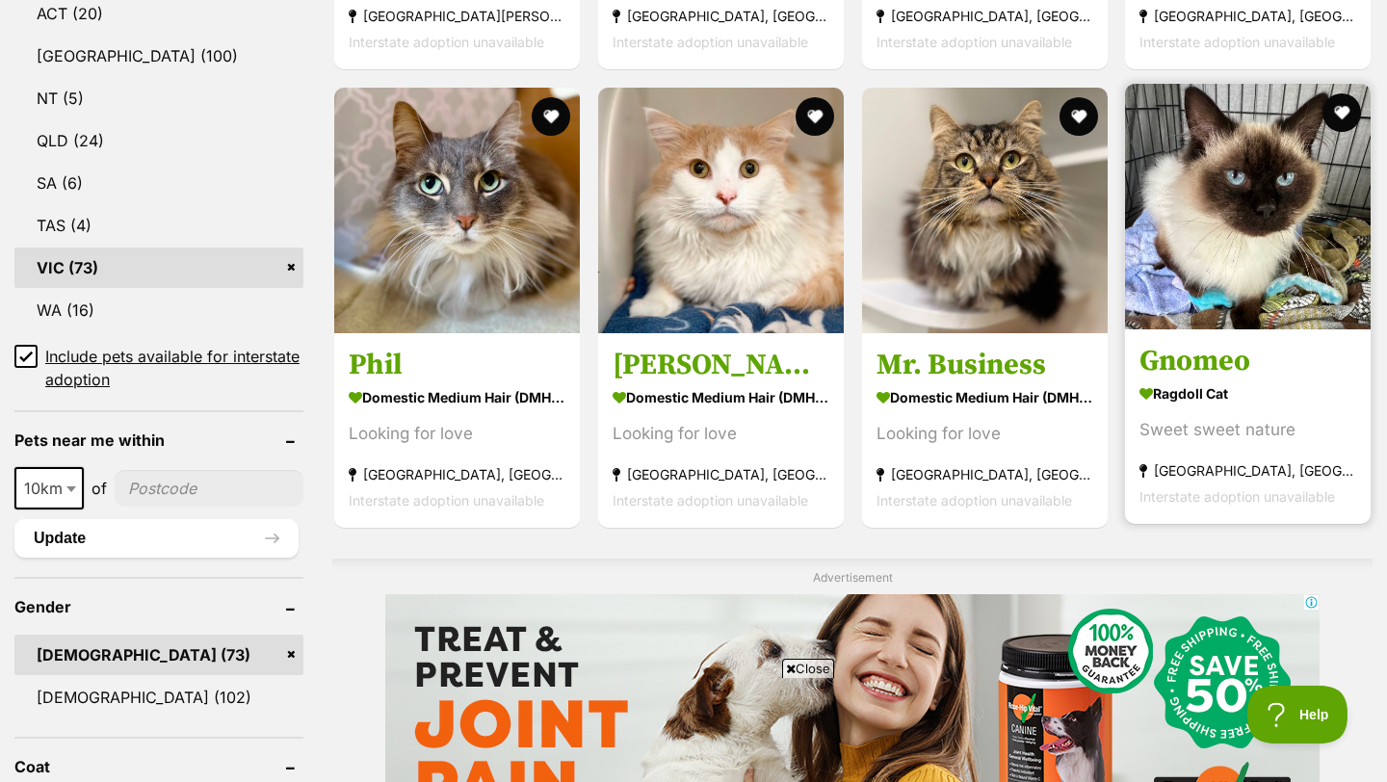
click at [1221, 266] on img at bounding box center [1248, 207] width 246 height 246
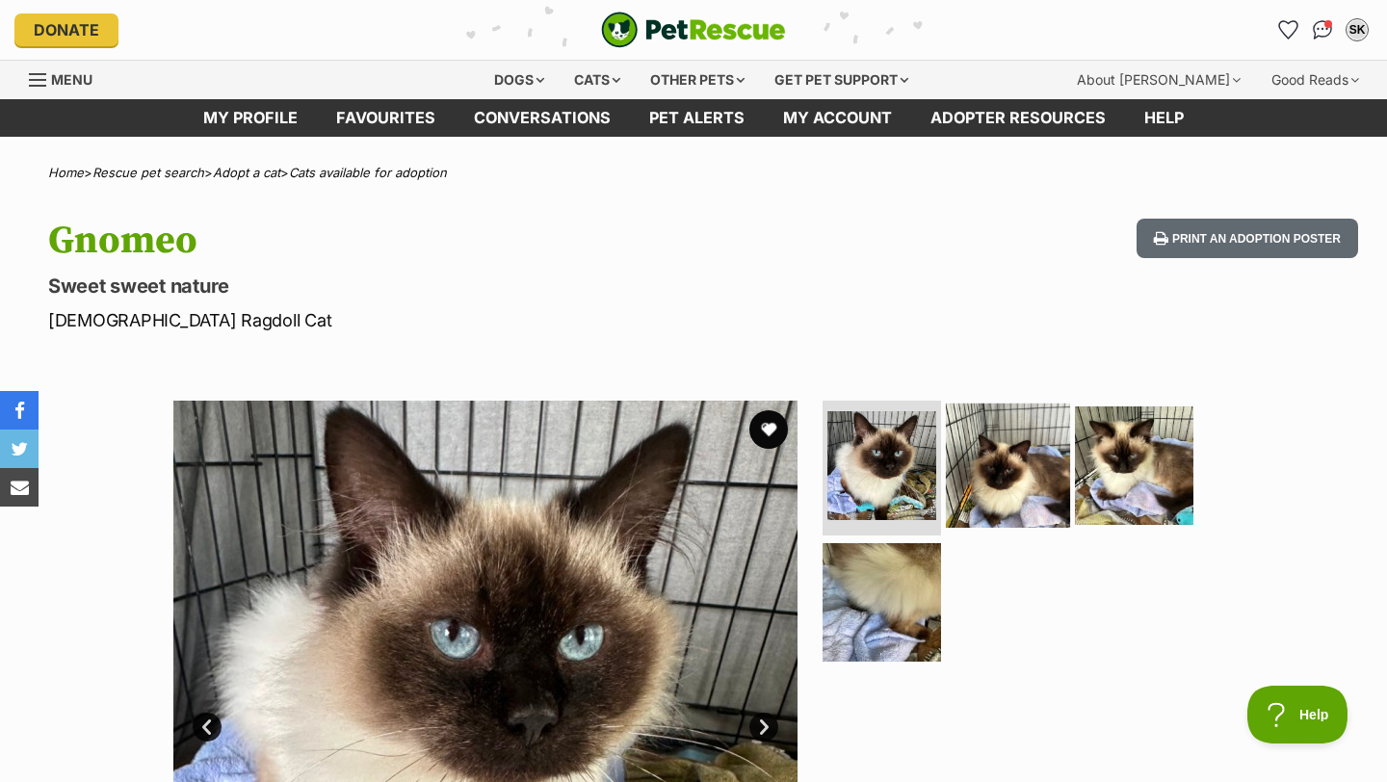
click at [1009, 497] on img at bounding box center [1008, 466] width 124 height 124
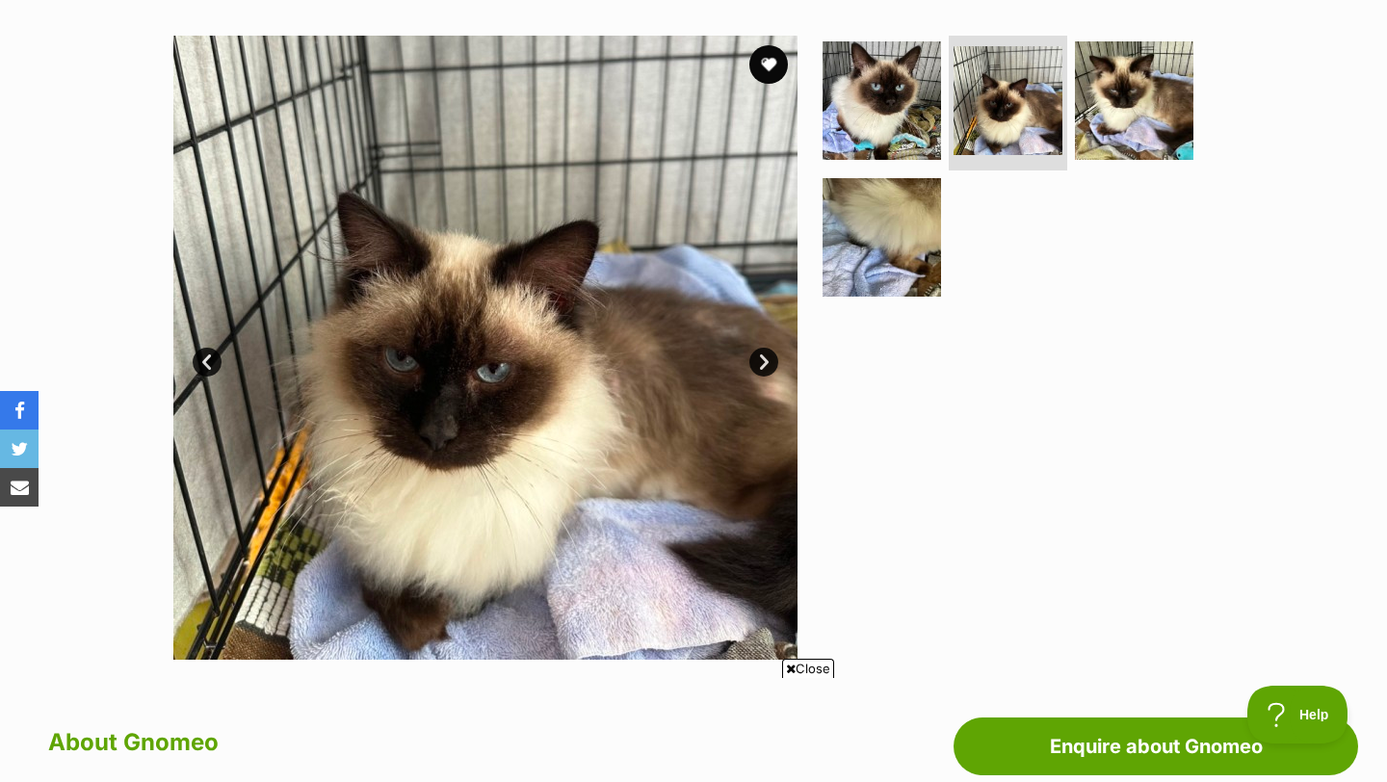
scroll to position [148, 0]
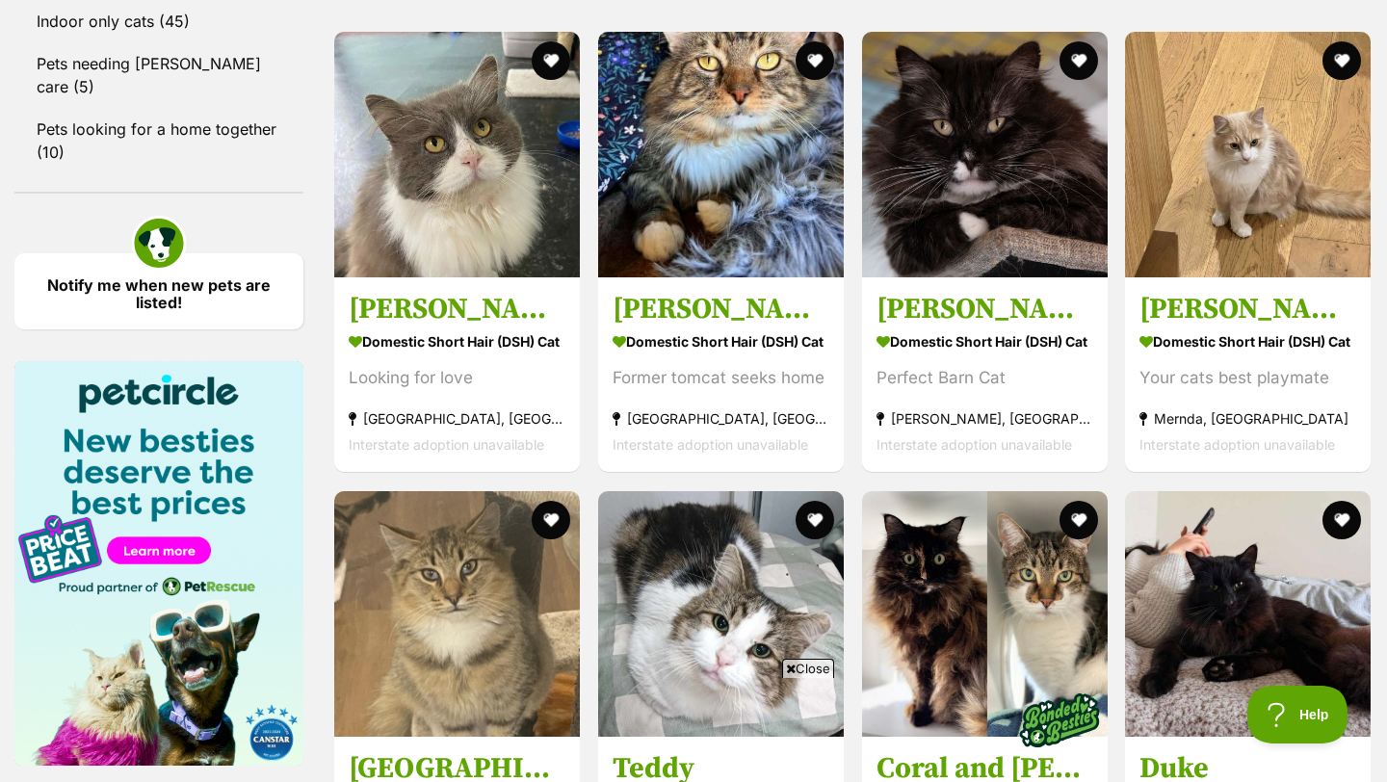
scroll to position [2562, 0]
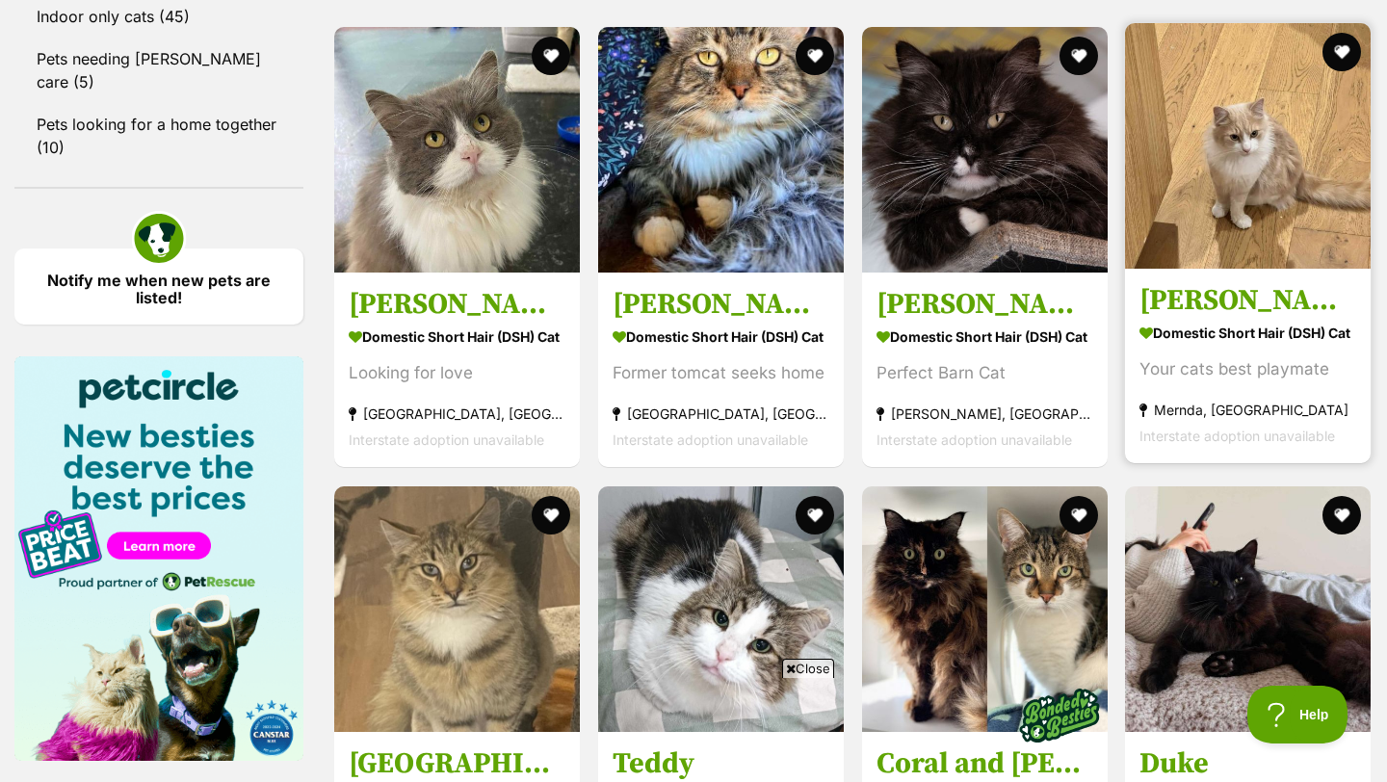
click at [1194, 283] on h3 "Miguel" at bounding box center [1248, 301] width 217 height 37
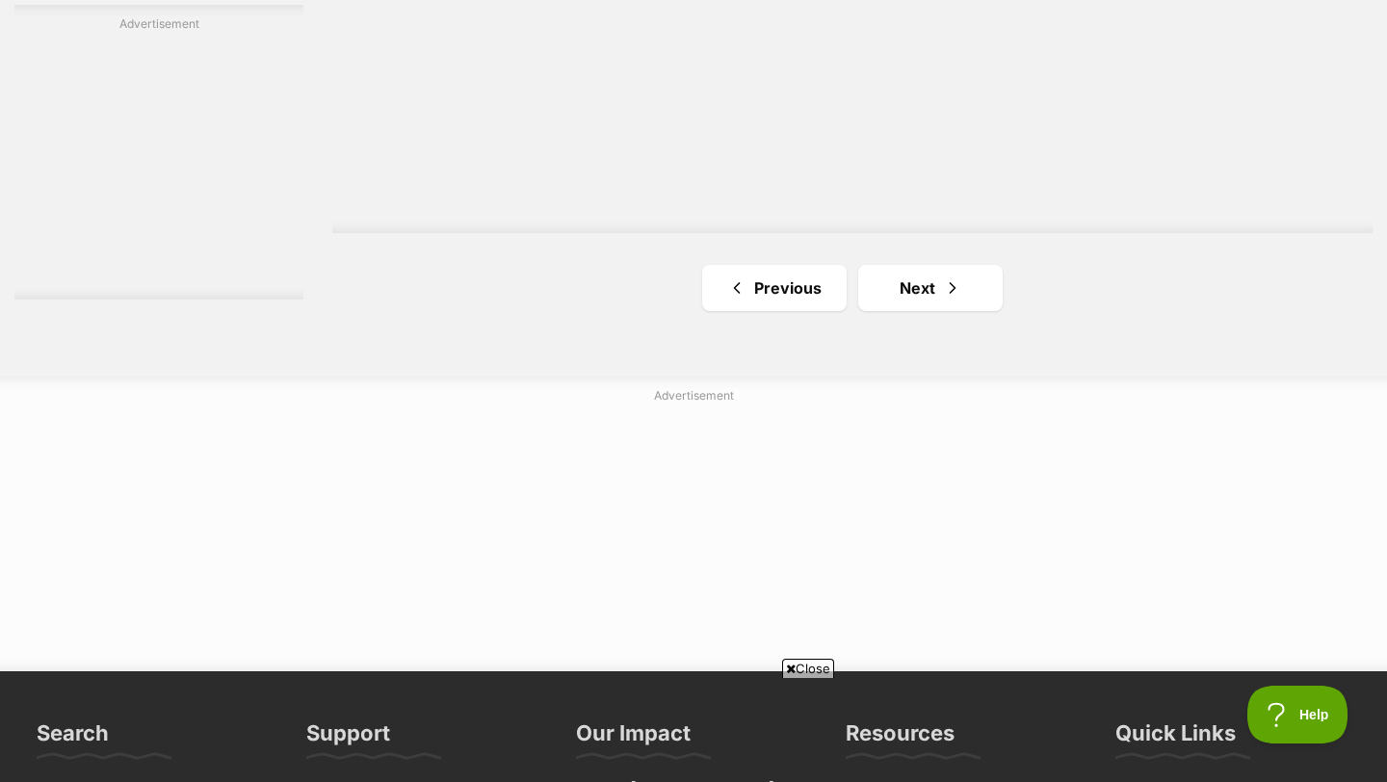
scroll to position [3597, 0]
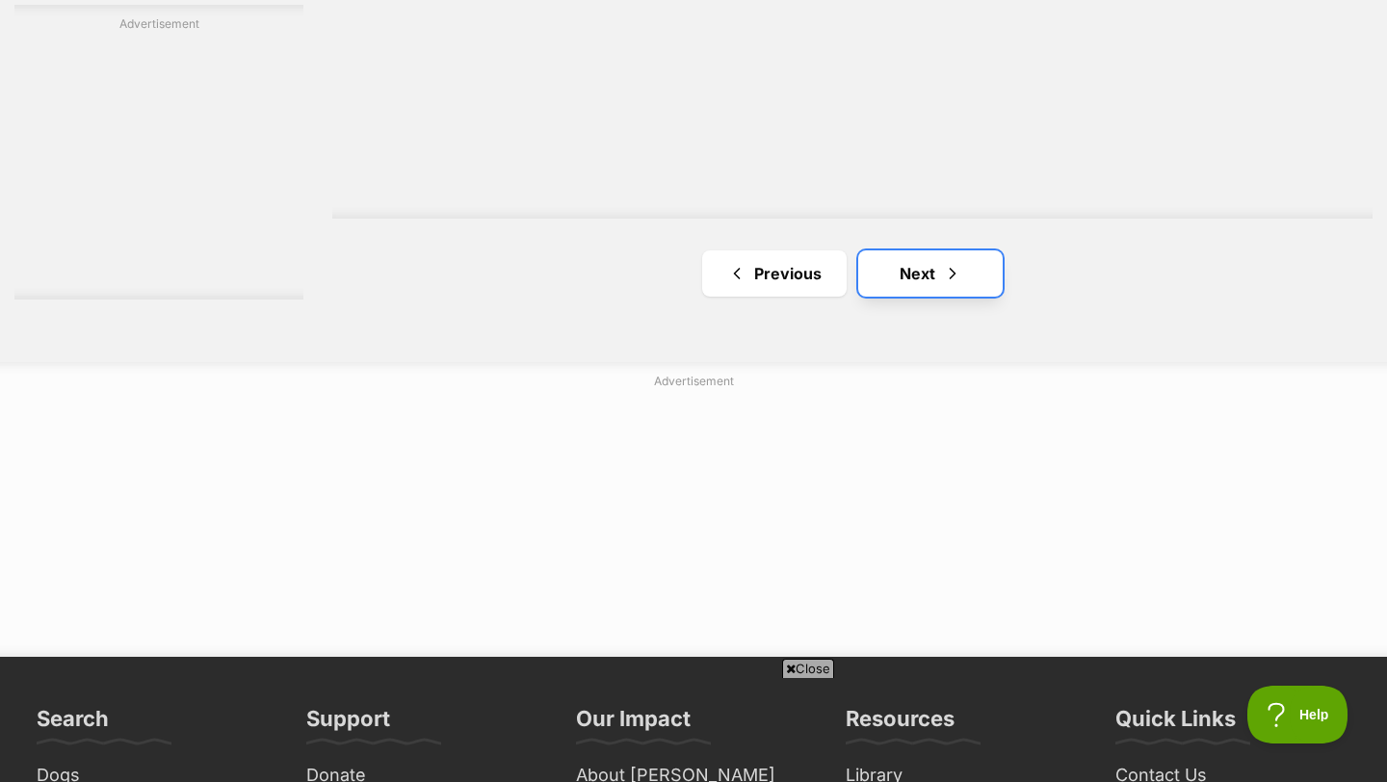
click at [943, 262] on span "Next page" at bounding box center [952, 273] width 19 height 23
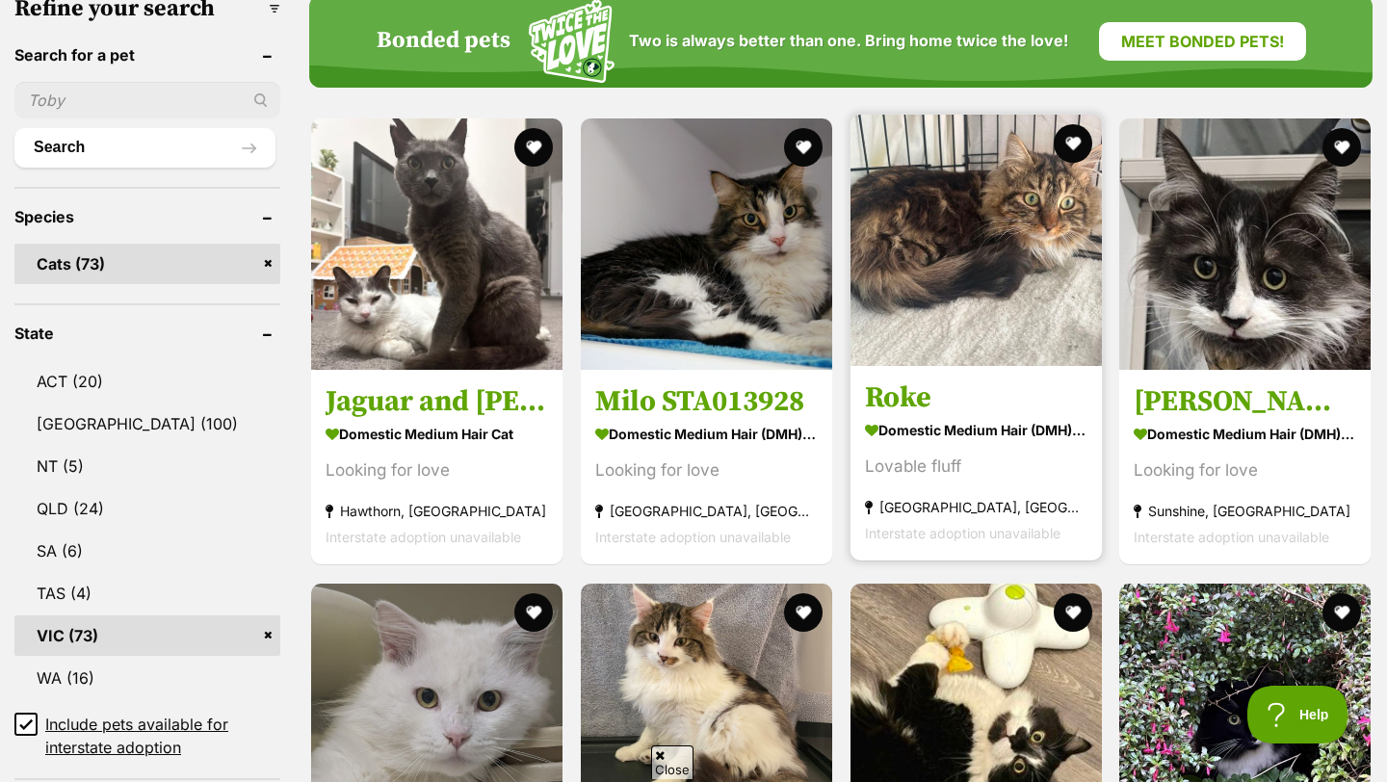
click at [910, 366] on link "Roke Domestic Medium Hair (DMH) Cat Lovable fluff Williamstown North, VIC Inter…" at bounding box center [976, 464] width 251 height 196
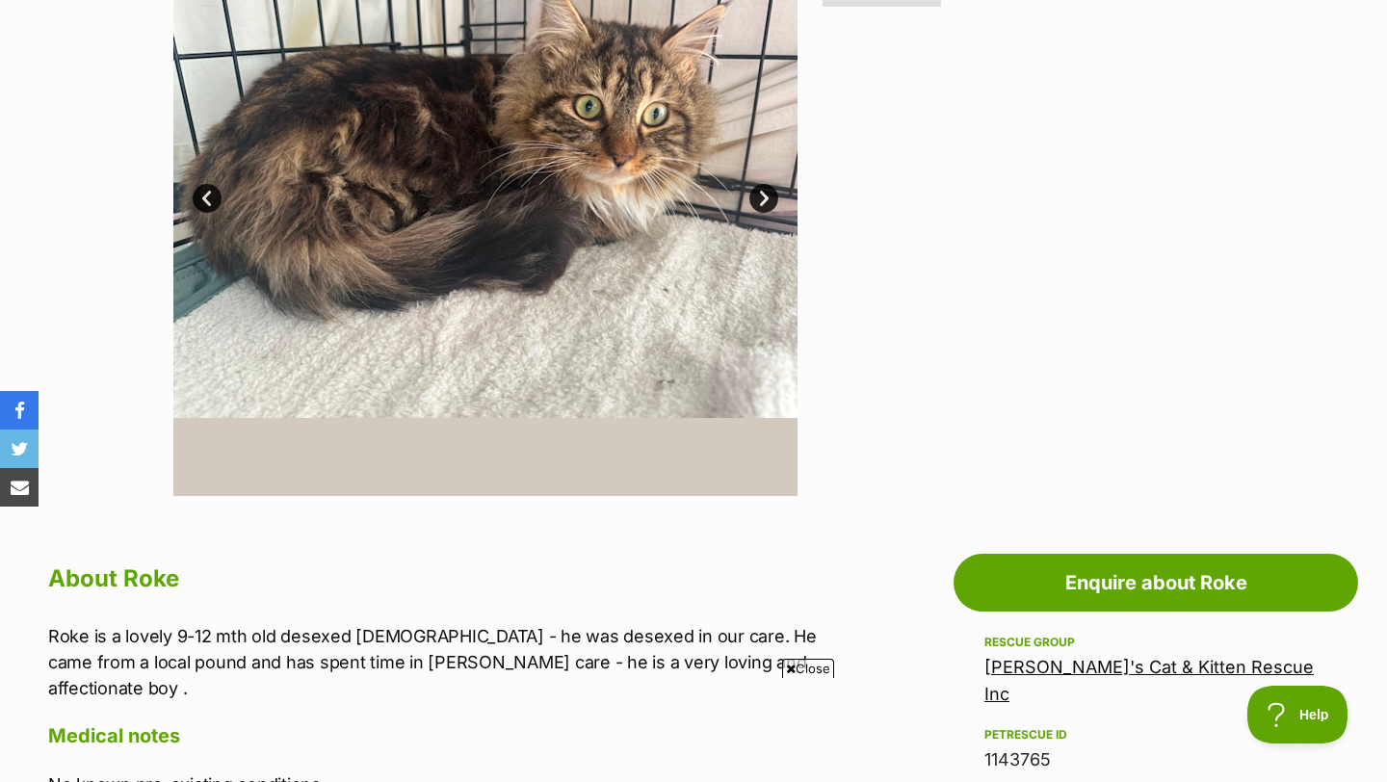
scroll to position [205, 0]
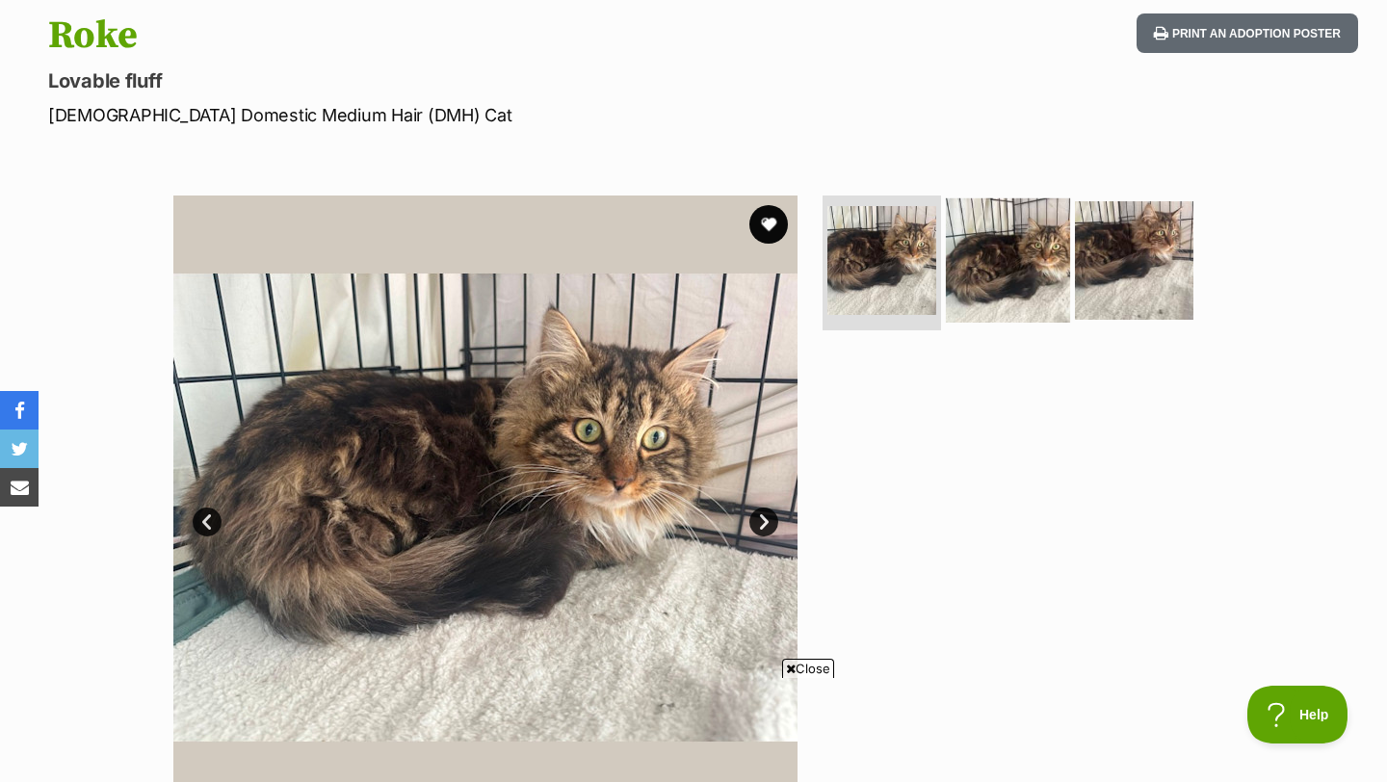
click at [1016, 274] on img at bounding box center [1008, 260] width 124 height 124
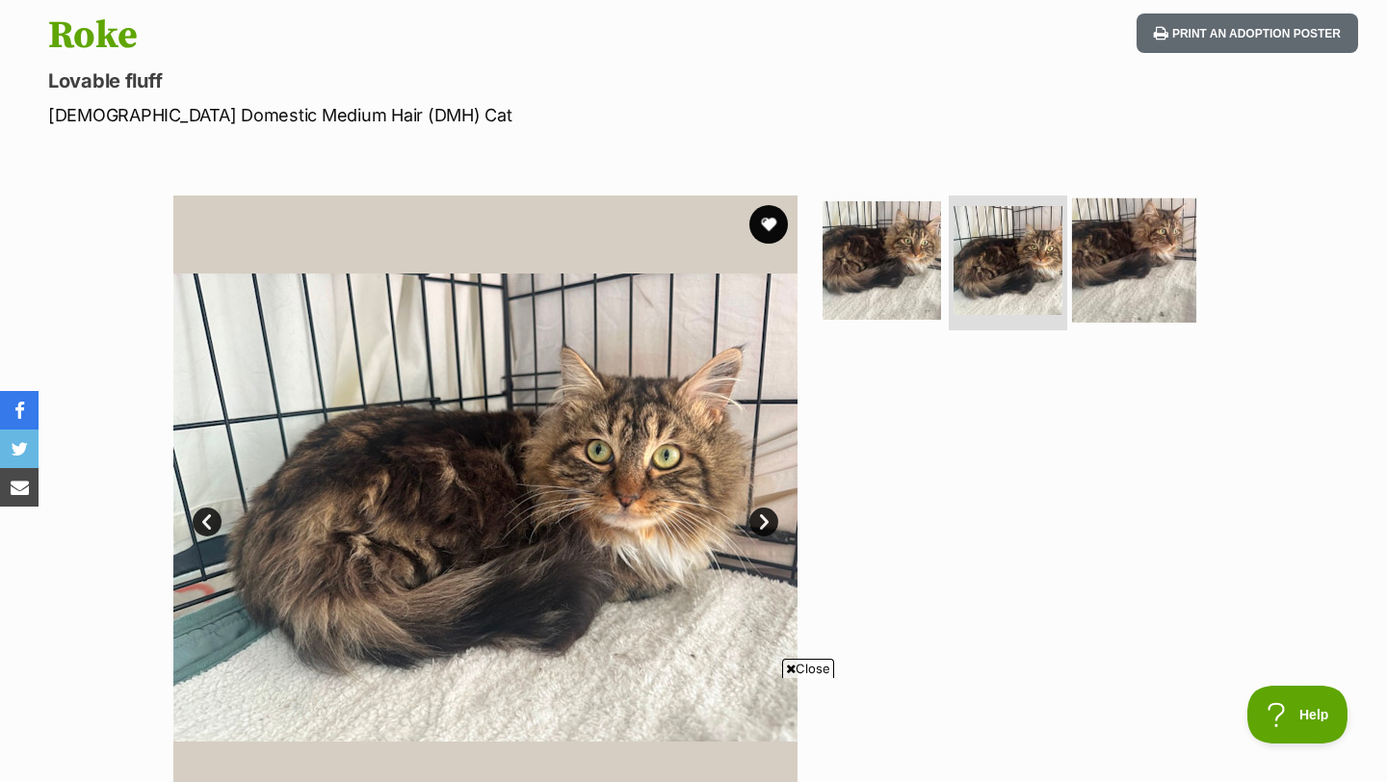
click at [1135, 286] on img at bounding box center [1134, 260] width 124 height 124
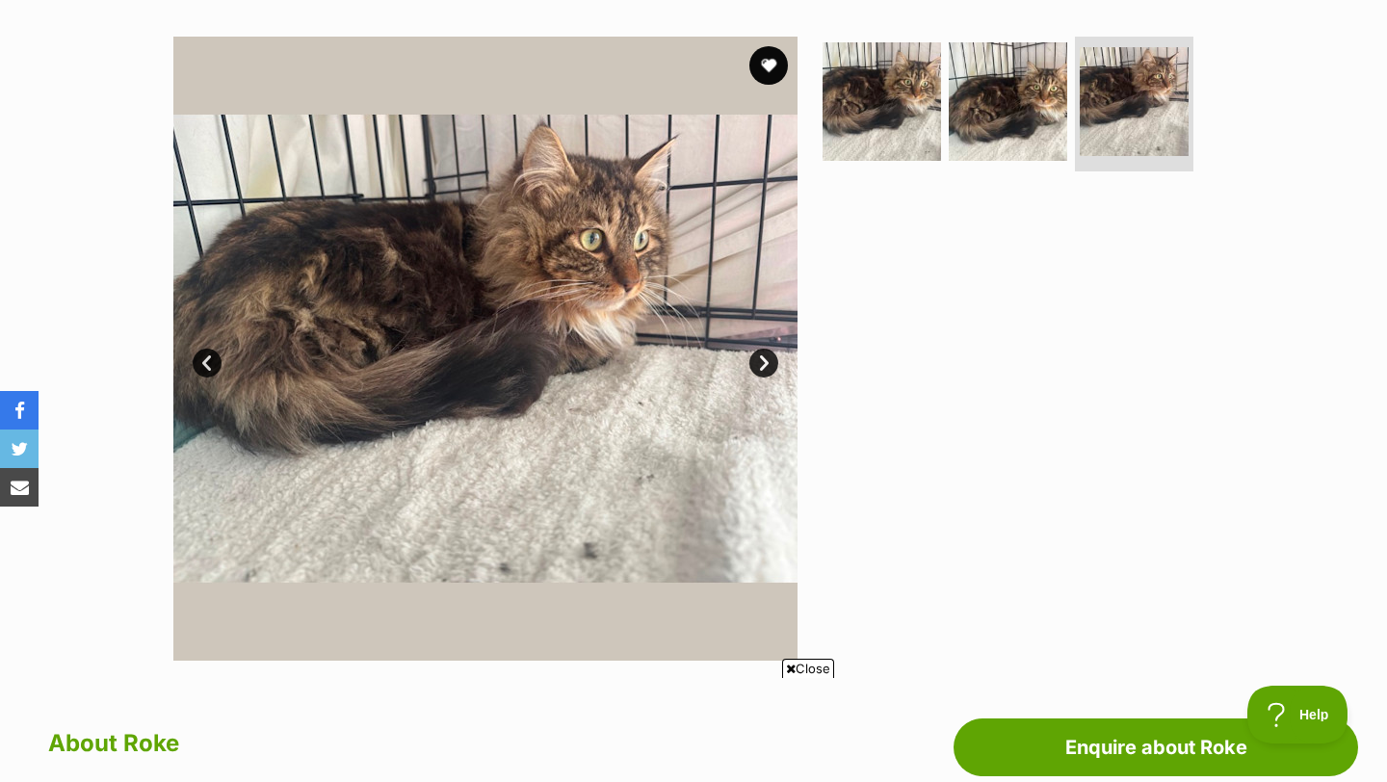
scroll to position [0, 0]
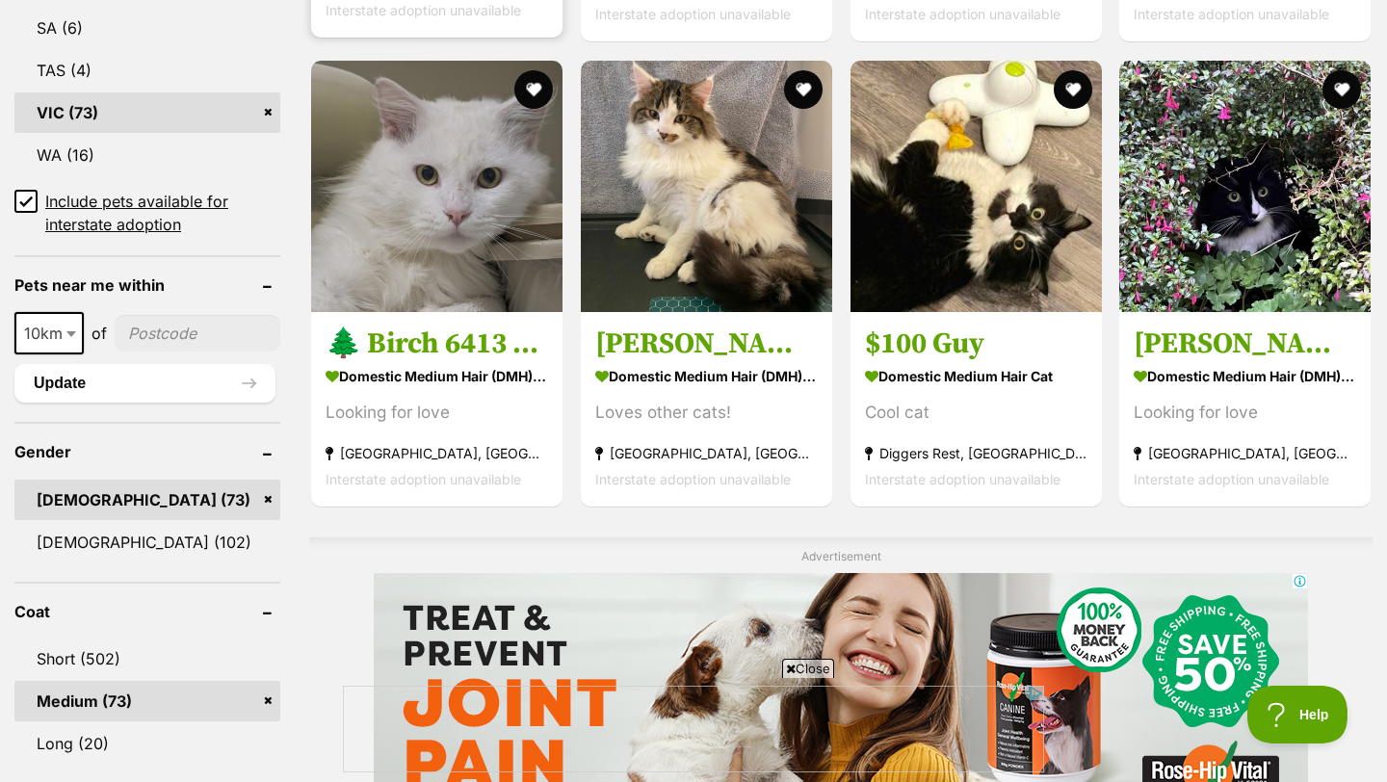
scroll to position [1207, 0]
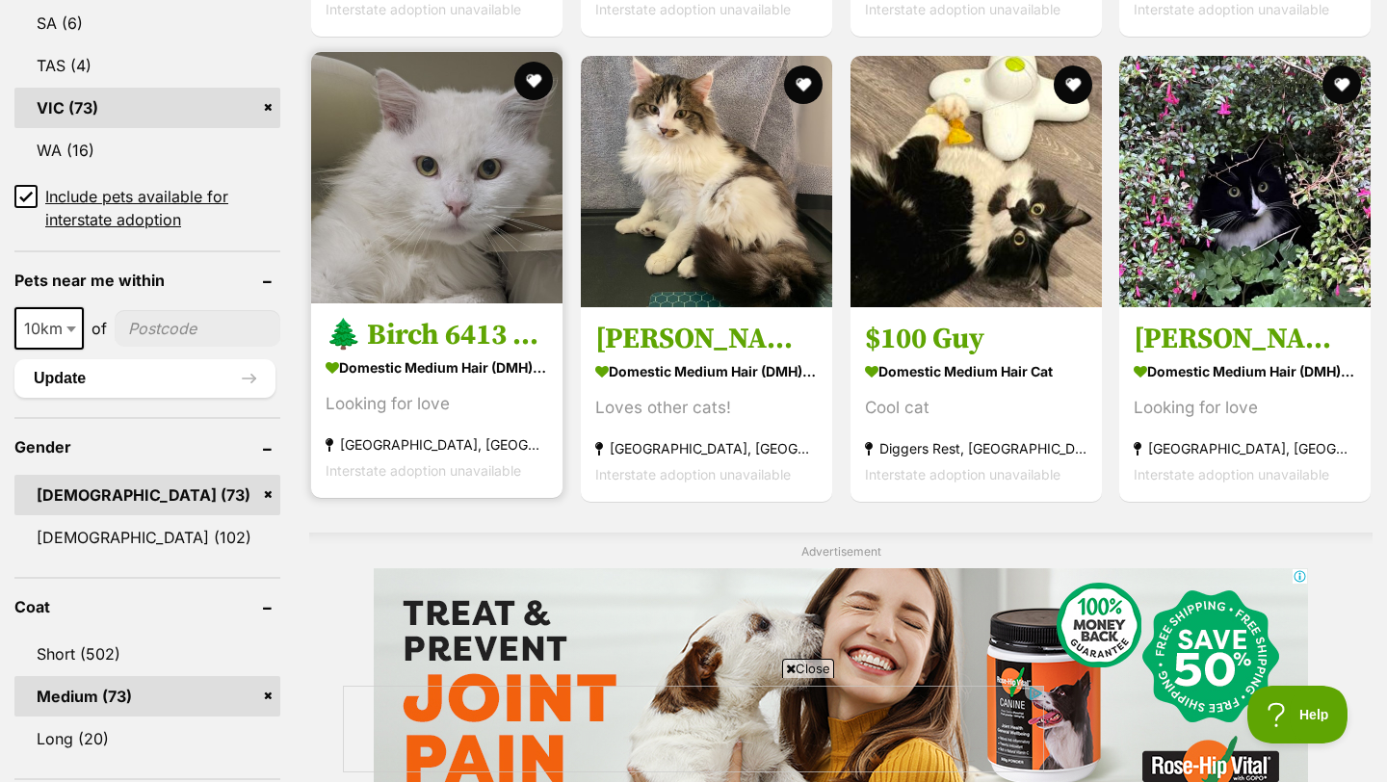
click at [433, 317] on h3 "🌲 Birch 6413 🌲" at bounding box center [437, 335] width 223 height 37
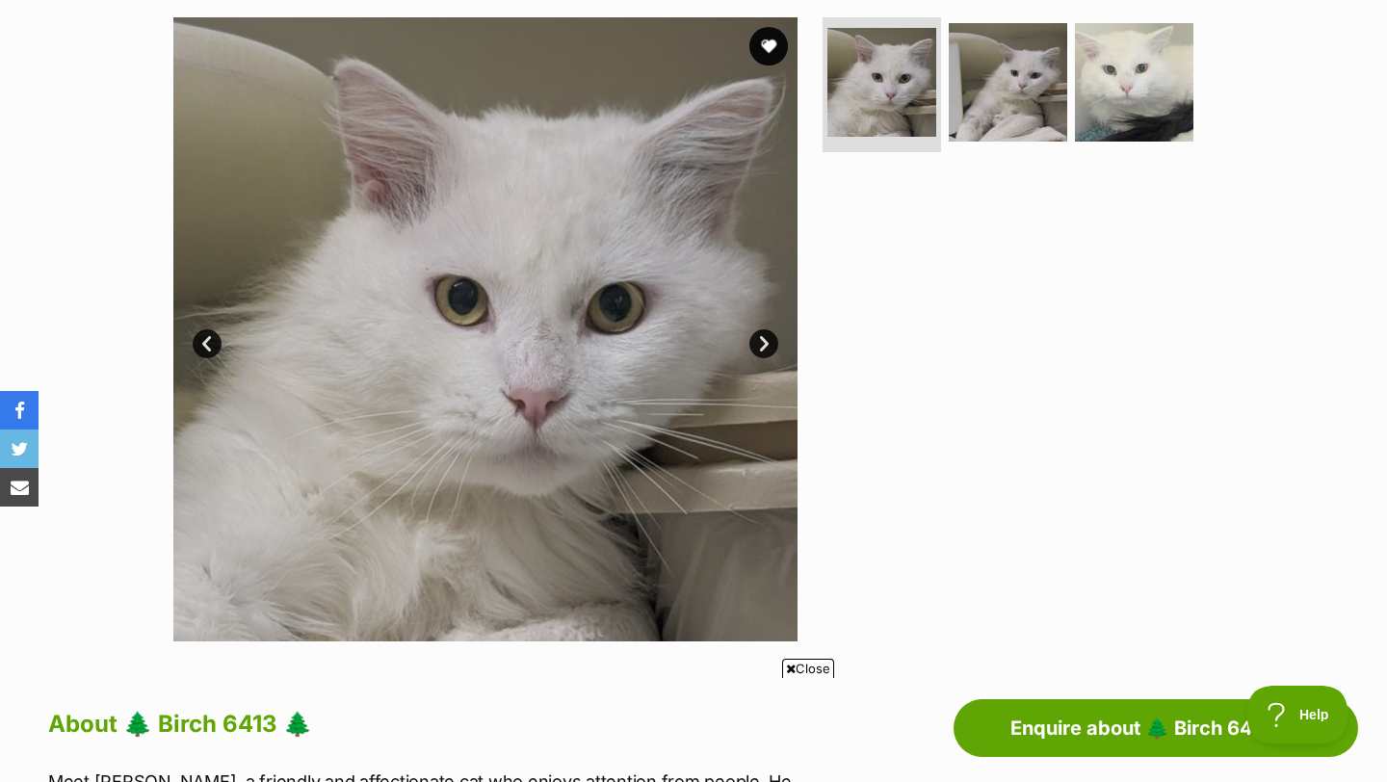
scroll to position [0, 289]
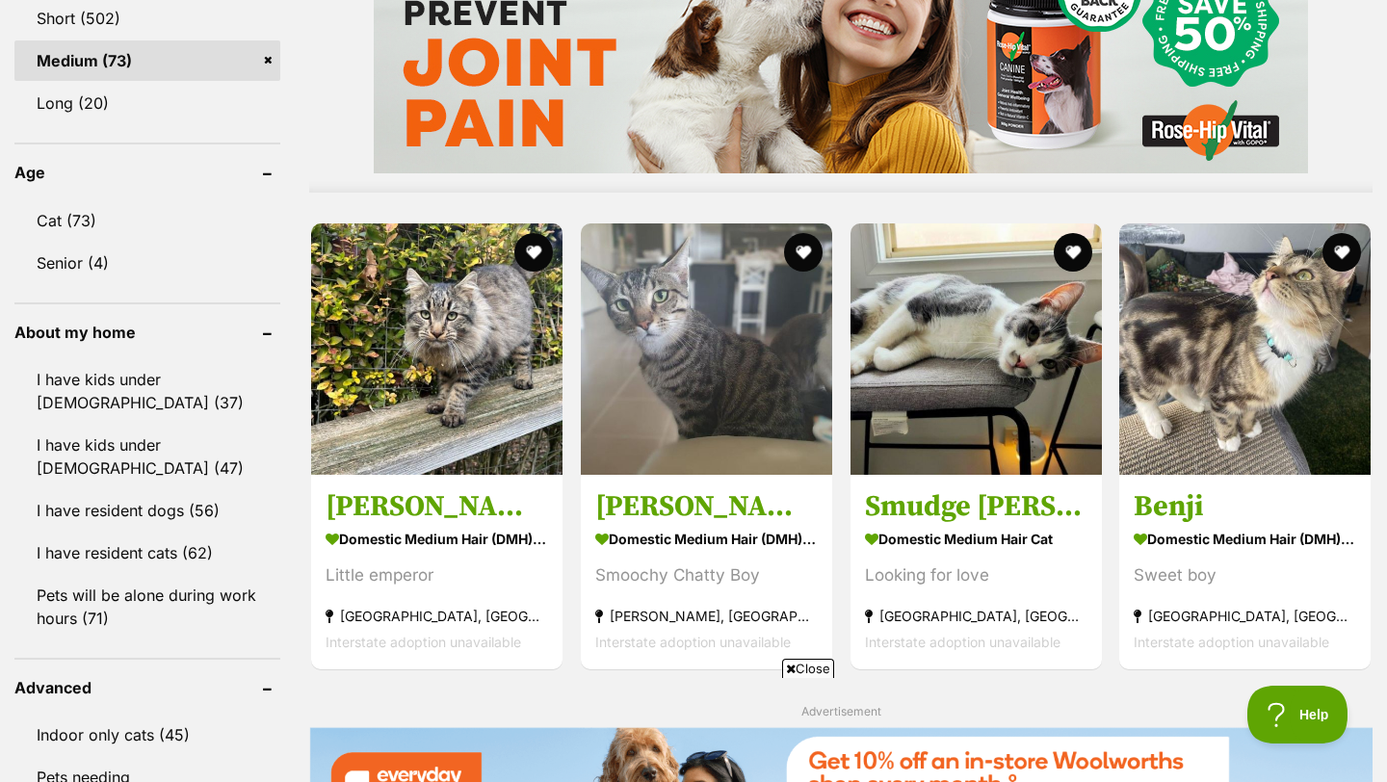
scroll to position [1845, 0]
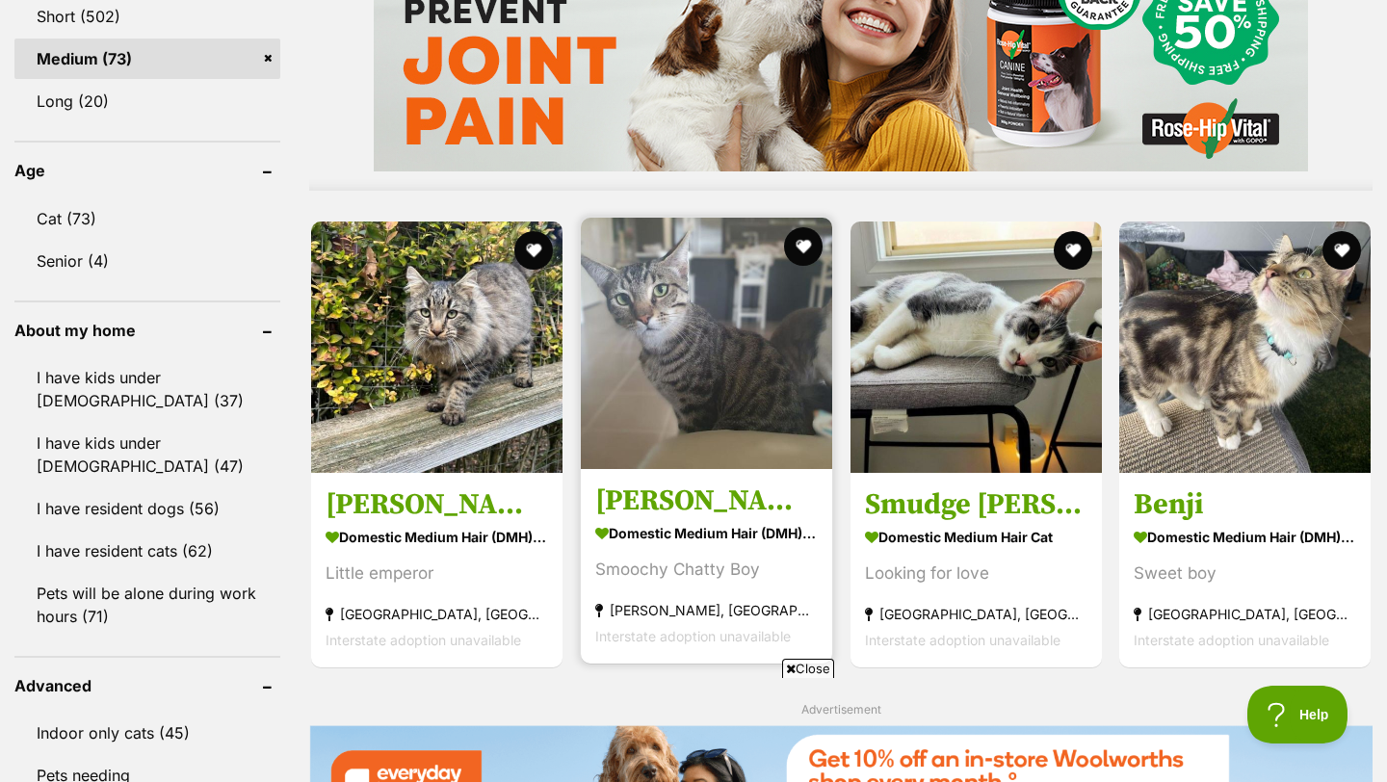
click at [672, 483] on h3 "[PERSON_NAME]" at bounding box center [706, 501] width 223 height 37
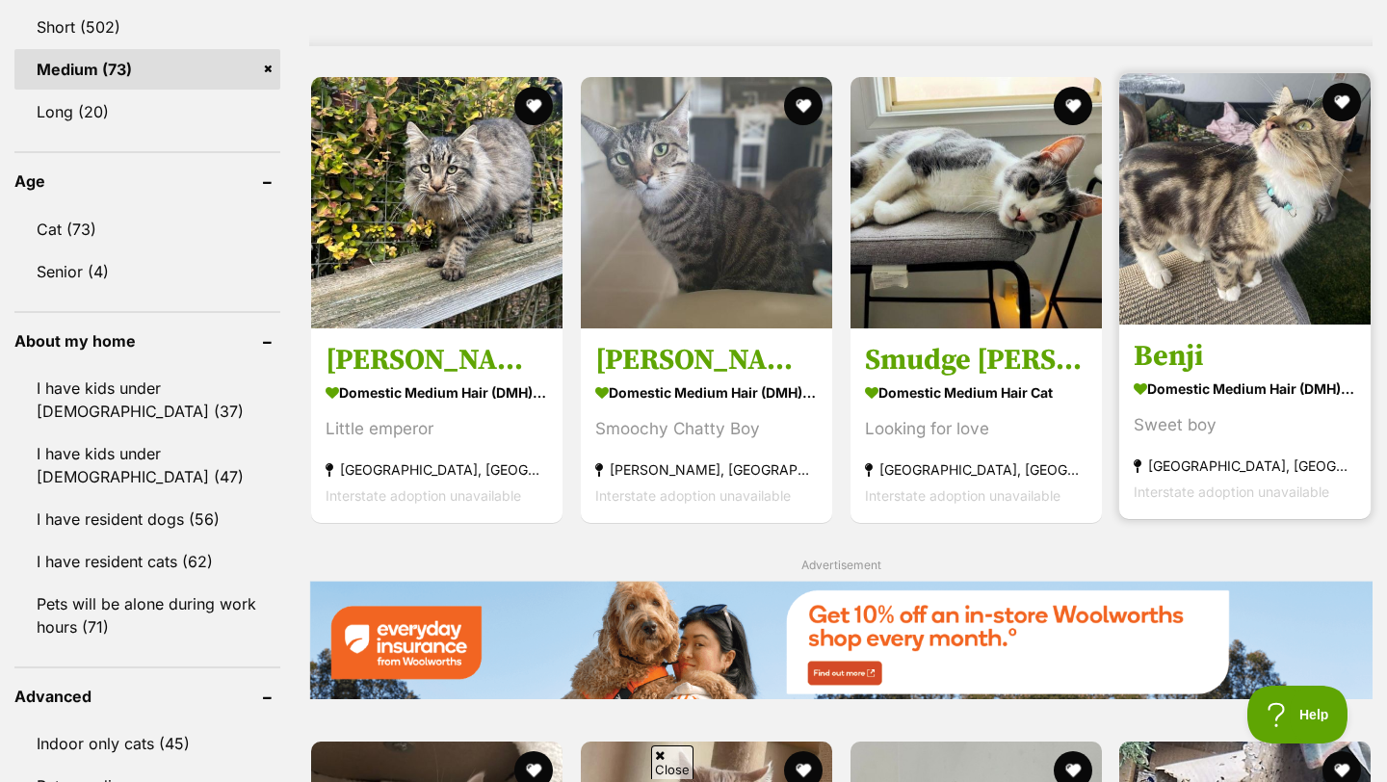
click at [1181, 307] on article "1143242 [GEOGRAPHIC_DATA] Domestic Medium Hair (DMH) Cat Sweet boy [GEOGRAPHIC_…" at bounding box center [1245, 296] width 255 height 450
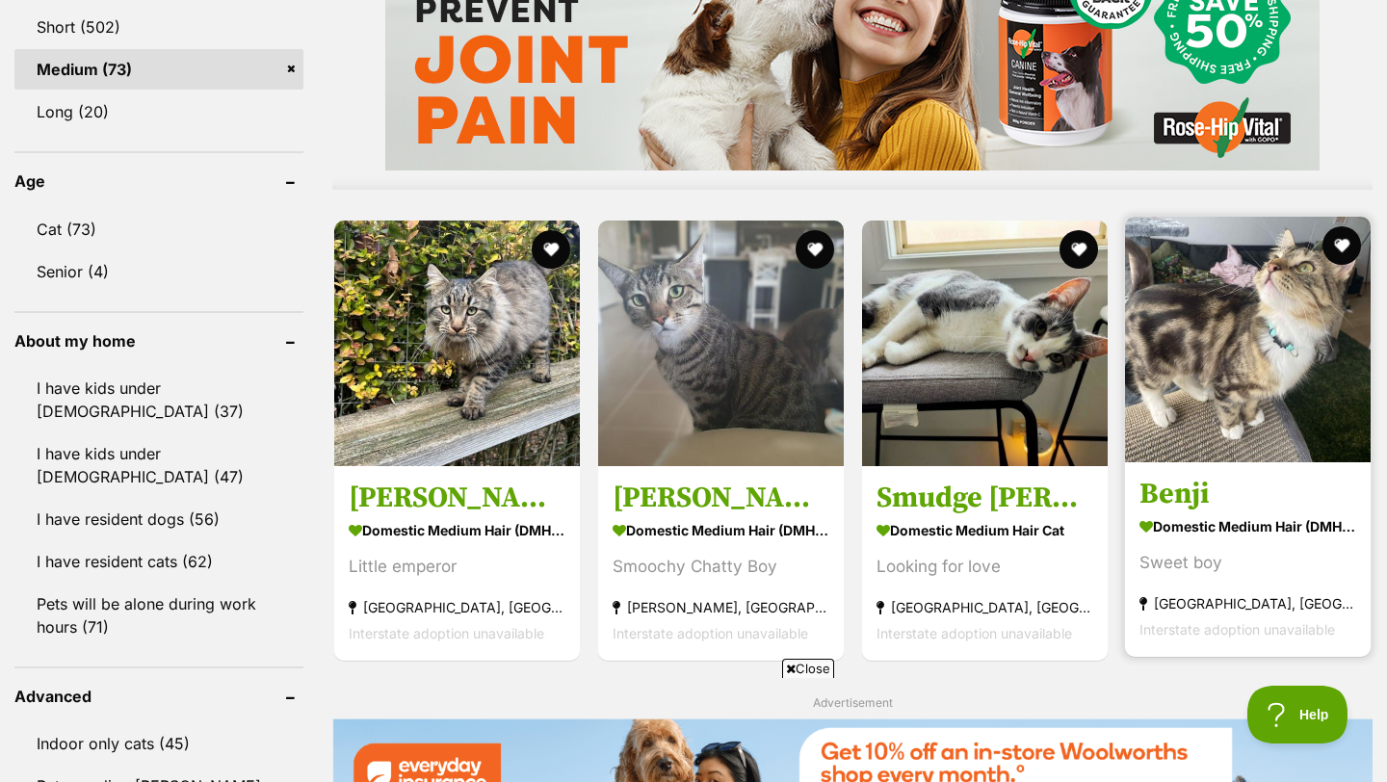
click at [1216, 369] on img at bounding box center [1248, 340] width 246 height 246
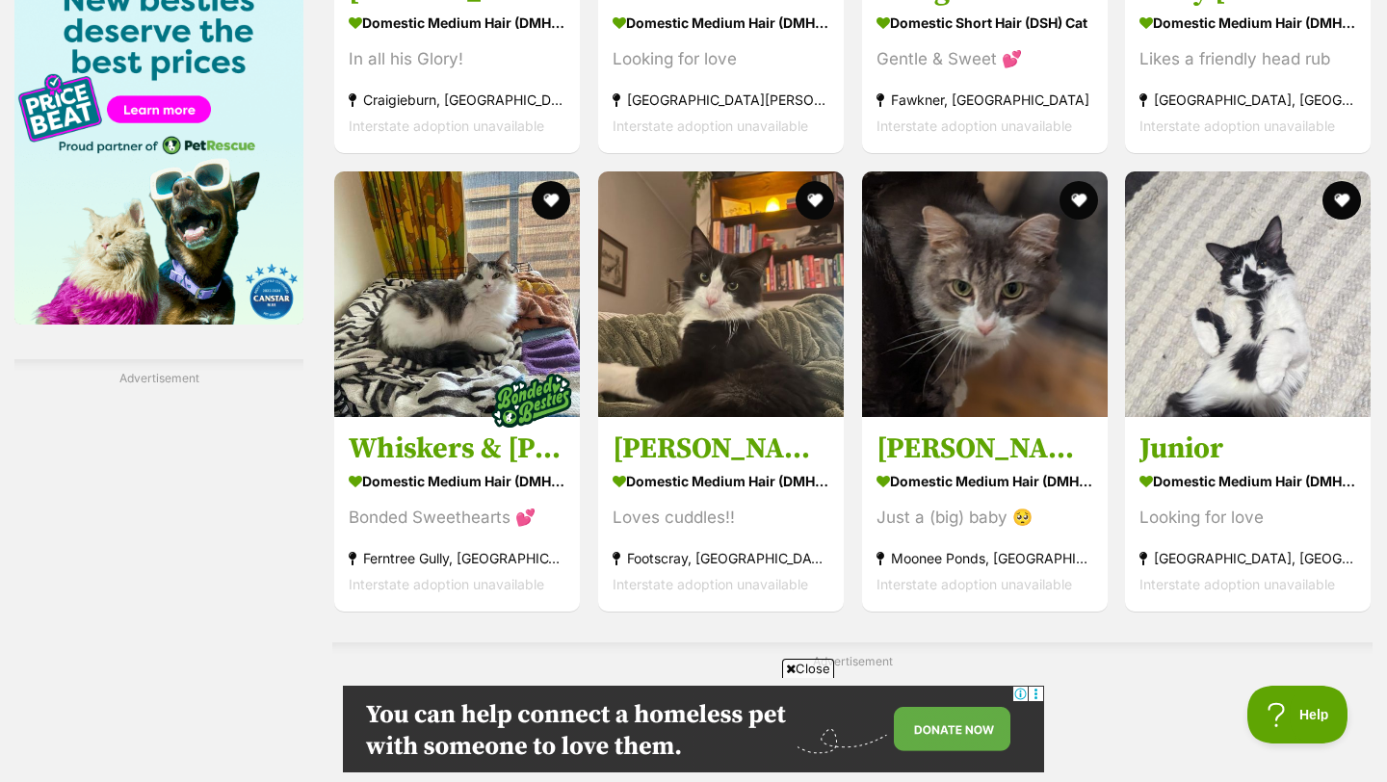
scroll to position [3000, 0]
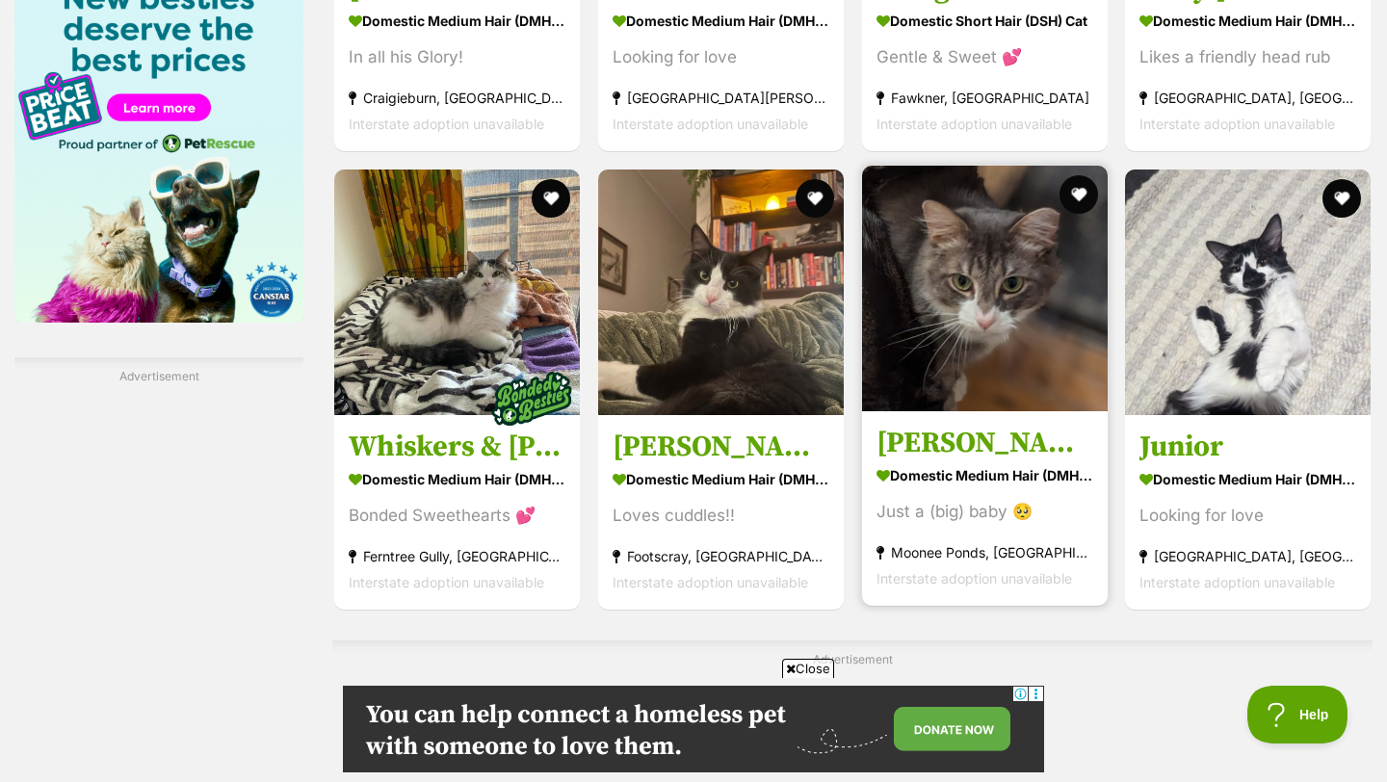
click at [972, 367] on img at bounding box center [985, 289] width 246 height 246
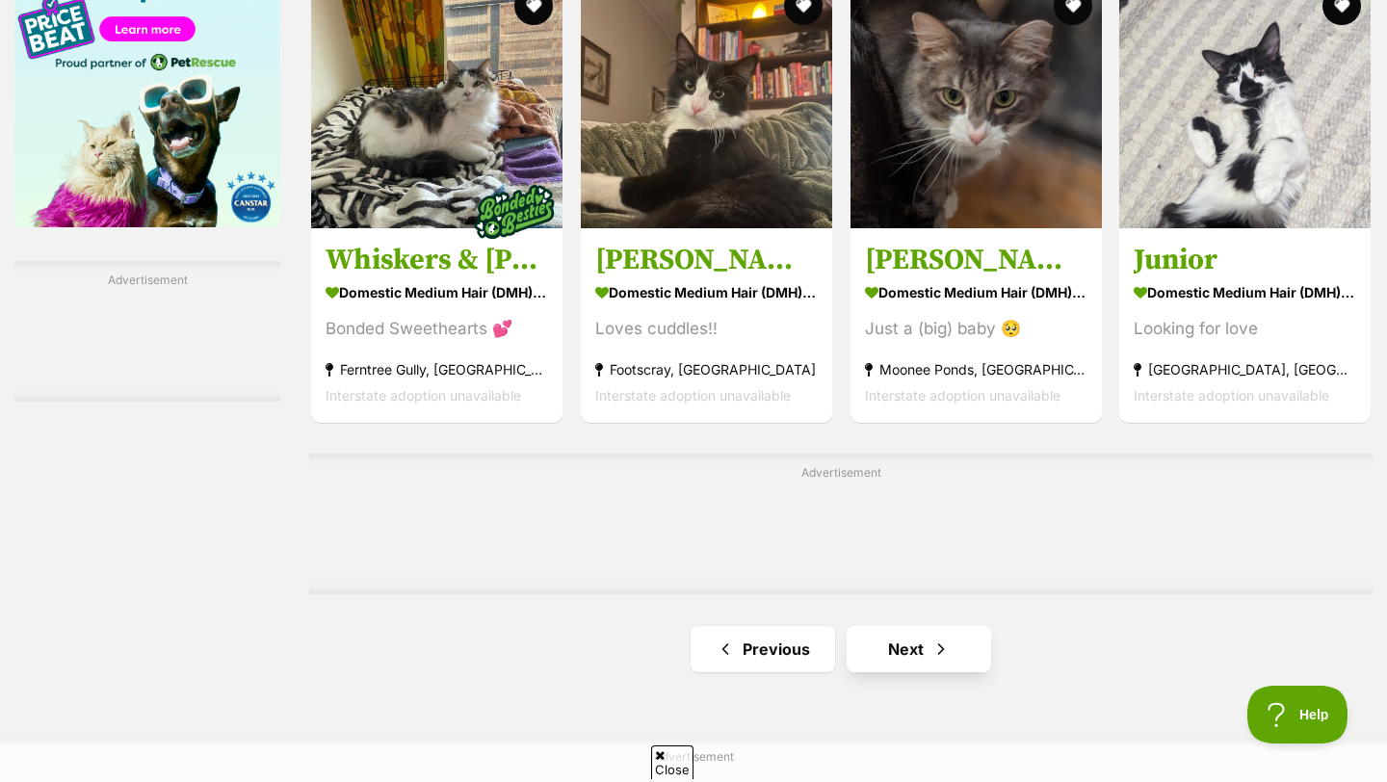
scroll to position [3103, 0]
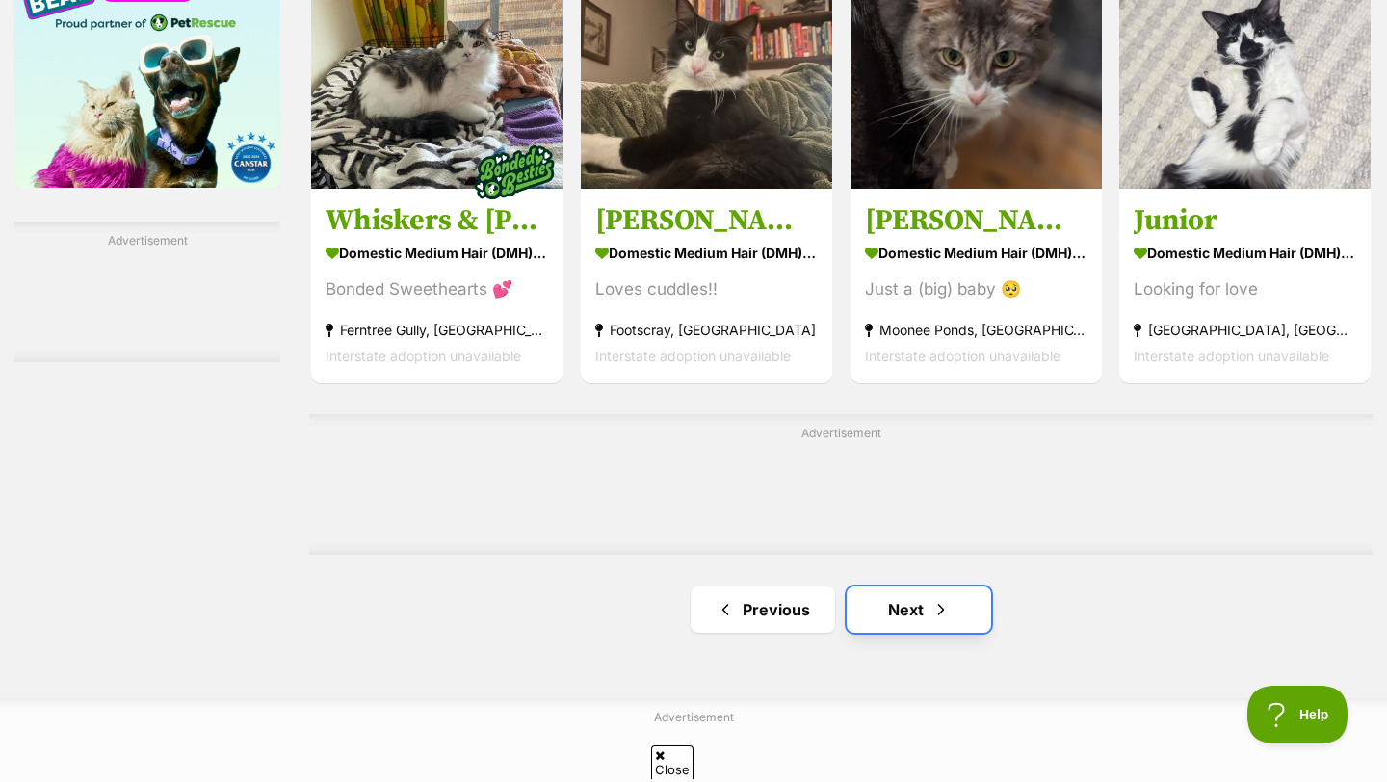
click at [937, 598] on span "Next page" at bounding box center [941, 609] width 19 height 23
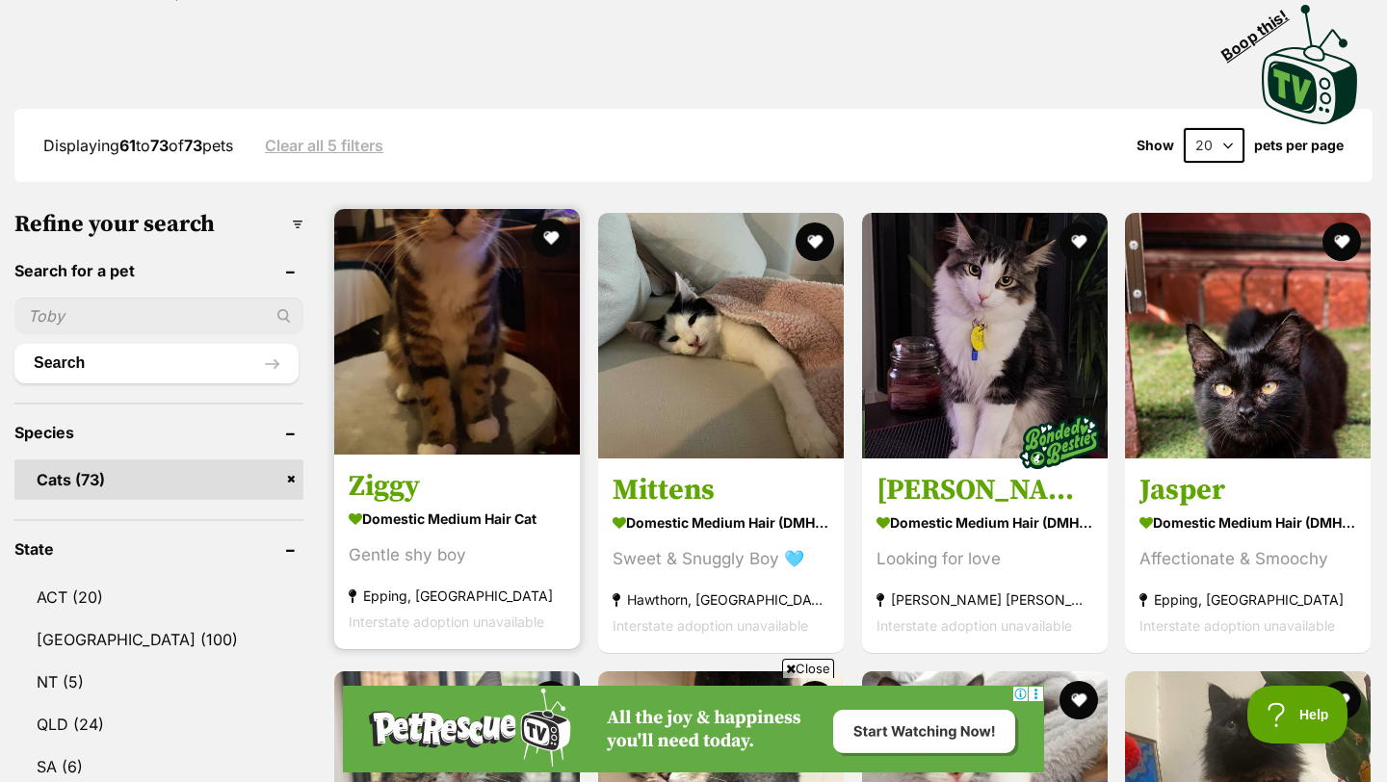
click at [398, 345] on img at bounding box center [457, 332] width 246 height 246
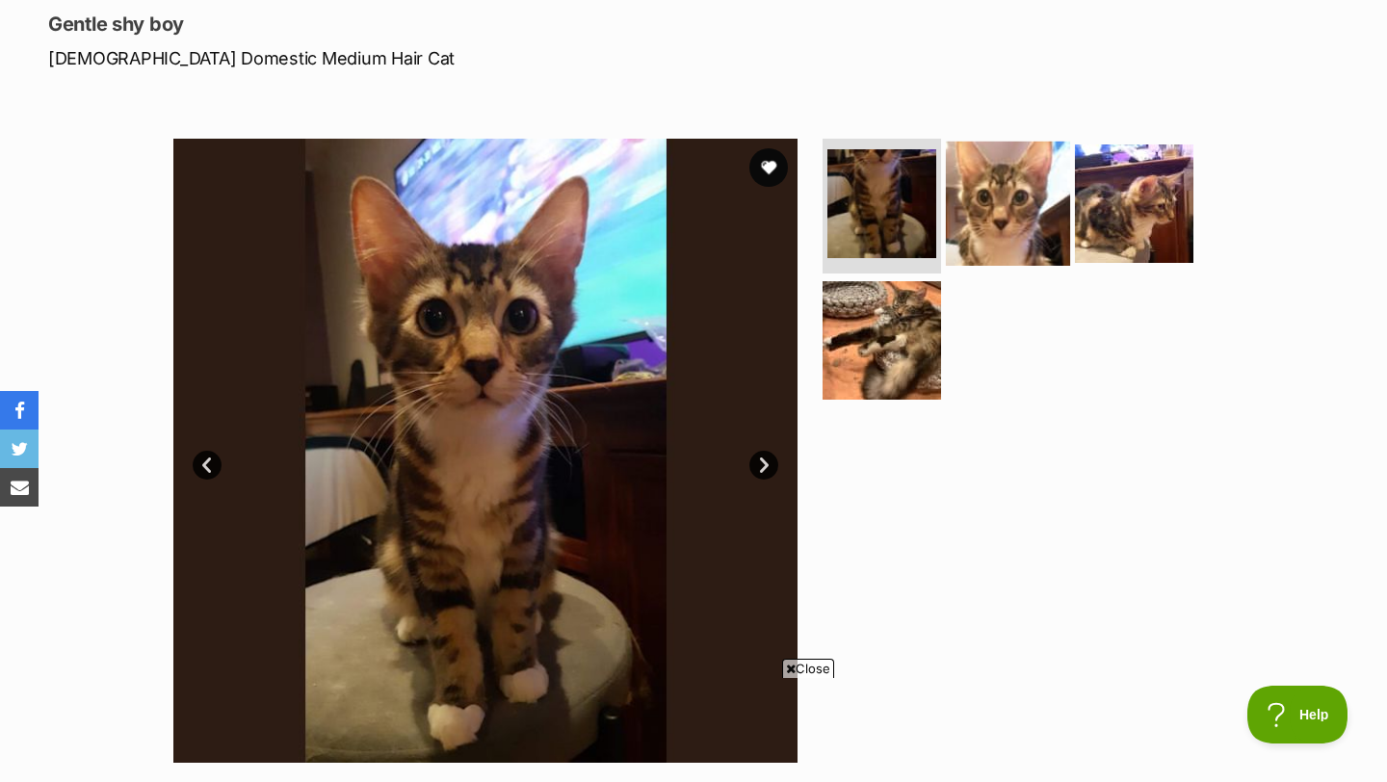
click at [997, 228] on img at bounding box center [1008, 204] width 124 height 124
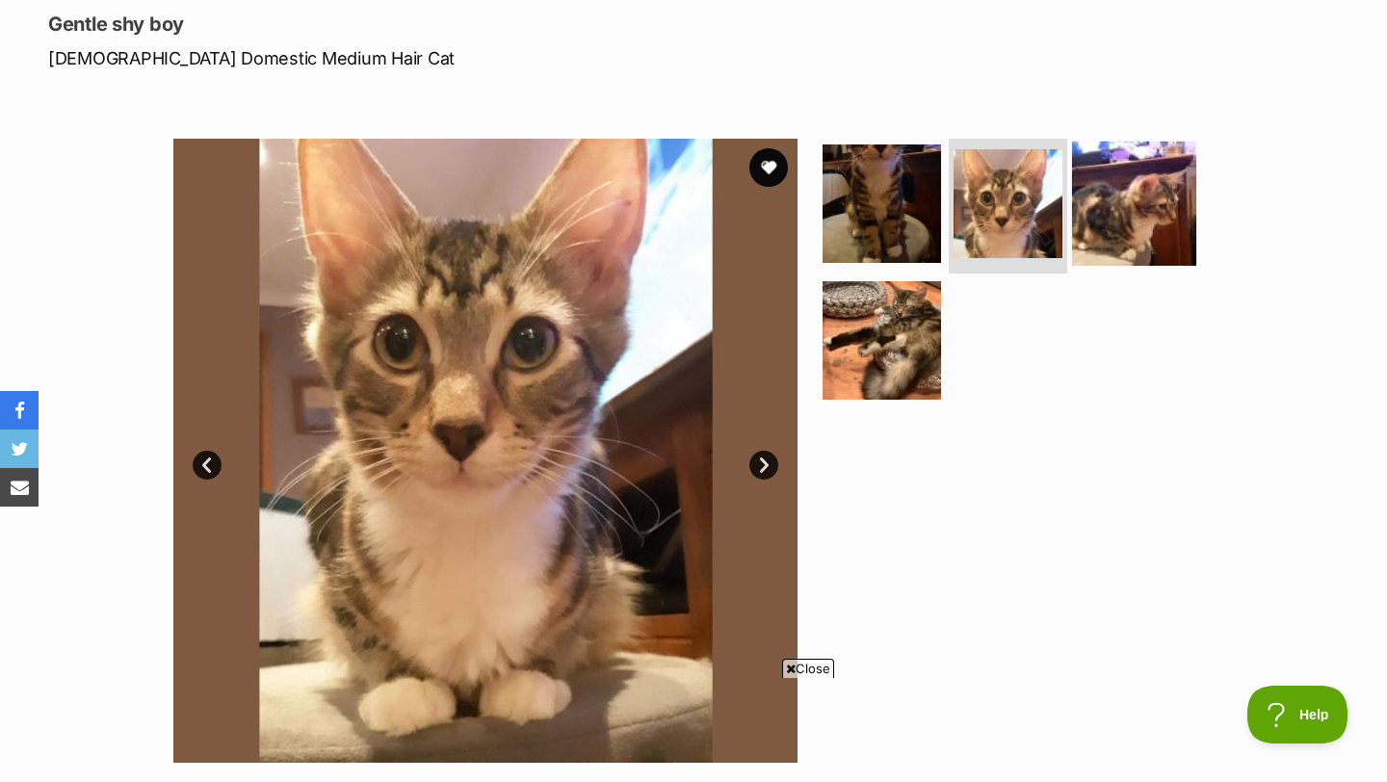
click at [1133, 241] on img at bounding box center [1134, 204] width 124 height 124
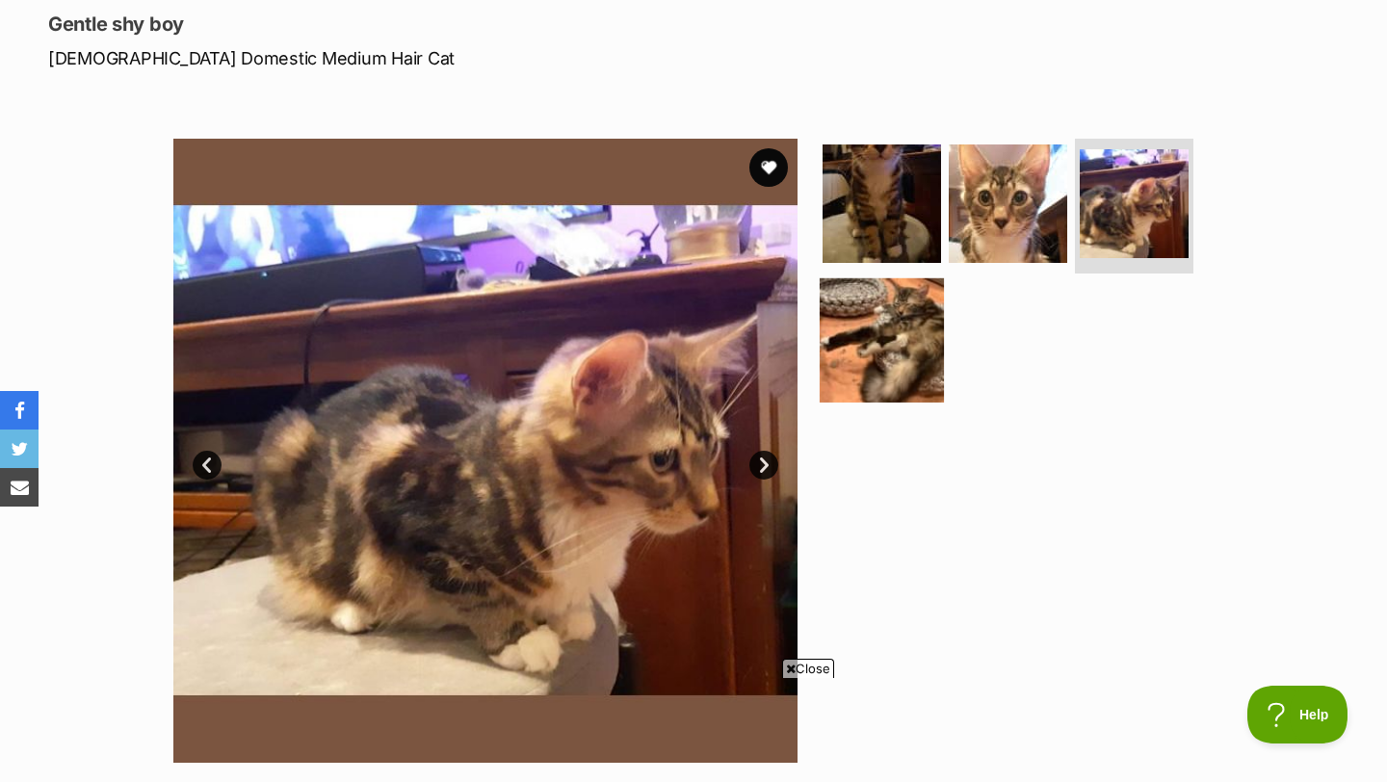
click at [905, 358] on img at bounding box center [882, 339] width 124 height 124
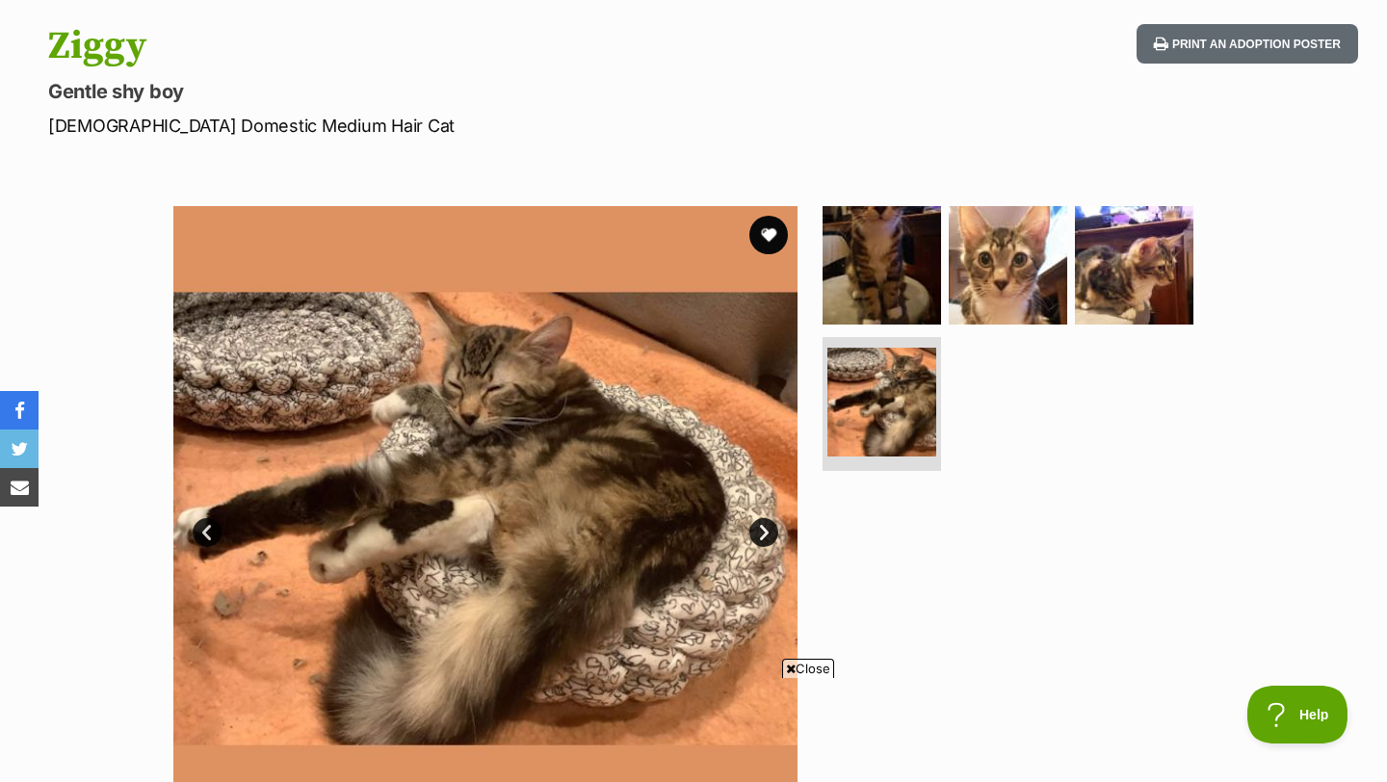
scroll to position [187, 0]
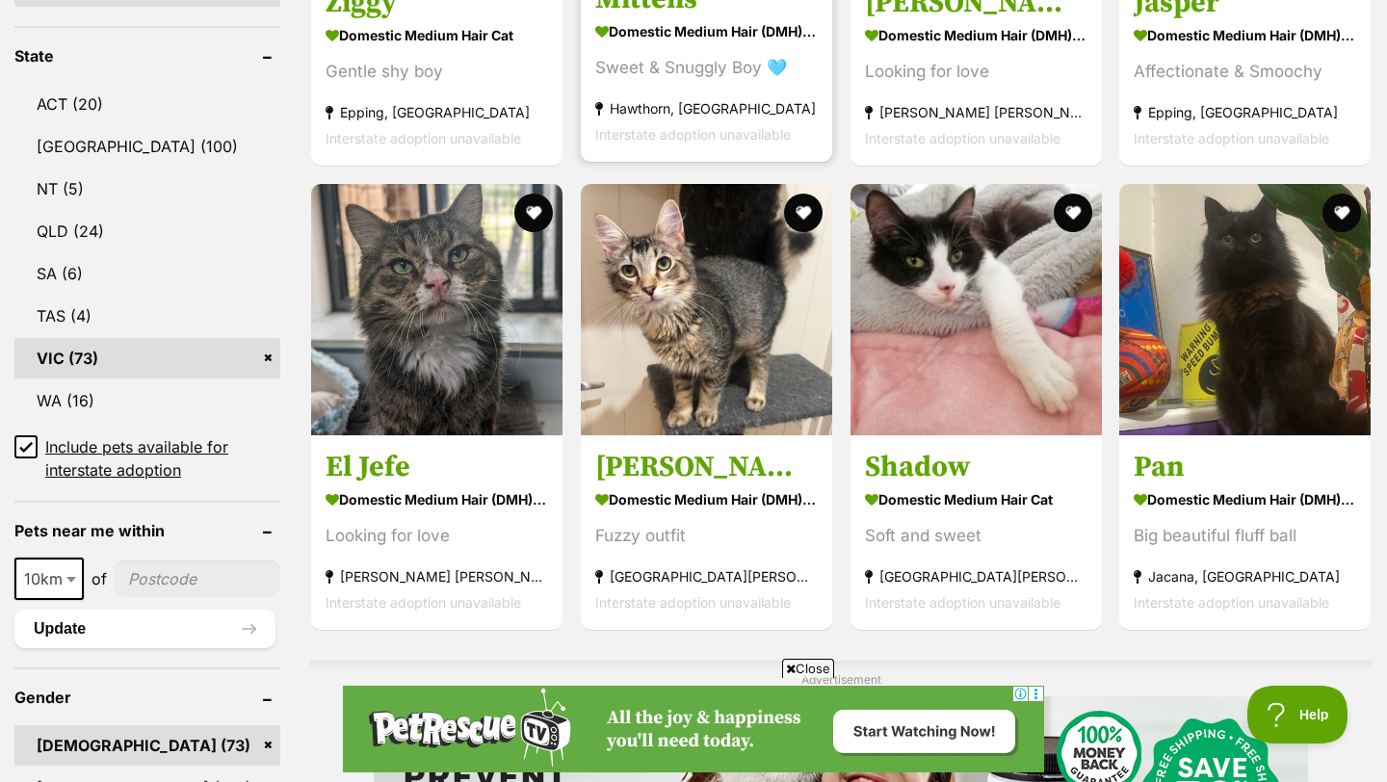
scroll to position [985, 0]
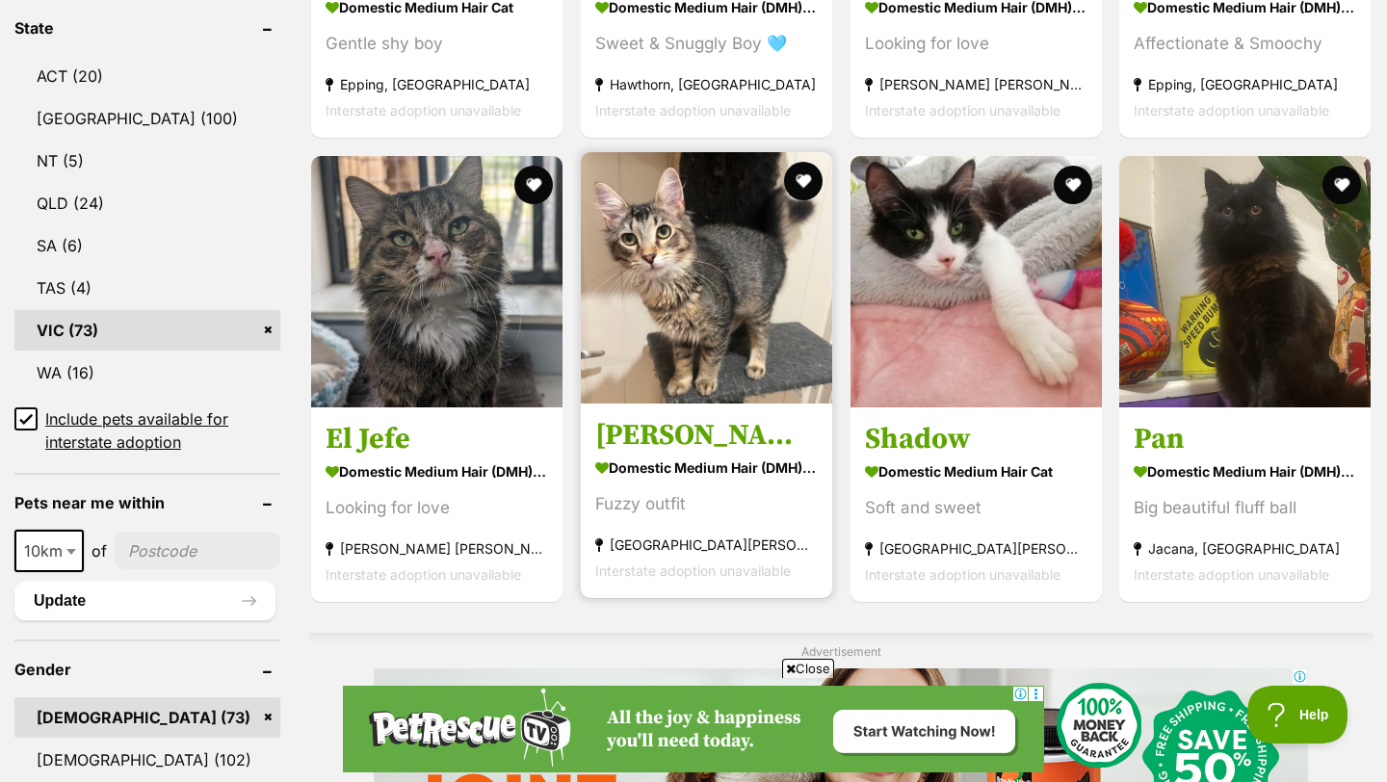
click at [703, 304] on img at bounding box center [706, 277] width 251 height 251
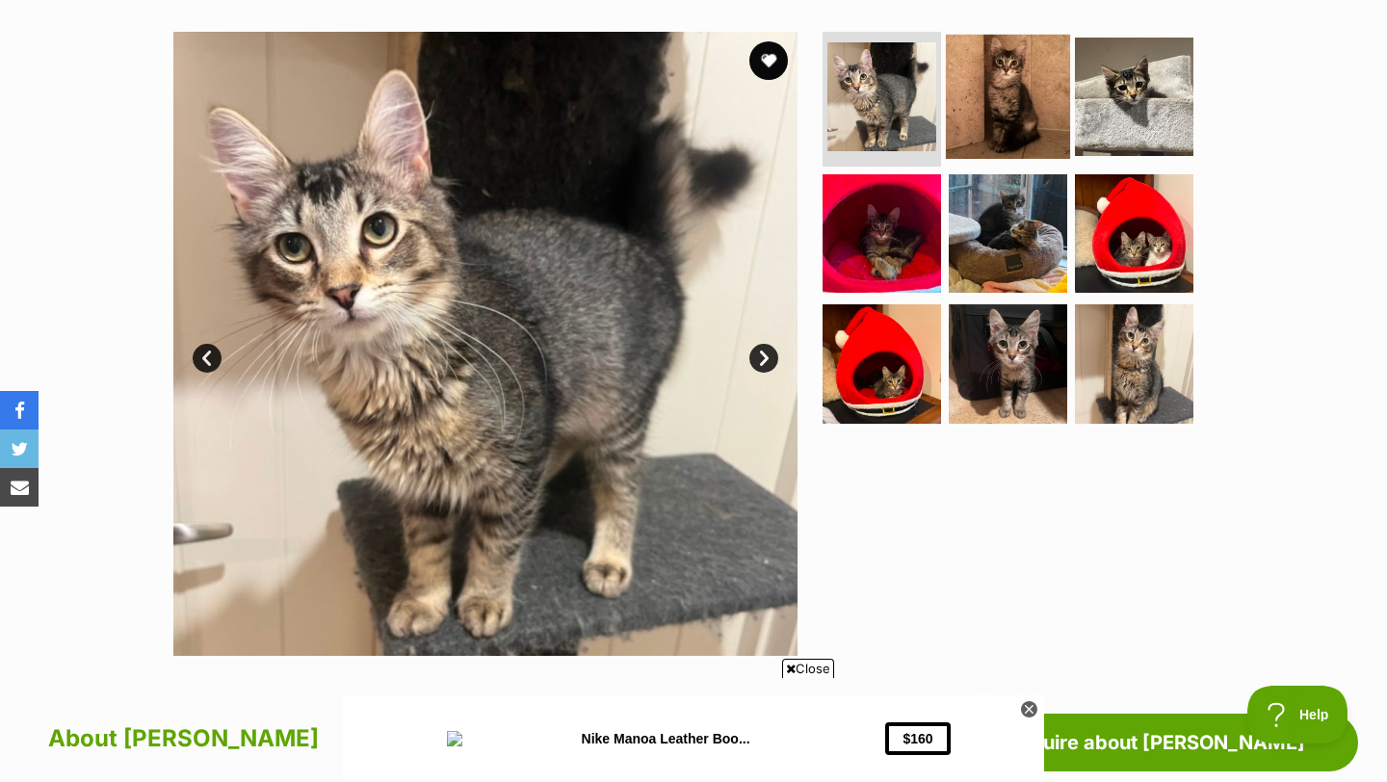
click at [1023, 116] on img at bounding box center [1008, 97] width 124 height 124
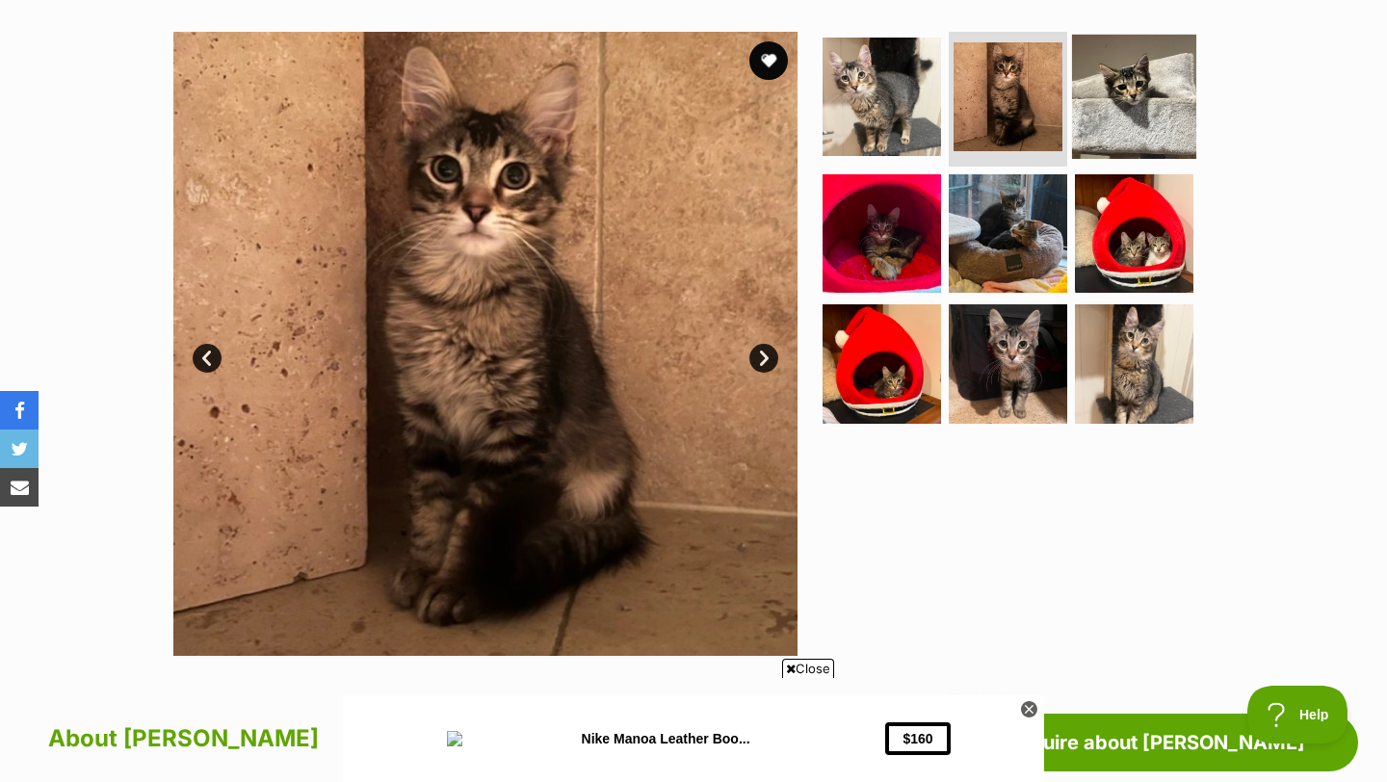
click at [1130, 95] on img at bounding box center [1134, 97] width 124 height 124
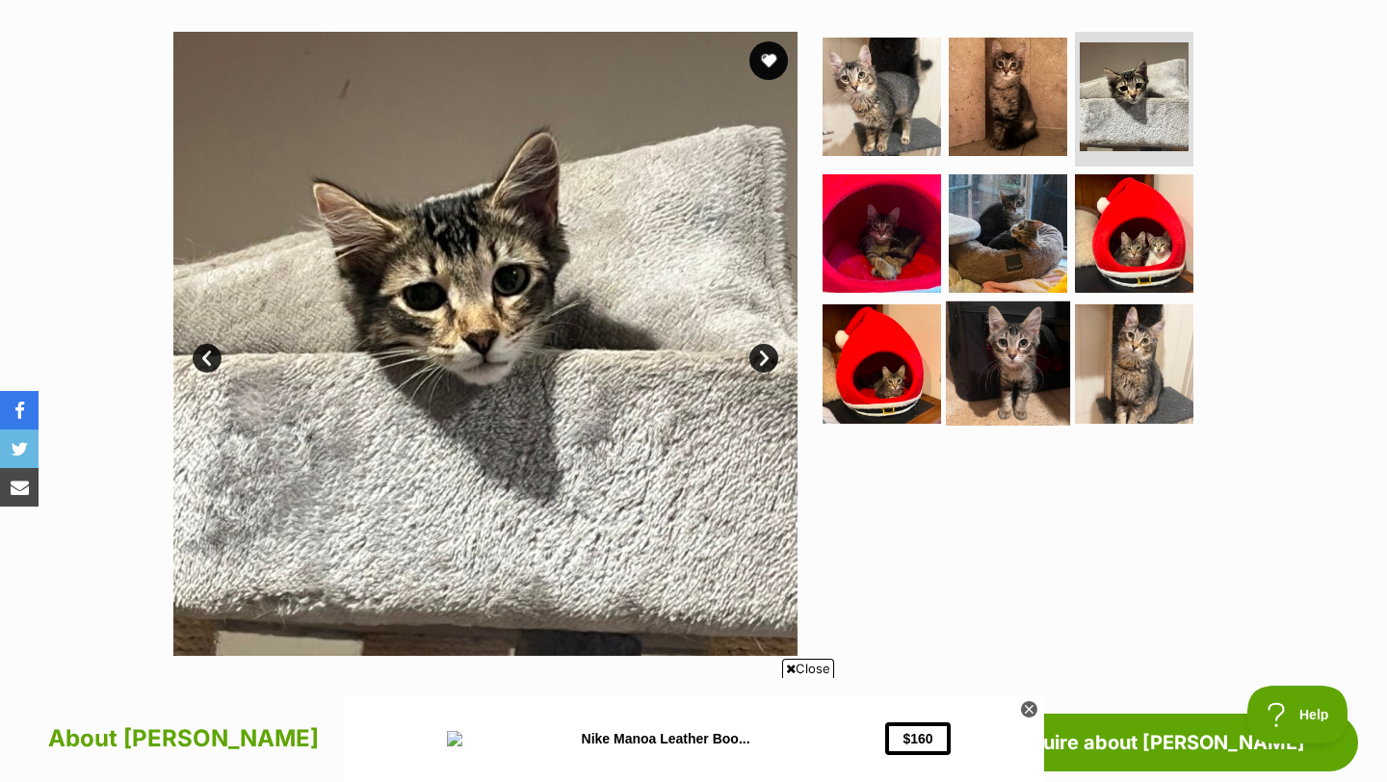
click at [1023, 327] on img at bounding box center [1008, 364] width 124 height 124
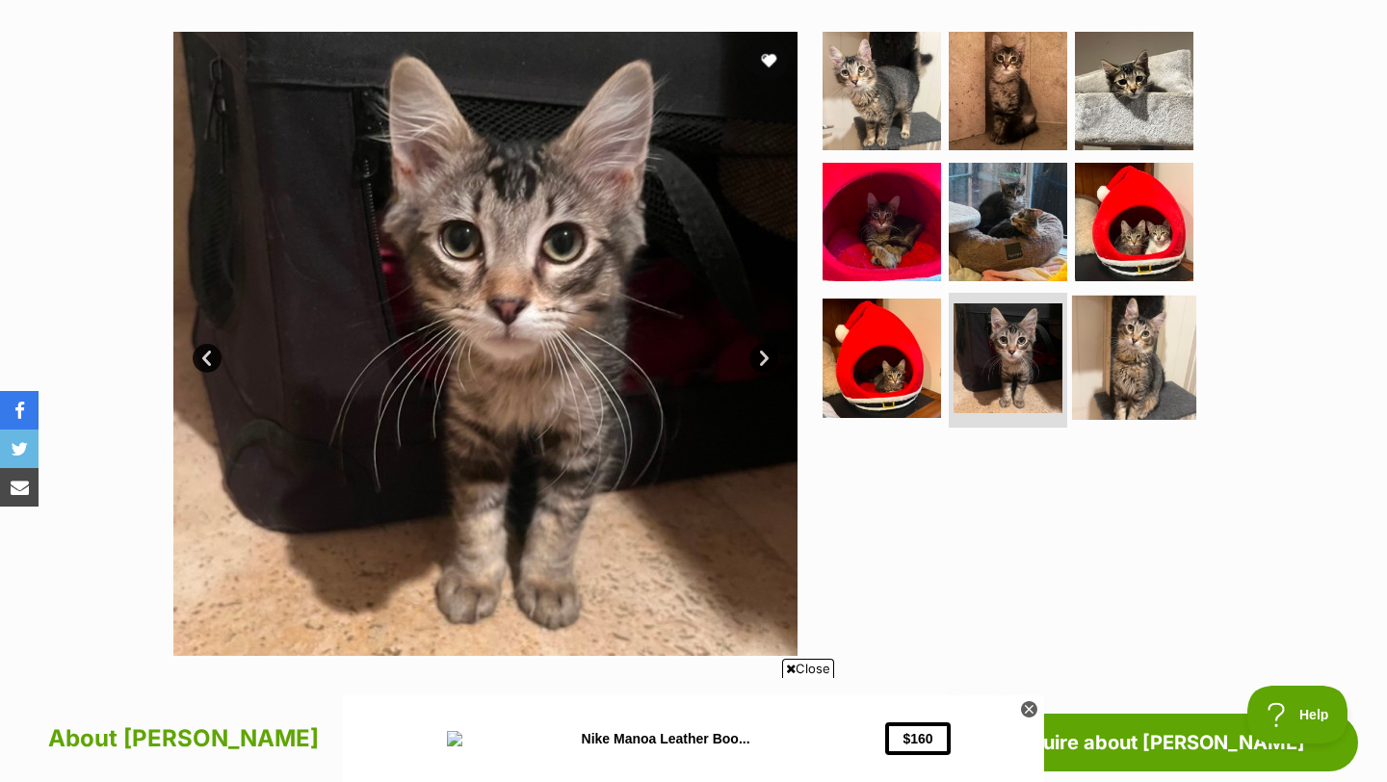
click at [1140, 365] on img at bounding box center [1134, 358] width 124 height 124
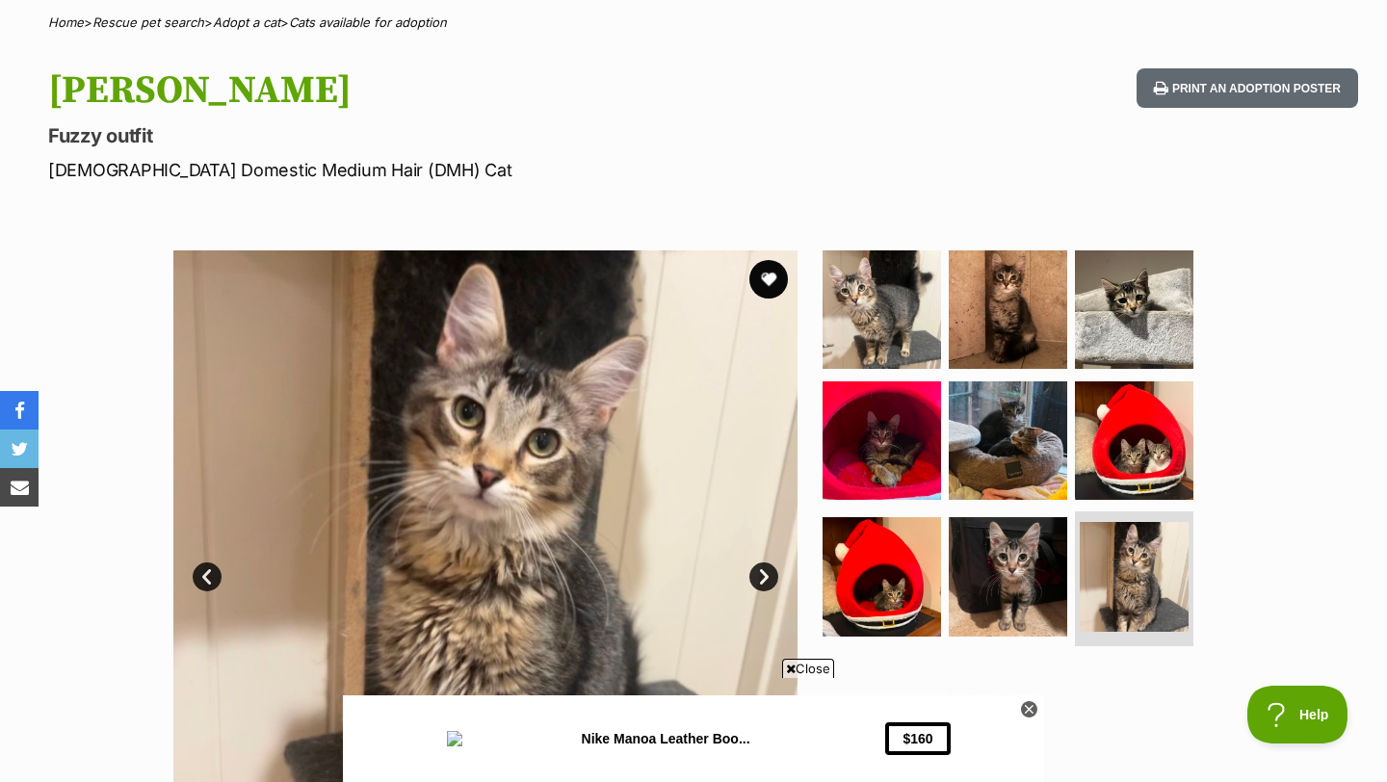
scroll to position [92, 0]
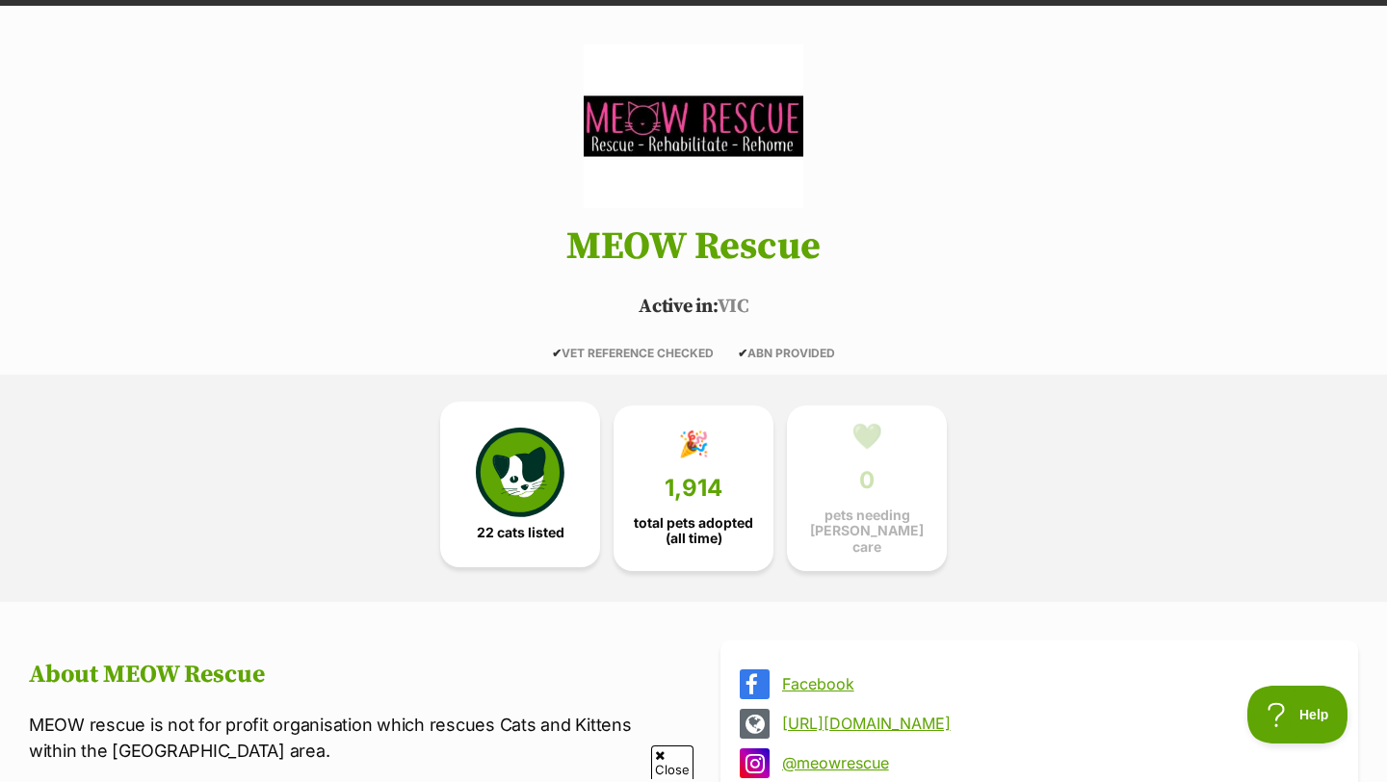
scroll to position [223, 0]
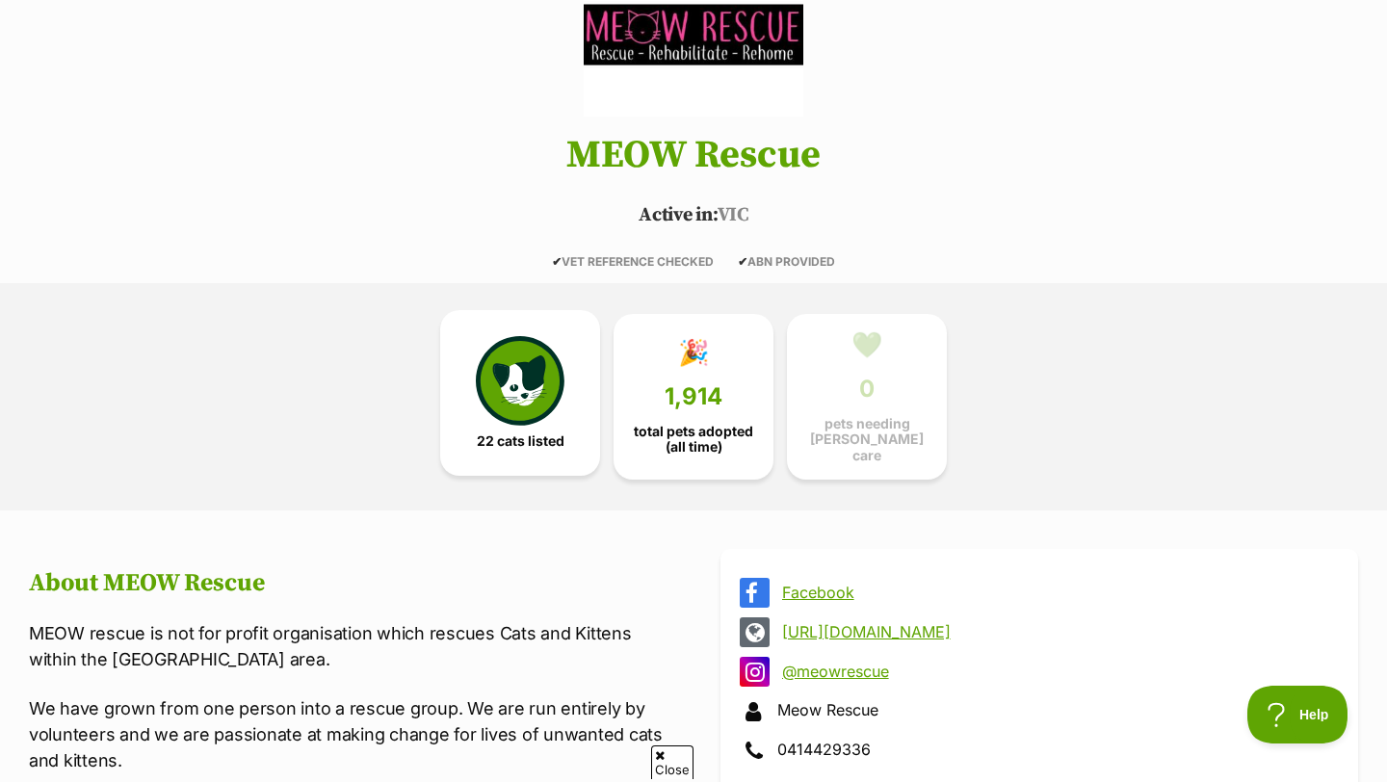
click at [551, 397] on img at bounding box center [520, 380] width 89 height 89
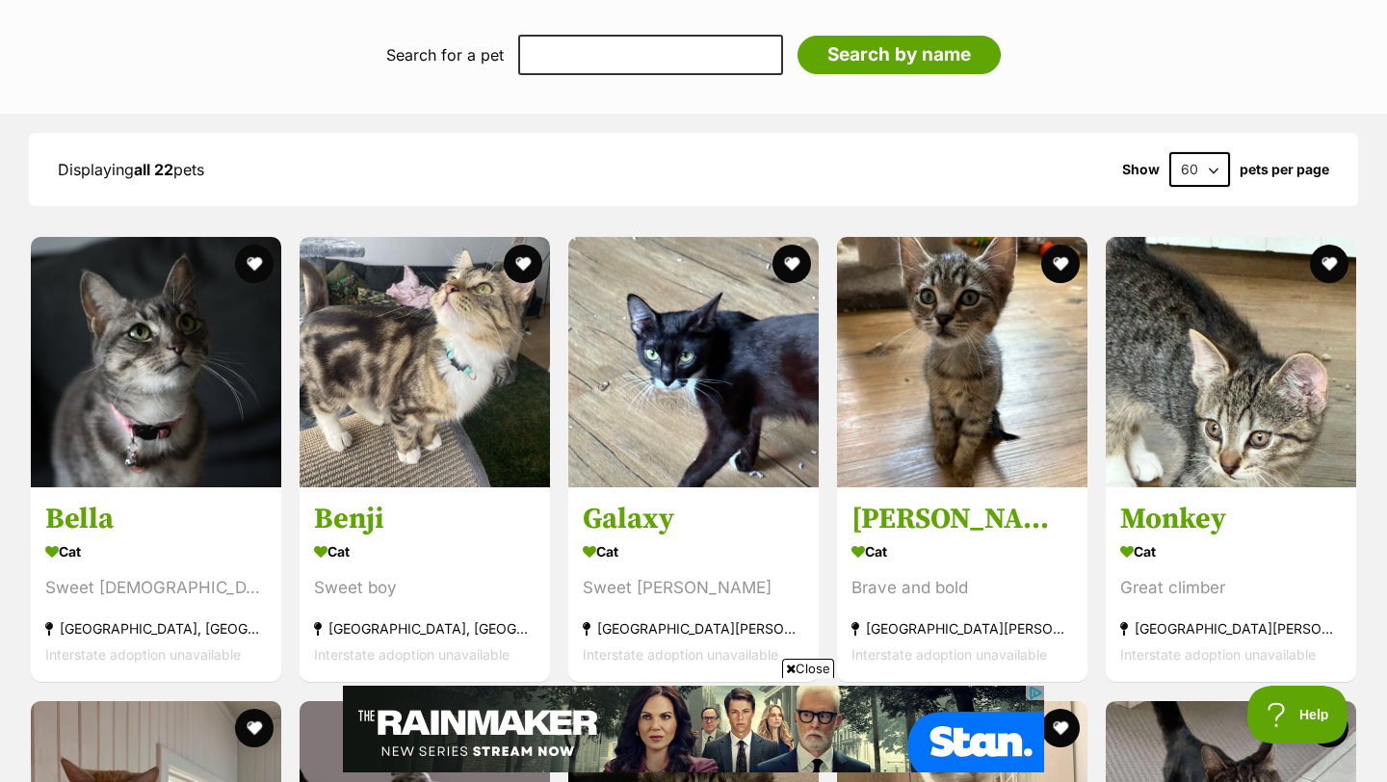
scroll to position [2046, 0]
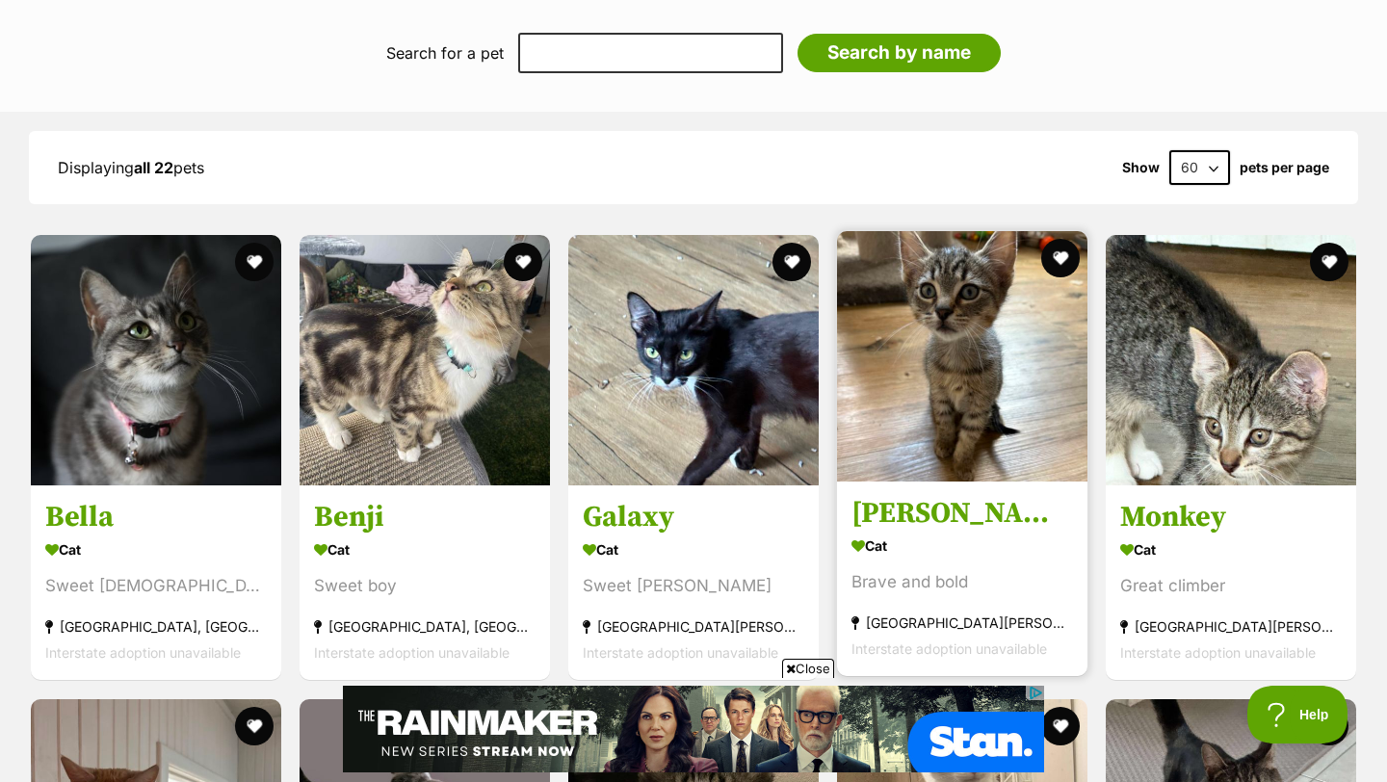
click at [967, 385] on img at bounding box center [962, 356] width 251 height 251
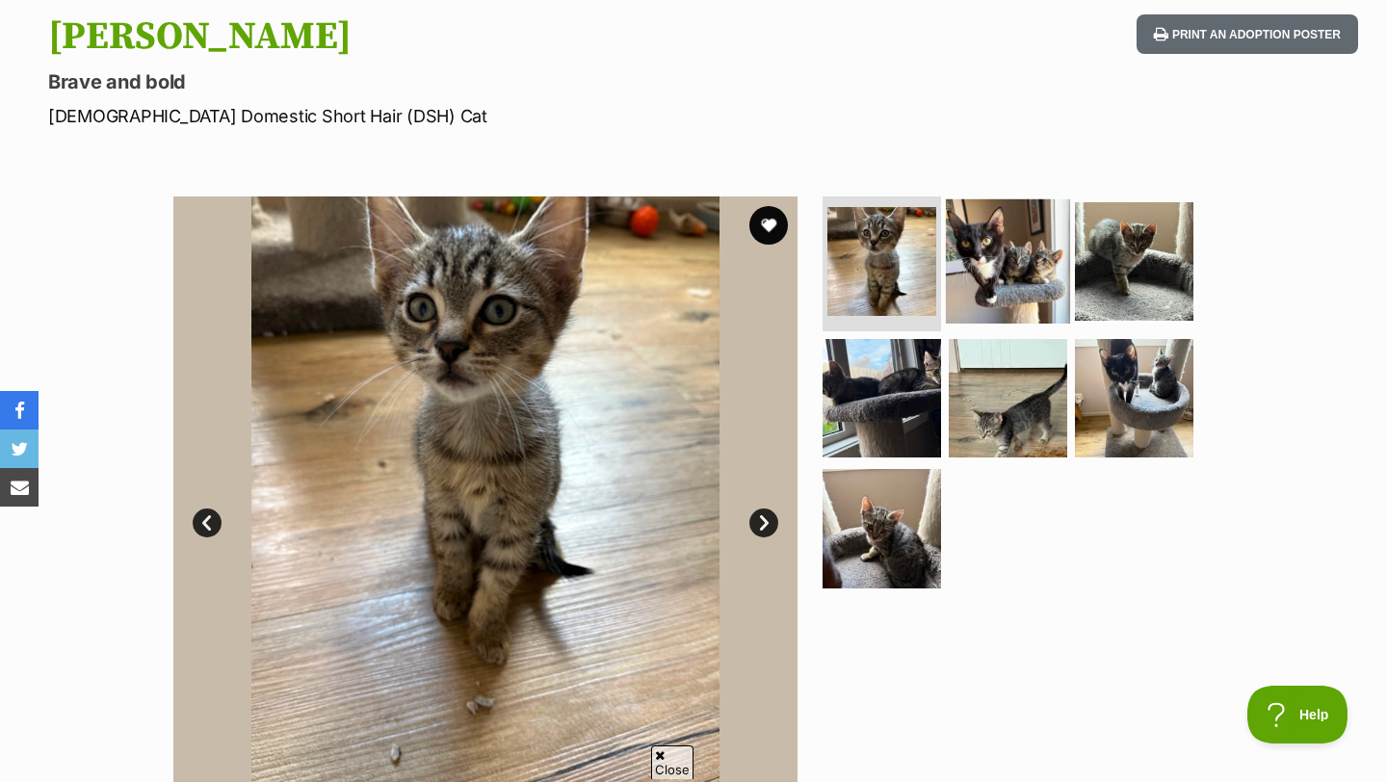
click at [1016, 273] on img at bounding box center [1008, 261] width 124 height 124
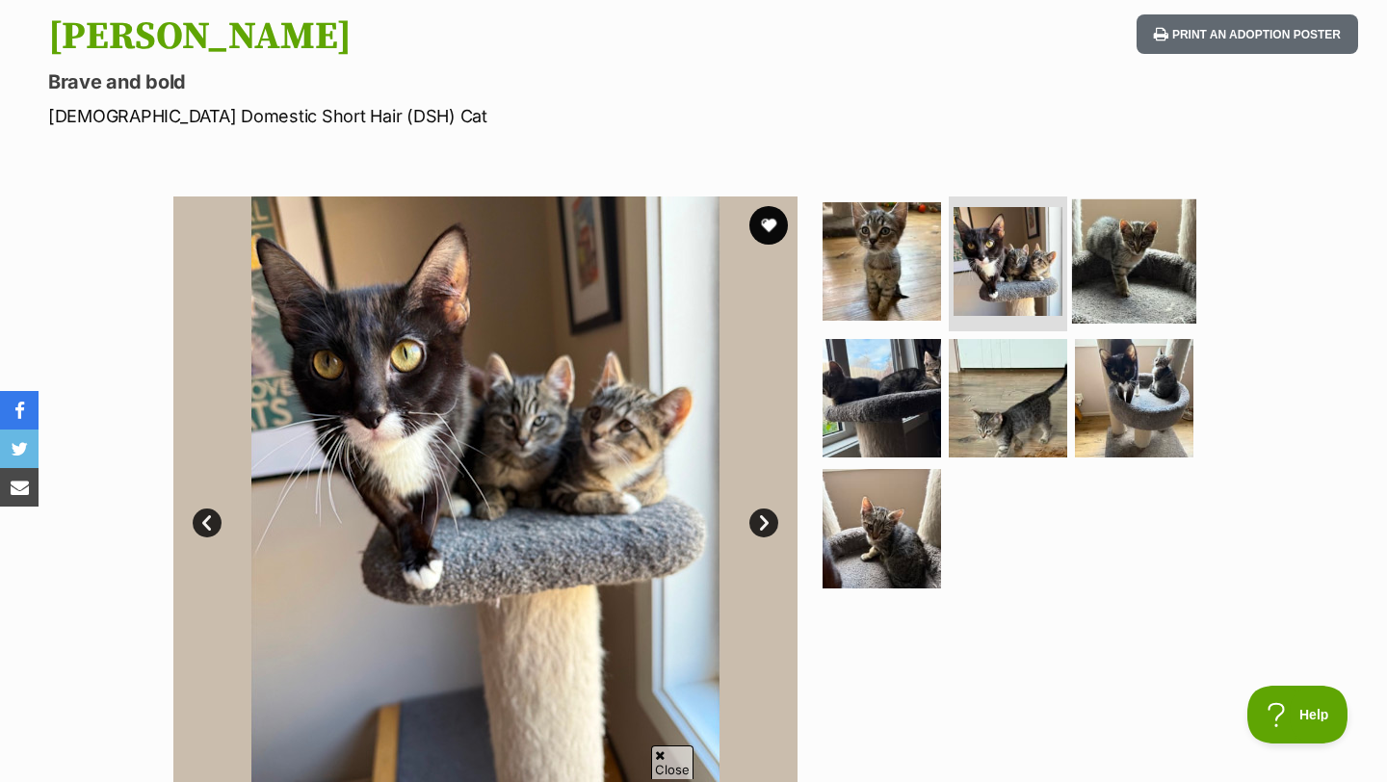
click at [1110, 277] on img at bounding box center [1134, 261] width 124 height 124
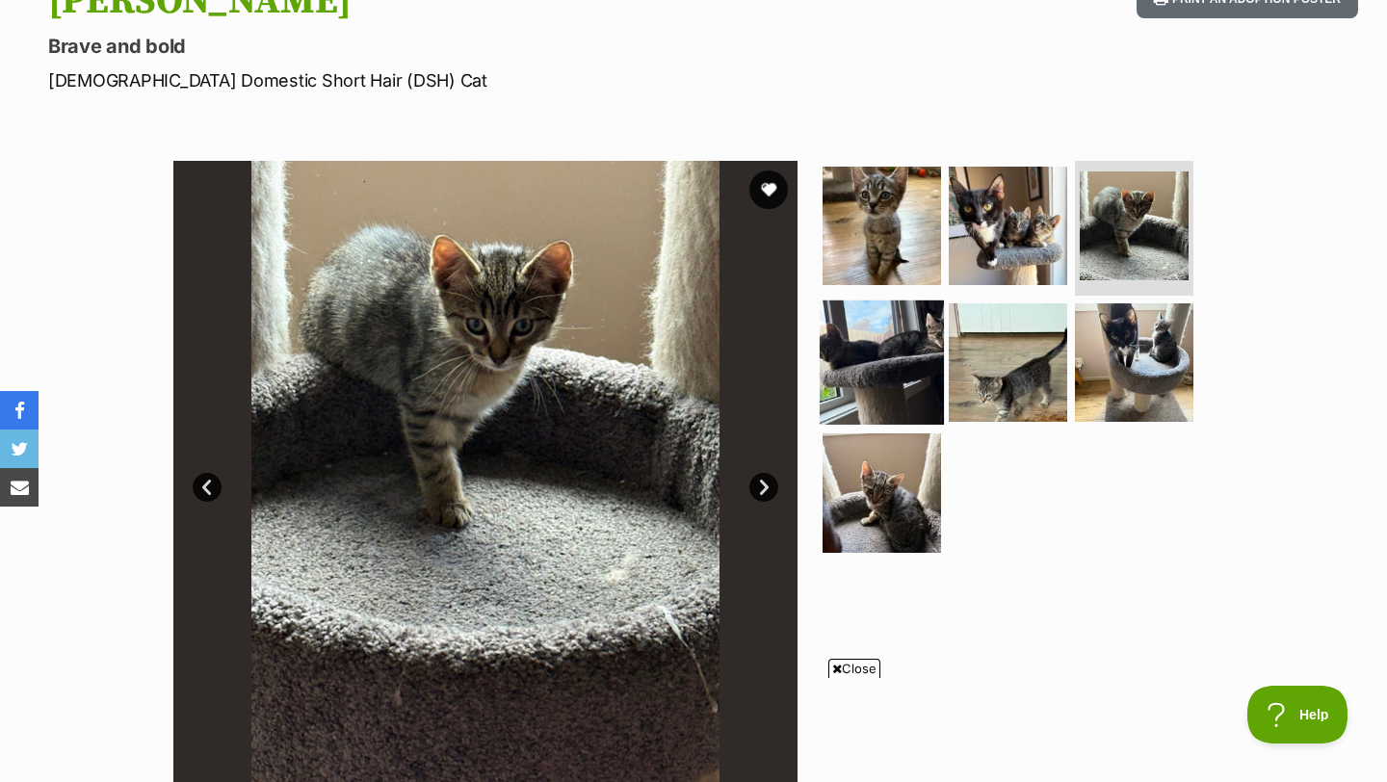
click at [896, 372] on img at bounding box center [882, 362] width 124 height 124
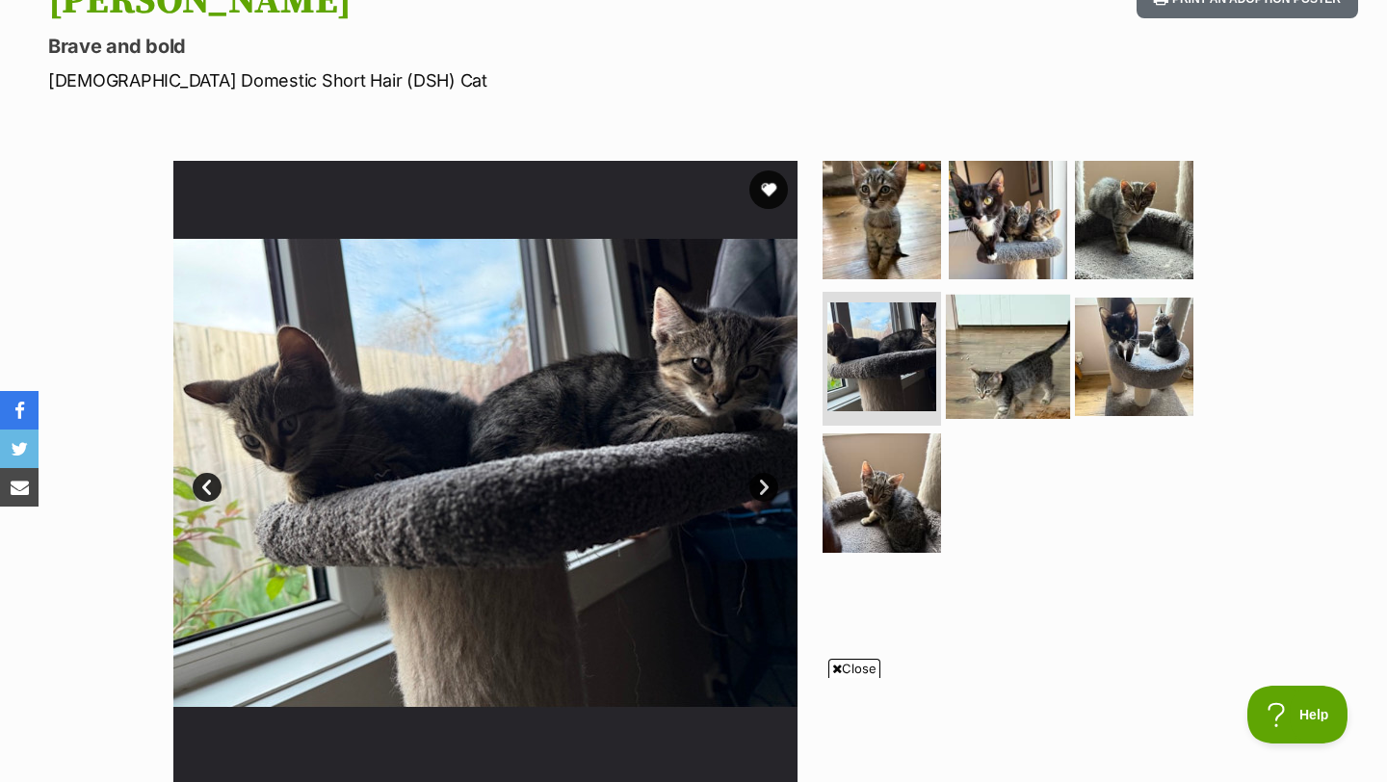
click at [1064, 378] on img at bounding box center [1008, 356] width 124 height 124
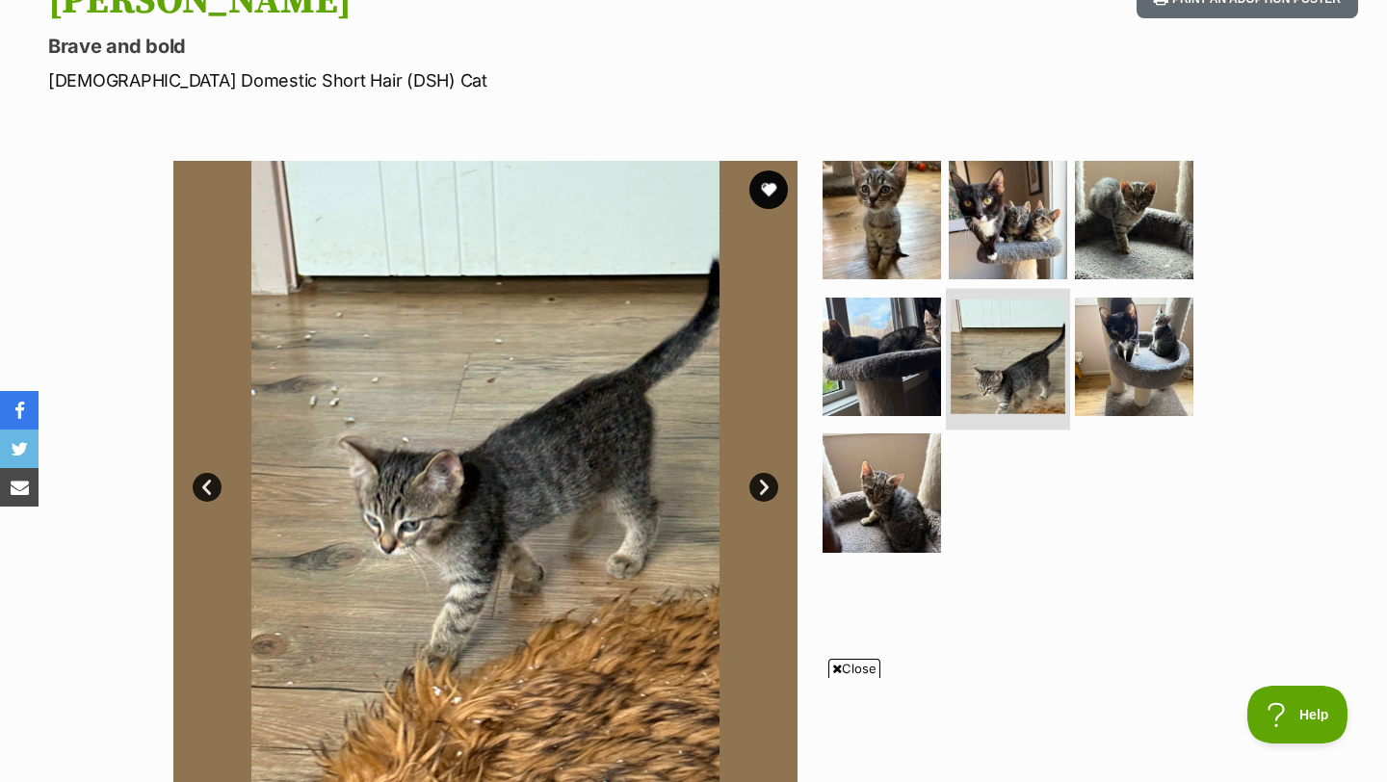
scroll to position [294, 0]
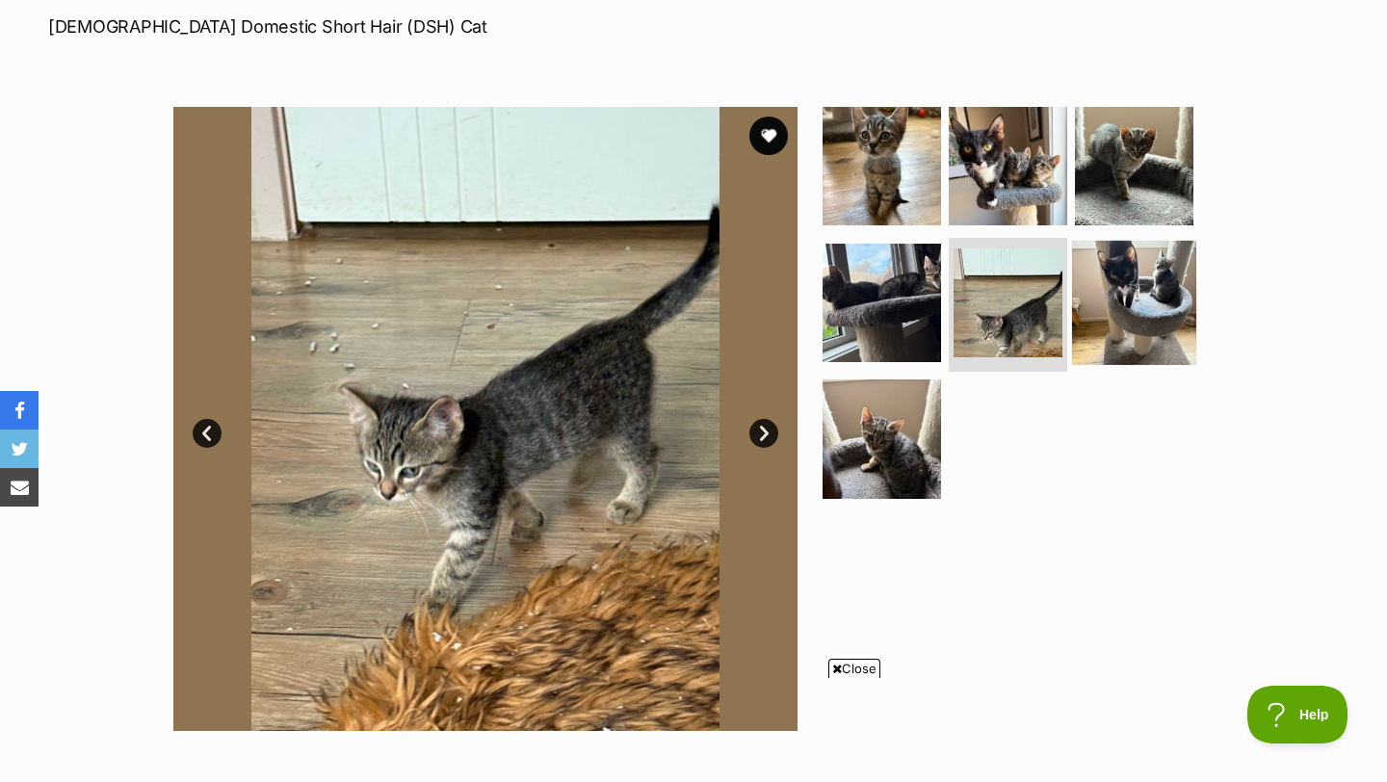
click at [1129, 327] on img at bounding box center [1134, 302] width 124 height 124
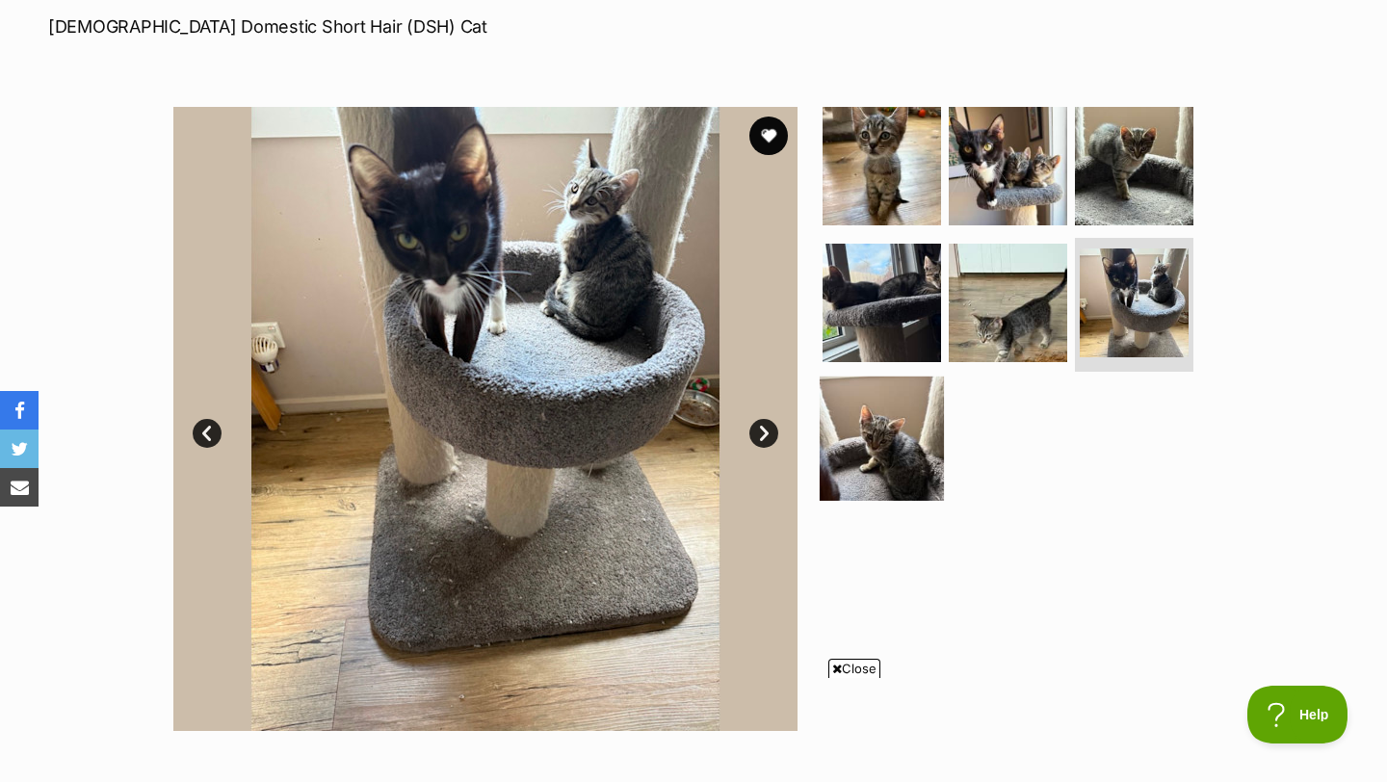
click at [865, 449] on img at bounding box center [882, 439] width 124 height 124
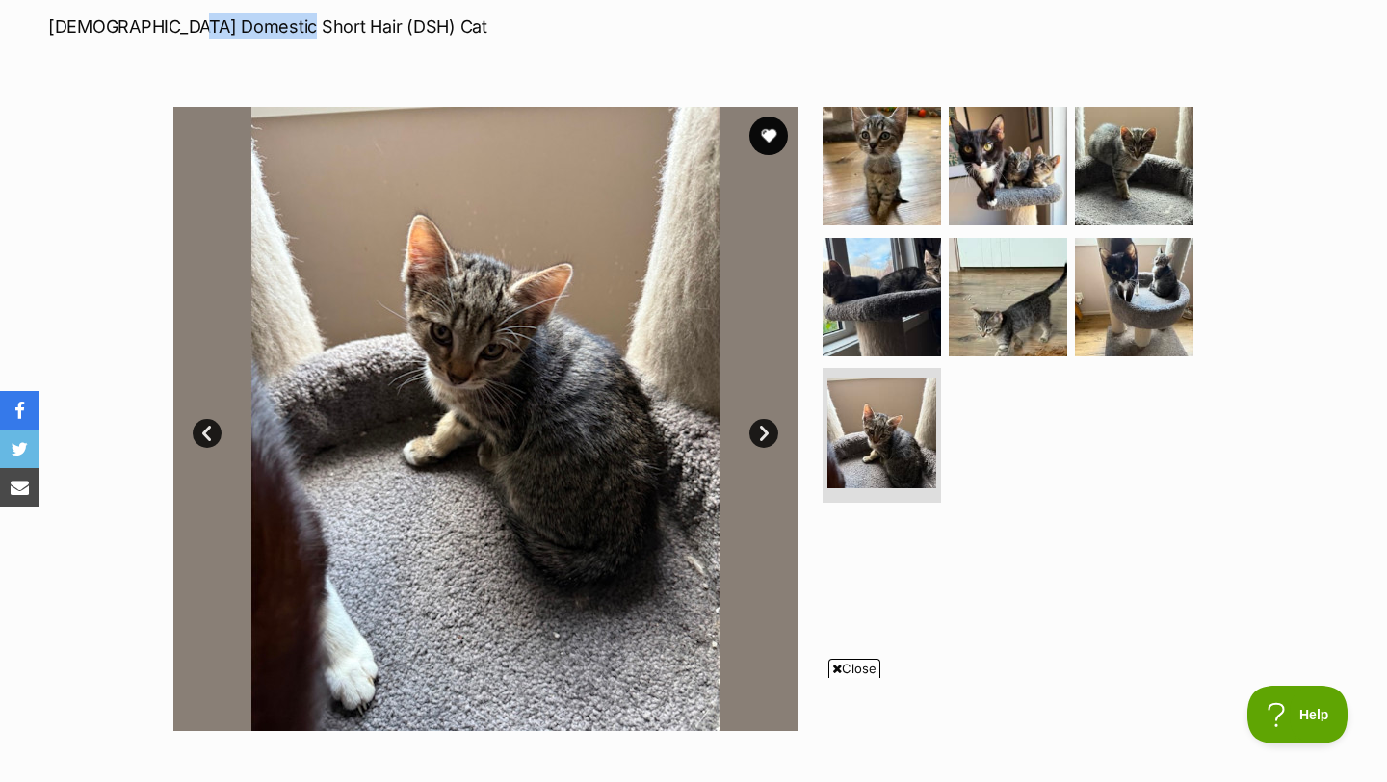
drag, startPoint x: 174, startPoint y: 27, endPoint x: 263, endPoint y: 27, distance: 88.6
click at [263, 28] on p "Male Domestic Short Hair (DSH) Cat" at bounding box center [447, 26] width 798 height 26
drag, startPoint x: 52, startPoint y: 27, endPoint x: 90, endPoint y: 25, distance: 37.6
click at [92, 26] on p "Male Domestic Short Hair (DSH) Cat" at bounding box center [447, 26] width 798 height 26
click at [90, 25] on p "Male Domestic Short Hair (DSH) Cat" at bounding box center [447, 26] width 798 height 26
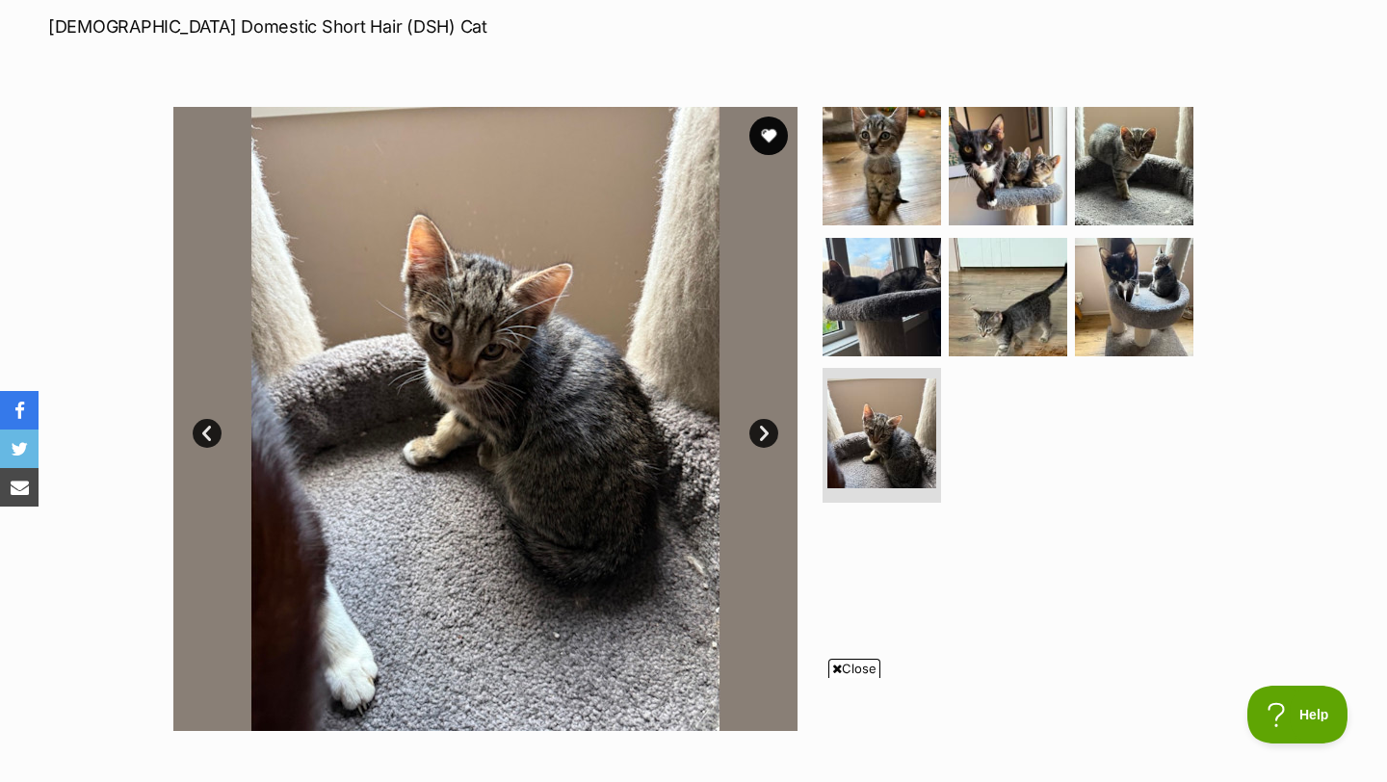
scroll to position [0, 0]
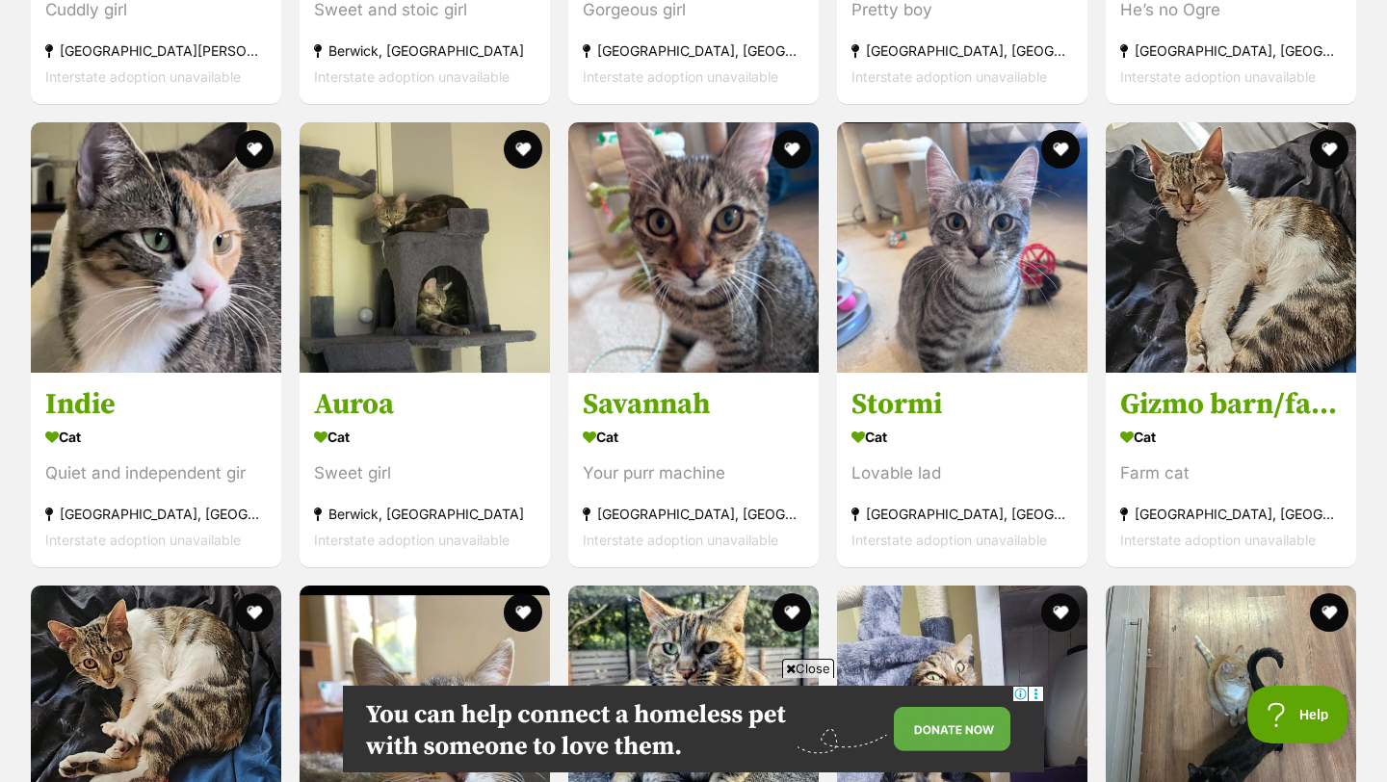
scroll to position [3088, 0]
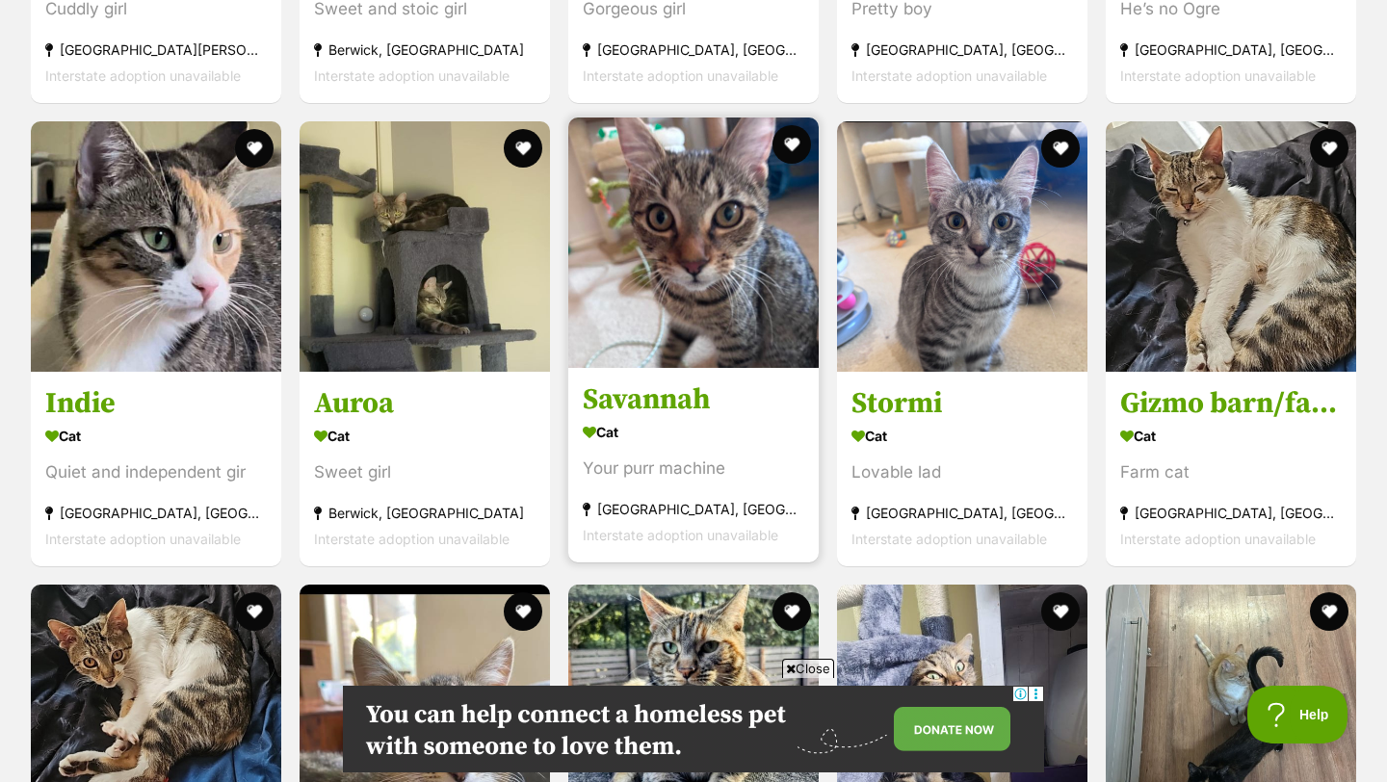
click at [651, 382] on h3 "Savannah" at bounding box center [694, 400] width 222 height 37
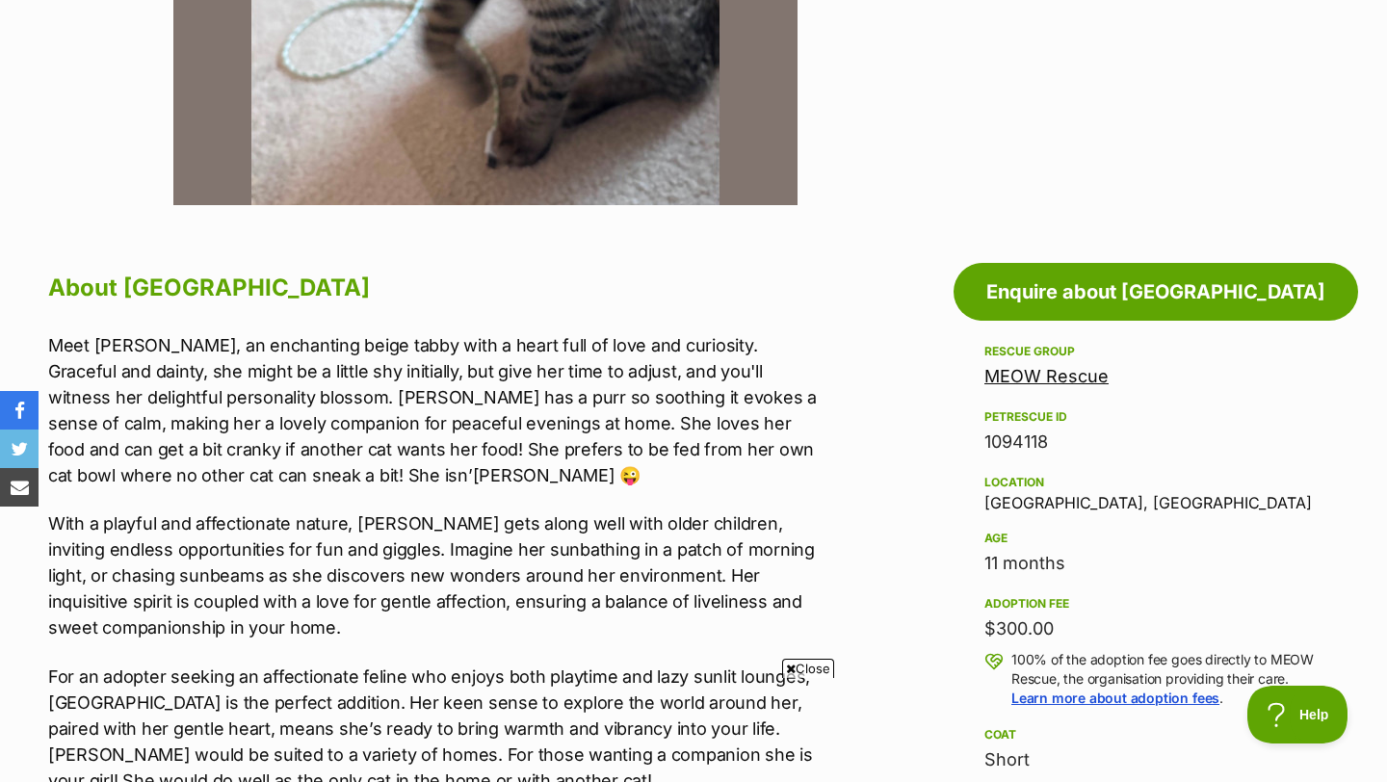
scroll to position [21, 0]
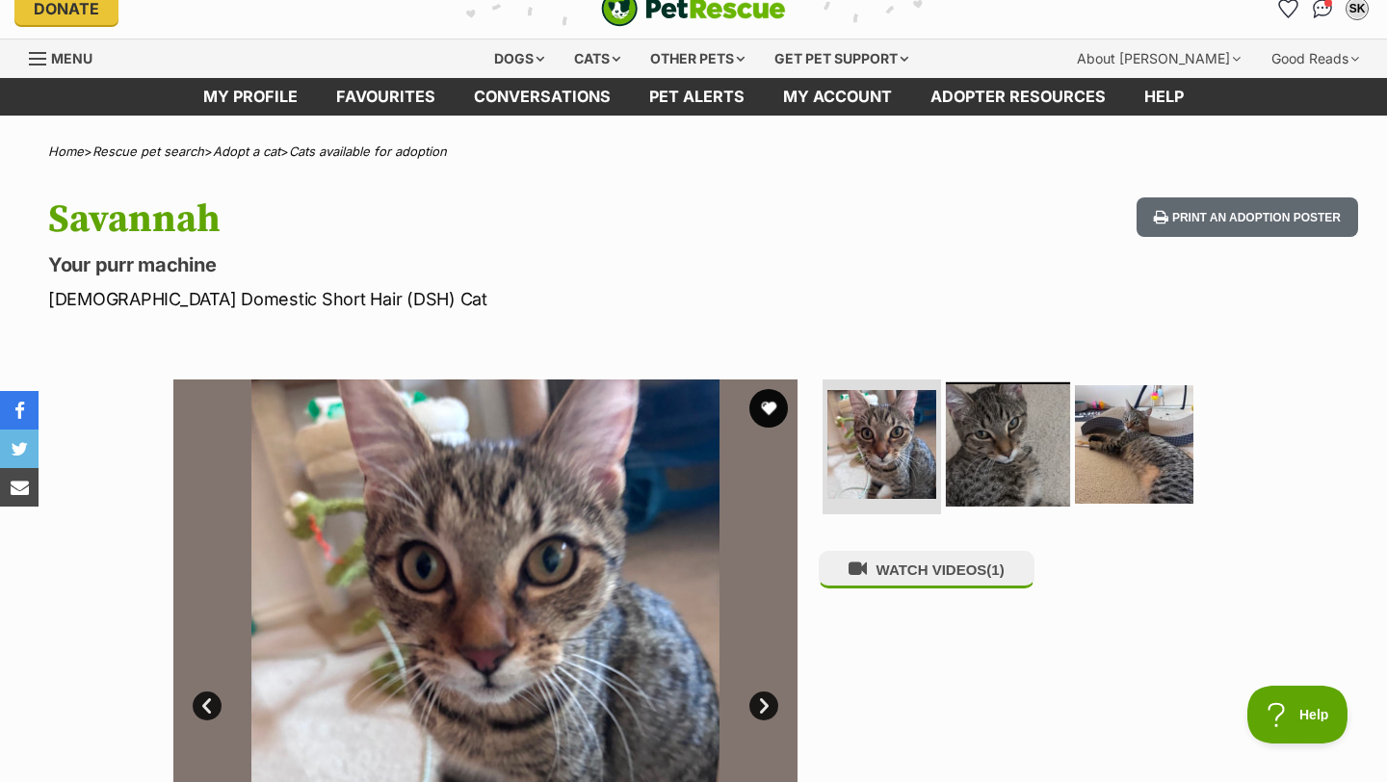
click at [979, 435] on img at bounding box center [1008, 445] width 124 height 124
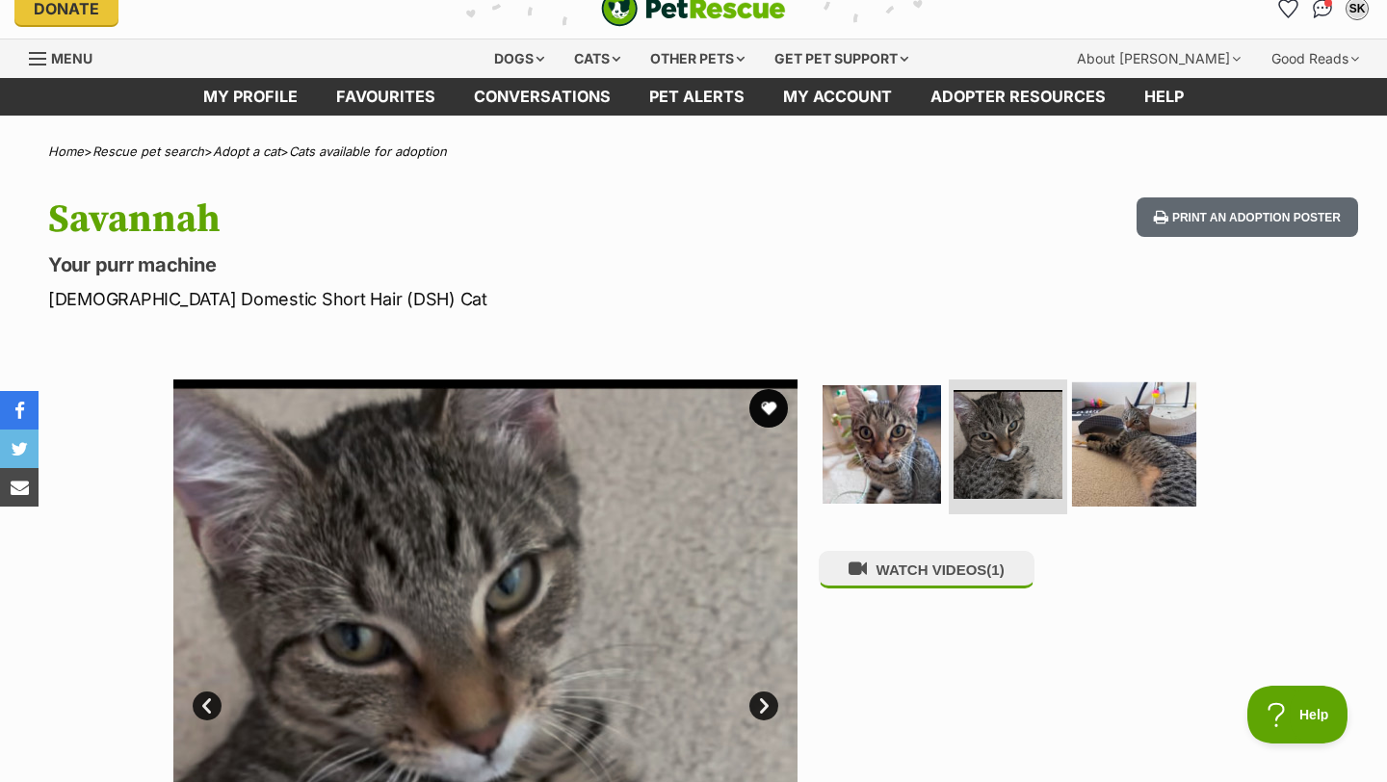
click at [1156, 483] on img at bounding box center [1134, 445] width 124 height 124
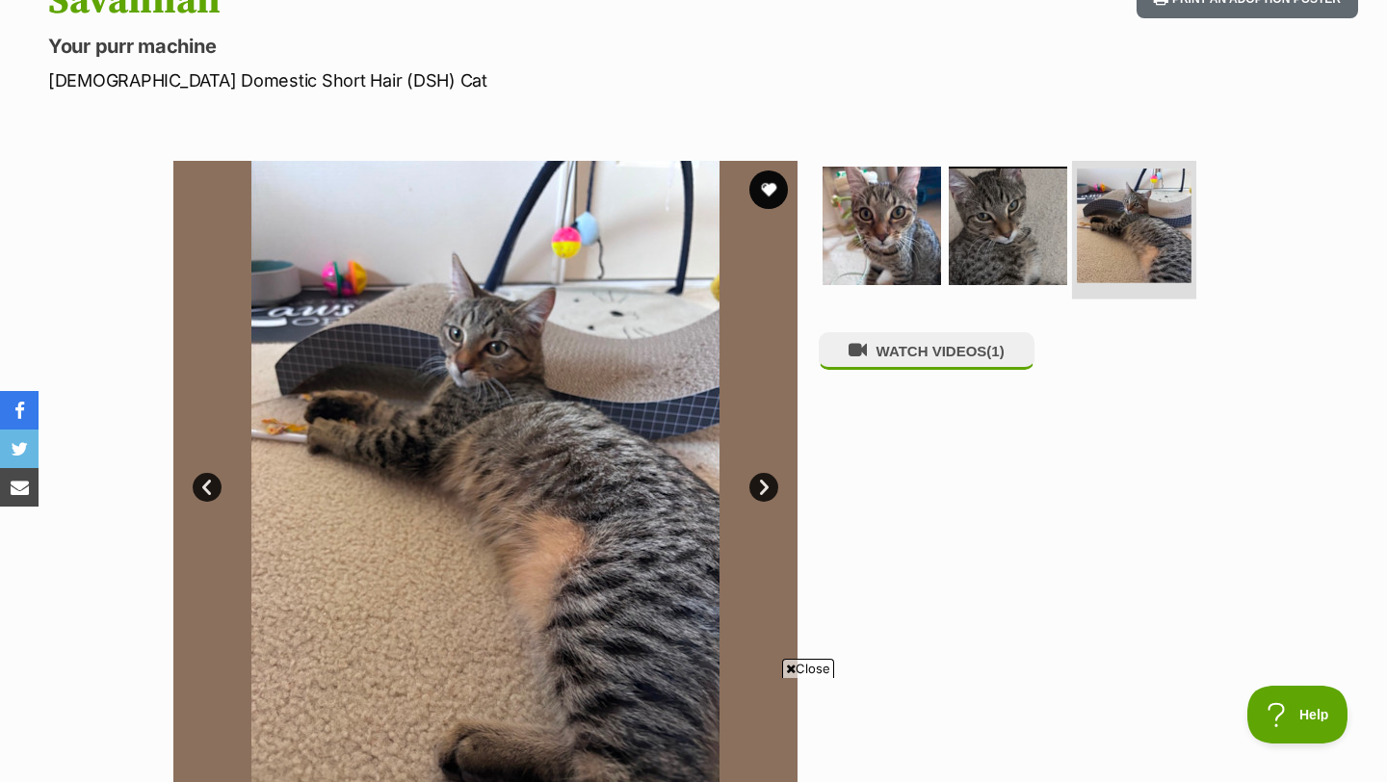
scroll to position [252, 0]
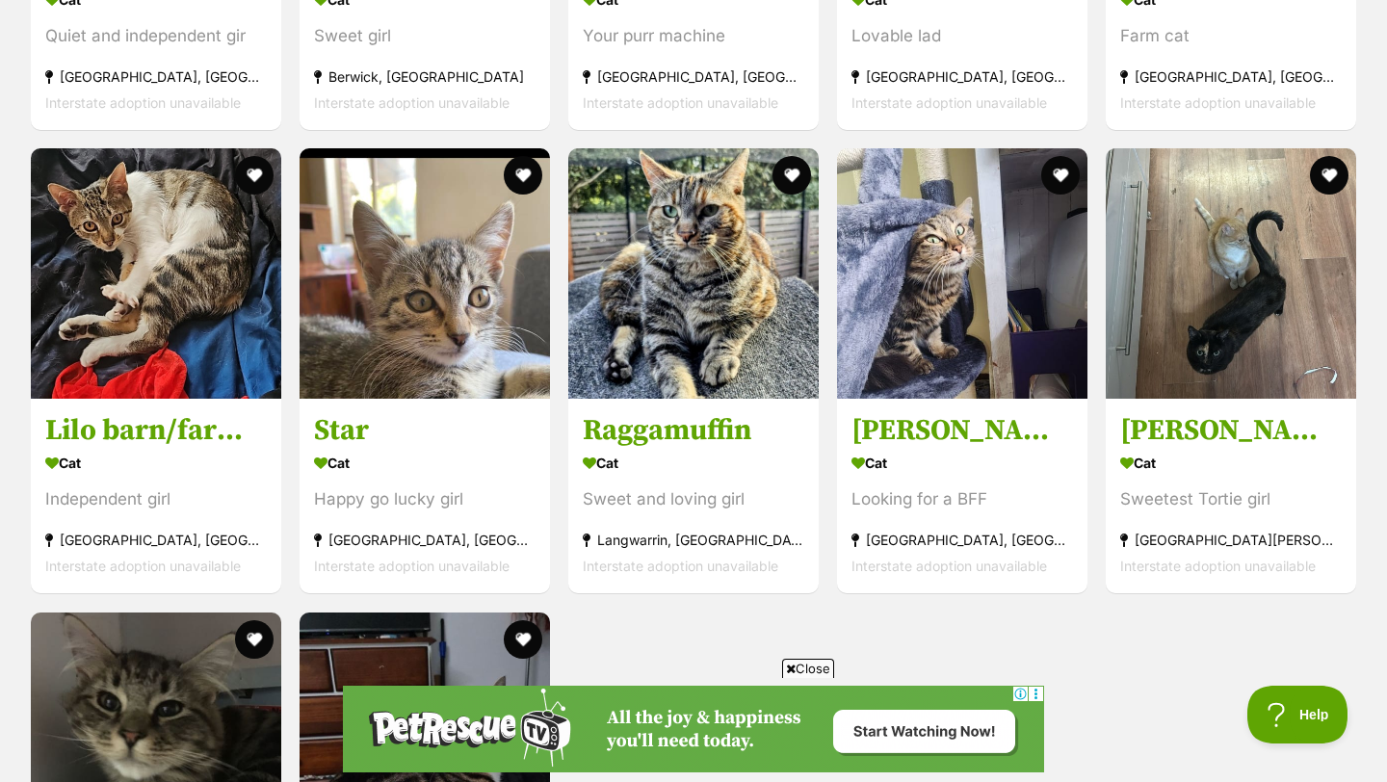
scroll to position [3531, 0]
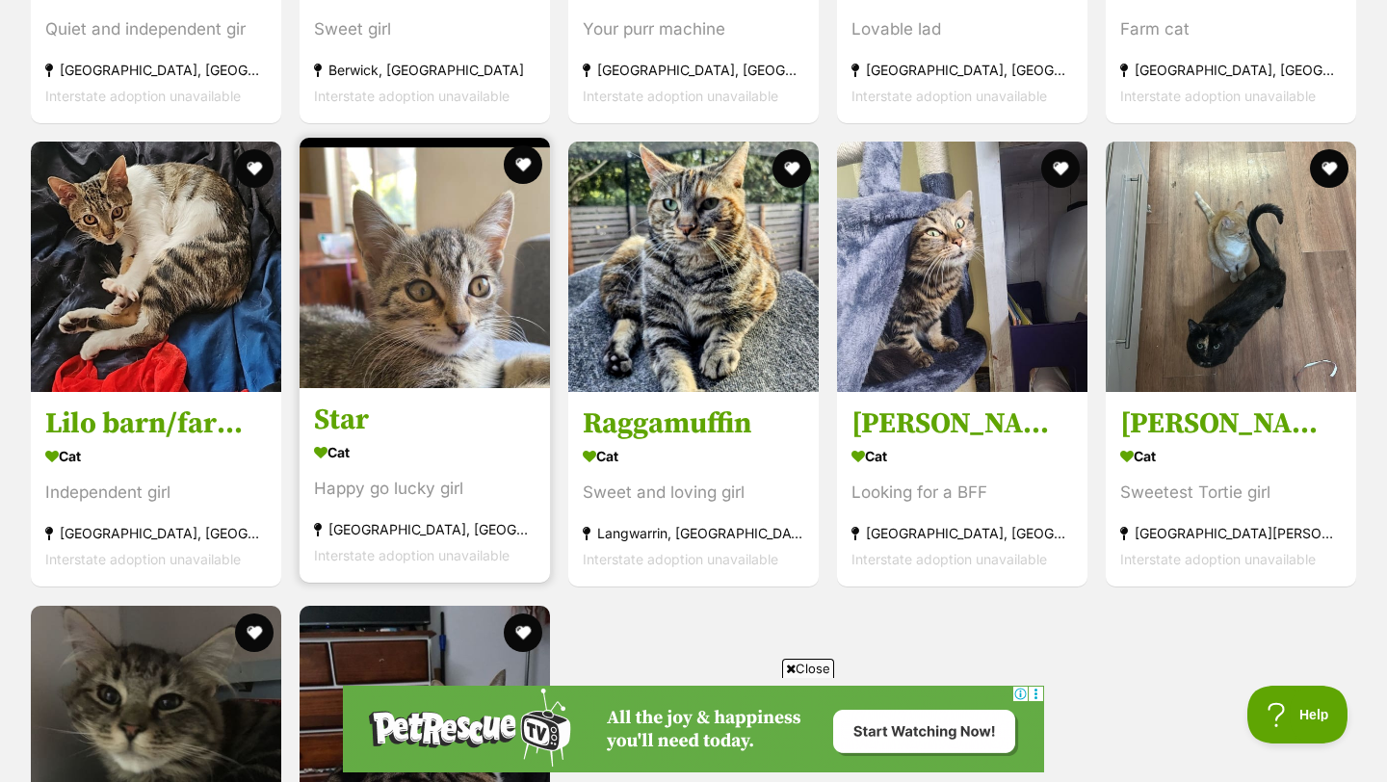
click at [329, 403] on h3 "Star" at bounding box center [425, 421] width 222 height 37
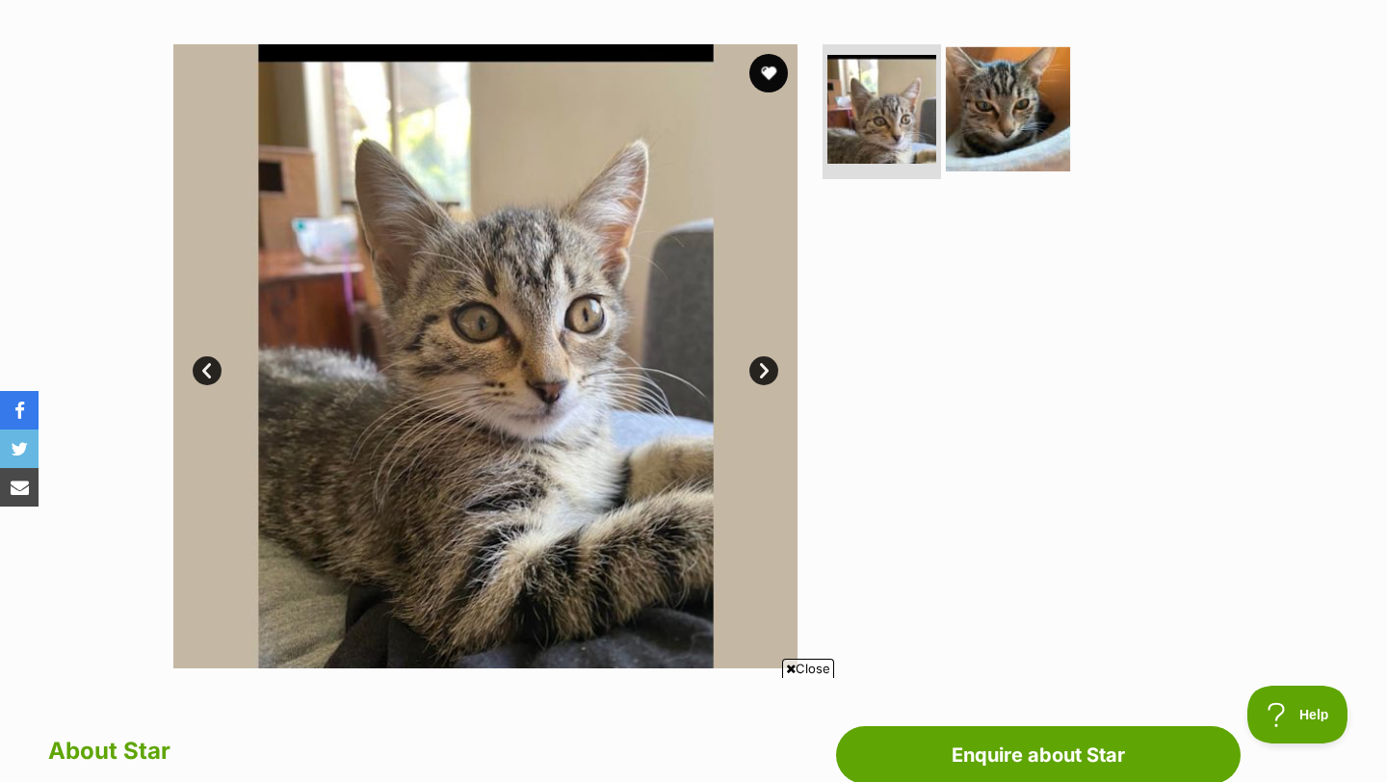
click at [990, 153] on img at bounding box center [1008, 109] width 124 height 124
